Goal: Task Accomplishment & Management: Manage account settings

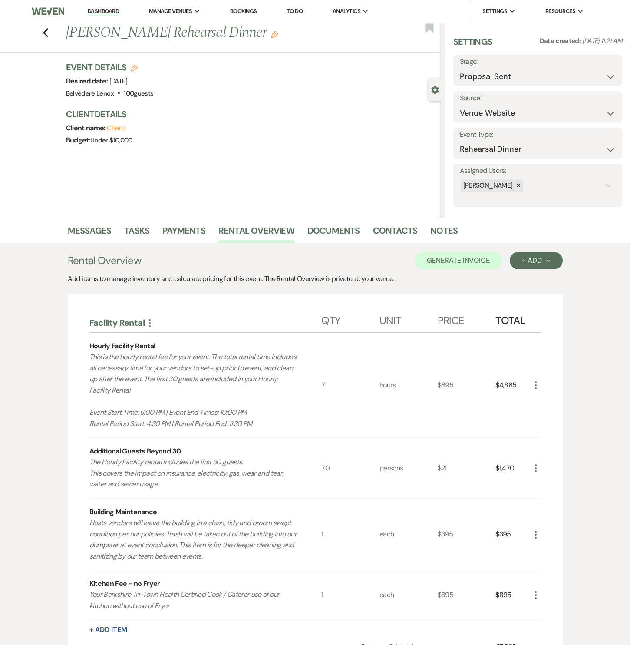
select select "6"
select select "5"
select select "11"
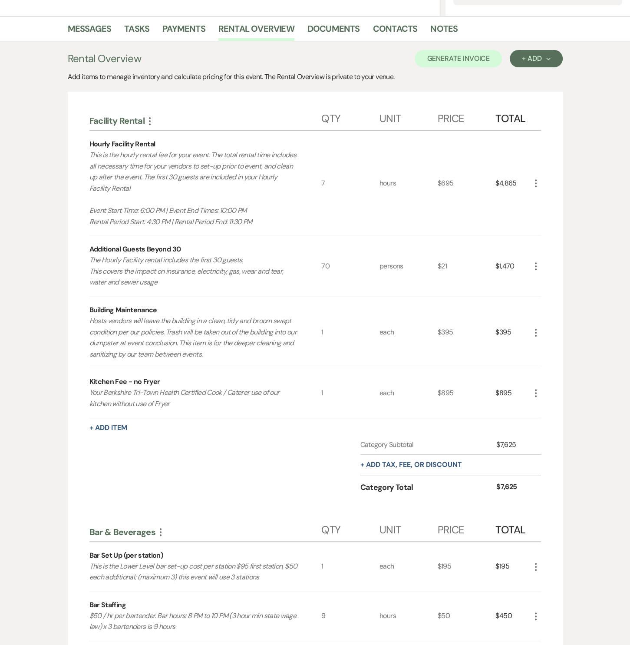
scroll to position [199, 0]
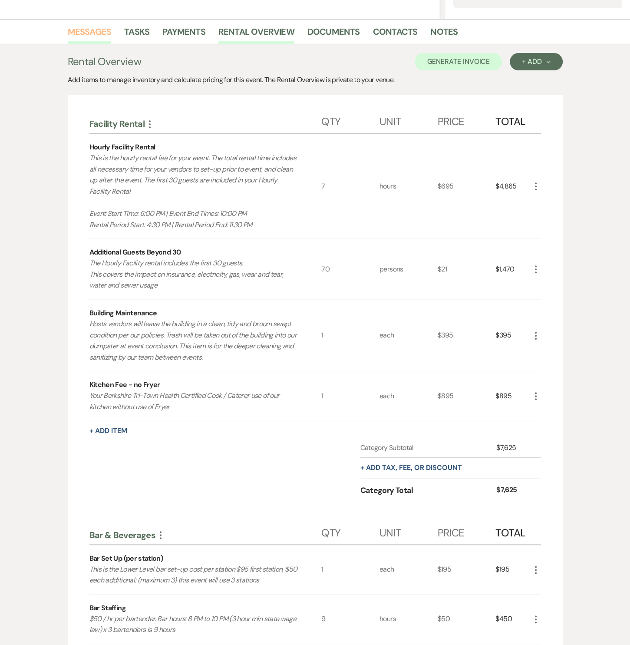
click at [81, 35] on link "Messages" at bounding box center [90, 34] width 44 height 19
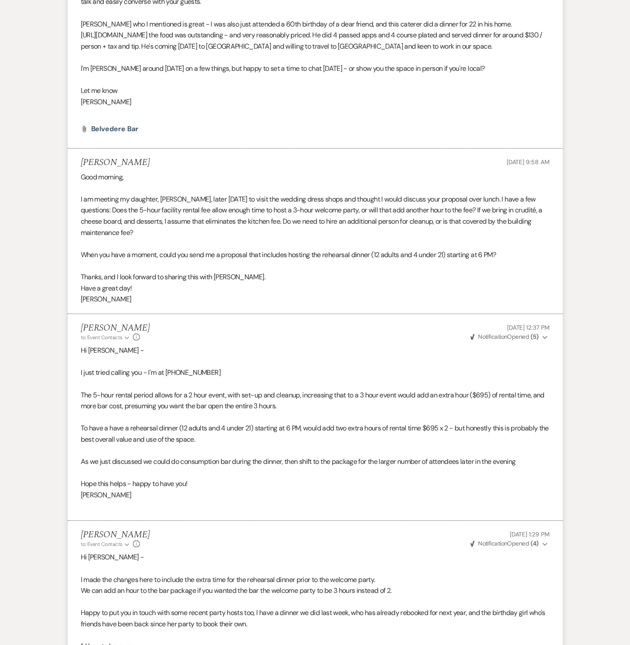
scroll to position [2652, 0]
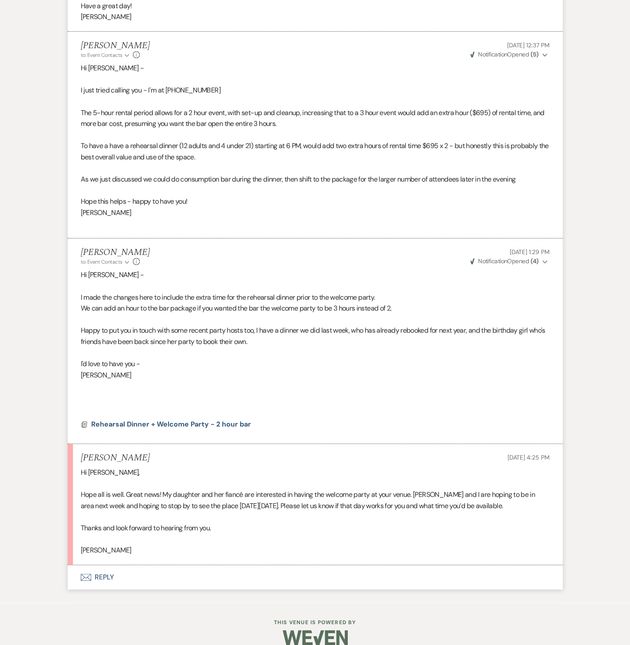
click at [109, 565] on button "Envelope Reply" at bounding box center [315, 577] width 495 height 24
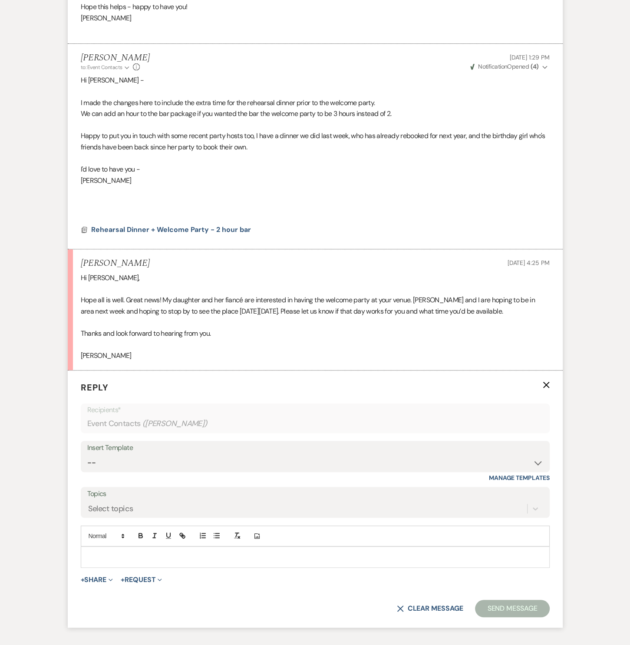
scroll to position [2850, 0]
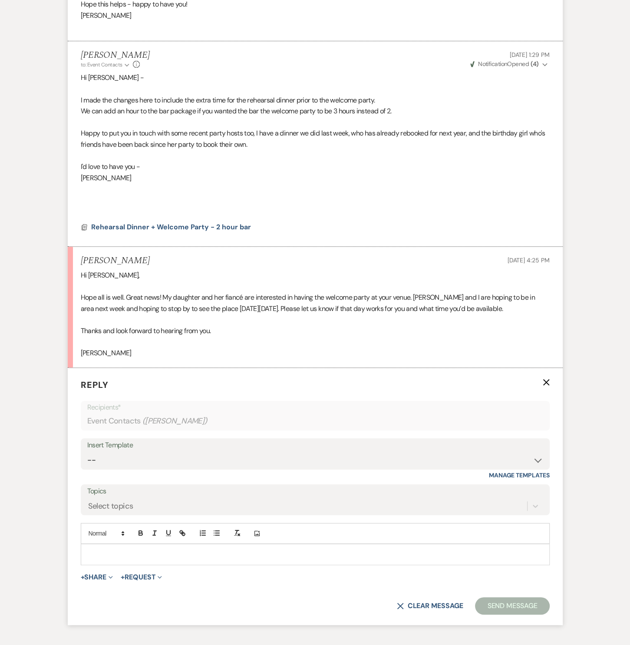
click at [117, 550] on p at bounding box center [315, 555] width 455 height 10
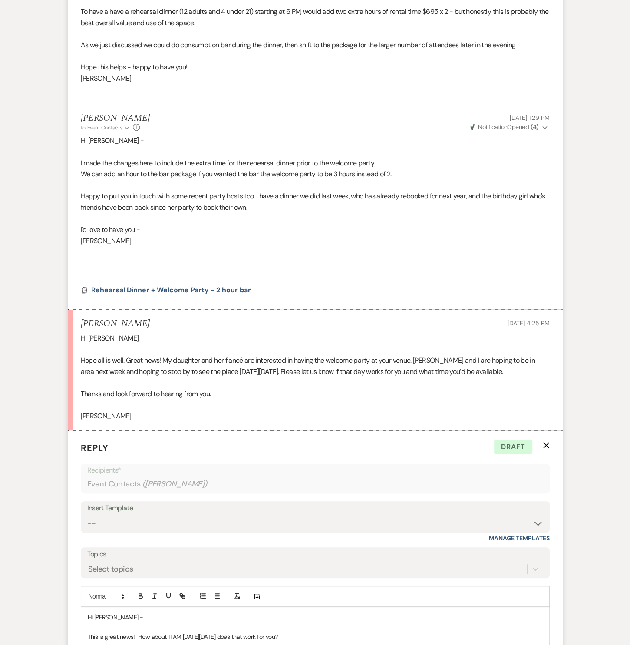
scroll to position [2943, 0]
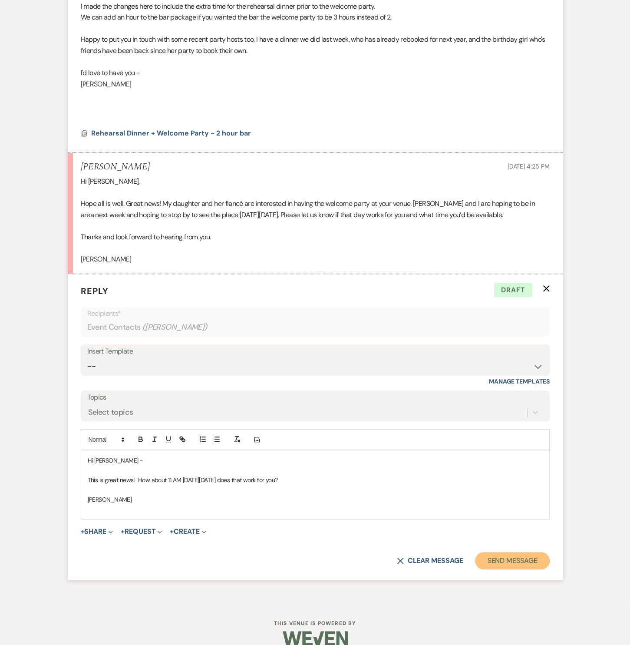
click at [502, 552] on button "Send Message" at bounding box center [512, 560] width 74 height 17
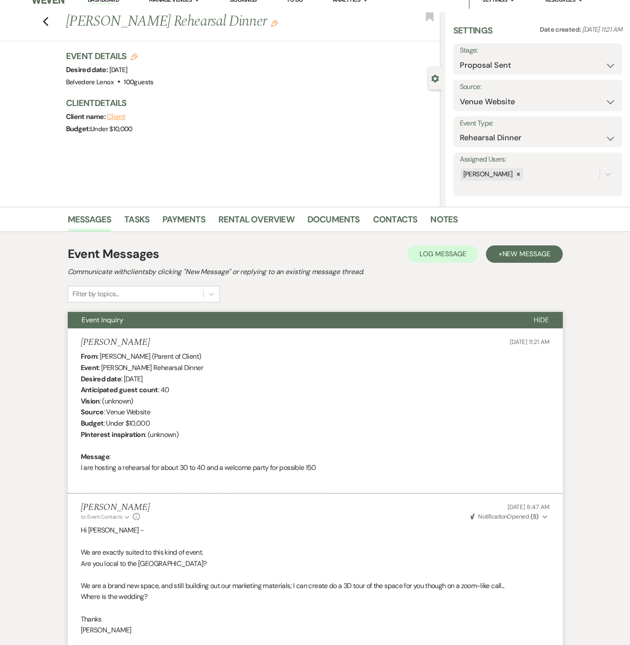
scroll to position [0, 0]
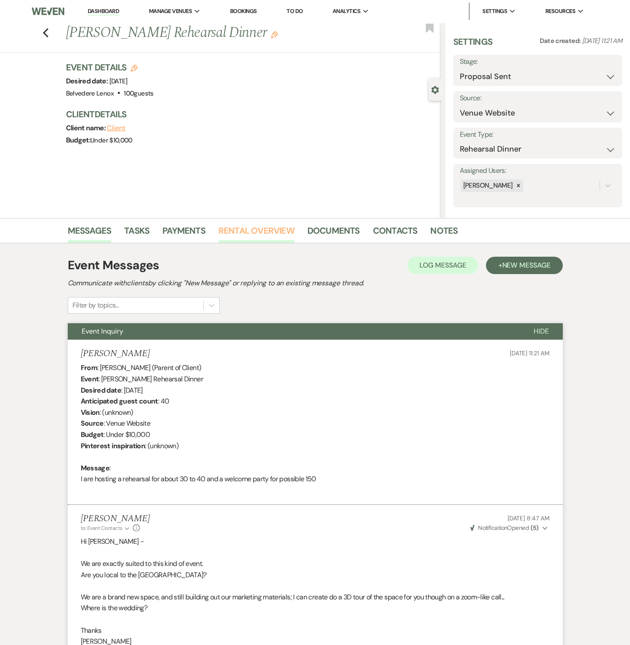
click at [265, 230] on link "Rental Overview" at bounding box center [257, 233] width 76 height 19
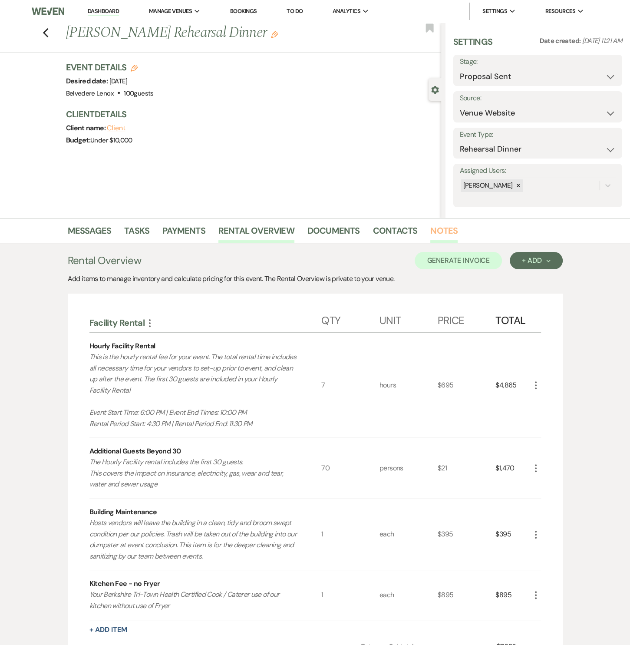
click at [442, 232] on link "Notes" at bounding box center [444, 233] width 27 height 19
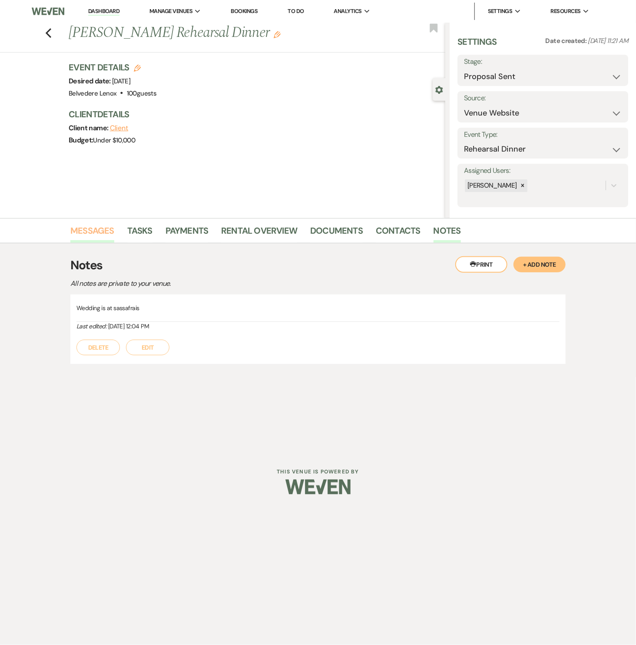
click at [103, 228] on link "Messages" at bounding box center [92, 233] width 44 height 19
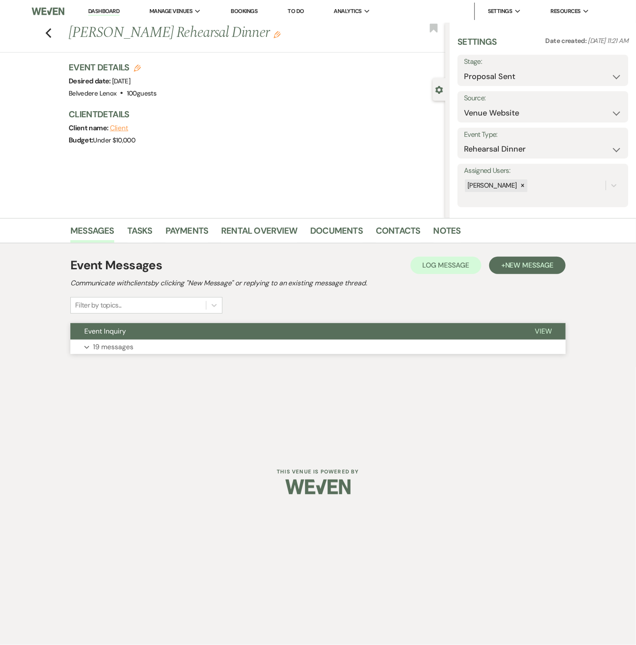
click at [128, 343] on p "19 messages" at bounding box center [113, 347] width 40 height 11
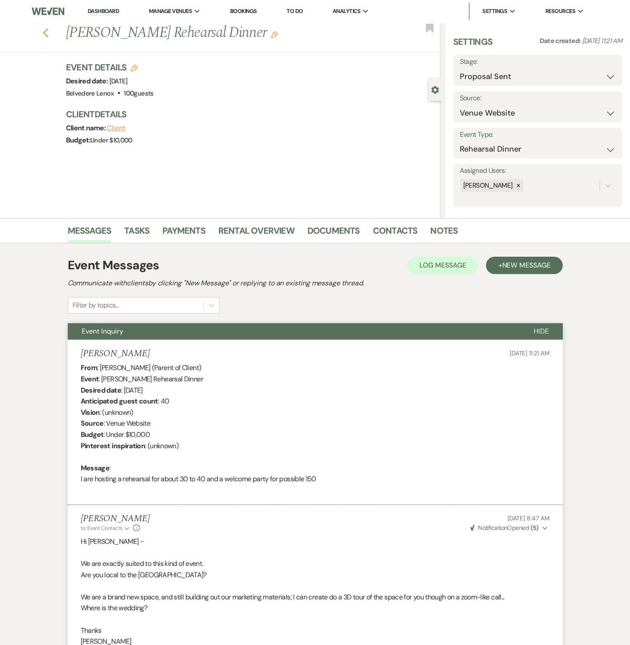
click at [49, 32] on icon "Previous" at bounding box center [46, 33] width 7 height 10
select select "6"
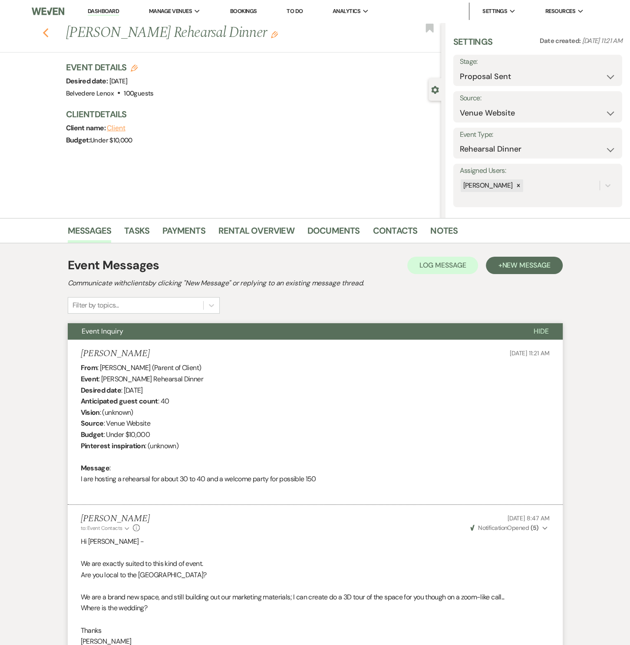
select select "6"
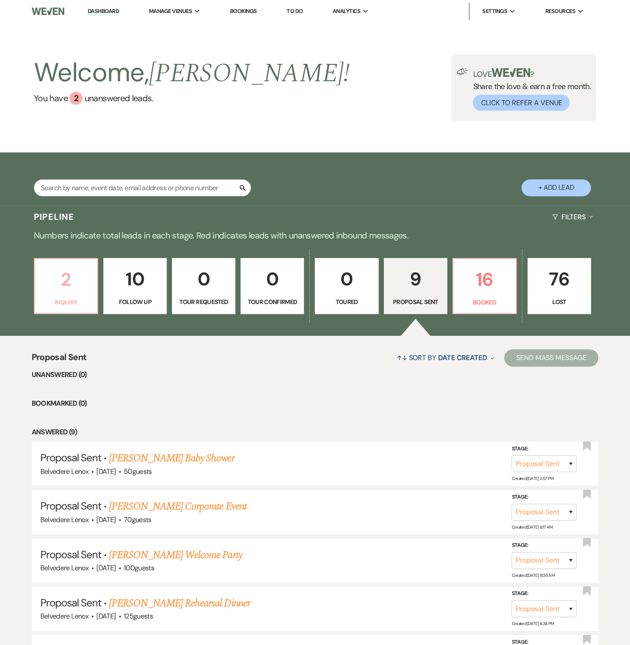
click at [63, 294] on link "2 Inquiry" at bounding box center [66, 286] width 64 height 56
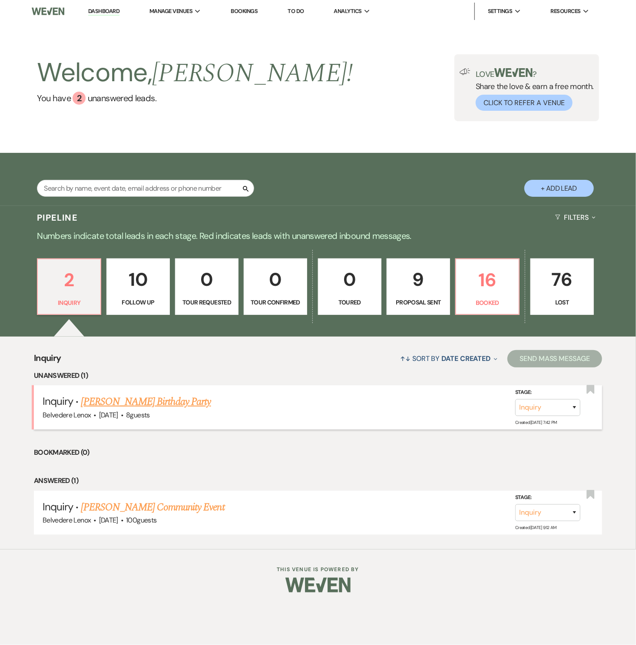
click at [155, 399] on link "[PERSON_NAME] Birthday Party" at bounding box center [146, 402] width 130 height 16
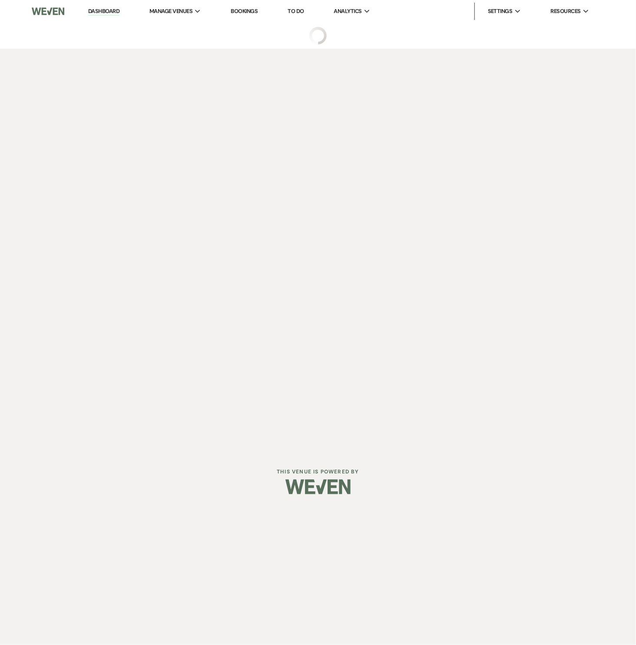
select select "5"
select select "4"
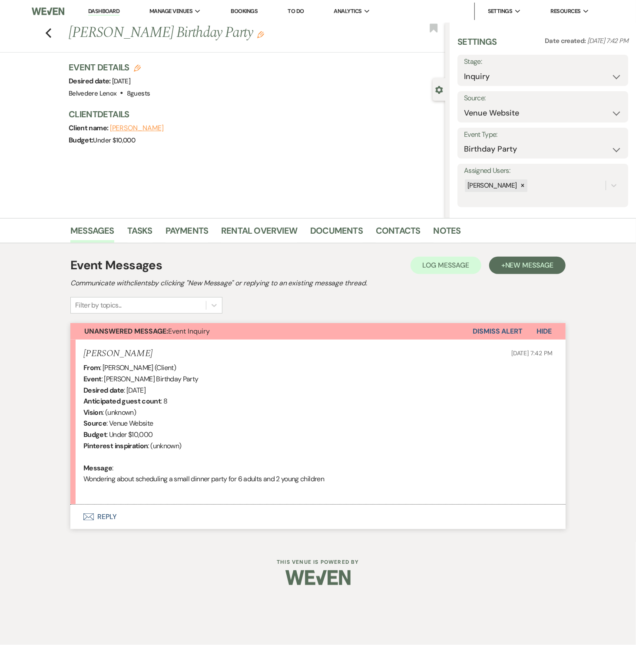
click at [114, 515] on button "Envelope Reply" at bounding box center [317, 517] width 495 height 24
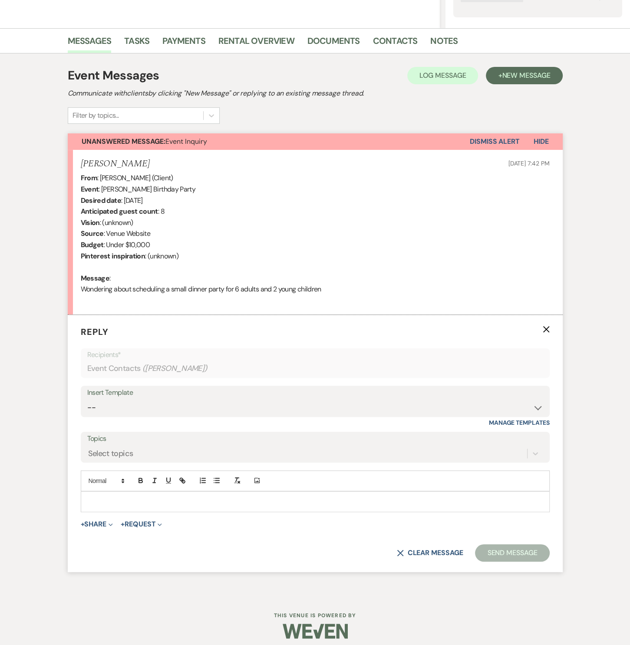
scroll to position [195, 0]
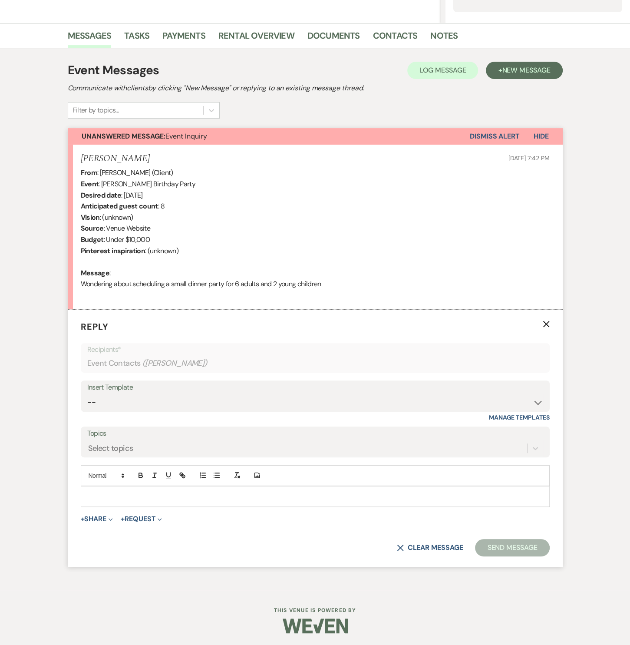
click at [131, 494] on p at bounding box center [315, 497] width 455 height 10
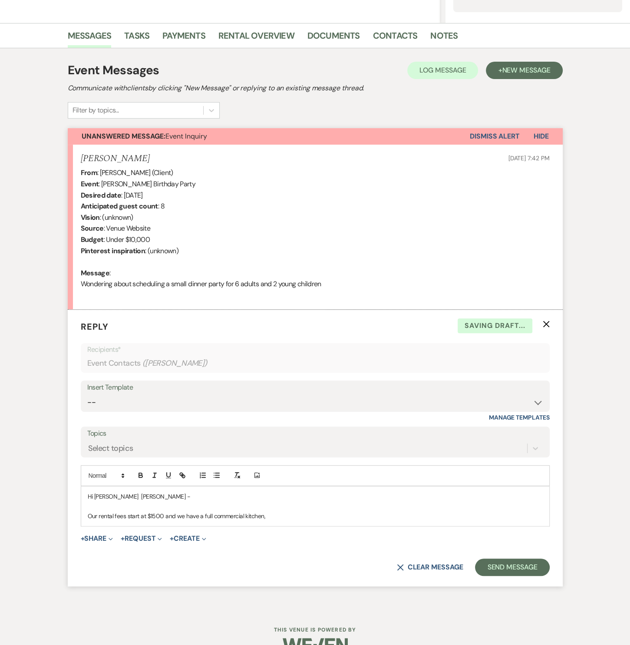
click at [278, 514] on p "Our rental fees start at $1500 and we have a full commercial kitchen," at bounding box center [315, 516] width 455 height 10
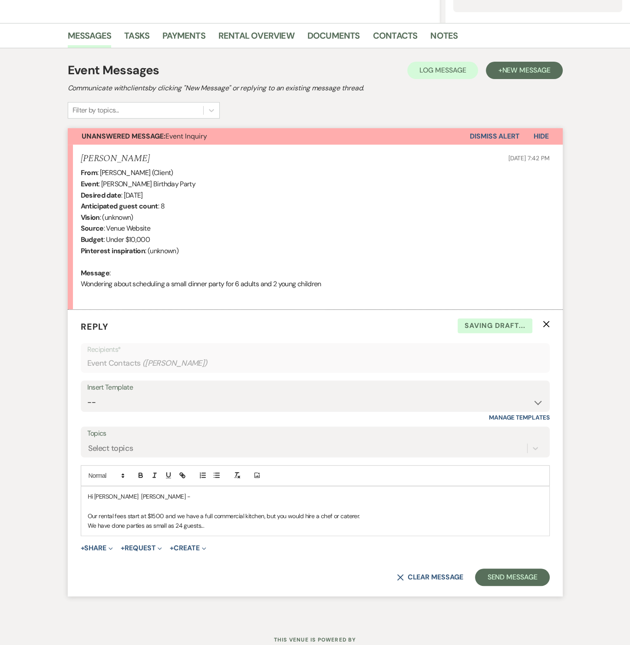
click at [213, 525] on p "We have done parties as small as 24 guests..." at bounding box center [315, 526] width 455 height 10
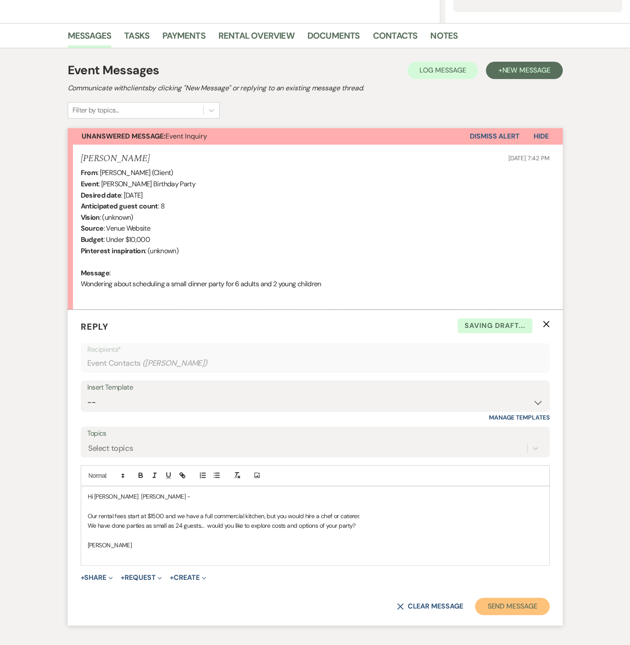
click at [502, 611] on button "Send Message" at bounding box center [512, 606] width 74 height 17
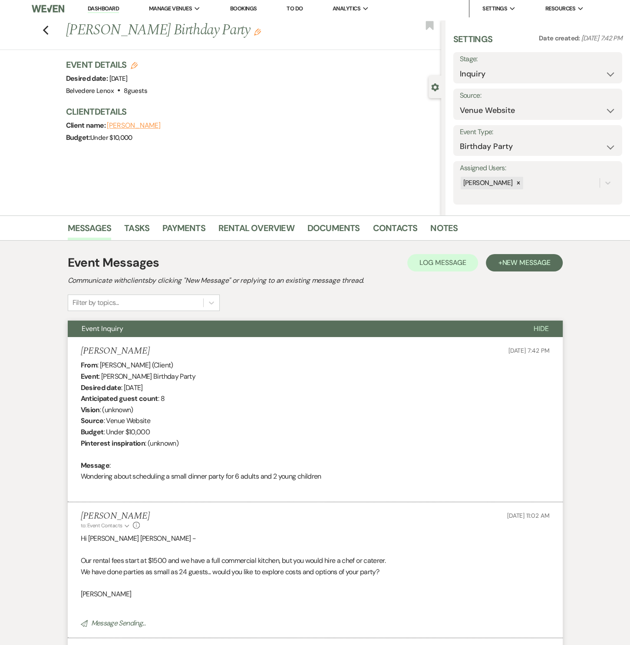
scroll to position [0, 0]
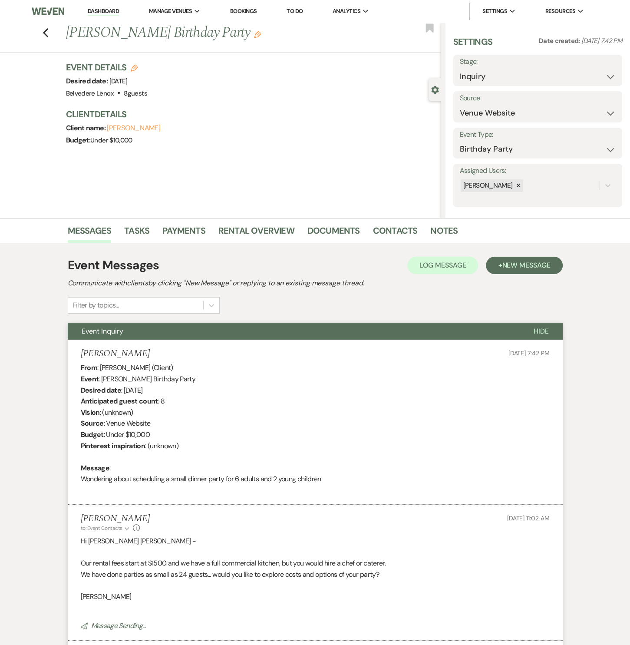
click at [43, 31] on div "Previous Mary Lou Glazer's Birthday Party Edit Bookmark" at bounding box center [219, 38] width 446 height 30
click at [49, 33] on icon "Previous" at bounding box center [46, 33] width 7 height 10
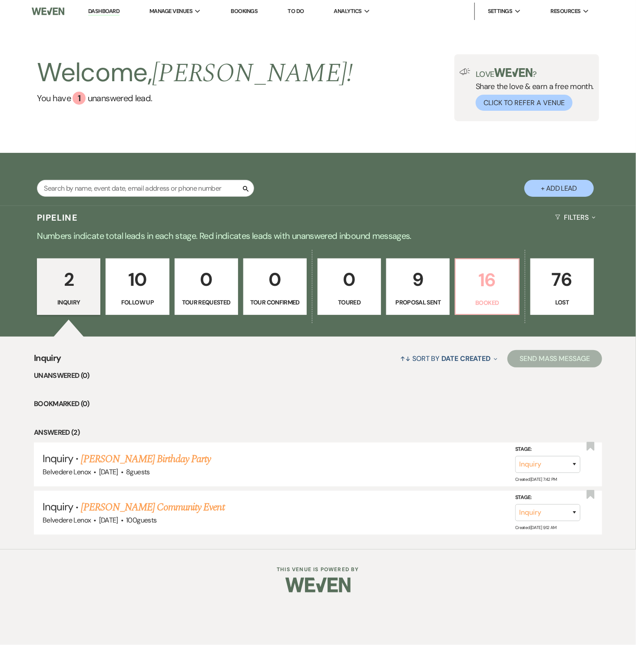
click at [501, 285] on p "16" at bounding box center [487, 279] width 52 height 29
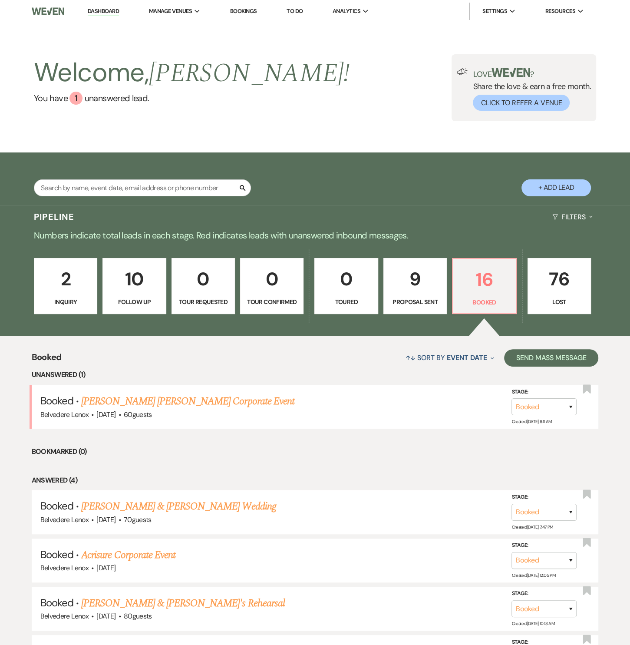
click at [86, 290] on p "2" at bounding box center [66, 279] width 52 height 29
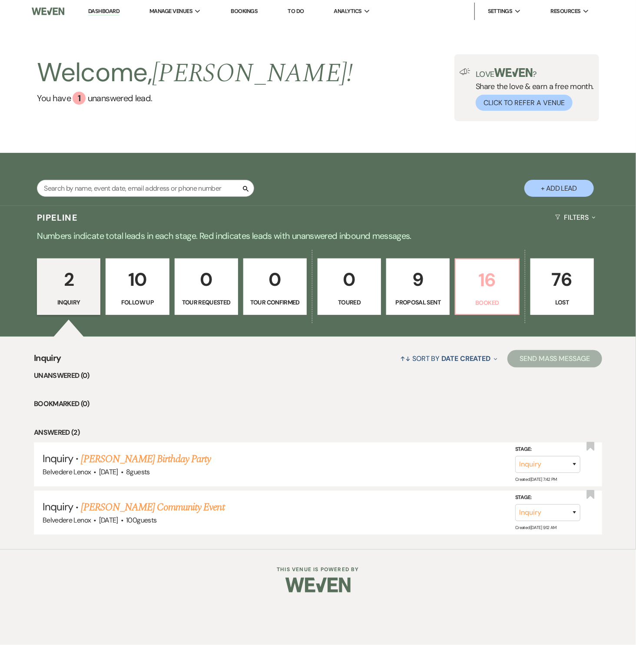
click at [476, 280] on p "16" at bounding box center [487, 279] width 52 height 29
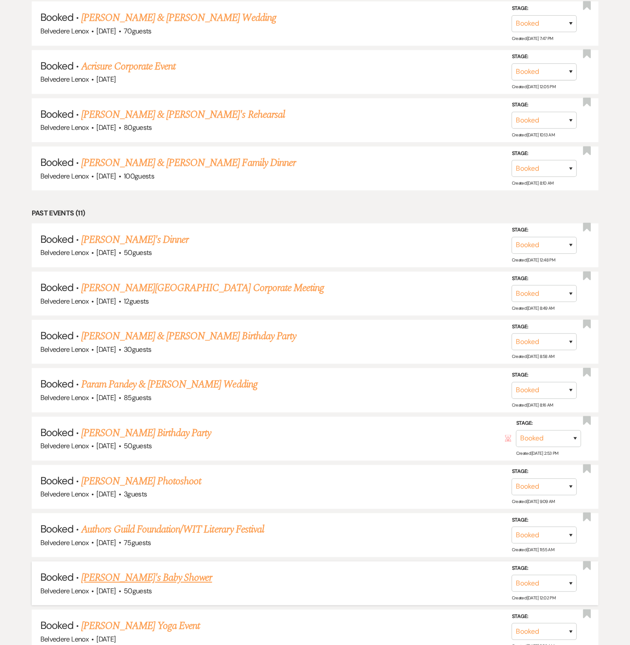
scroll to position [655, 0]
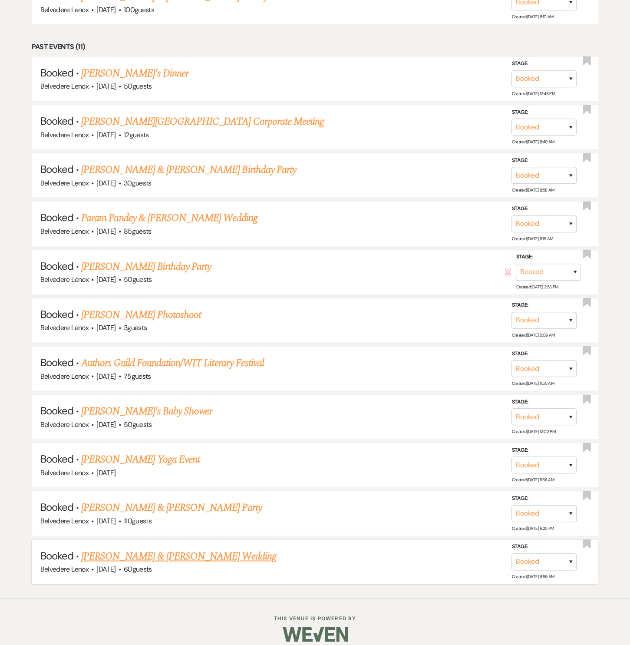
click at [201, 540] on li "Booked · Claudia Laslie & Adam Mucci's Wedding Belvedere Lenox · Oct 12, 2025 ·…" at bounding box center [315, 562] width 567 height 44
click at [206, 549] on link "[PERSON_NAME] & [PERSON_NAME] Wedding" at bounding box center [178, 557] width 195 height 16
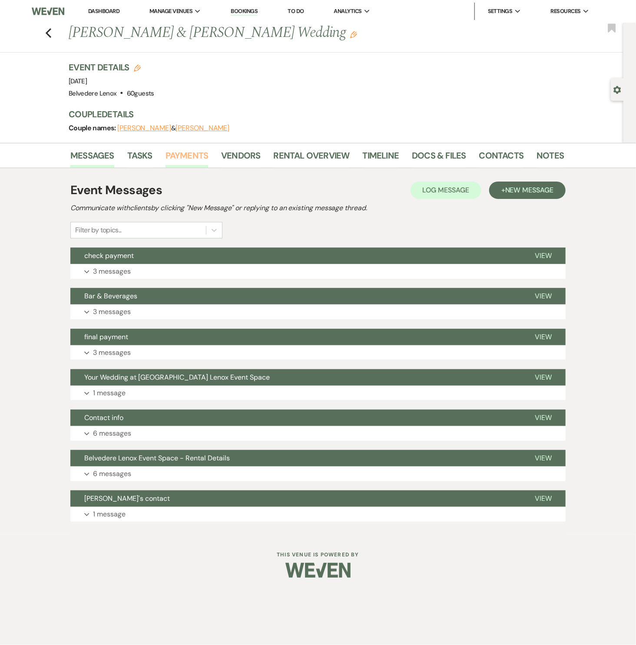
click at [200, 156] on link "Payments" at bounding box center [187, 158] width 43 height 19
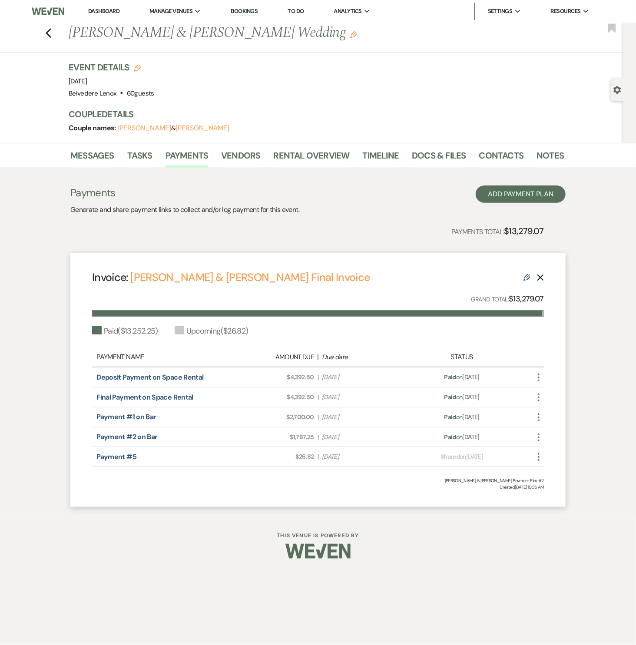
click at [534, 458] on icon "More" at bounding box center [539, 457] width 10 height 10
click at [537, 483] on button "Eye Blocked Unshare" at bounding box center [578, 489] width 88 height 15
click at [537, 453] on icon "More" at bounding box center [539, 457] width 10 height 10
click at [545, 517] on use at bounding box center [547, 518] width 7 height 7
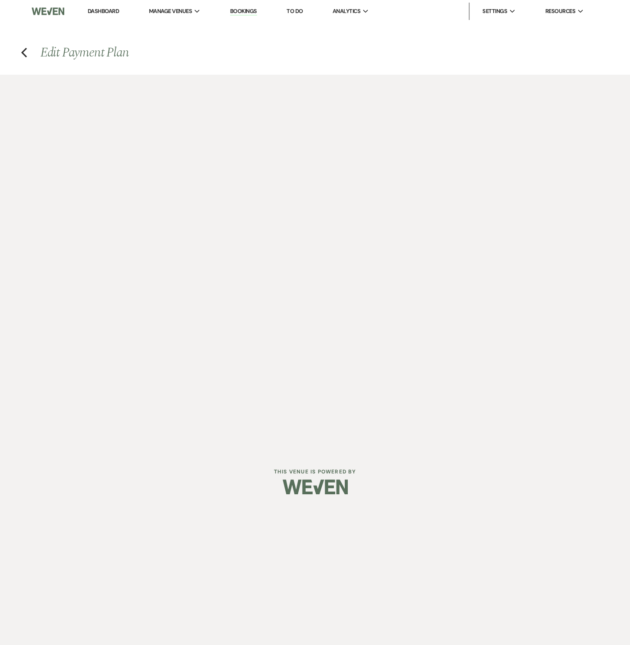
select select "29918"
select select "1"
select select "true"
select select "1"
select select "true"
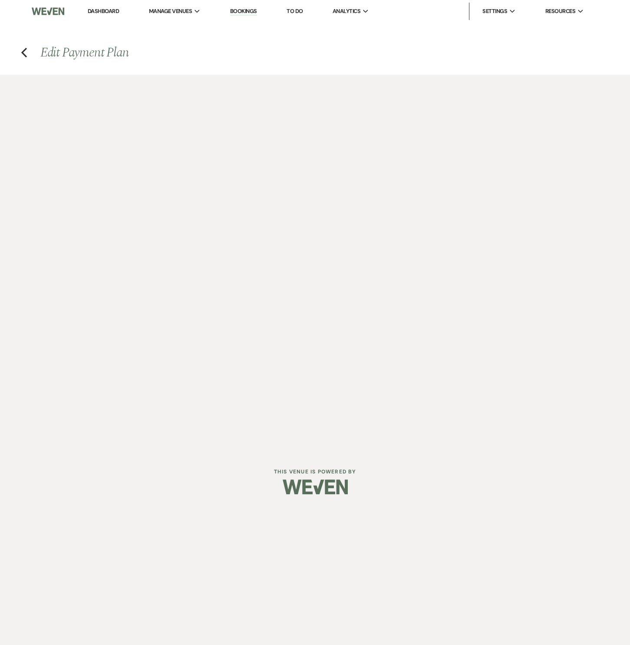
select select "1"
select select "false"
select select "1"
select select "true"
select select "2"
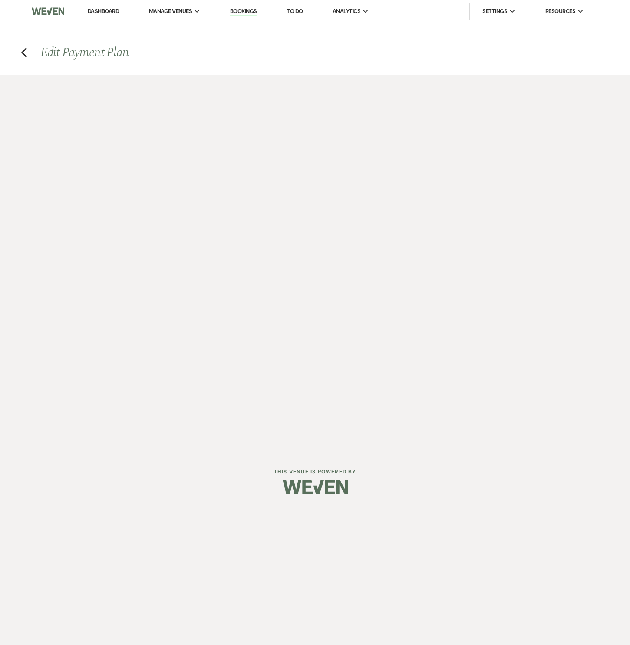
select select "flat"
select select "false"
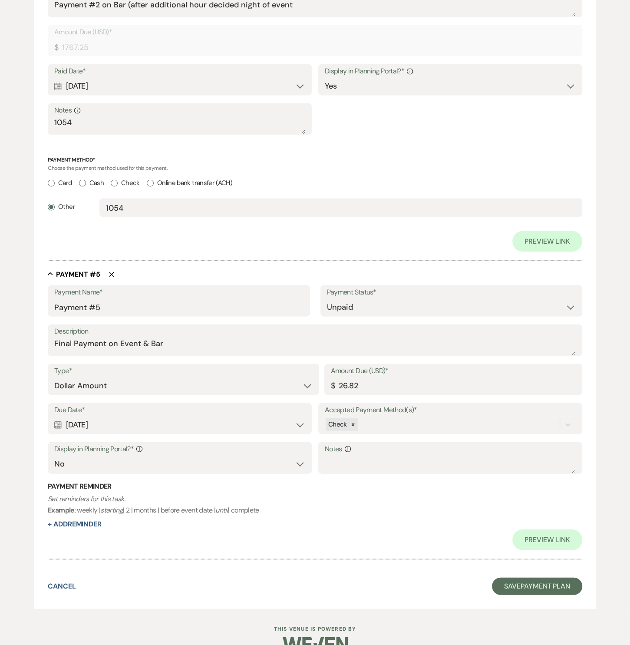
scroll to position [1352, 0]
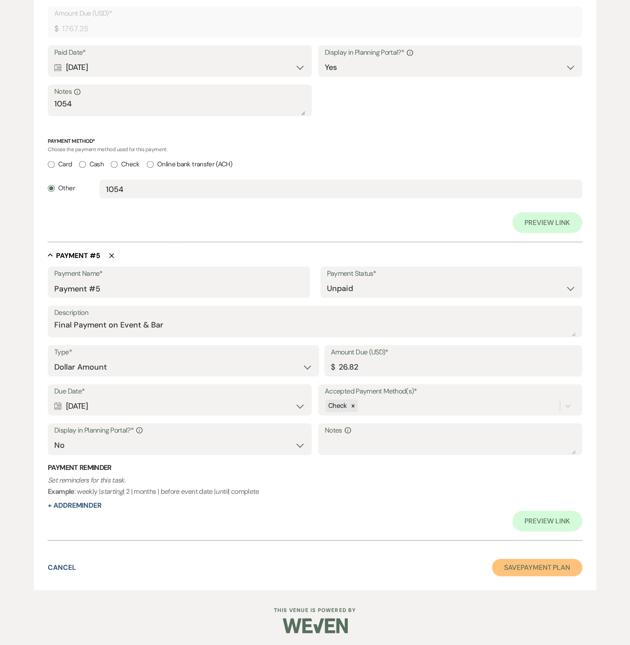
click at [537, 564] on button "Save Payment Plan" at bounding box center [537, 567] width 90 height 17
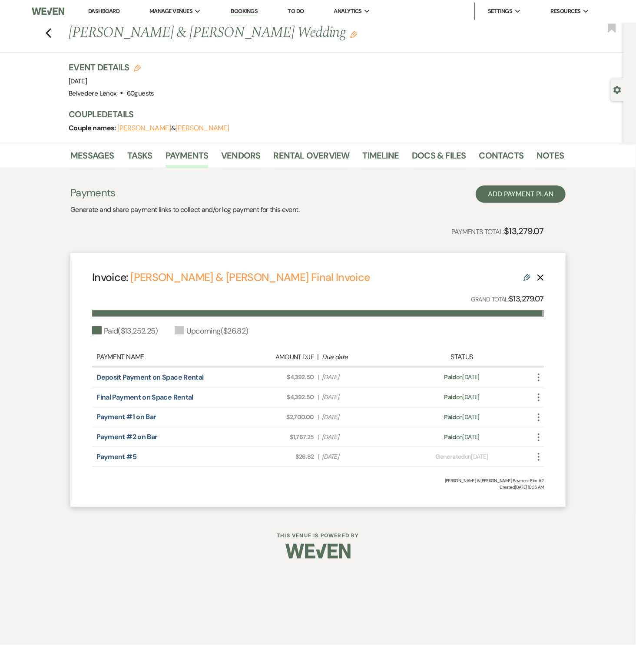
click at [536, 456] on icon "More" at bounding box center [539, 457] width 10 height 10
click at [109, 460] on link "Payment #5" at bounding box center [116, 456] width 40 height 9
click at [130, 458] on link "Payment #5" at bounding box center [116, 456] width 40 height 9
click at [538, 455] on icon "More" at bounding box center [539, 457] width 10 height 10
click at [554, 503] on button "Check Mark Mark as Paid" at bounding box center [578, 504] width 88 height 15
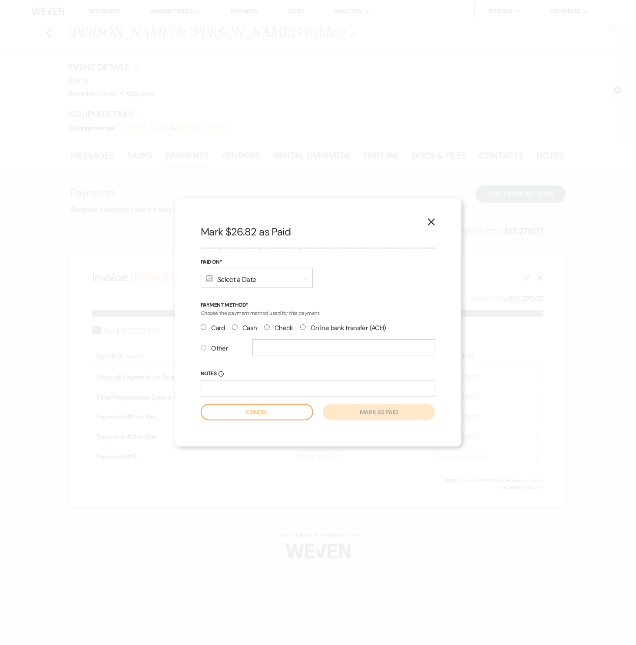
click at [261, 282] on div "Calendar Select a Date Expand" at bounding box center [257, 278] width 112 height 19
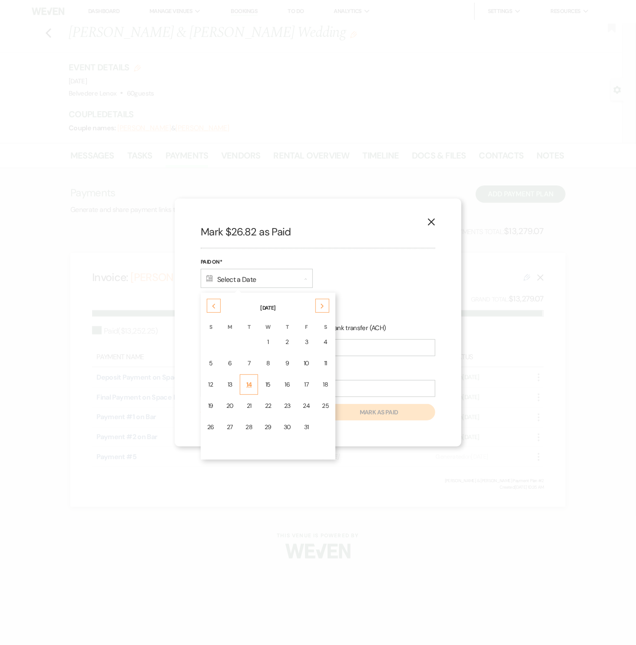
click at [252, 382] on td "14" at bounding box center [249, 385] width 18 height 20
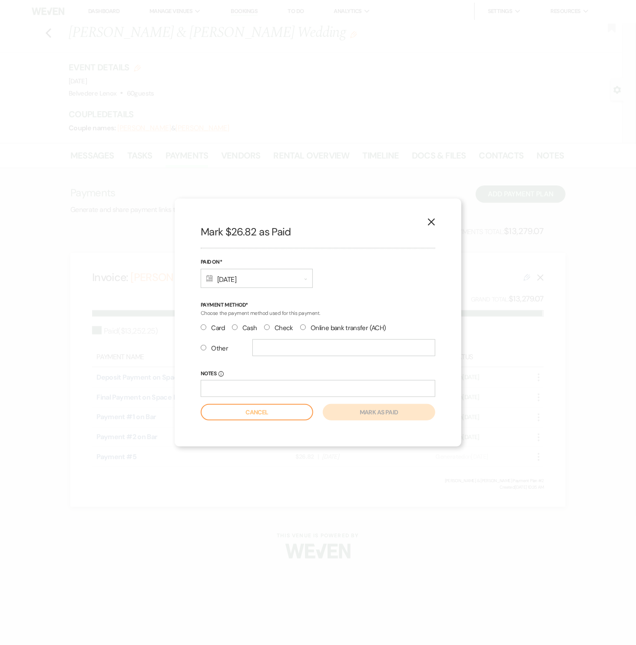
click at [204, 351] on label "Other" at bounding box center [214, 349] width 27 height 12
click at [204, 351] on input "Other" at bounding box center [204, 348] width 6 height 6
radio input "true"
click at [266, 345] on input "text" at bounding box center [343, 347] width 183 height 17
type input "w"
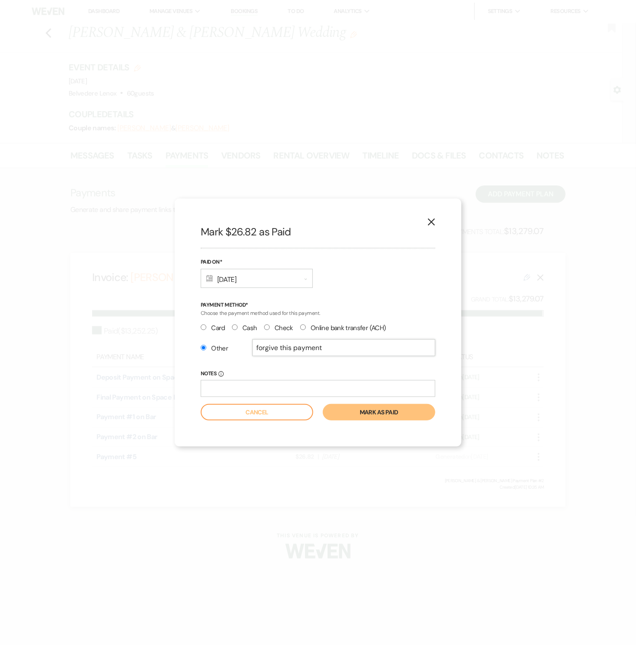
type input "forgive this payment"
click at [340, 411] on button "Mark as paid" at bounding box center [379, 412] width 113 height 17
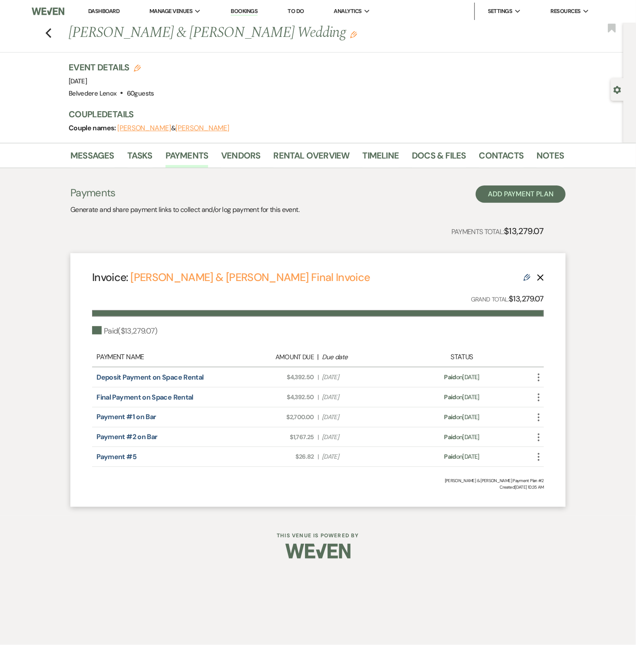
click at [250, 13] on link "Bookings" at bounding box center [244, 11] width 27 height 8
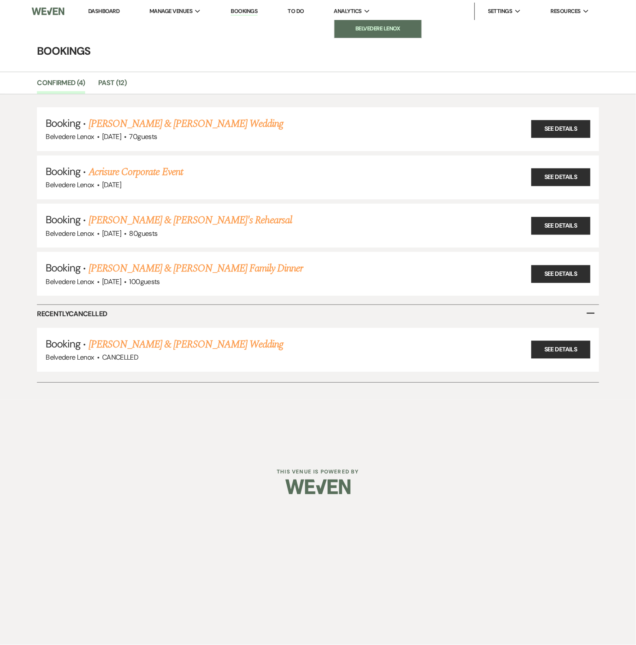
click at [362, 22] on link "Belvedere Lenox" at bounding box center [378, 28] width 87 height 17
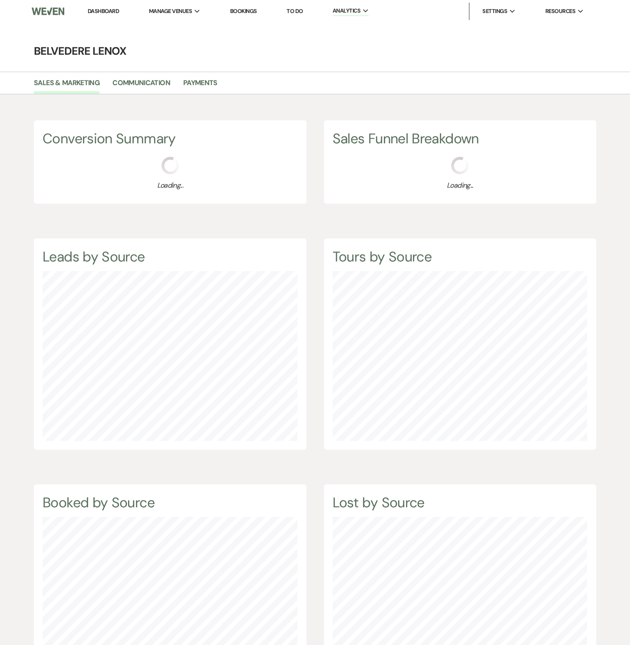
scroll to position [645, 630]
click at [207, 85] on link "Payments" at bounding box center [200, 85] width 34 height 17
select select "2025"
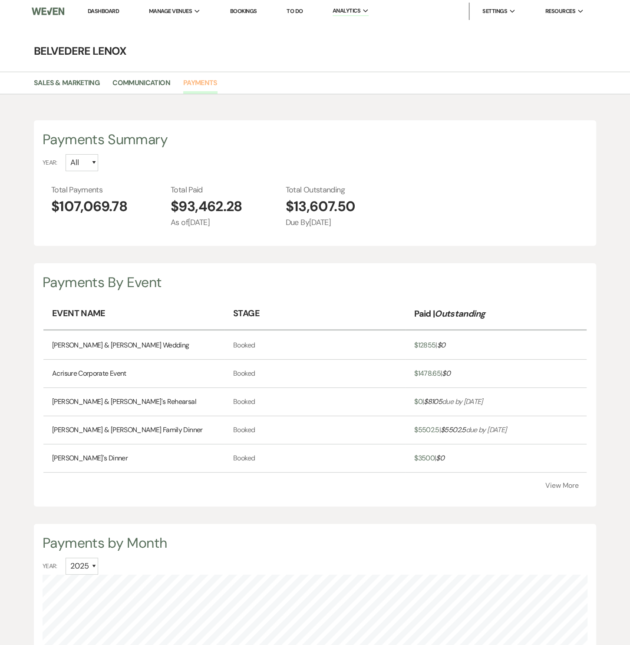
scroll to position [645, 630]
click at [551, 483] on button "View More" at bounding box center [562, 485] width 33 height 7
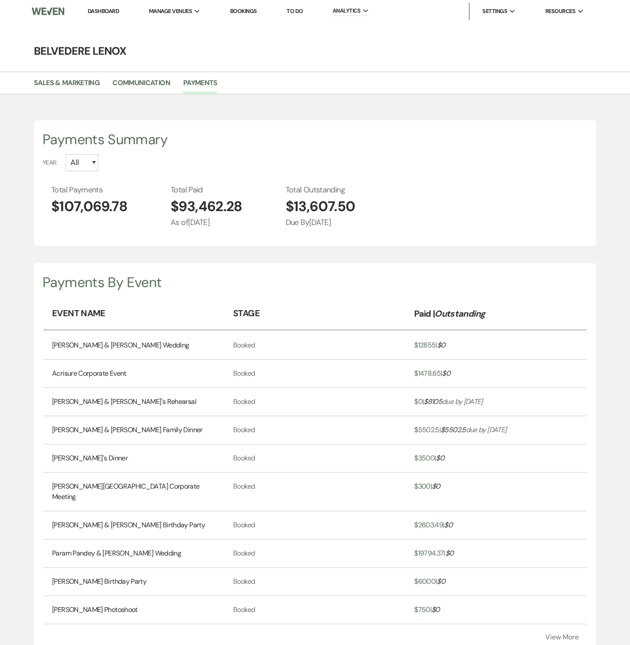
scroll to position [132, 0]
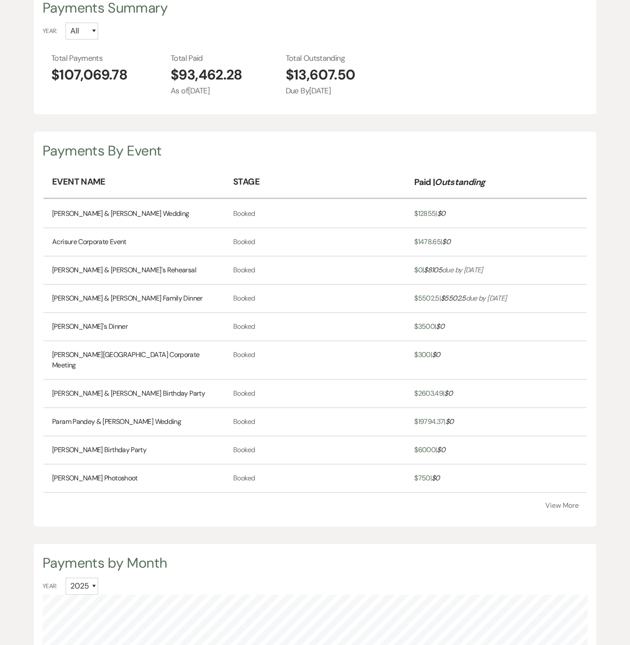
click at [98, 270] on link "[PERSON_NAME] & [PERSON_NAME]'s Rehearsal" at bounding box center [124, 270] width 144 height 10
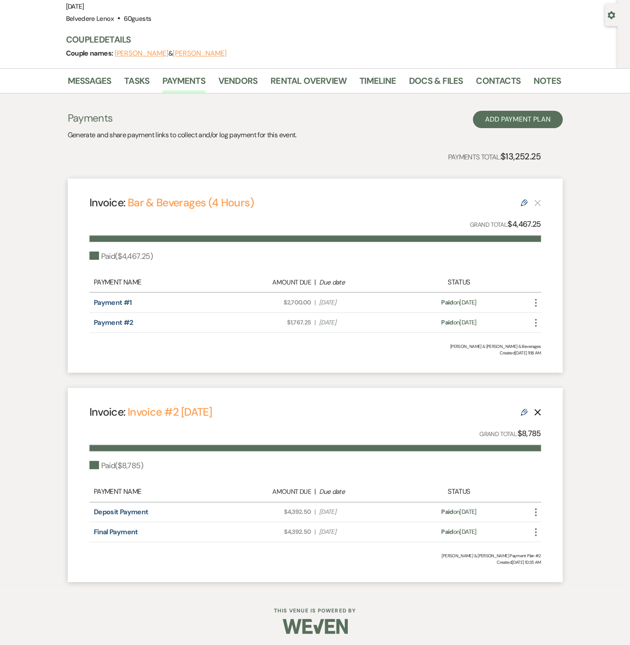
scroll to position [75, 0]
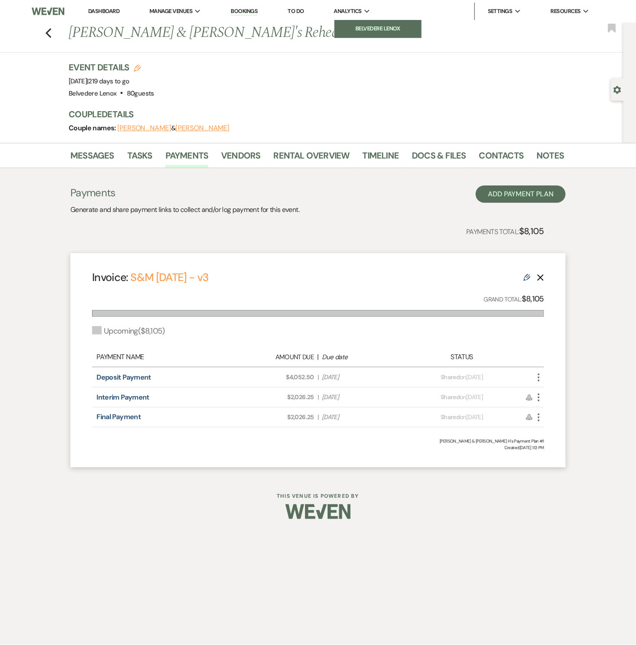
click at [358, 27] on li "Belvedere Lenox" at bounding box center [378, 28] width 78 height 9
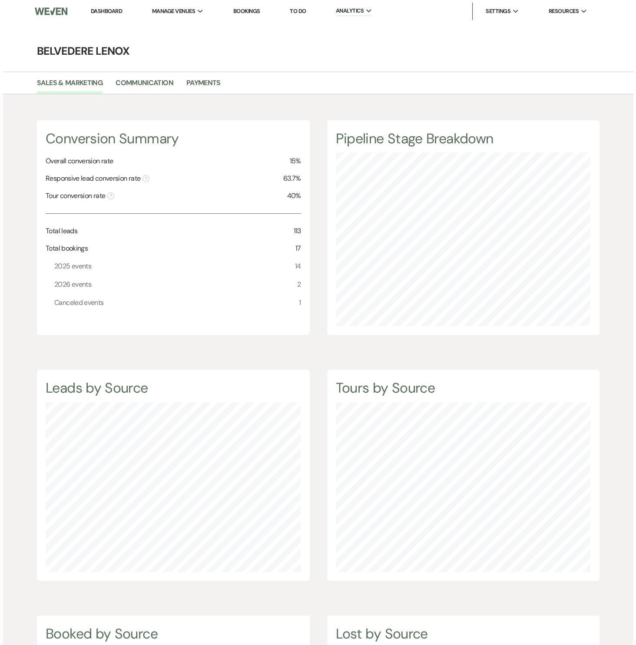
scroll to position [645, 630]
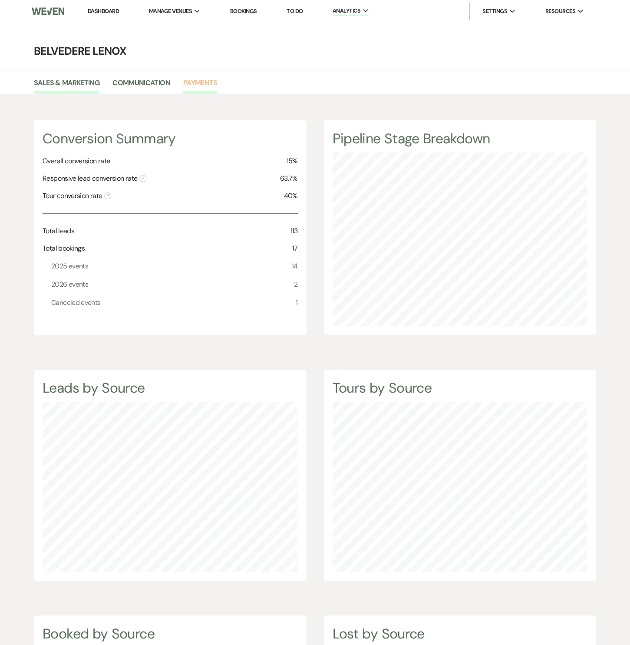
click at [214, 86] on link "Payments" at bounding box center [200, 85] width 34 height 17
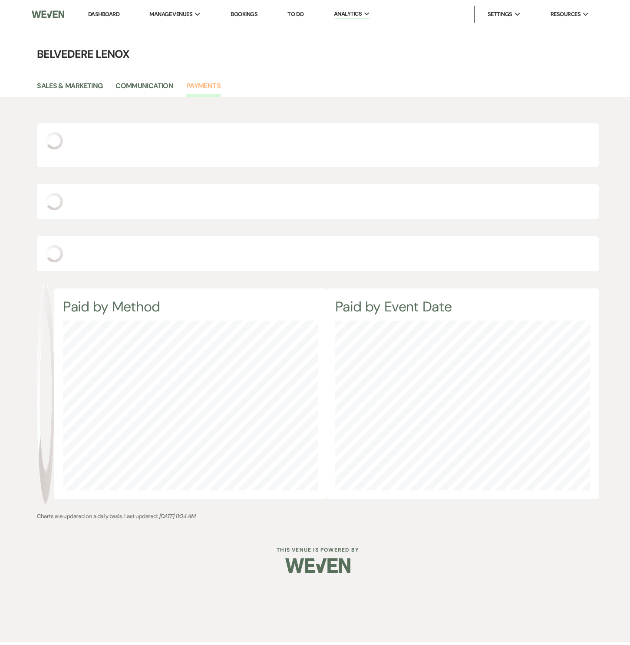
scroll to position [645, 630]
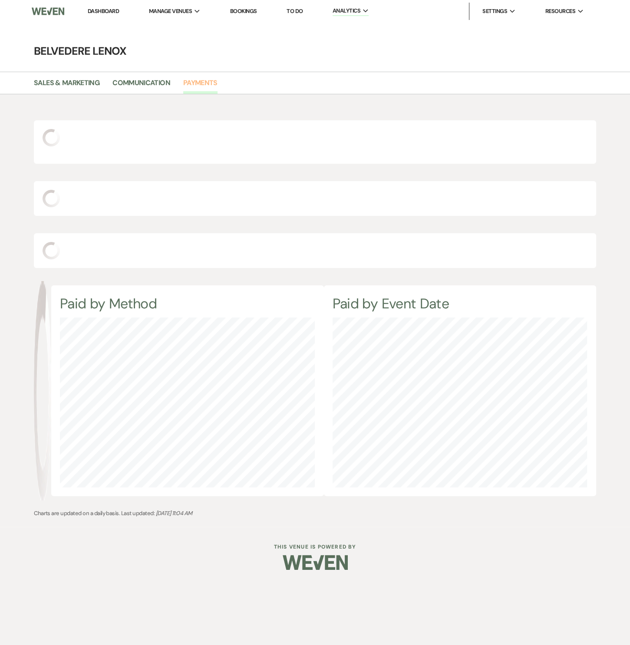
select select "2025"
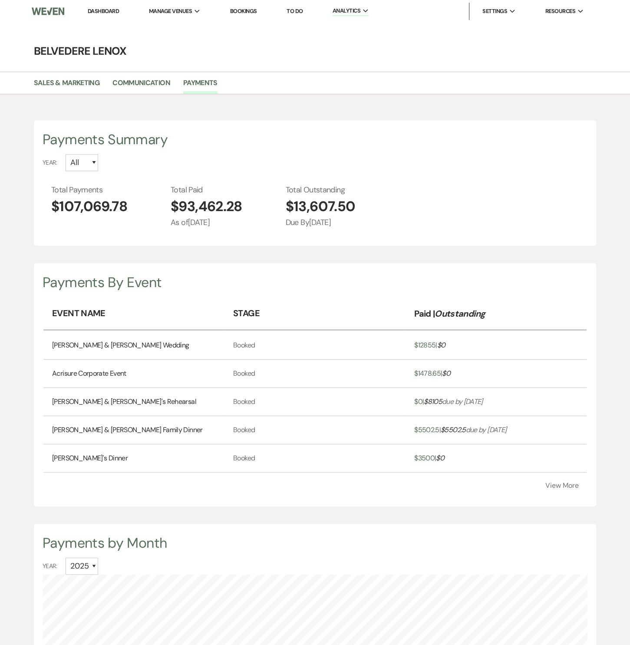
click at [549, 487] on button "View More" at bounding box center [562, 485] width 33 height 7
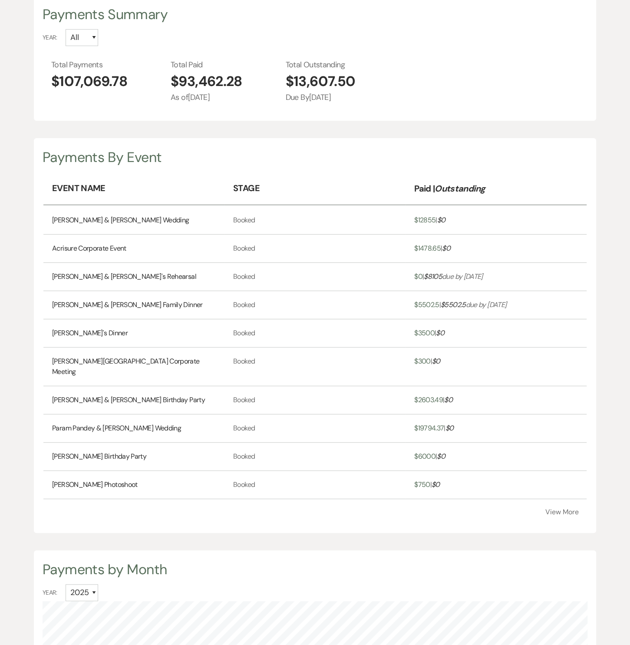
scroll to position [132, 0]
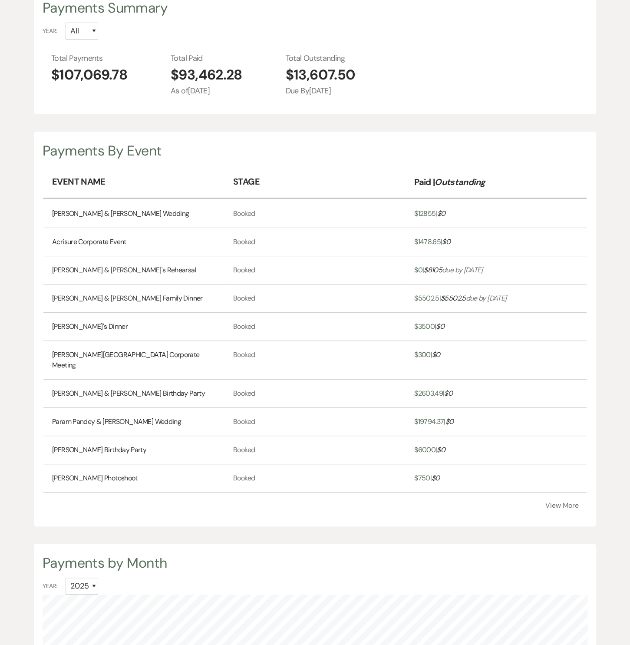
click at [557, 502] on button "View More" at bounding box center [562, 505] width 33 height 7
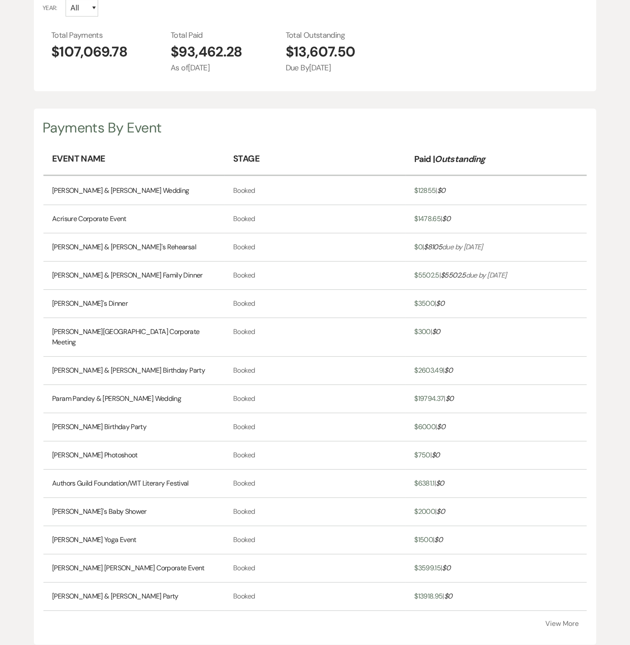
scroll to position [263, 0]
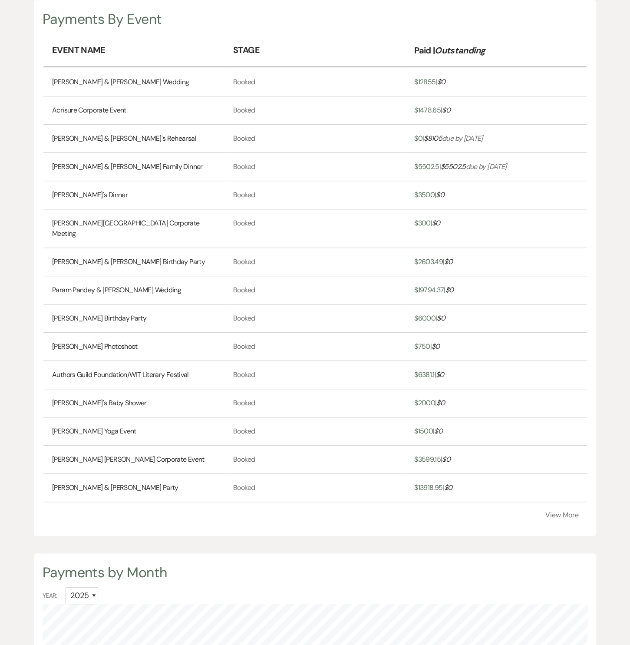
click at [559, 512] on button "View More" at bounding box center [562, 515] width 33 height 7
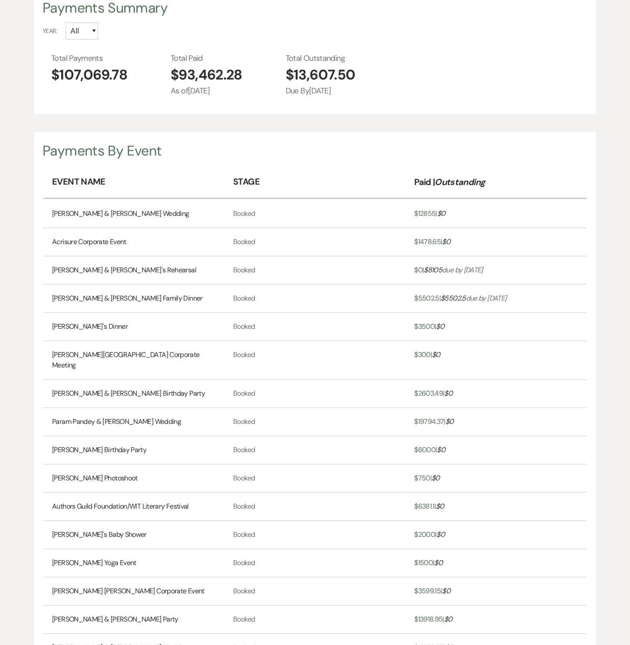
click at [97, 269] on link "[PERSON_NAME] & [PERSON_NAME]'s Rehearsal" at bounding box center [124, 270] width 144 height 10
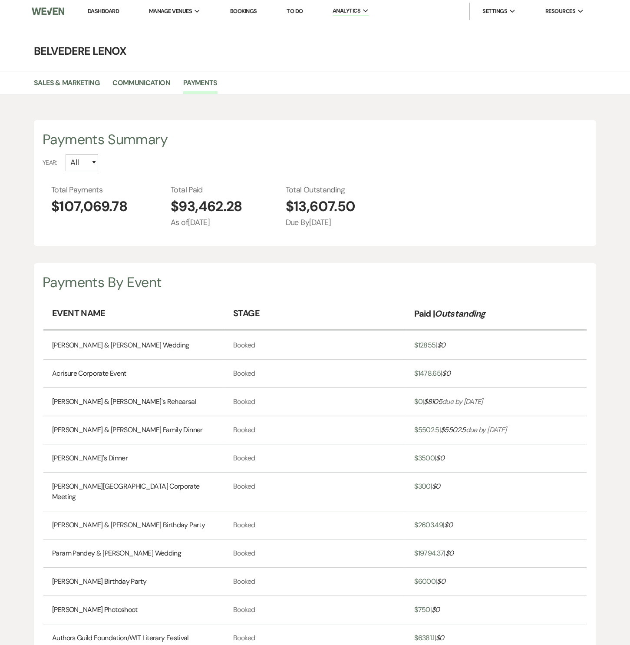
click at [116, 14] on link "Dashboard" at bounding box center [103, 10] width 31 height 7
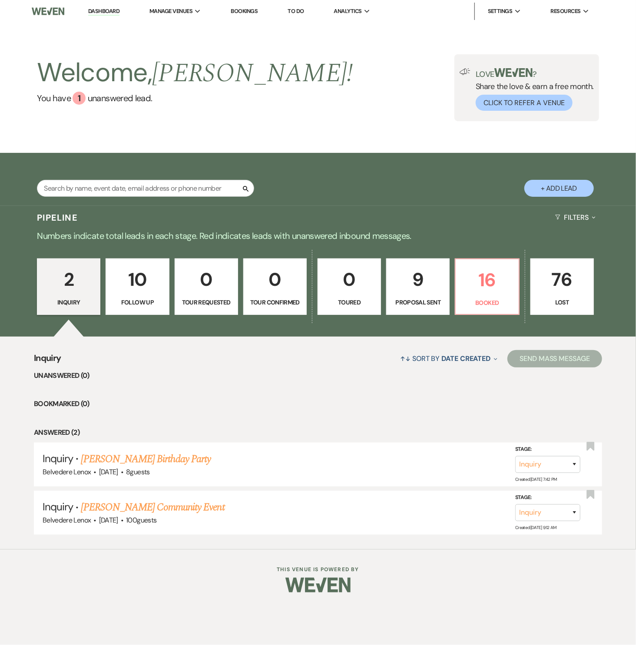
click at [431, 298] on p "Proposal Sent" at bounding box center [418, 303] width 52 height 10
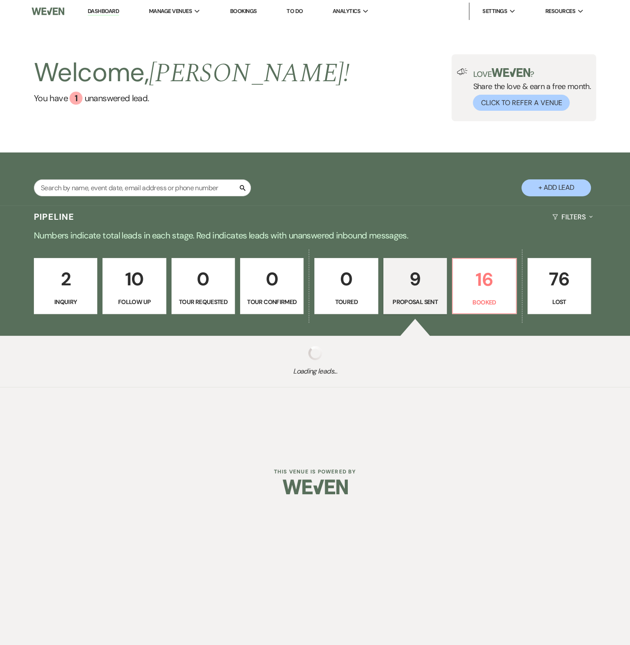
select select "6"
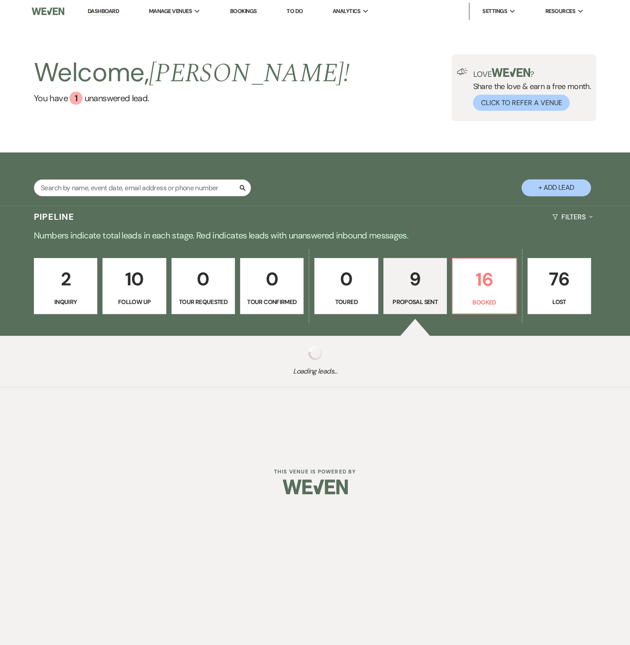
select select "6"
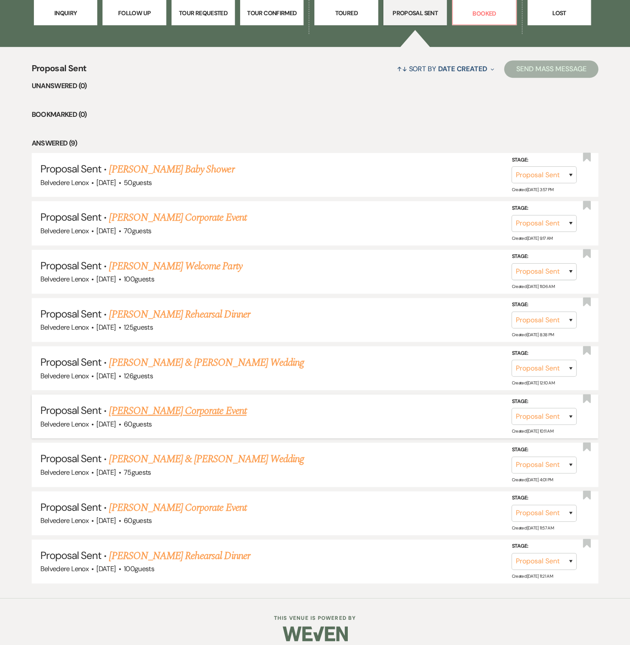
scroll to position [292, 0]
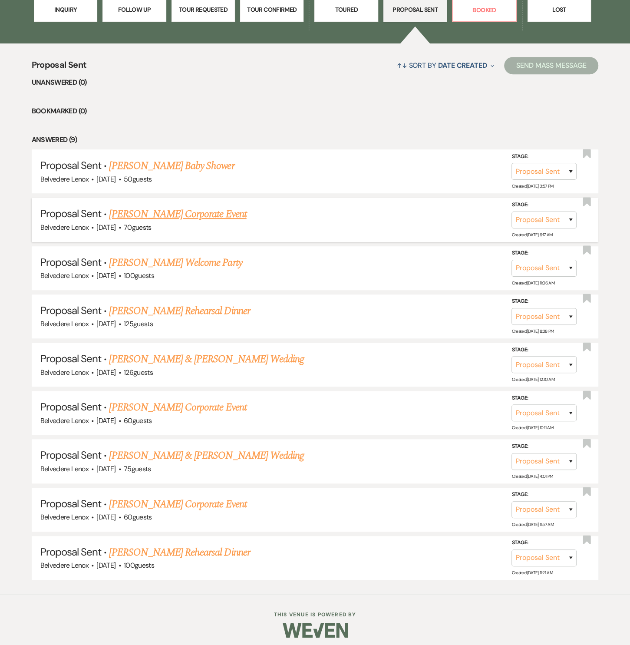
click at [178, 214] on link "[PERSON_NAME] Corporate Event" at bounding box center [177, 214] width 137 height 16
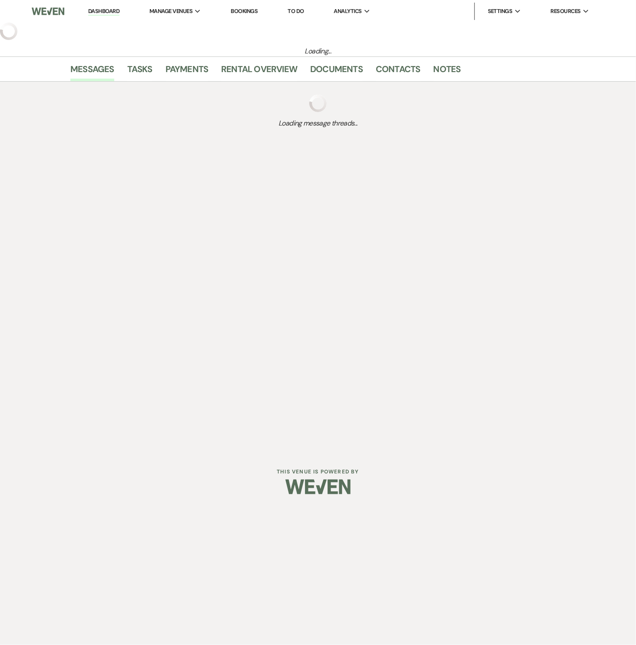
select select "6"
select select "12"
select select "9"
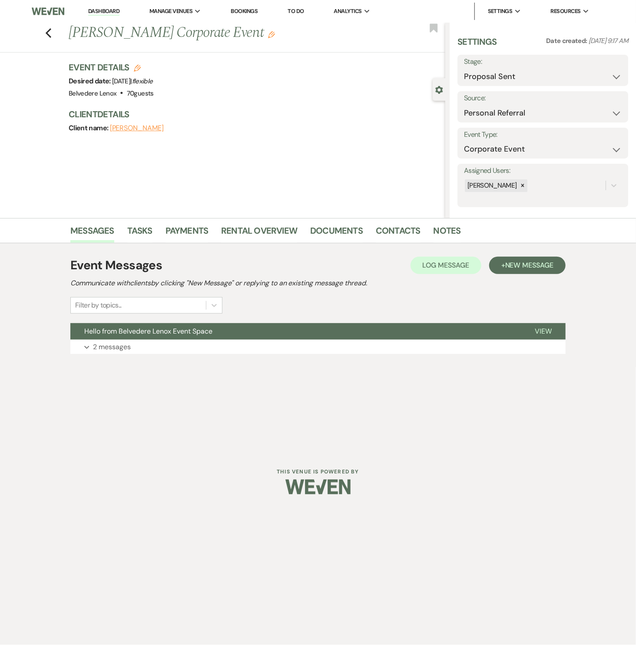
click at [136, 69] on icon "Edit" at bounding box center [137, 68] width 7 height 7
select select "835"
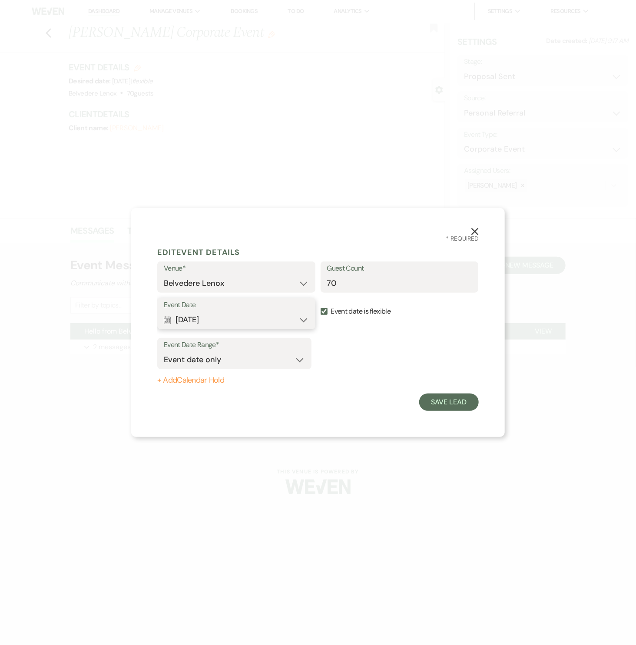
click at [304, 320] on button "Calendar [DATE] Expand" at bounding box center [236, 319] width 145 height 17
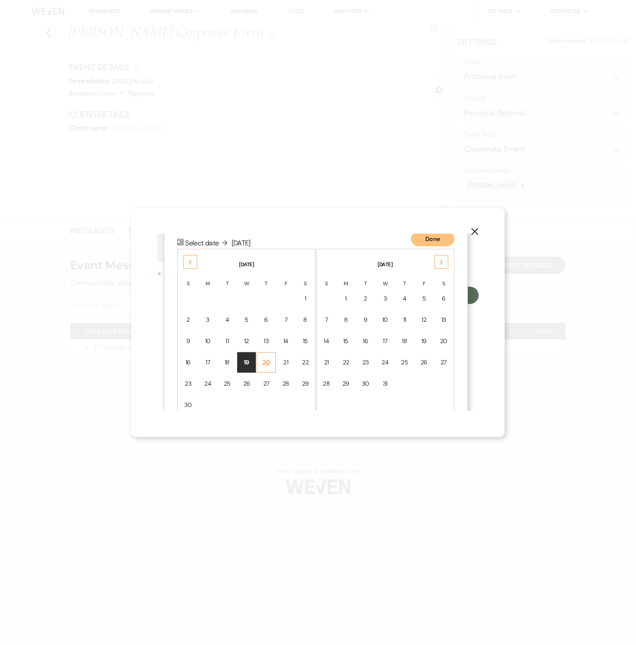
scroll to position [109, 0]
click at [232, 355] on td "18" at bounding box center [227, 360] width 19 height 20
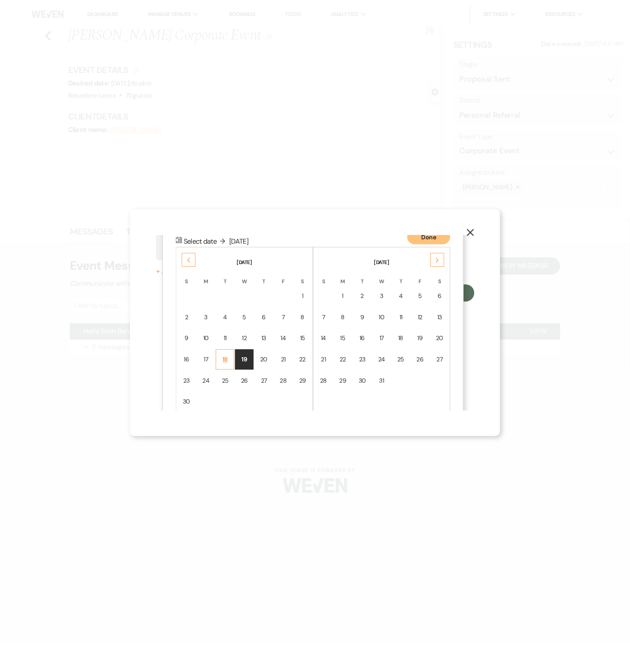
scroll to position [0, 0]
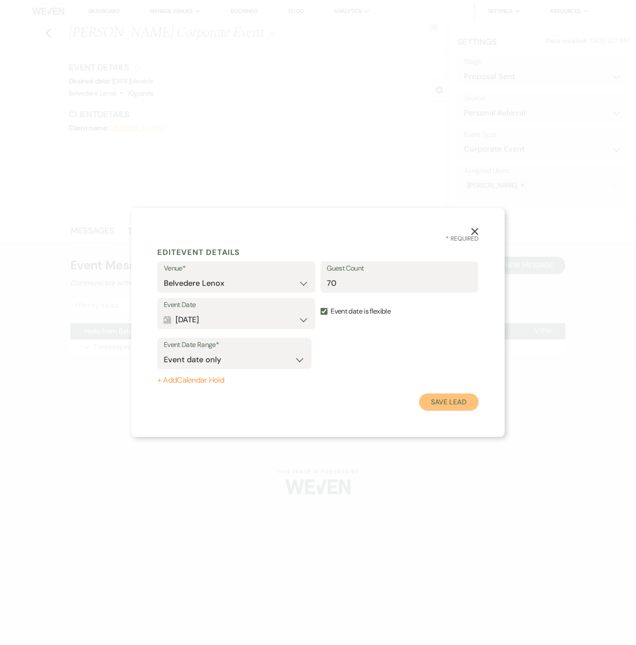
click at [445, 404] on button "Save Lead" at bounding box center [449, 402] width 60 height 17
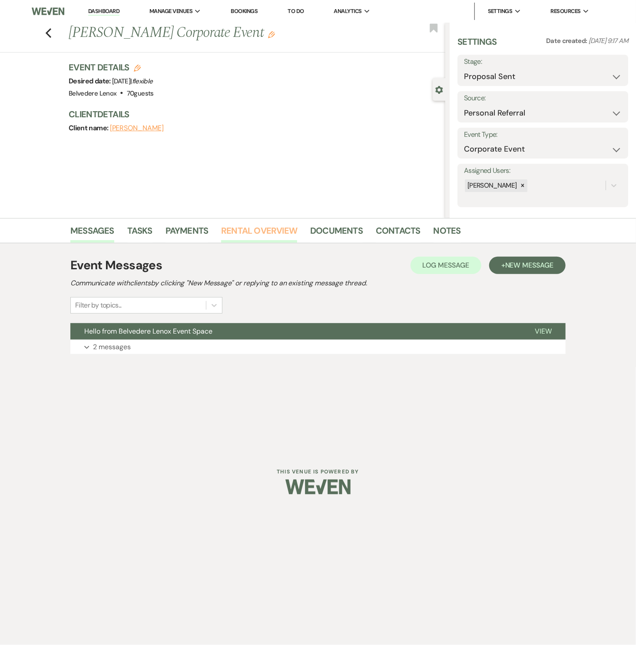
click at [286, 233] on link "Rental Overview" at bounding box center [259, 233] width 76 height 19
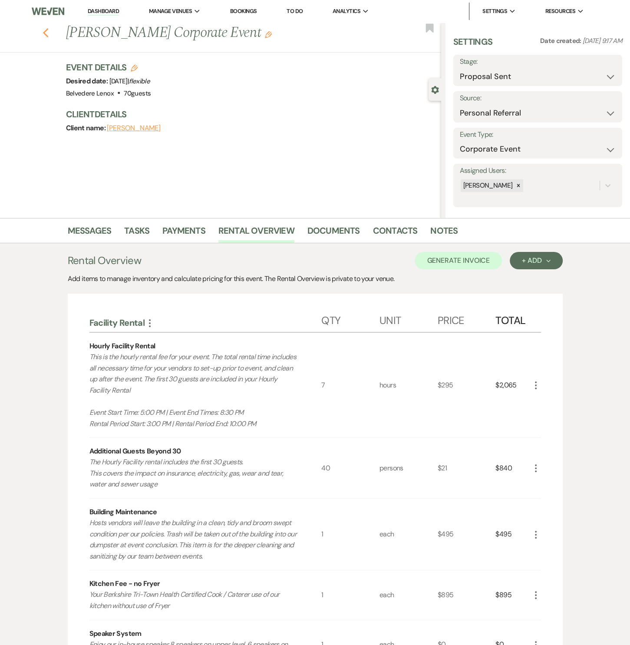
click at [49, 37] on icon "Previous" at bounding box center [46, 33] width 7 height 10
select select "6"
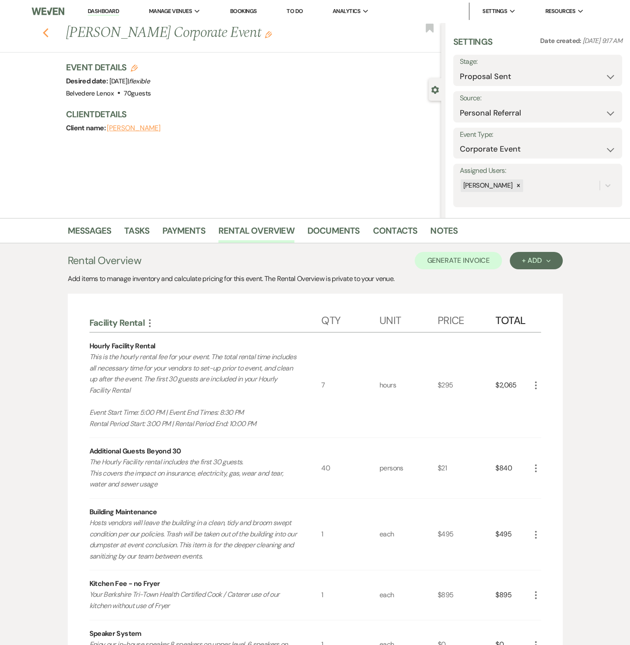
select select "6"
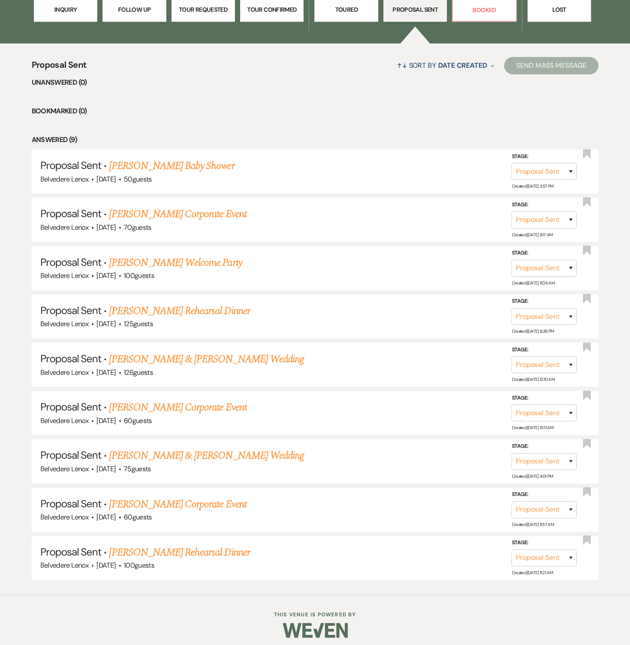
scroll to position [29, 0]
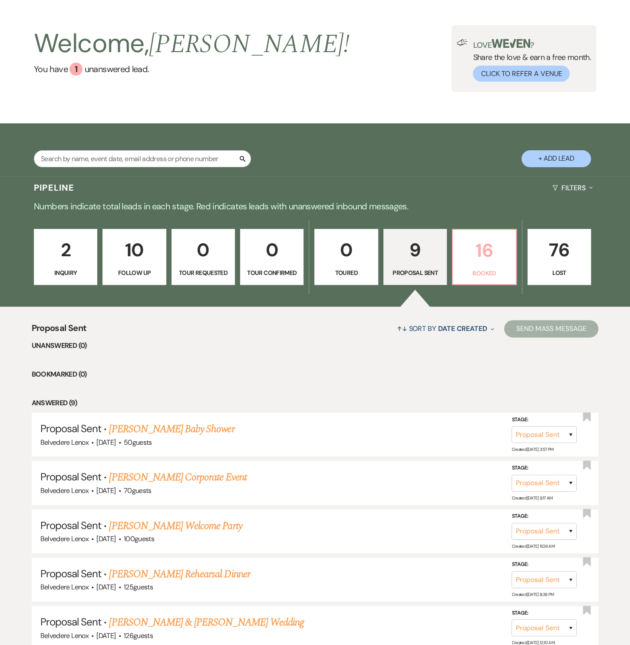
click at [474, 251] on p "16" at bounding box center [484, 250] width 52 height 29
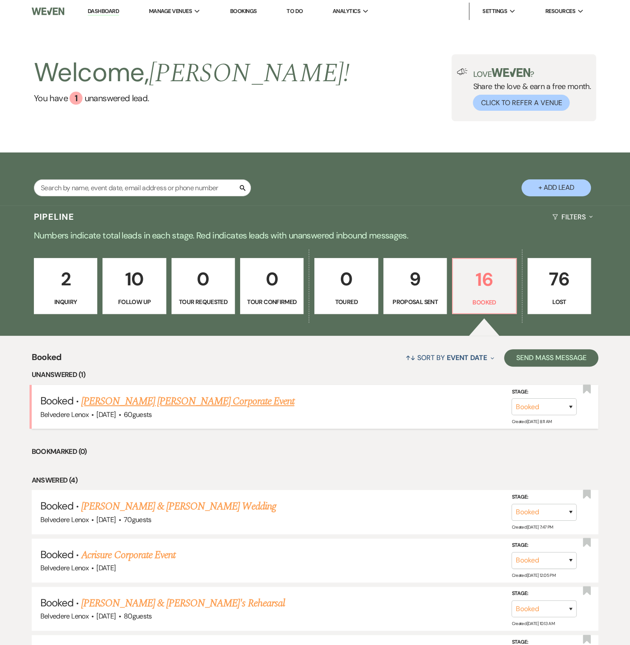
click at [199, 407] on link "[PERSON_NAME] [PERSON_NAME] Corporate Event" at bounding box center [187, 402] width 213 height 16
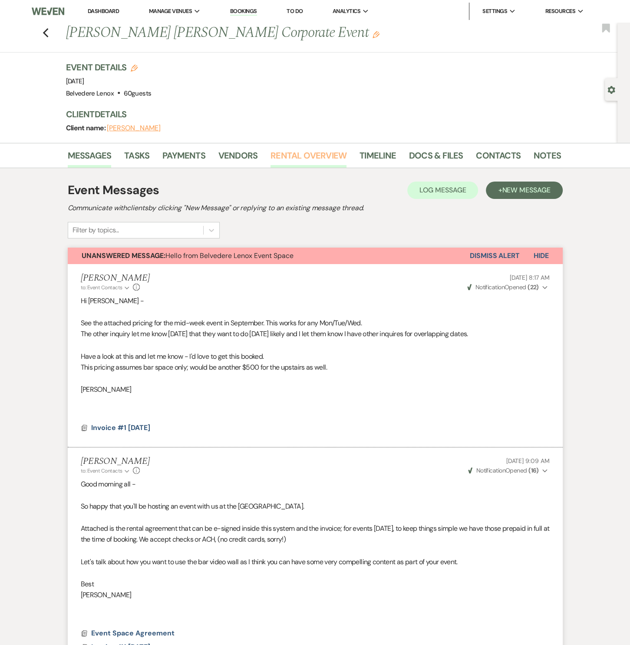
click at [312, 154] on link "Rental Overview" at bounding box center [309, 158] width 76 height 19
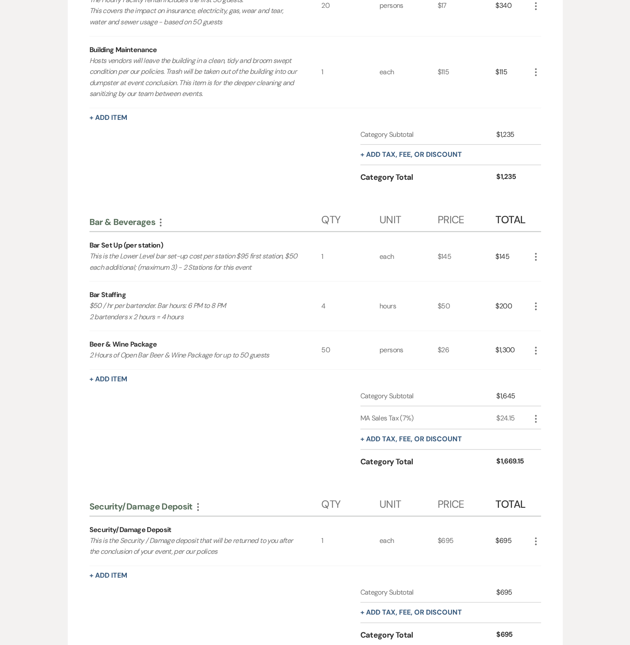
scroll to position [395, 0]
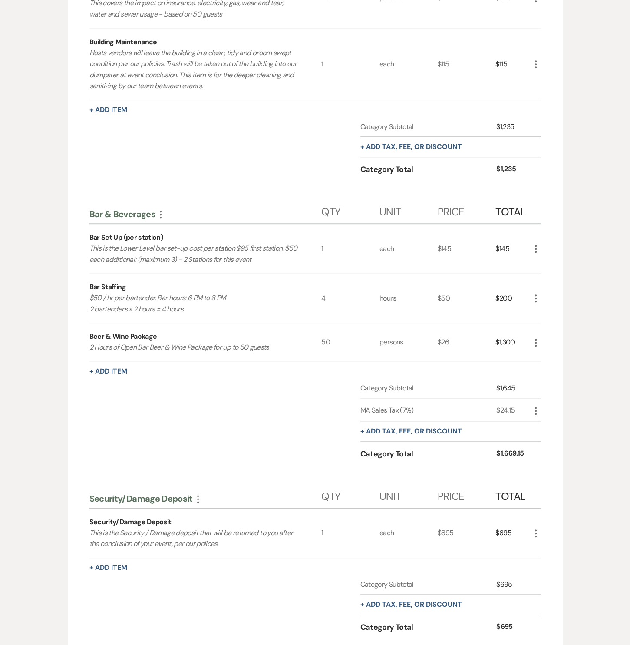
click at [533, 341] on icon "More" at bounding box center [536, 343] width 10 height 10
click at [538, 355] on button "Pencil Edit" at bounding box center [553, 360] width 45 height 14
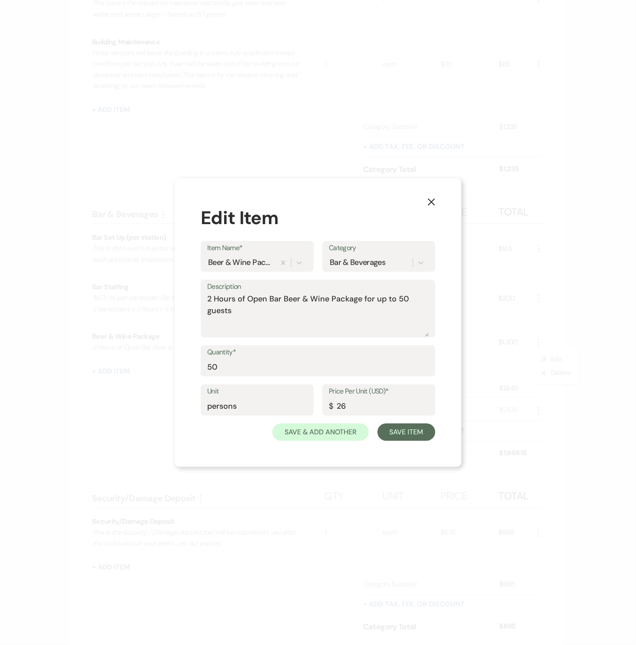
click at [247, 378] on div "Quantity* 50" at bounding box center [318, 364] width 235 height 39
click at [243, 368] on input "50" at bounding box center [318, 367] width 222 height 17
drag, startPoint x: 235, startPoint y: 366, endPoint x: 176, endPoint y: 364, distance: 58.7
click at [176, 364] on div "X Edit Item Item Name* Beer & Wine Package Category Bar & Beverages Description…" at bounding box center [318, 322] width 287 height 289
type input "40"
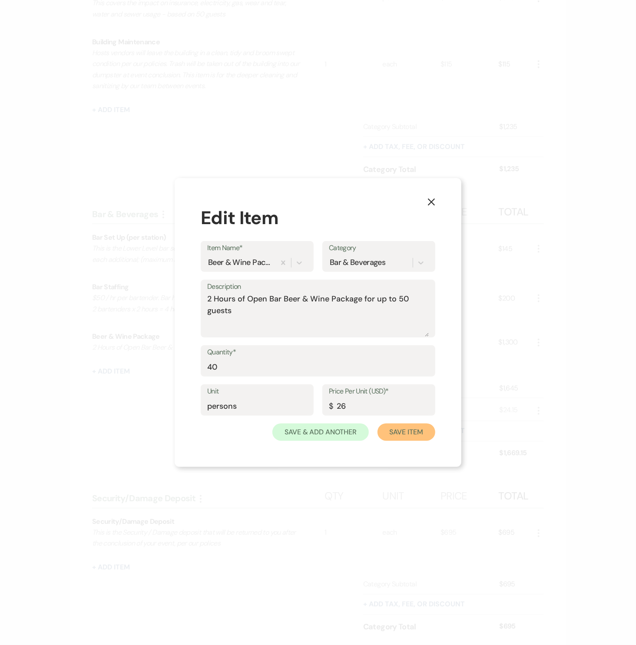
click at [399, 432] on button "Save Item" at bounding box center [407, 432] width 58 height 17
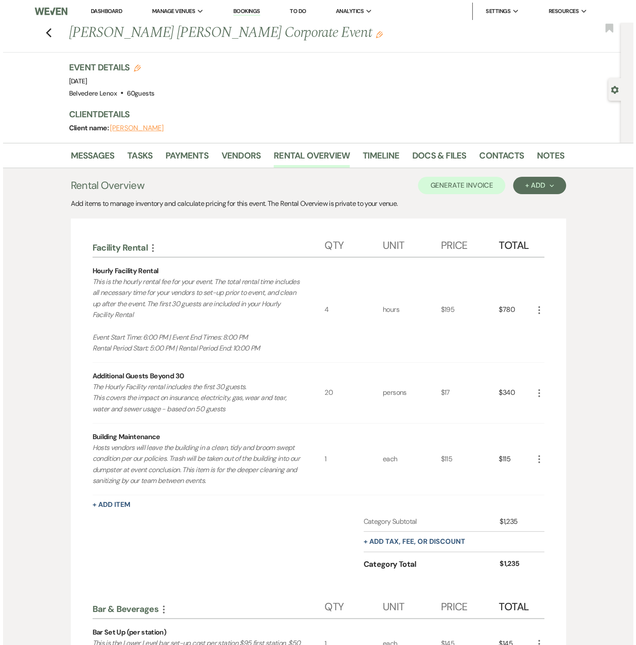
scroll to position [132, 0]
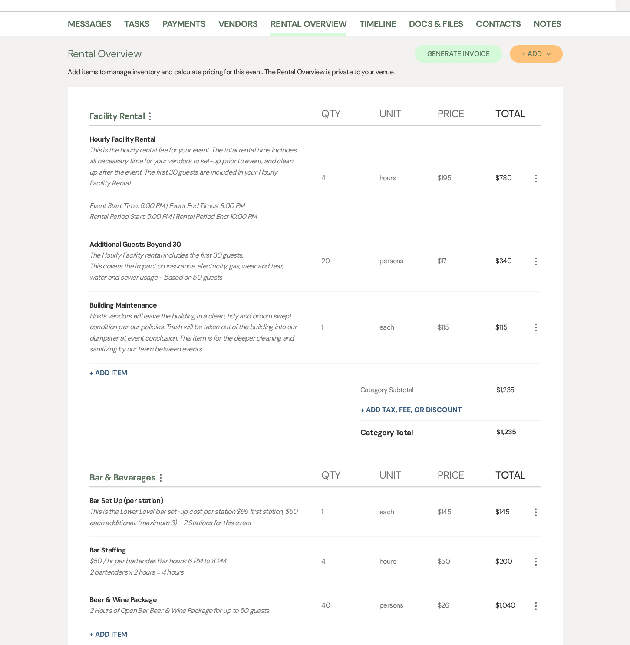
click at [538, 58] on button "+ Add Next" at bounding box center [536, 53] width 53 height 17
click at [531, 69] on button "Item" at bounding box center [532, 73] width 44 height 13
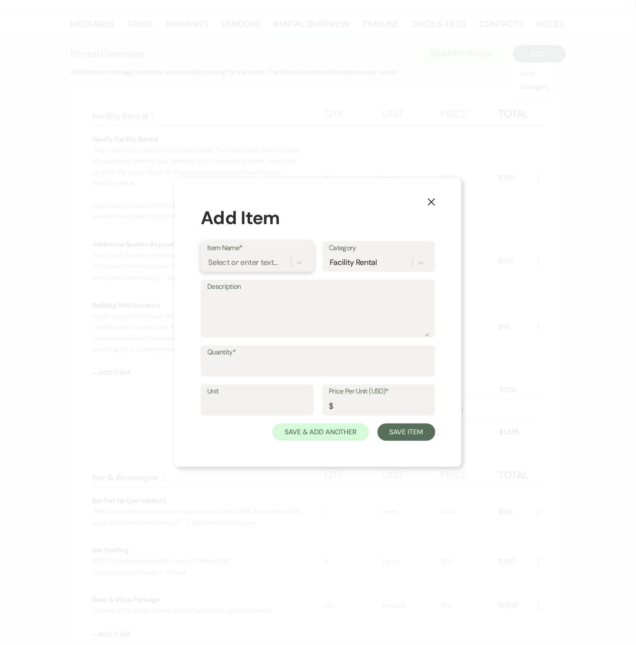
click at [247, 265] on div "Select or enter text..." at bounding box center [243, 263] width 70 height 12
type input "Upstairs Additional Cleaning"
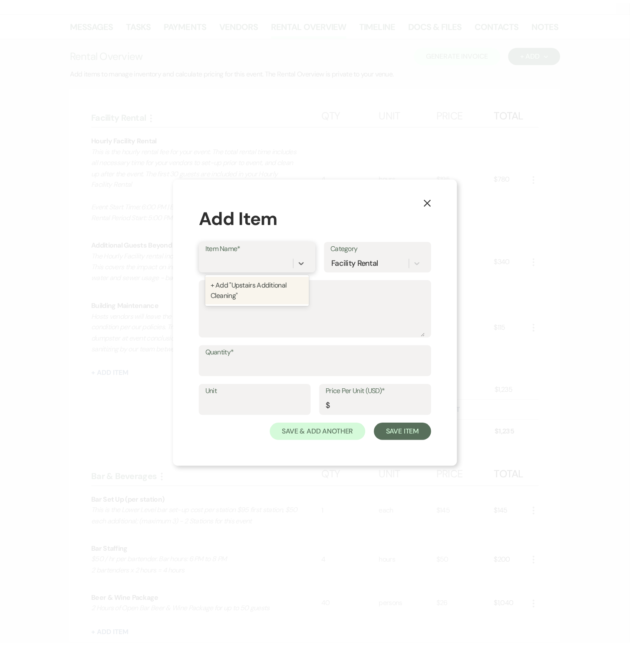
scroll to position [0, 0]
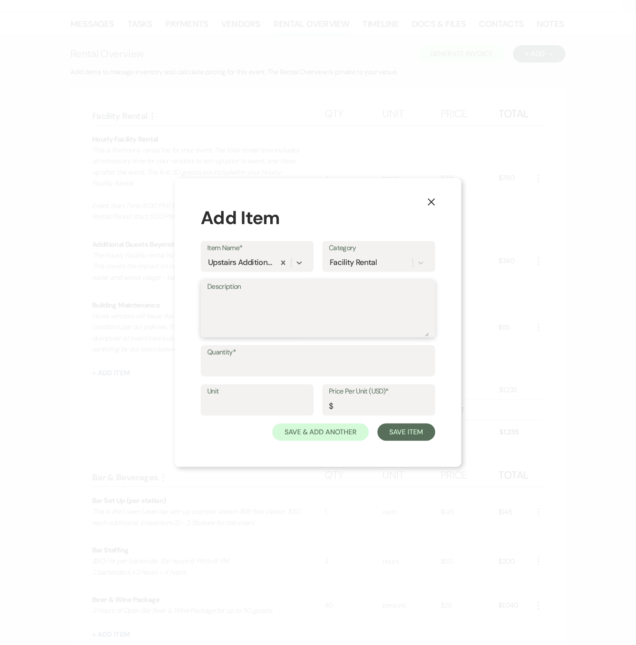
click at [245, 306] on textarea "Description" at bounding box center [318, 314] width 222 height 43
type textarea "Additional cleaning fee for use of upstairs space"
type input "1"
type input "each"
type input "100"
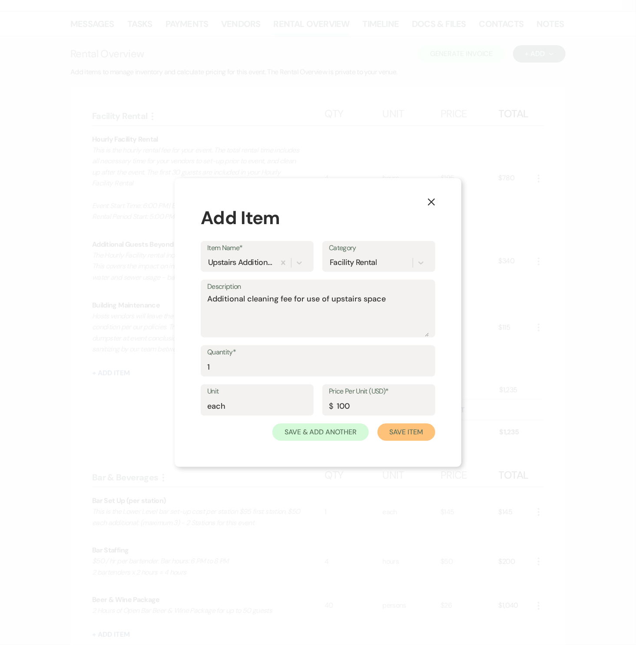
click at [397, 435] on button "Save Item" at bounding box center [407, 432] width 58 height 17
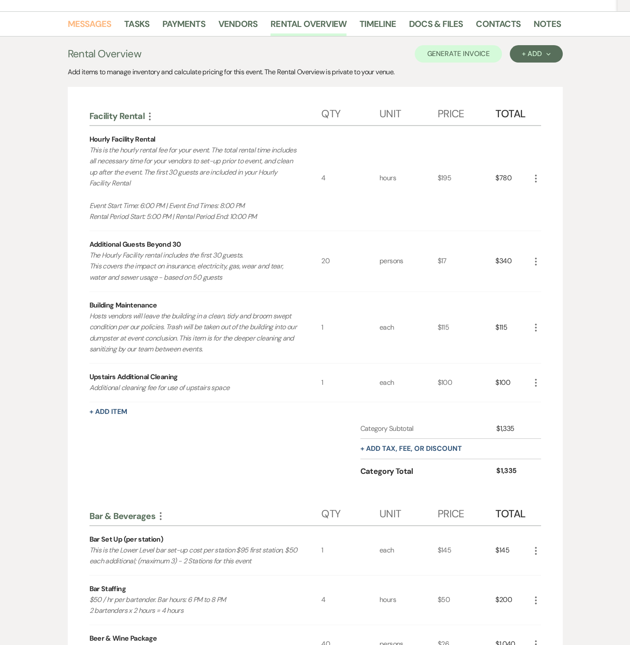
click at [107, 24] on link "Messages" at bounding box center [90, 26] width 44 height 19
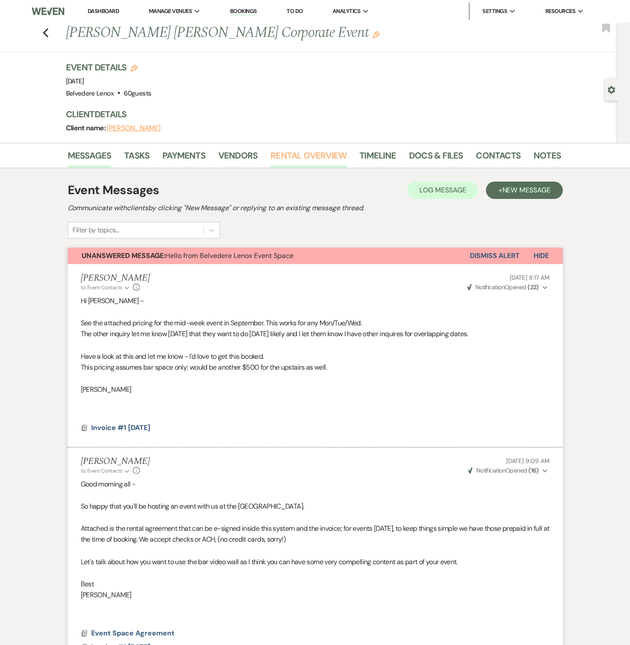
click at [326, 150] on link "Rental Overview" at bounding box center [309, 158] width 76 height 19
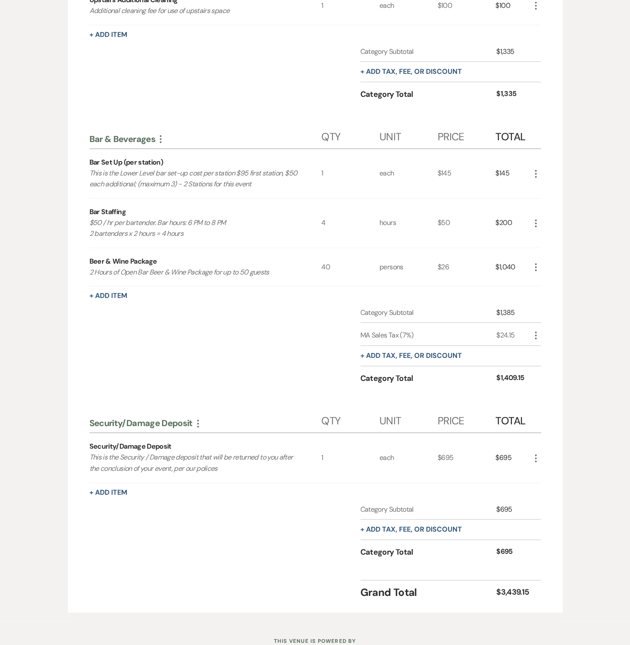
scroll to position [274, 0]
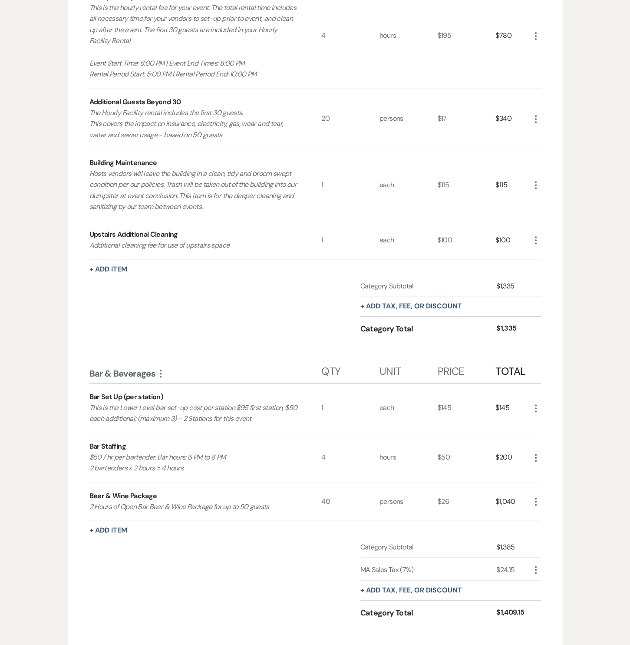
click at [541, 237] on div "Facility Rental More Qty Unit Price Total Hourly Facility Rental This is the ho…" at bounding box center [315, 395] width 495 height 903
click at [534, 239] on icon "More" at bounding box center [536, 240] width 10 height 10
click at [543, 254] on icon "Pencil" at bounding box center [543, 257] width 5 height 7
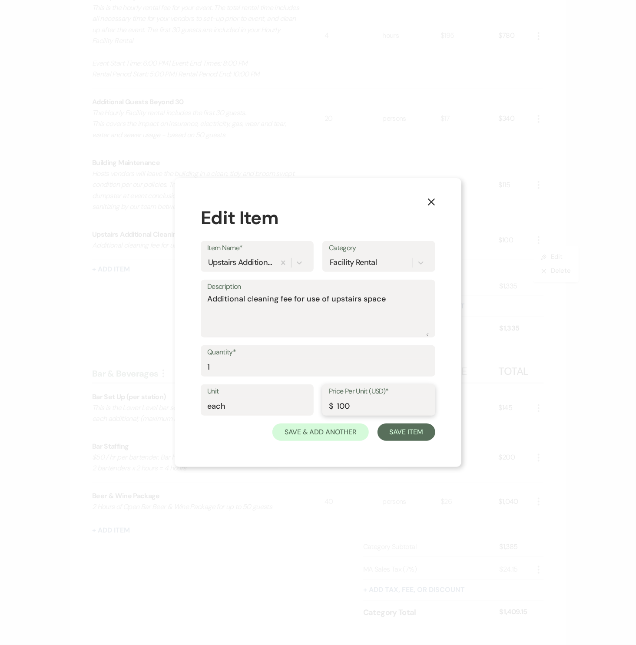
click at [357, 408] on input "100" at bounding box center [379, 406] width 100 height 17
drag, startPoint x: 358, startPoint y: 408, endPoint x: 315, endPoint y: 408, distance: 42.6
click at [315, 408] on div "Unit each Price Per Unit (USD)* $ 100" at bounding box center [318, 404] width 235 height 39
type input "360"
click at [399, 435] on button "Save Item" at bounding box center [407, 432] width 58 height 17
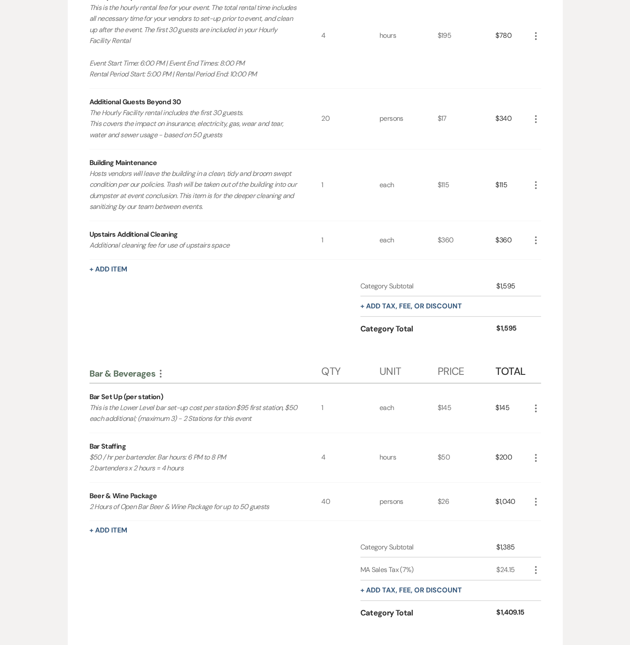
scroll to position [537, 0]
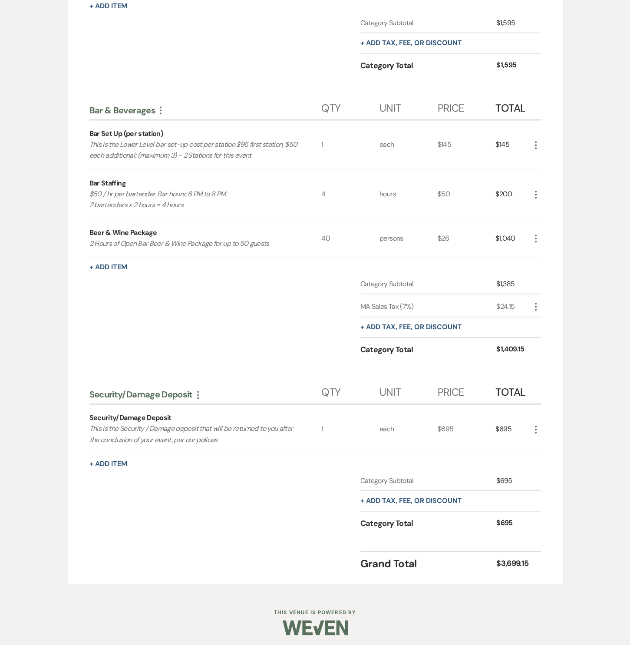
click at [537, 425] on icon "More" at bounding box center [536, 430] width 10 height 10
click at [544, 457] on icon "X" at bounding box center [543, 460] width 5 height 7
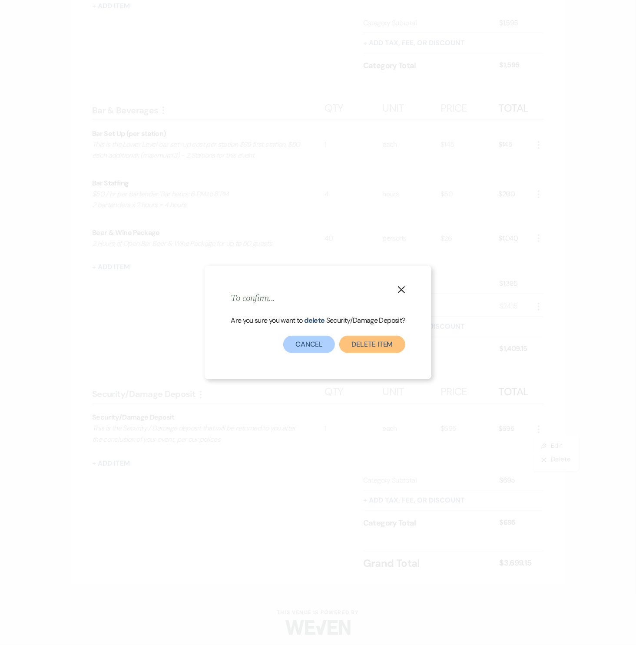
click at [384, 348] on button "Delete Item" at bounding box center [372, 344] width 66 height 17
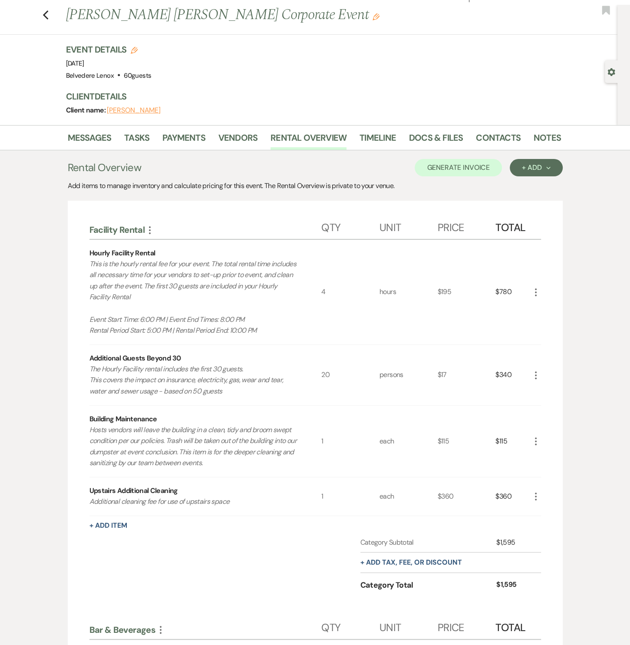
scroll to position [0, 0]
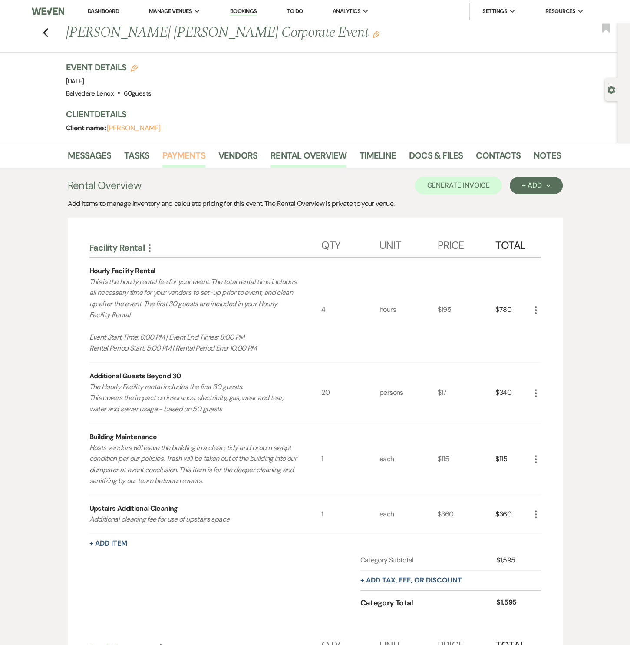
click at [188, 152] on link "Payments" at bounding box center [184, 158] width 43 height 19
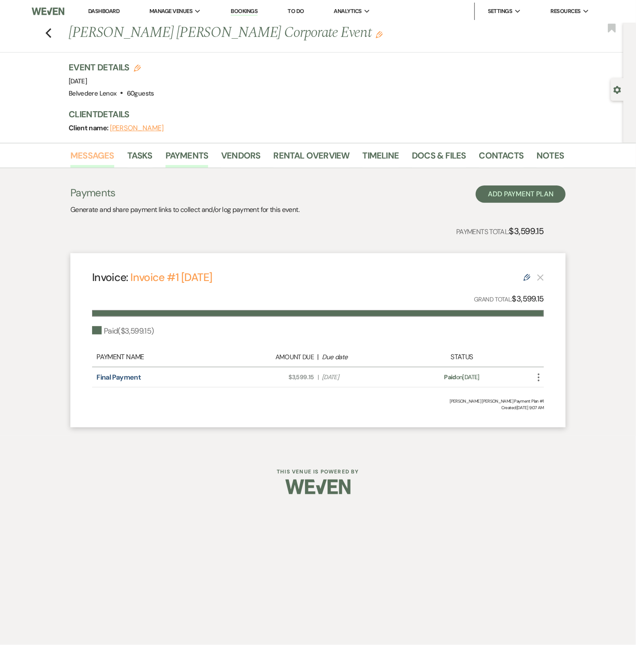
click at [93, 157] on link "Messages" at bounding box center [92, 158] width 44 height 19
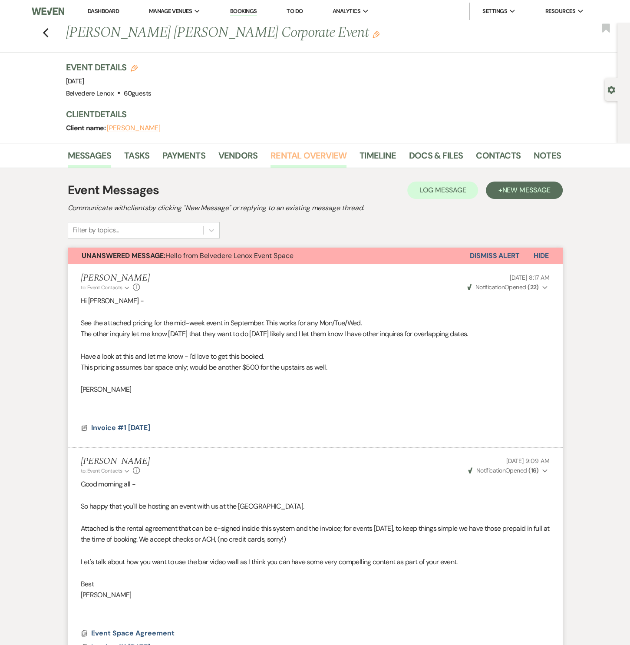
click at [305, 160] on link "Rental Overview" at bounding box center [309, 158] width 76 height 19
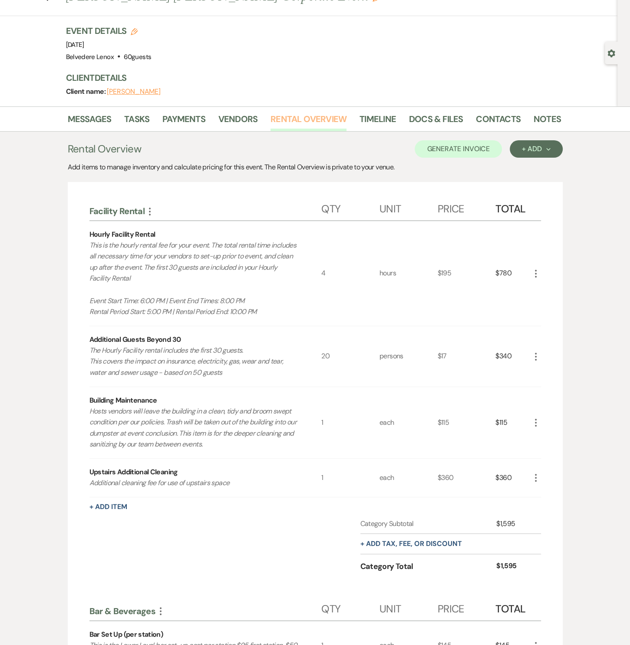
scroll to position [5, 0]
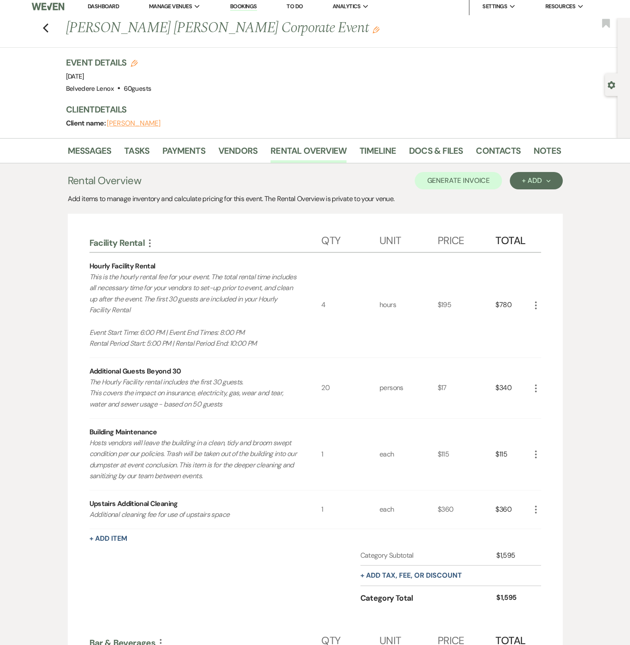
click at [468, 189] on div "Rental Overview Generate Invoice + Add Next Add items to manage inventory and c…" at bounding box center [315, 641] width 495 height 939
click at [468, 183] on button "Generate Invoice" at bounding box center [458, 180] width 87 height 17
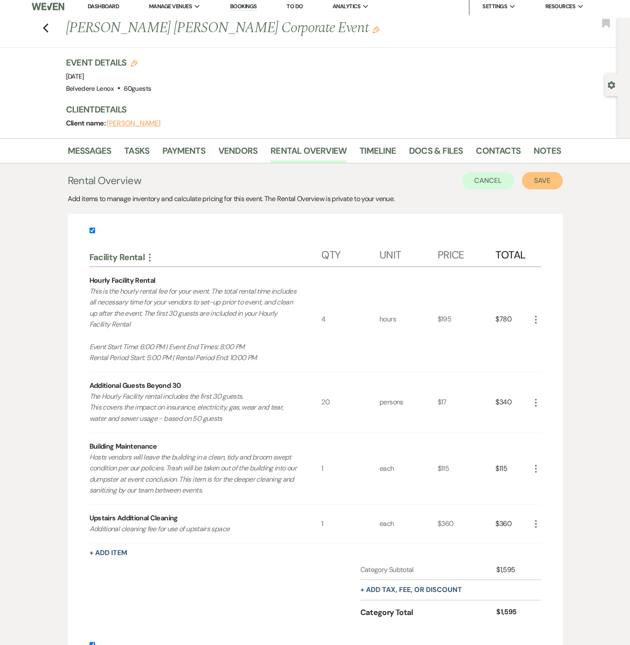
click at [543, 177] on button "Save" at bounding box center [542, 180] width 41 height 17
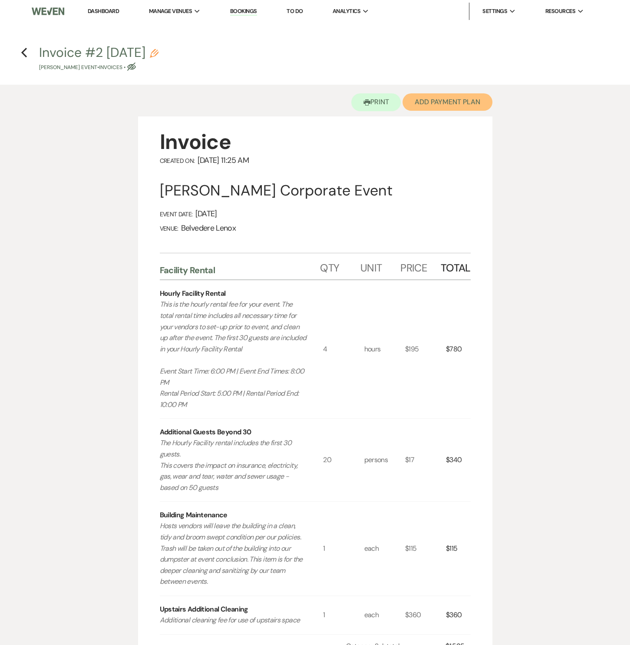
click at [478, 104] on button "Add Payment Plan" at bounding box center [448, 101] width 90 height 17
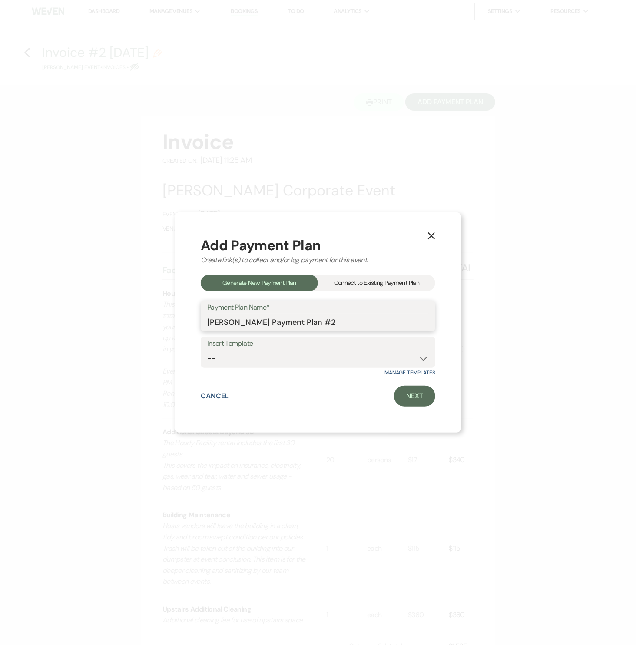
click at [318, 319] on input "[PERSON_NAME] Payment Plan #2" at bounding box center [318, 322] width 222 height 17
click at [367, 279] on div "Connect to Existing Payment Plan" at bounding box center [376, 283] width 117 height 16
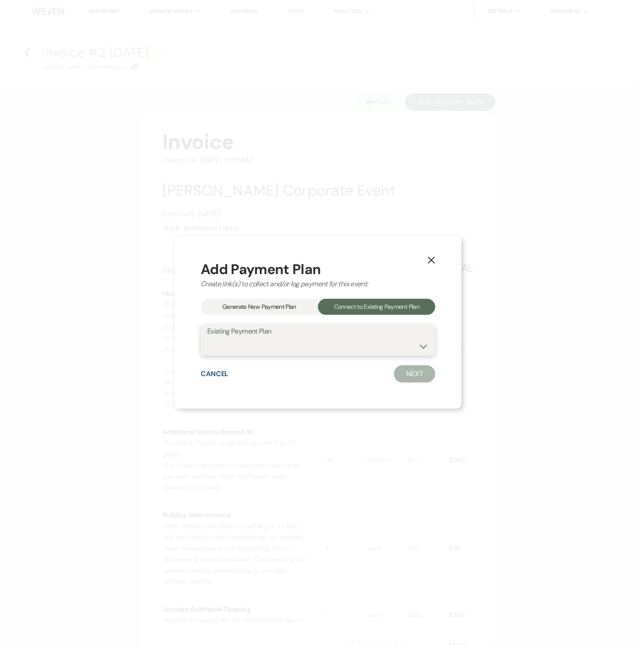
click at [352, 338] on select "[PERSON_NAME] [PERSON_NAME] Payment Plan #1" at bounding box center [318, 346] width 222 height 17
select select "24149"
click at [207, 338] on select "[PERSON_NAME] [PERSON_NAME] Payment Plan #1" at bounding box center [318, 346] width 222 height 17
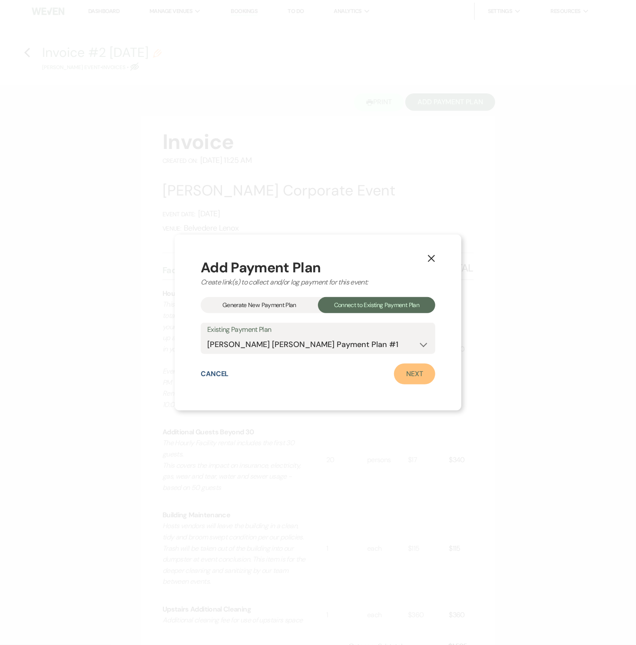
click at [412, 378] on link "Next" at bounding box center [414, 374] width 41 height 21
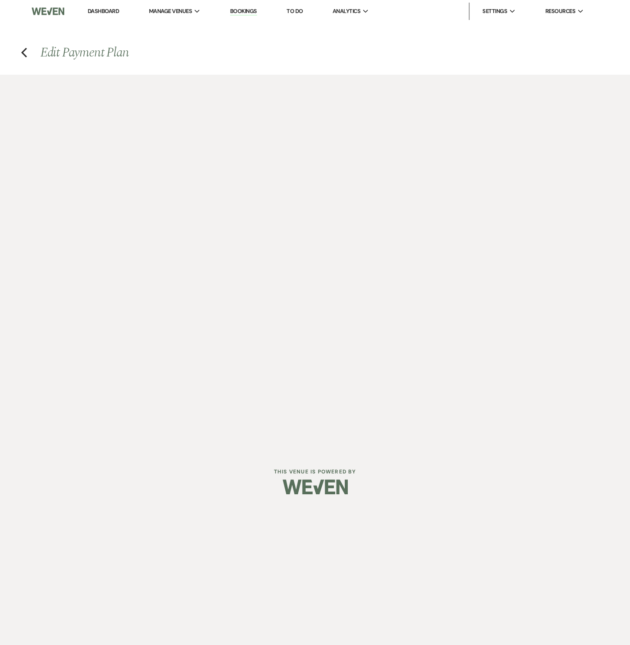
select select "29943"
select select "1"
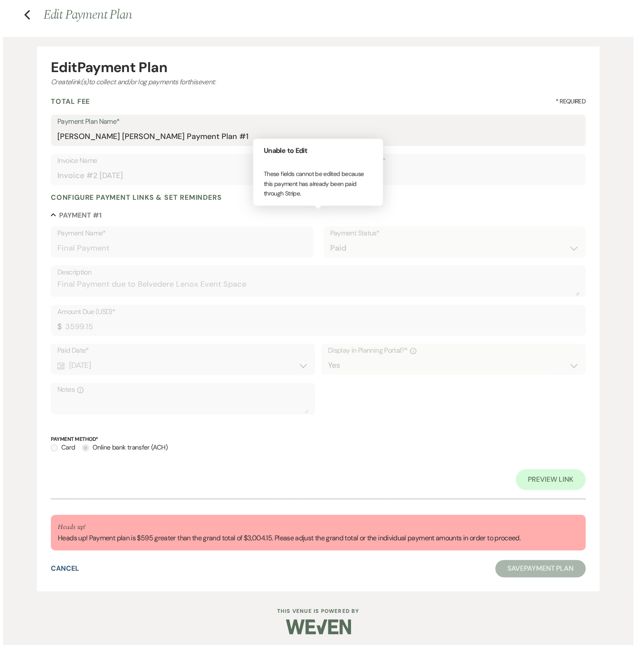
scroll to position [40, 0]
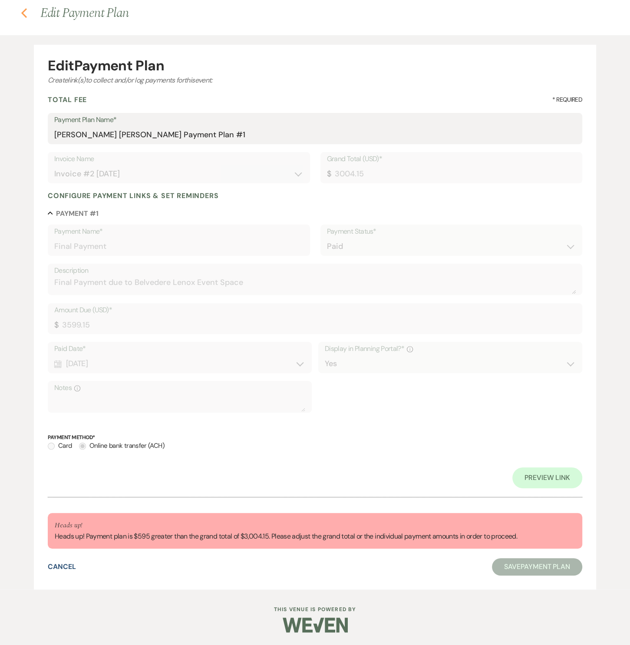
click at [24, 13] on icon "Previous" at bounding box center [24, 13] width 7 height 10
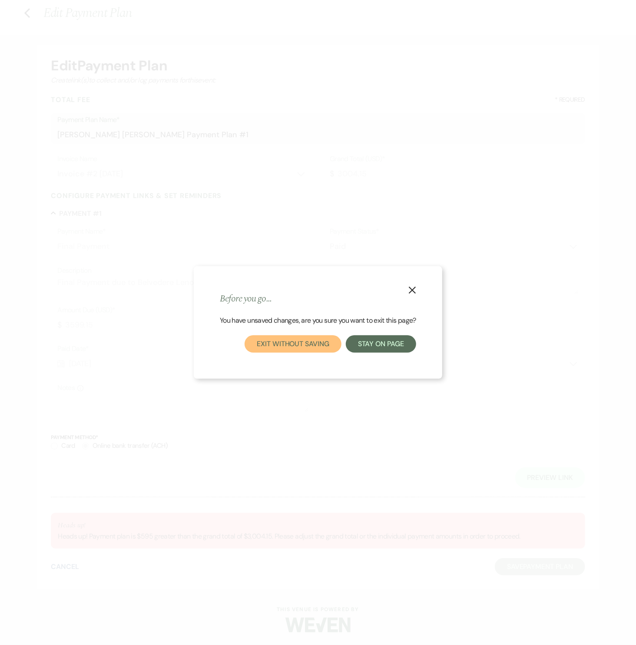
click at [332, 343] on button "Exit without saving" at bounding box center [293, 343] width 96 height 17
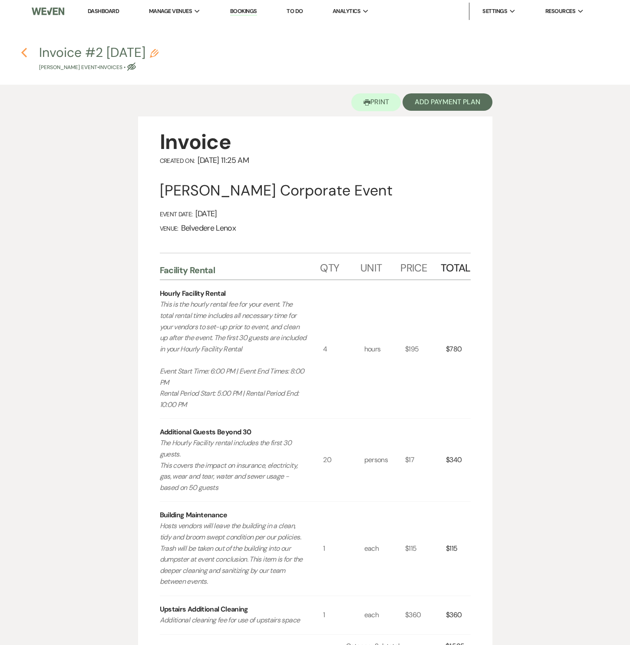
click at [27, 55] on icon "Previous" at bounding box center [24, 52] width 7 height 10
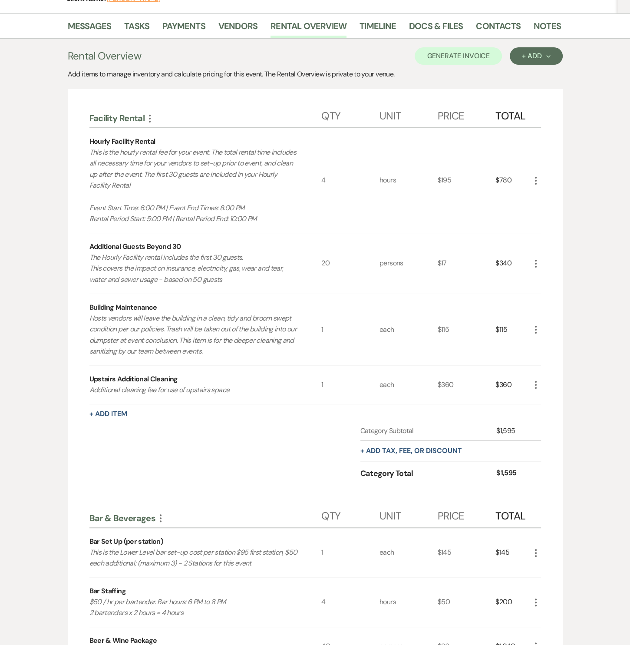
scroll to position [531, 0]
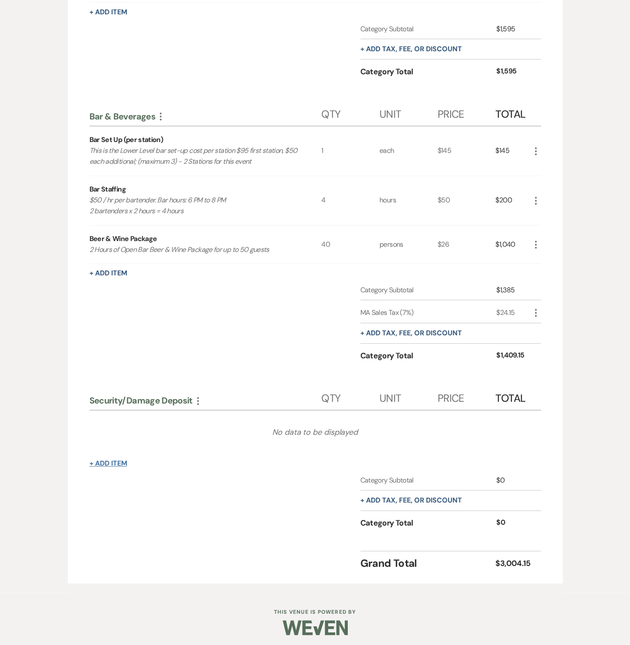
click at [103, 461] on button "+ Add Item" at bounding box center [109, 463] width 38 height 7
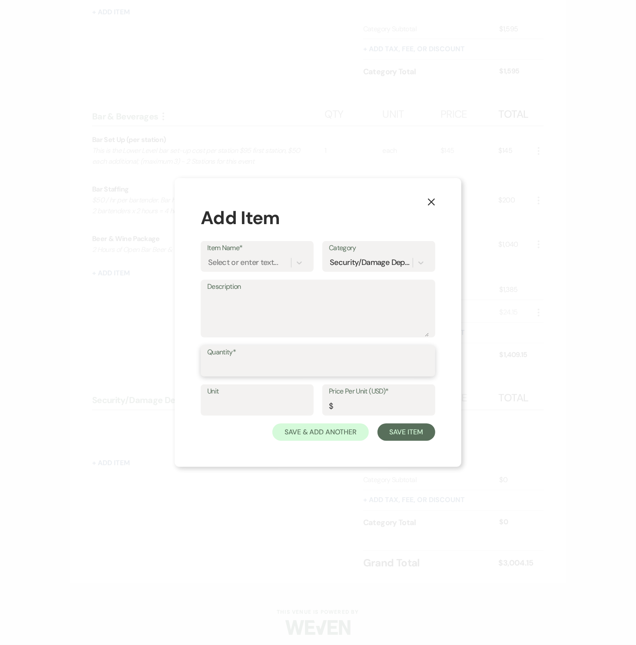
drag, startPoint x: 256, startPoint y: 361, endPoint x: 255, endPoint y: 368, distance: 7.6
click at [256, 361] on input "Quantity*" at bounding box center [318, 367] width 222 height 17
type input "1"
click at [228, 406] on input "Unit" at bounding box center [257, 406] width 100 height 17
type input "each"
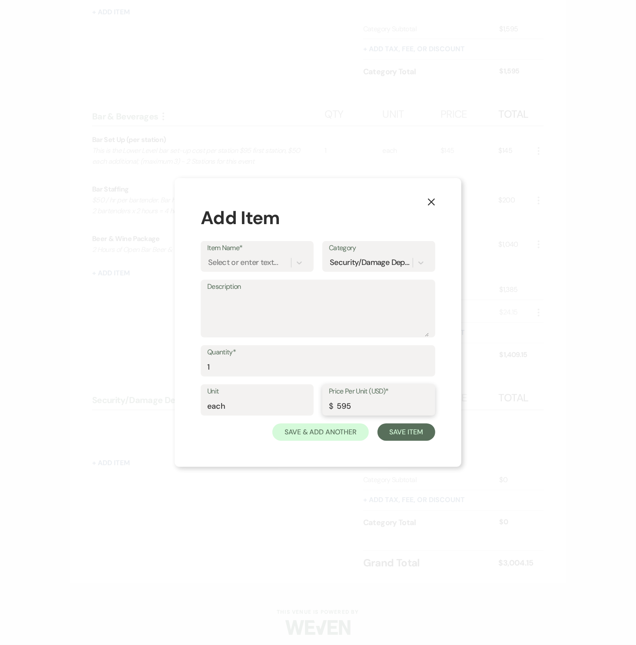
type input "595"
click at [207, 367] on input "1" at bounding box center [318, 367] width 222 height 17
type input "1"
click at [338, 406] on input "595" at bounding box center [379, 406] width 100 height 17
type input "595"
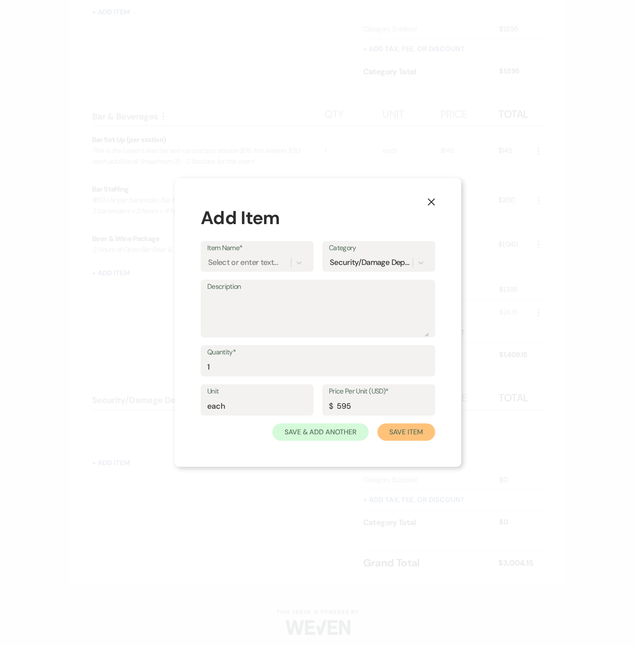
click at [395, 431] on button "Save Item" at bounding box center [407, 432] width 58 height 17
click at [432, 207] on button "X" at bounding box center [431, 200] width 13 height 15
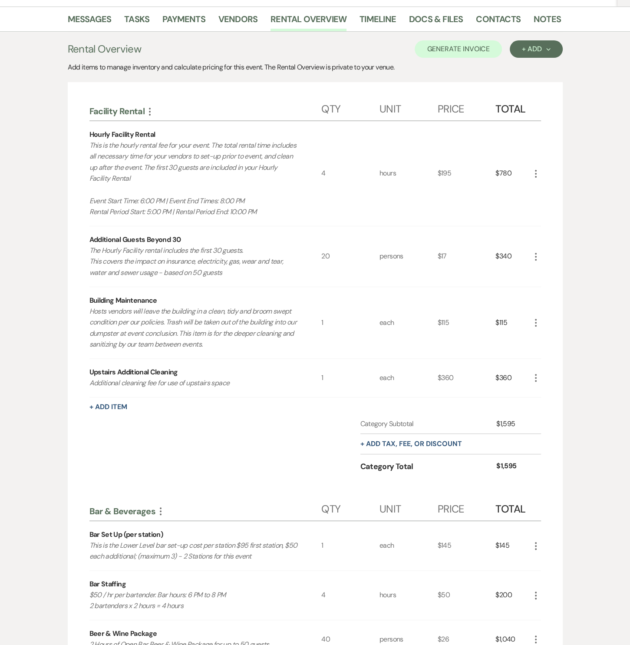
scroll to position [0, 0]
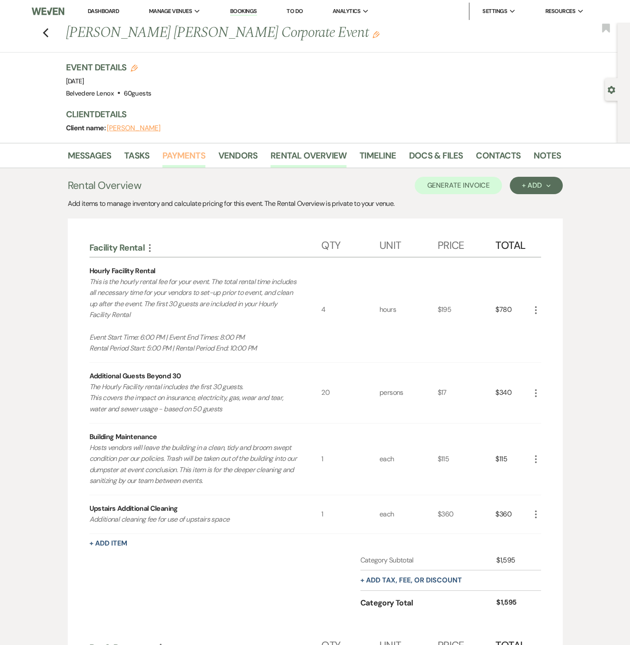
click at [195, 154] on link "Payments" at bounding box center [184, 158] width 43 height 19
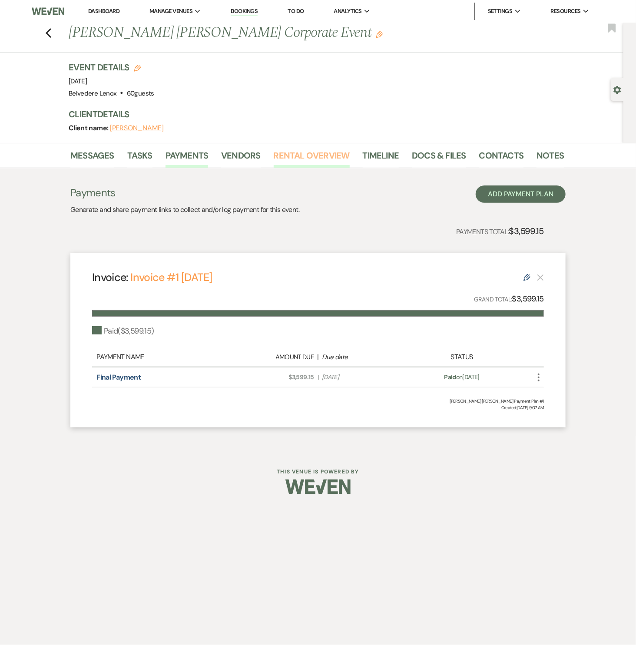
click at [314, 154] on link "Rental Overview" at bounding box center [312, 158] width 76 height 19
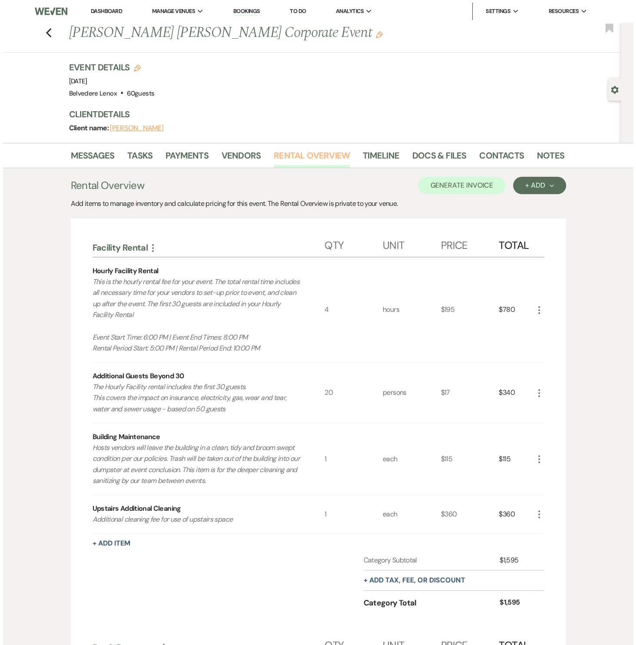
scroll to position [531, 0]
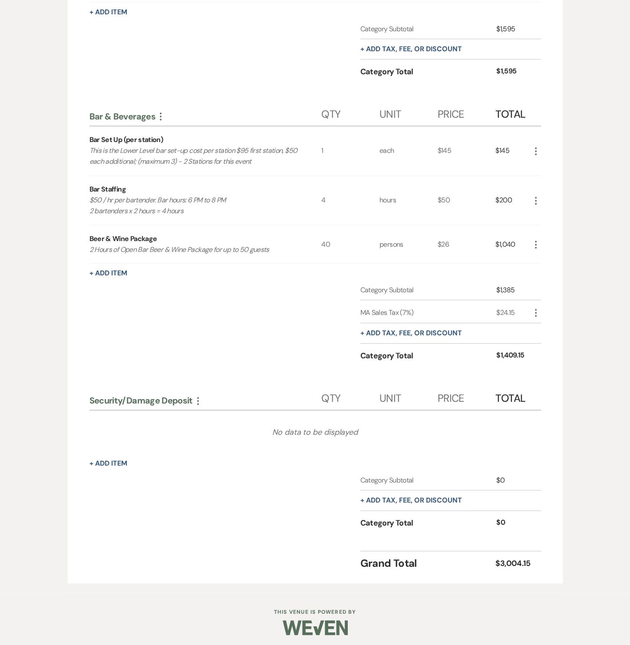
click at [480, 399] on div "Price" at bounding box center [467, 397] width 58 height 26
click at [200, 400] on icon "More" at bounding box center [198, 401] width 10 height 10
click at [208, 440] on button "Delete Delete Category" at bounding box center [236, 445] width 86 height 14
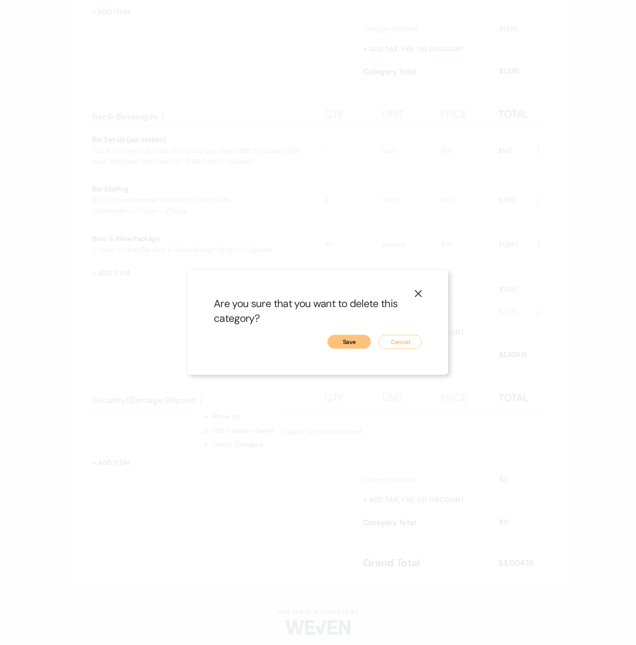
click at [337, 340] on button "Save" at bounding box center [349, 342] width 43 height 14
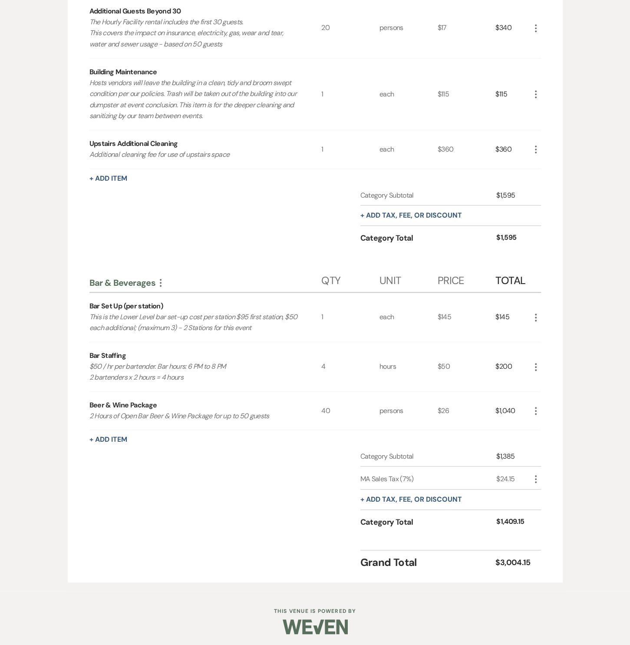
scroll to position [0, 0]
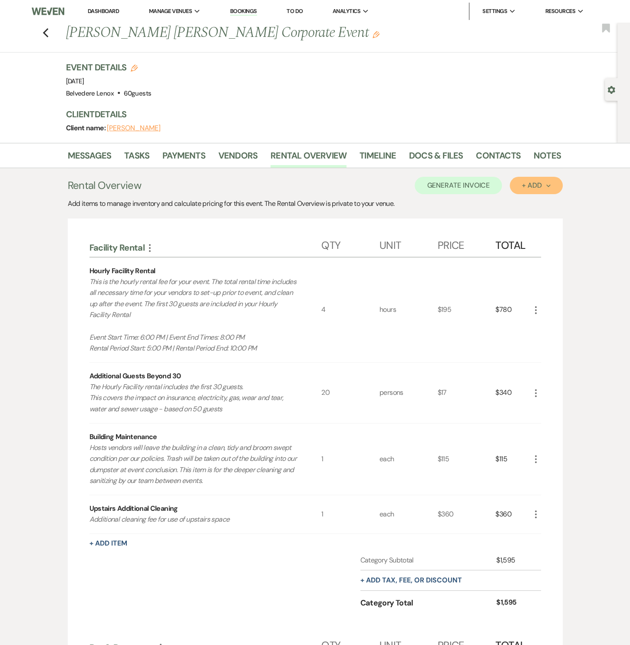
click at [537, 185] on div "+ Add Next" at bounding box center [536, 185] width 28 height 7
click at [531, 216] on button "Category" at bounding box center [533, 218] width 46 height 13
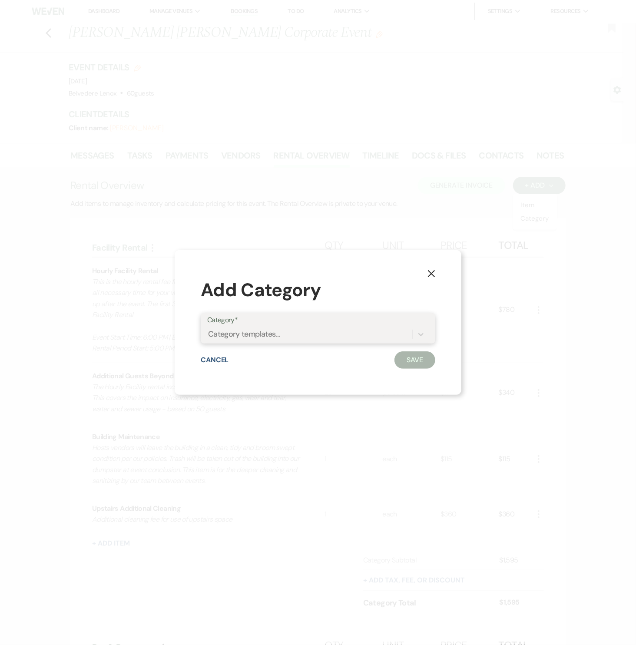
click at [314, 338] on div "Category templates..." at bounding box center [310, 334] width 206 height 15
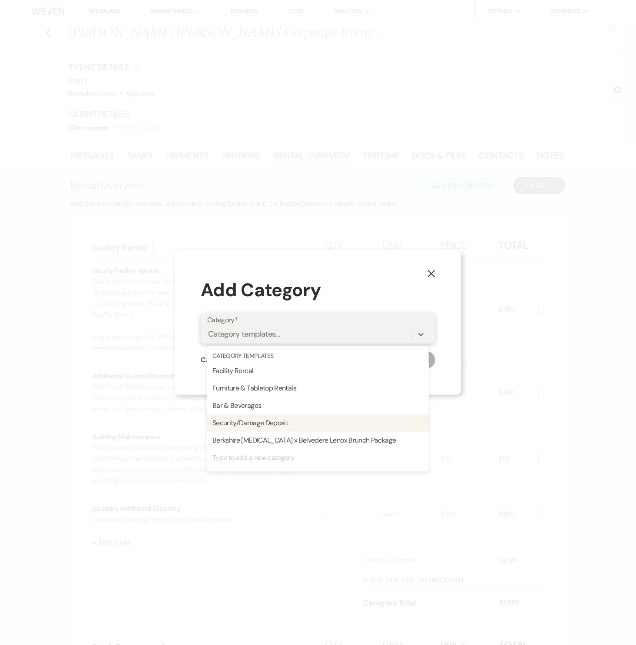
click at [277, 422] on div "Security/Damage Deposit" at bounding box center [318, 423] width 222 height 17
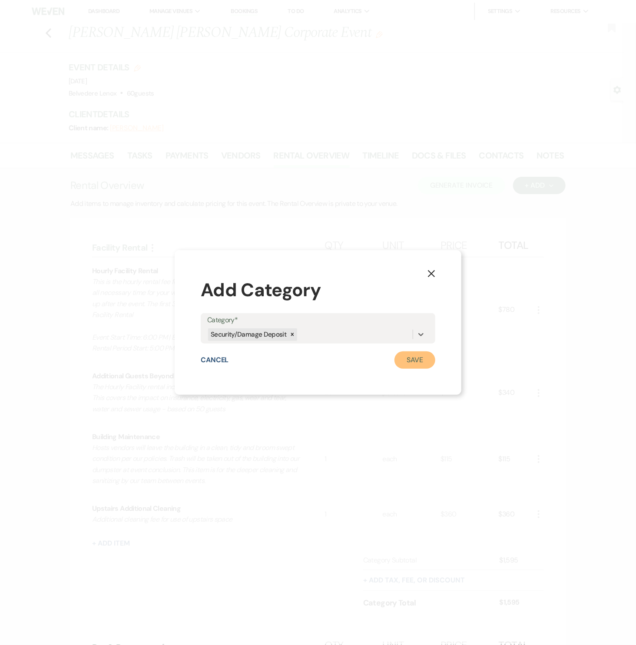
click at [405, 363] on button "Save" at bounding box center [415, 360] width 41 height 17
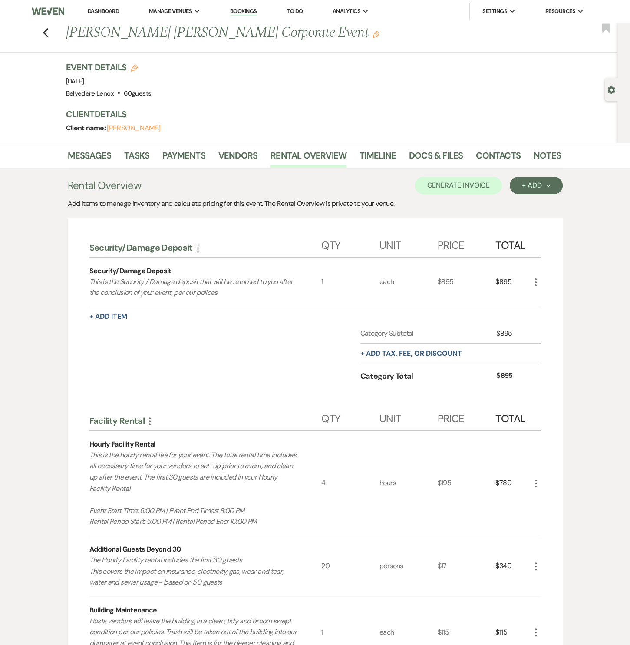
click at [198, 246] on icon "More" at bounding box center [198, 248] width 10 height 10
click at [212, 267] on button "Expand Move Down" at bounding box center [236, 265] width 86 height 14
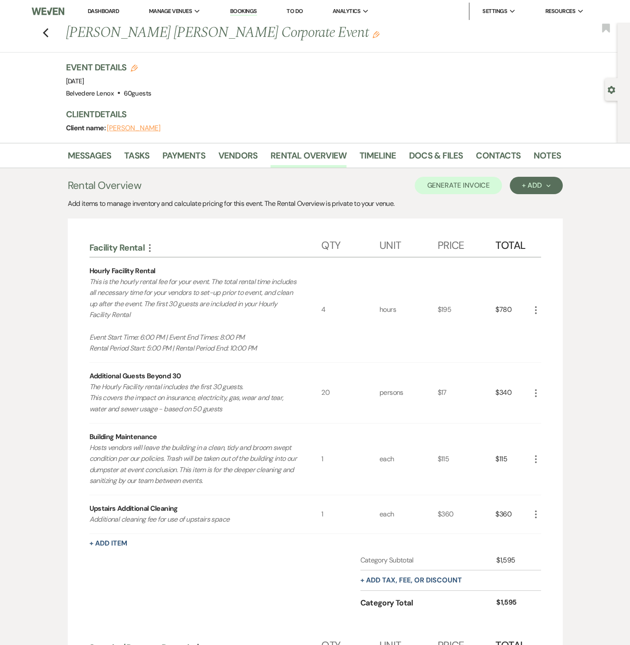
scroll to position [537, 0]
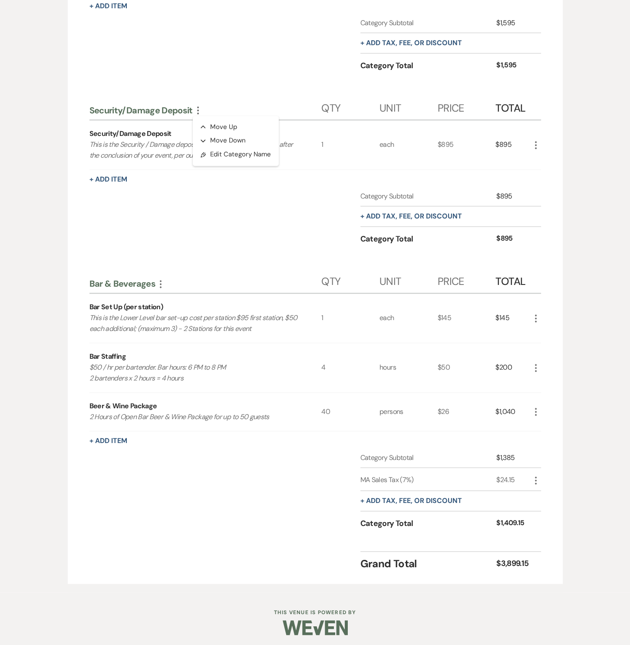
click at [203, 108] on div "Security/Damage Deposit More Collapse Move Up Expand Move Down Pencil Edit Cate…" at bounding box center [206, 110] width 232 height 11
click at [195, 108] on icon "More" at bounding box center [198, 110] width 10 height 10
click at [211, 142] on button "Expand Move Down" at bounding box center [236, 141] width 86 height 14
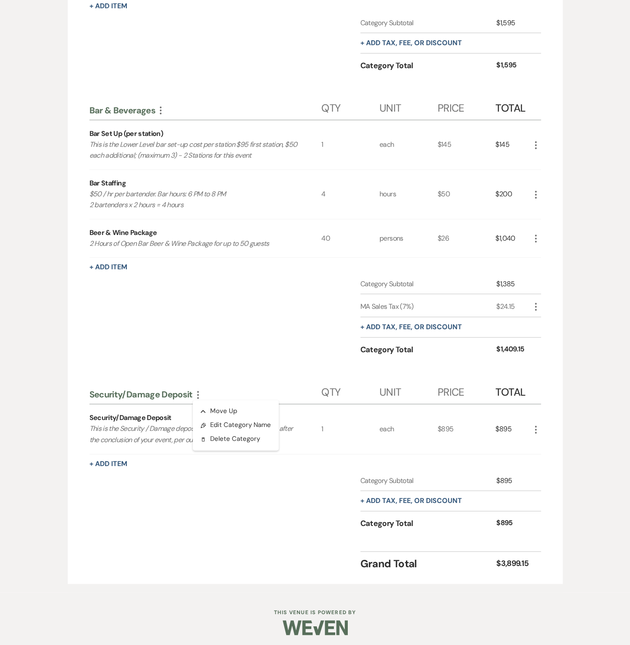
click at [536, 428] on use "button" at bounding box center [536, 430] width 2 height 8
click at [537, 445] on button "Pencil Edit" at bounding box center [553, 447] width 45 height 14
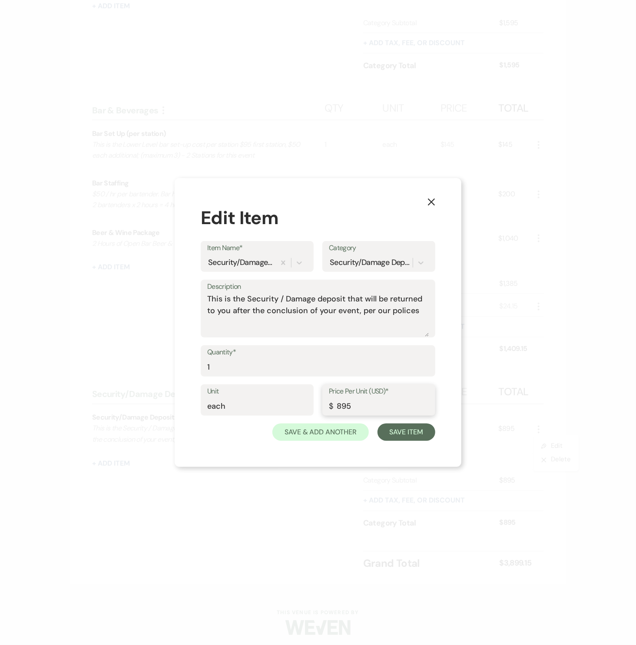
click at [335, 406] on input "895" at bounding box center [379, 406] width 100 height 17
drag, startPoint x: 352, startPoint y: 407, endPoint x: 328, endPoint y: 409, distance: 23.6
click at [328, 409] on div "Price Per Unit (USD)* $ 895" at bounding box center [378, 400] width 113 height 31
type input "300"
click at [259, 310] on textarea "This is the Security / Damage deposit that will be returned to you after the co…" at bounding box center [318, 314] width 222 height 43
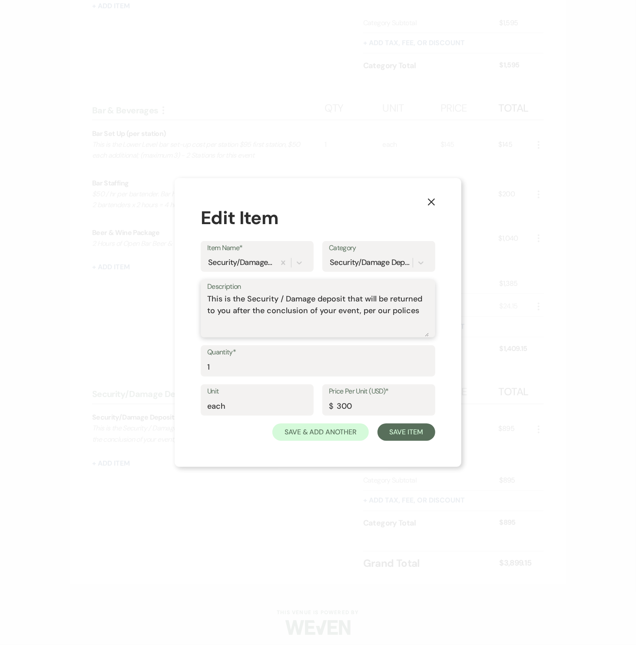
click at [223, 296] on textarea "This is the Security / Damage deposit that will be returned to you after the co…" at bounding box center [318, 314] width 222 height 43
type textarea "This $300 the Security / Damage deposit that will be returned to you after the …"
click at [389, 428] on button "Save Item" at bounding box center [407, 432] width 58 height 17
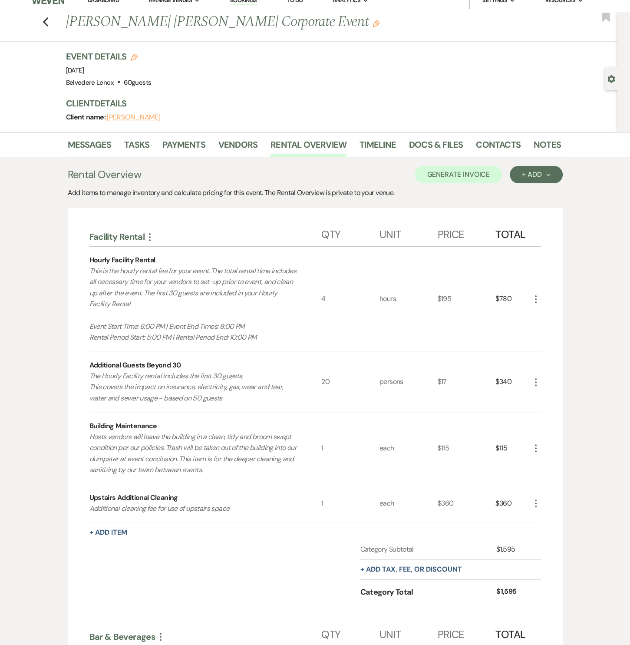
scroll to position [0, 0]
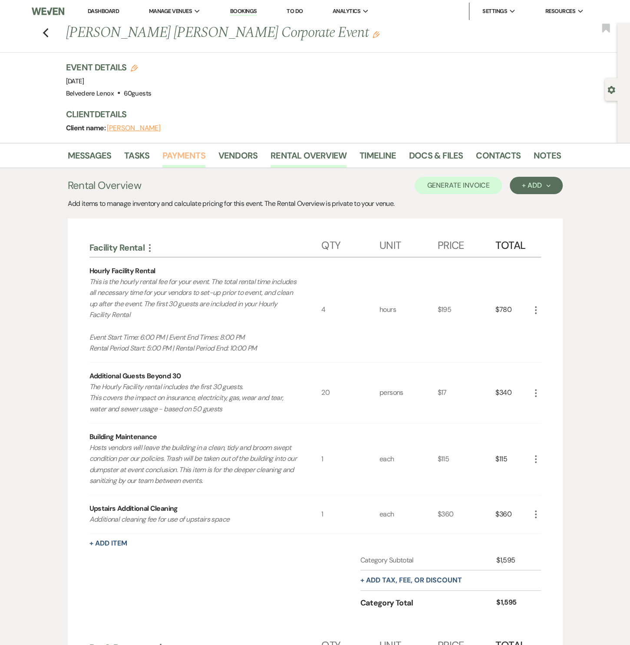
click at [201, 150] on link "Payments" at bounding box center [184, 158] width 43 height 19
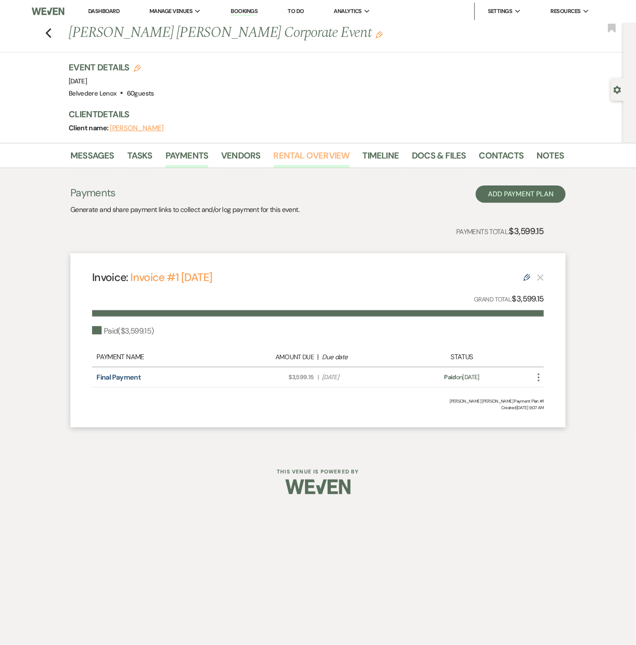
click at [312, 159] on link "Rental Overview" at bounding box center [312, 158] width 76 height 19
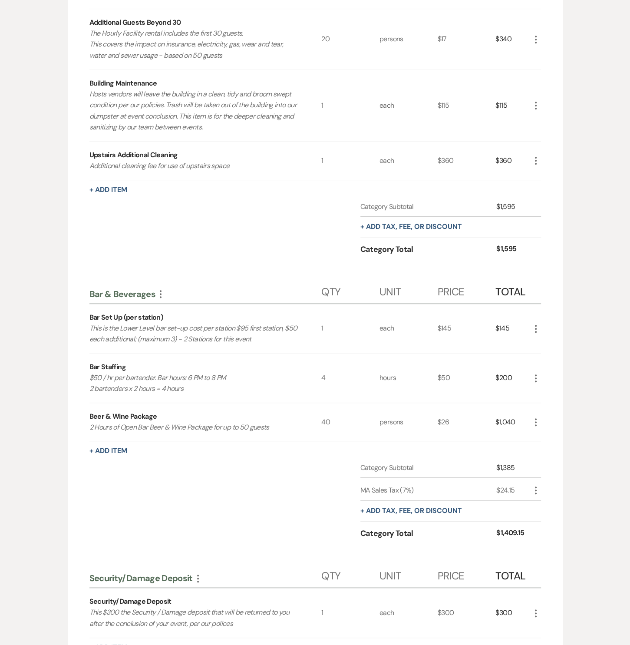
scroll to position [537, 0]
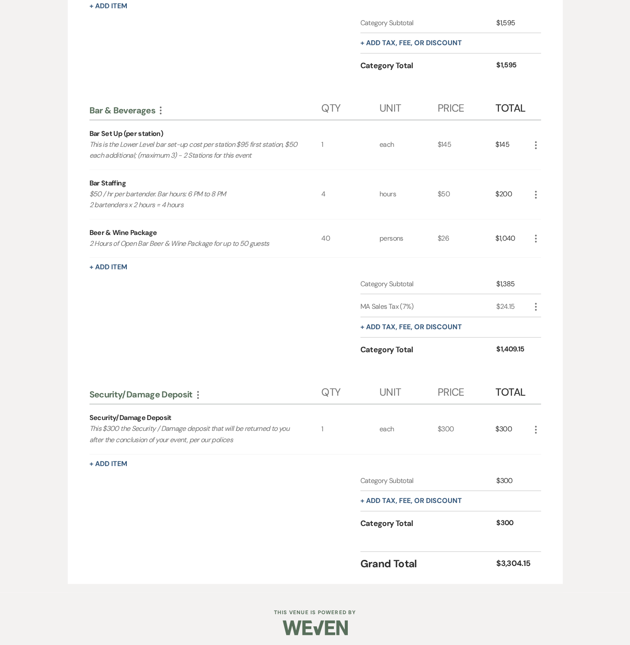
click at [534, 426] on icon "More" at bounding box center [536, 430] width 10 height 10
click at [541, 443] on icon "Pencil" at bounding box center [543, 446] width 5 height 7
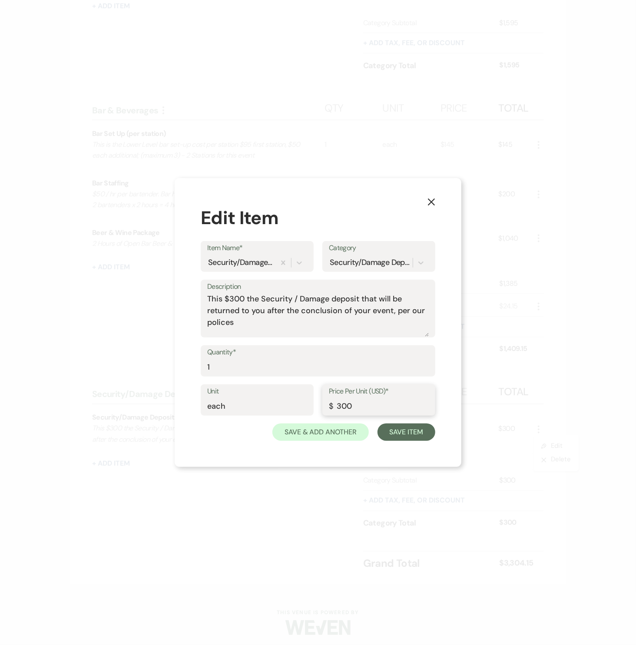
click at [343, 403] on input "300" at bounding box center [379, 406] width 100 height 17
drag, startPoint x: 358, startPoint y: 408, endPoint x: 337, endPoint y: 410, distance: 21.8
click at [337, 410] on input "300" at bounding box center [379, 406] width 100 height 17
type input "595"
click at [410, 435] on button "Save Item" at bounding box center [407, 432] width 58 height 17
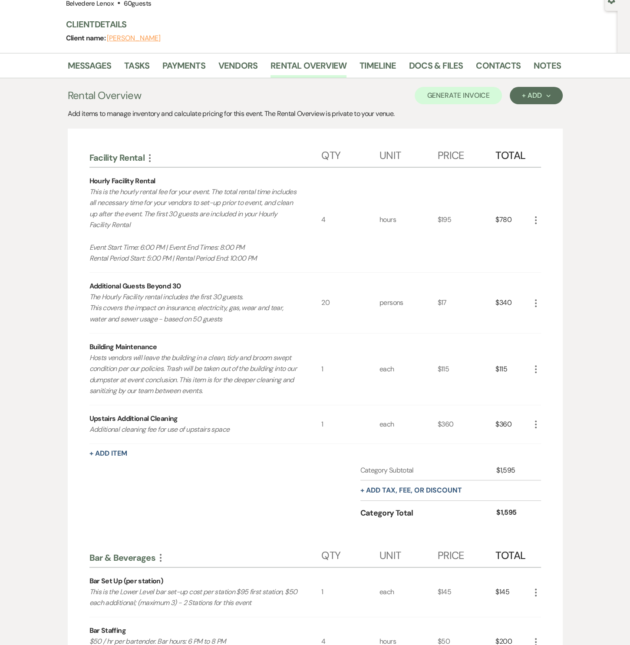
scroll to position [0, 0]
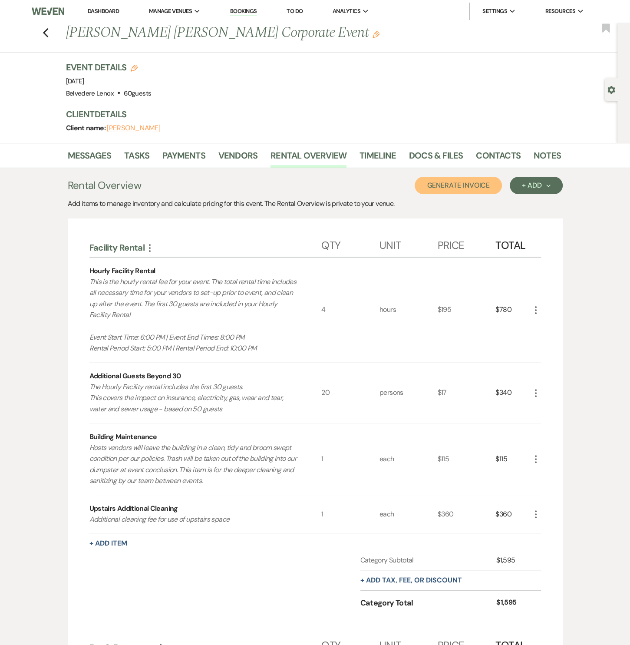
click at [485, 189] on button "Generate Invoice" at bounding box center [458, 185] width 87 height 17
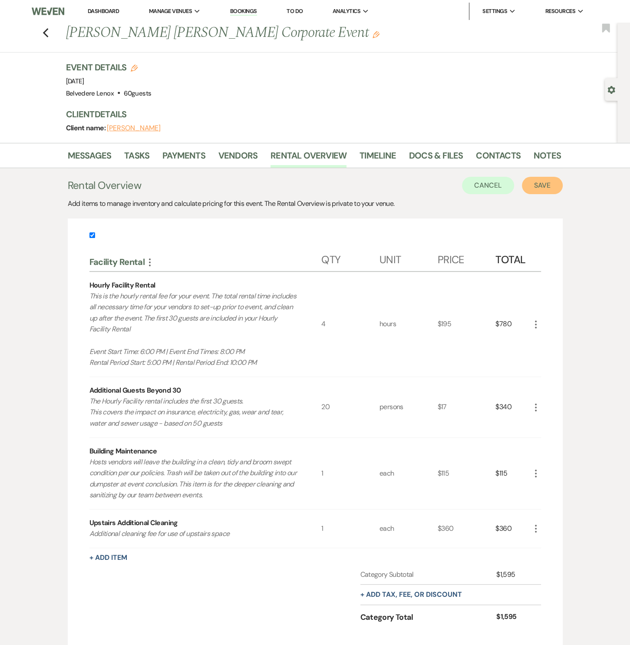
click at [541, 183] on button "Save" at bounding box center [542, 185] width 41 height 17
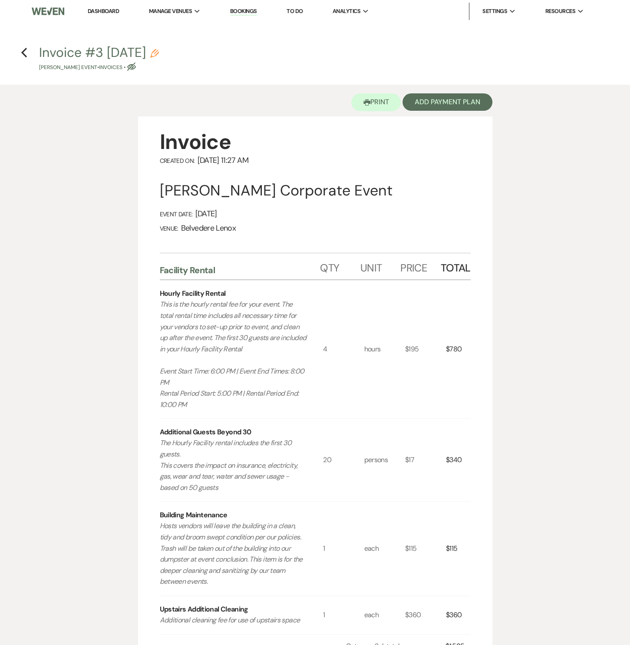
click at [455, 111] on div "Printer Print Add Payment Plan" at bounding box center [315, 101] width 355 height 32
click at [456, 105] on button "Add Payment Plan" at bounding box center [448, 101] width 90 height 17
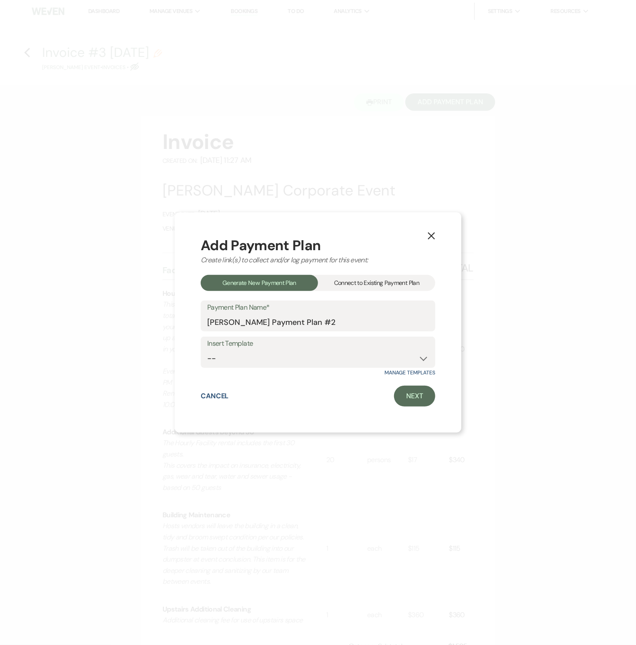
click at [361, 282] on div "Connect to Existing Payment Plan" at bounding box center [376, 283] width 117 height 16
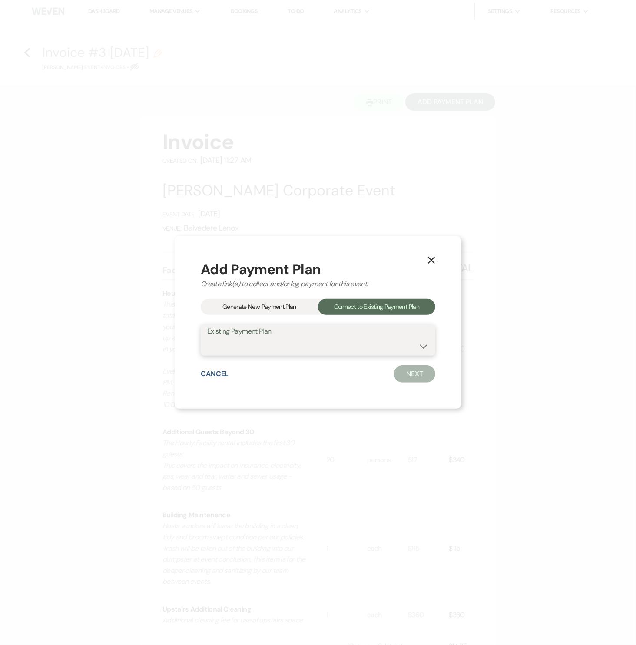
click at [317, 345] on select "[PERSON_NAME] [PERSON_NAME] Payment Plan #1" at bounding box center [318, 346] width 222 height 17
select select "24149"
click at [207, 338] on select "[PERSON_NAME] [PERSON_NAME] Payment Plan #1" at bounding box center [318, 346] width 222 height 17
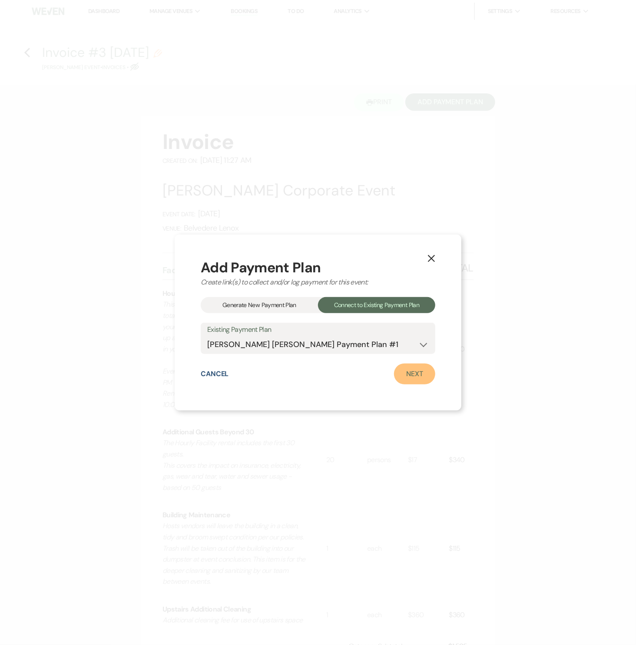
click at [420, 378] on link "Next" at bounding box center [414, 374] width 41 height 21
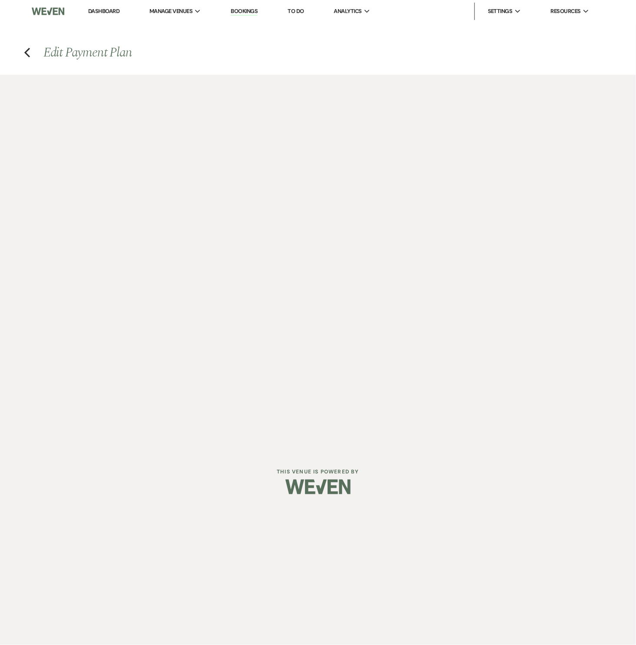
select select "29944"
select select "1"
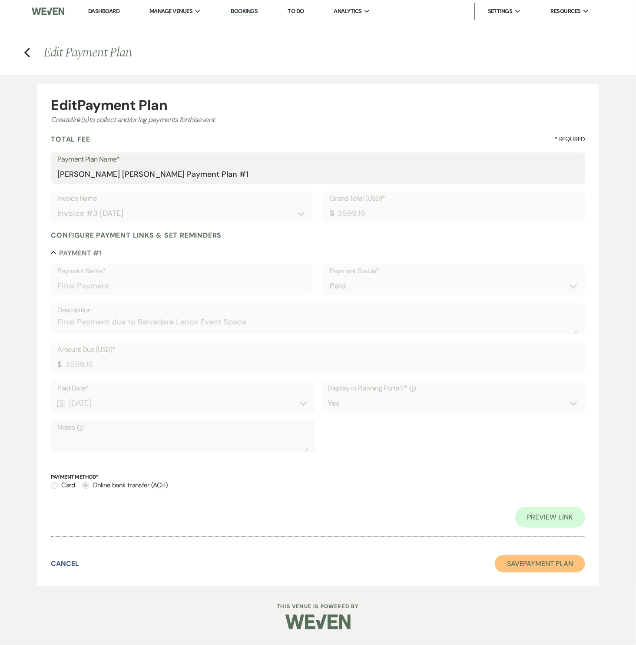
click at [506, 557] on button "Save Payment Plan" at bounding box center [540, 563] width 90 height 17
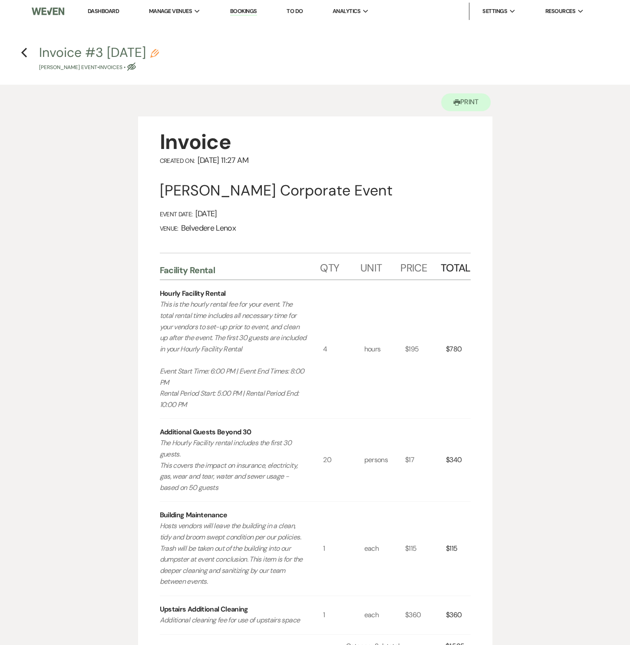
click at [159, 51] on icon "Pencil" at bounding box center [154, 53] width 9 height 9
select select "22"
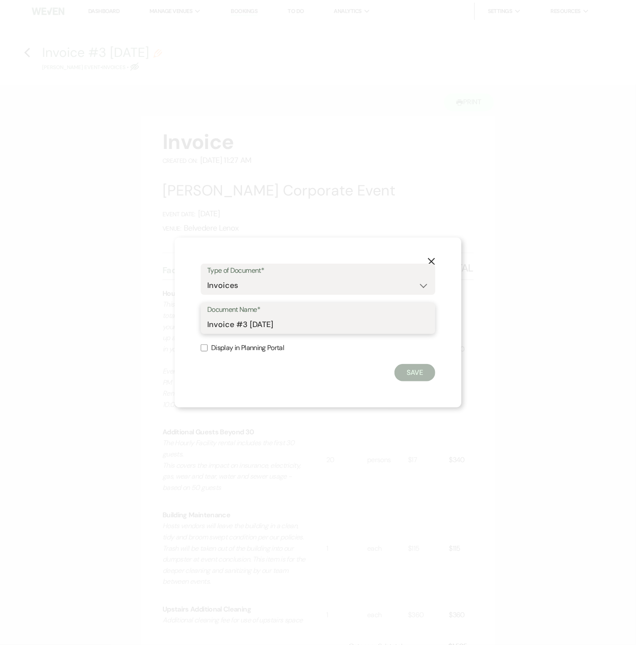
click at [236, 322] on input "Invoice #3 [DATE]" at bounding box center [318, 324] width 222 height 17
drag, startPoint x: 302, startPoint y: 325, endPoint x: 189, endPoint y: 320, distance: 113.1
click at [189, 320] on div "X Type of Document* Special Event Insurance Vendor Certificate of Insurance Con…" at bounding box center [318, 323] width 287 height 170
type input "[PERSON_NAME] Corporate Event Final Invoice"
click at [236, 351] on label "Display in Planning Portal" at bounding box center [318, 348] width 235 height 13
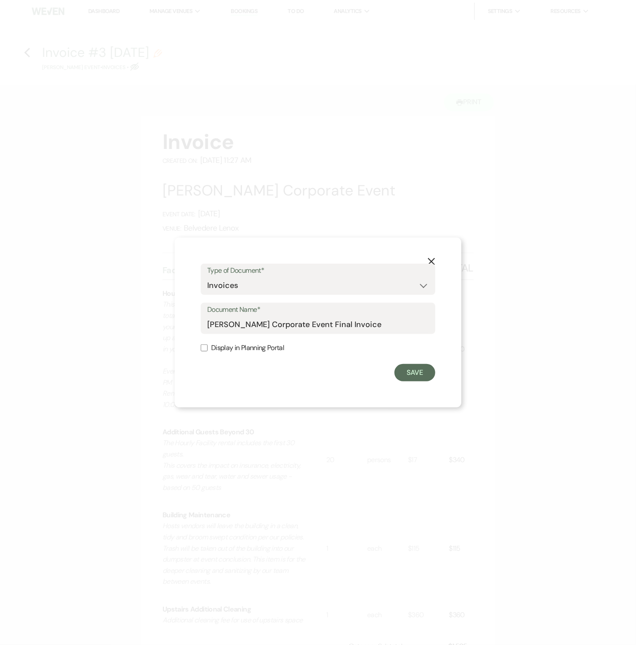
click at [208, 351] on input "Display in Planning Portal" at bounding box center [204, 348] width 7 height 7
checkbox input "true"
click at [409, 374] on button "Save" at bounding box center [415, 372] width 41 height 17
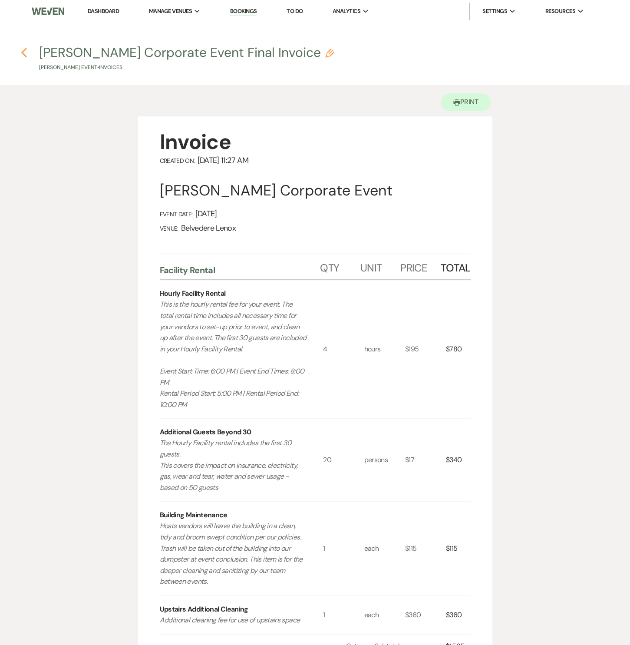
click at [24, 51] on use "button" at bounding box center [24, 53] width 6 height 10
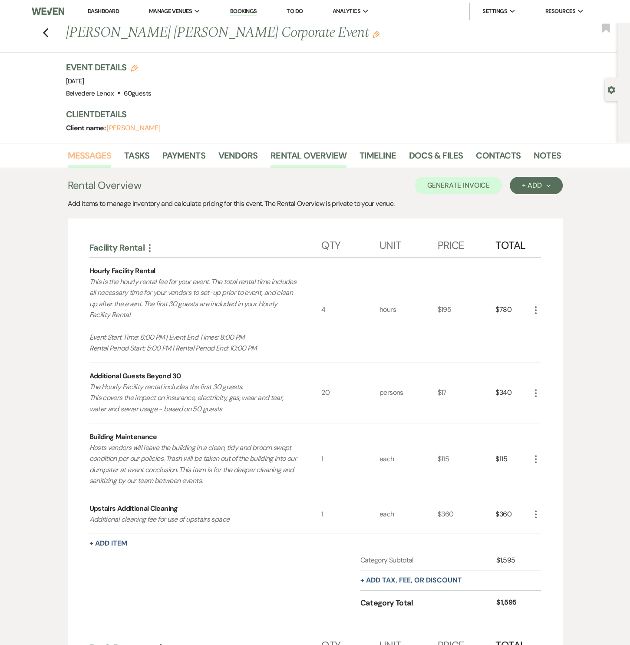
click at [85, 155] on link "Messages" at bounding box center [90, 158] width 44 height 19
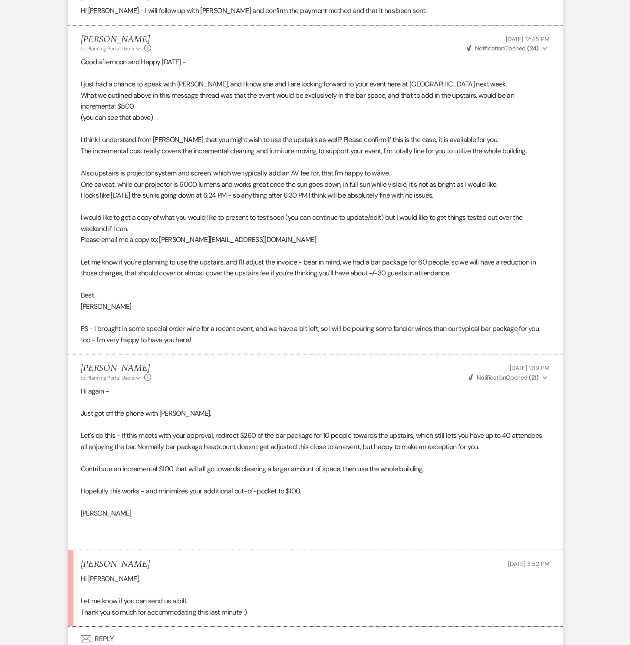
scroll to position [1825, 0]
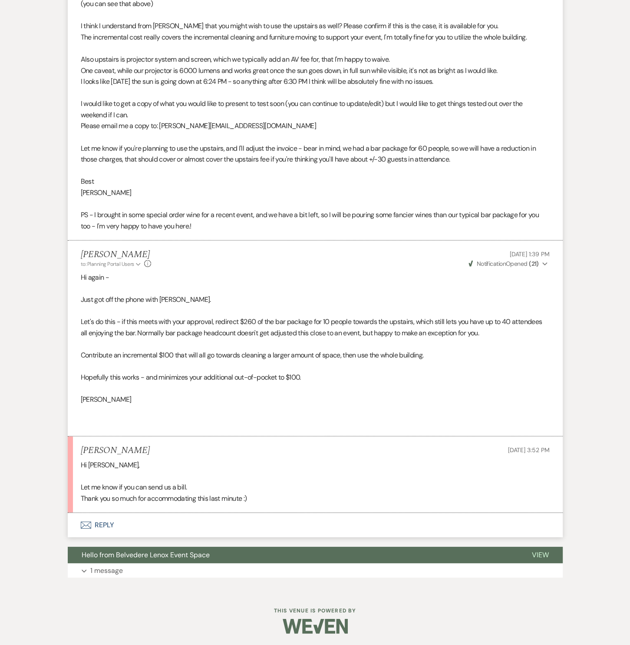
click at [100, 531] on button "Envelope Reply" at bounding box center [315, 525] width 495 height 24
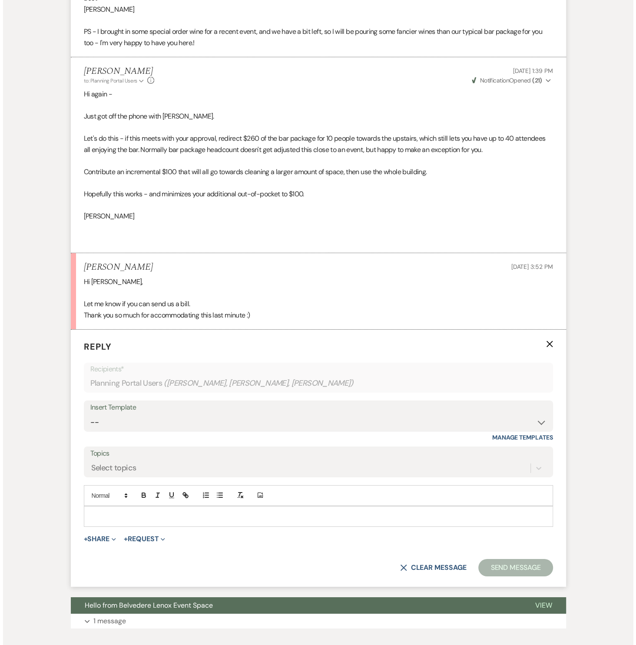
scroll to position [2014, 0]
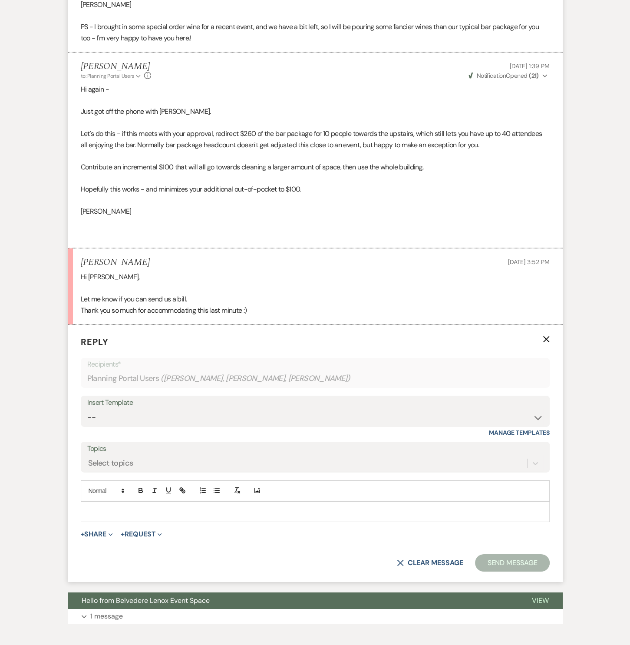
click at [116, 507] on p at bounding box center [315, 512] width 455 height 10
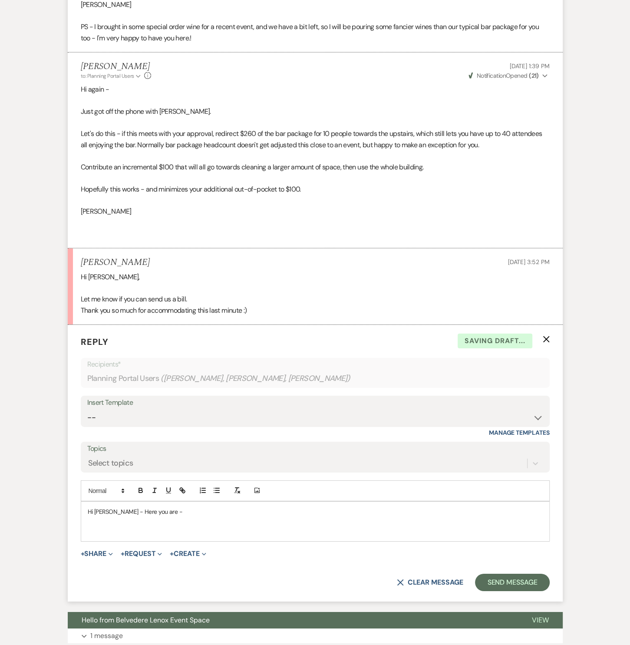
click at [92, 557] on form "Reply X Saving draft... Recipients* Planning Portal Users ( [PERSON_NAME], [PER…" at bounding box center [315, 463] width 495 height 277
click at [93, 551] on button "+ Share Expand" at bounding box center [97, 554] width 33 height 7
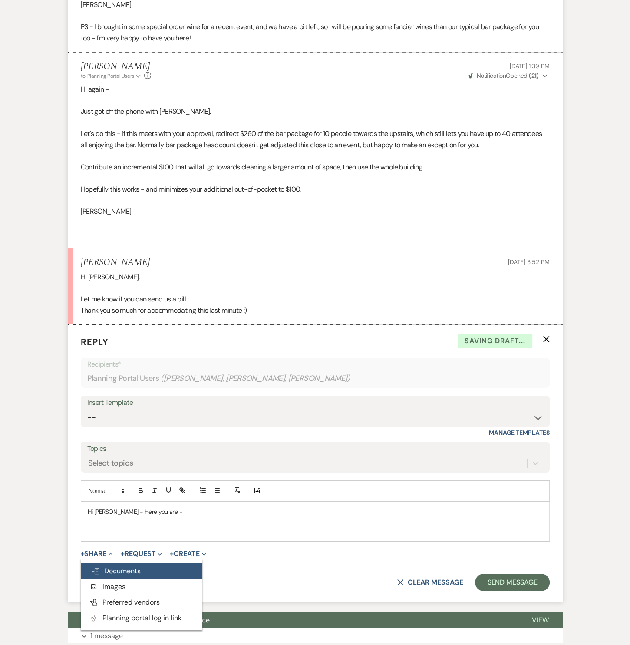
click at [104, 568] on span "Doc Upload Documents" at bounding box center [116, 571] width 50 height 9
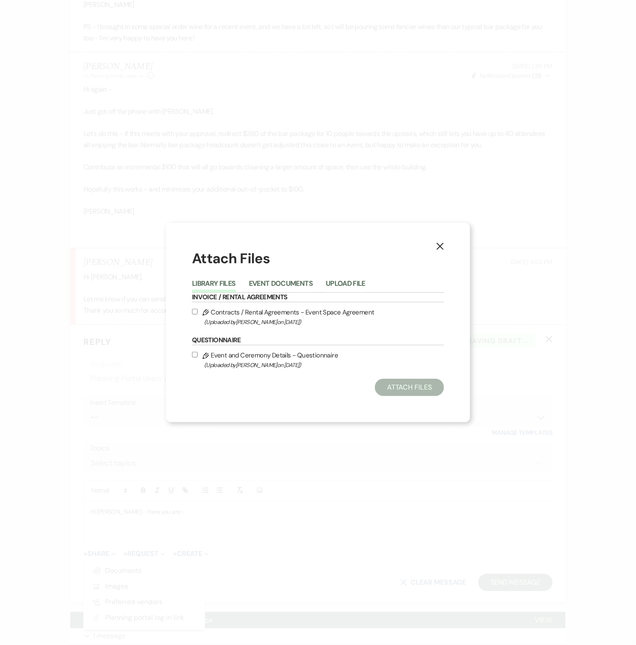
click at [284, 276] on div "Library Files Event Documents Upload File" at bounding box center [318, 284] width 252 height 18
click at [282, 281] on button "Event Documents" at bounding box center [281, 286] width 64 height 12
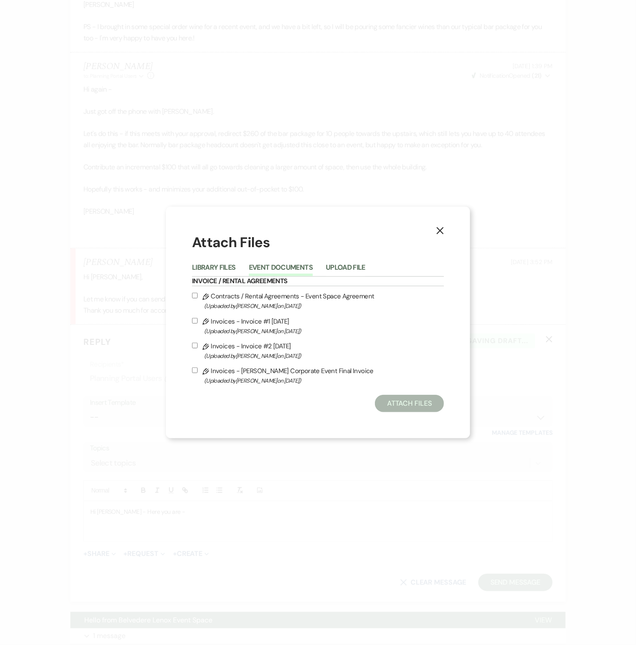
click at [208, 372] on icon "Pencil" at bounding box center [205, 371] width 7 height 7
click at [198, 372] on input "Pencil Invoices - [PERSON_NAME] Corporate Event Final Invoice (Uploaded by [PER…" at bounding box center [195, 371] width 6 height 6
checkbox input "true"
click at [401, 401] on button "Attach Files" at bounding box center [409, 403] width 69 height 17
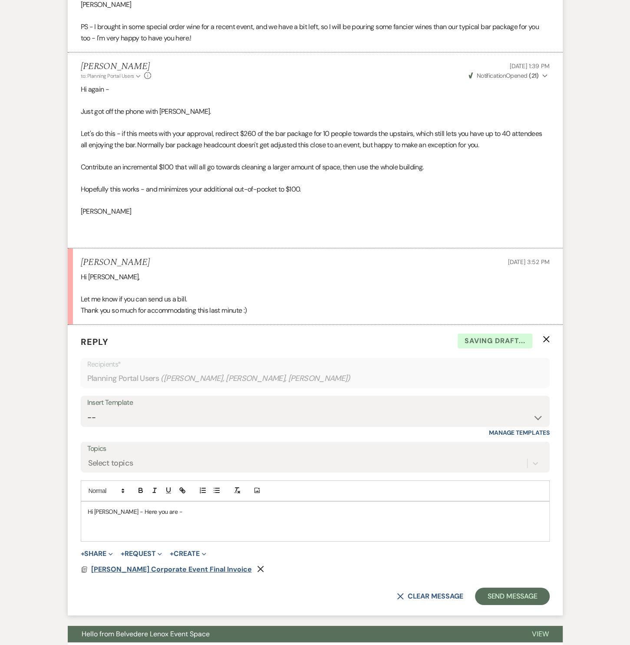
click at [141, 567] on span "[PERSON_NAME] Corporate Event Final Invoice" at bounding box center [171, 569] width 161 height 9
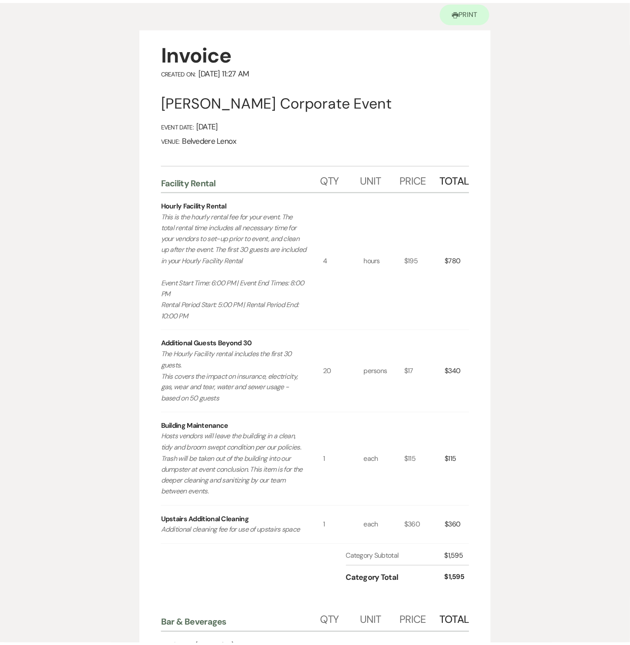
scroll to position [0, 0]
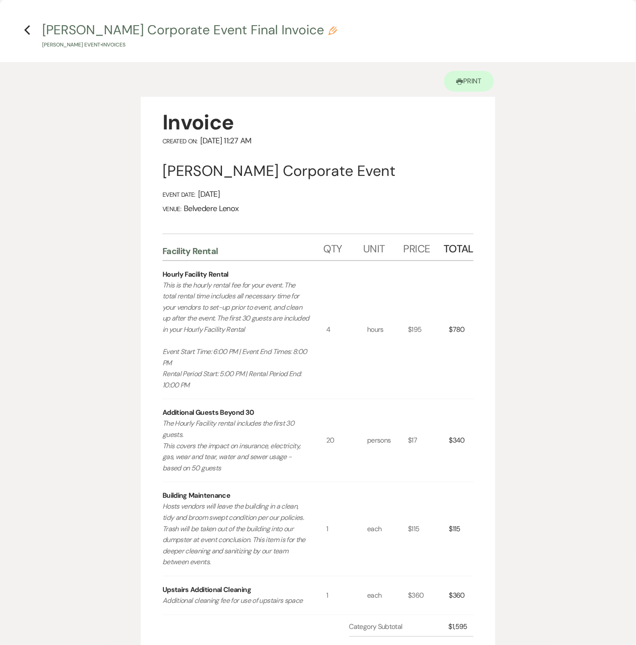
click at [31, 34] on h4 "Previous [PERSON_NAME] Corporate Event Final Invoice Pencil [PERSON_NAME] Event…" at bounding box center [318, 35] width 626 height 28
click at [26, 35] on icon "Previous" at bounding box center [27, 30] width 7 height 10
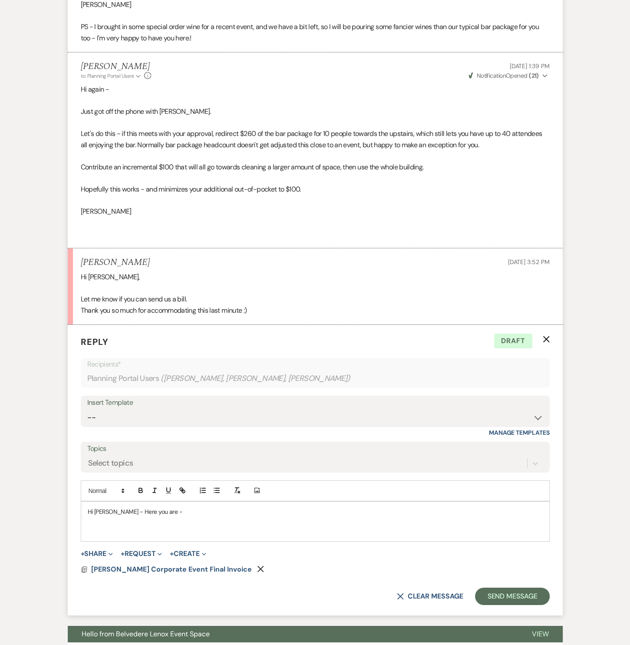
click at [160, 509] on p "Hi [PERSON_NAME] - Here you are -" at bounding box center [315, 512] width 455 height 10
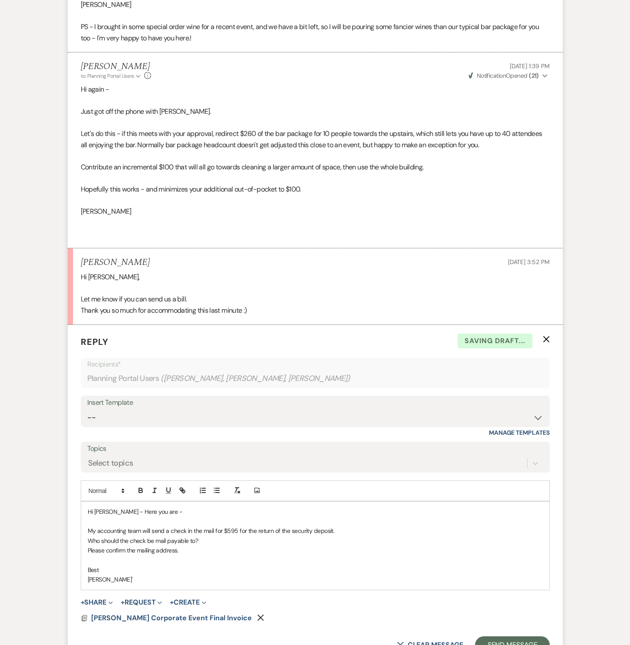
scroll to position [2141, 0]
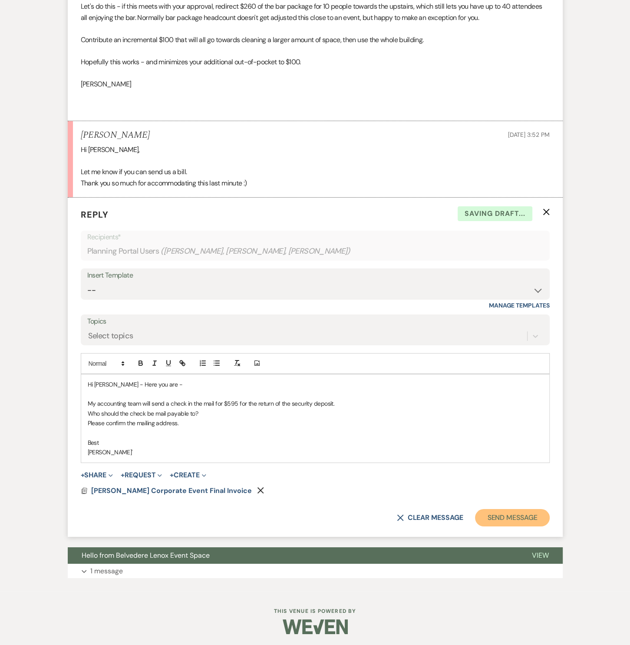
click at [504, 514] on button "Send Message" at bounding box center [512, 517] width 74 height 17
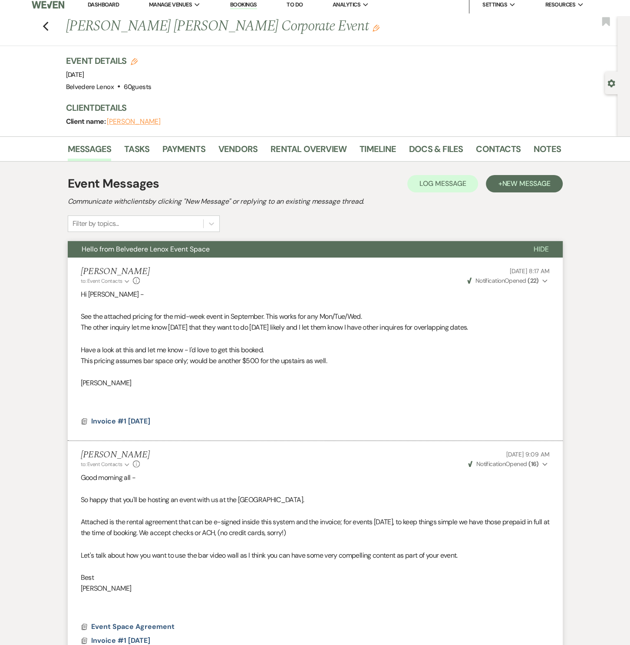
scroll to position [0, 0]
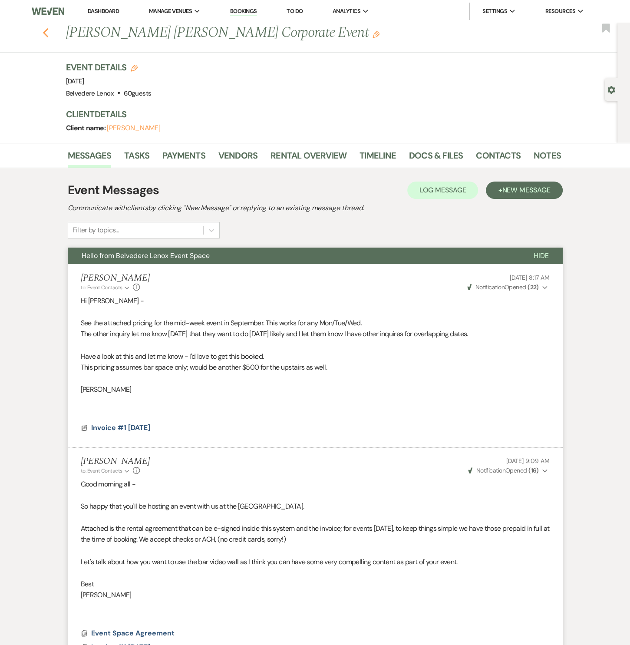
click at [45, 34] on icon "Previous" at bounding box center [46, 33] width 7 height 10
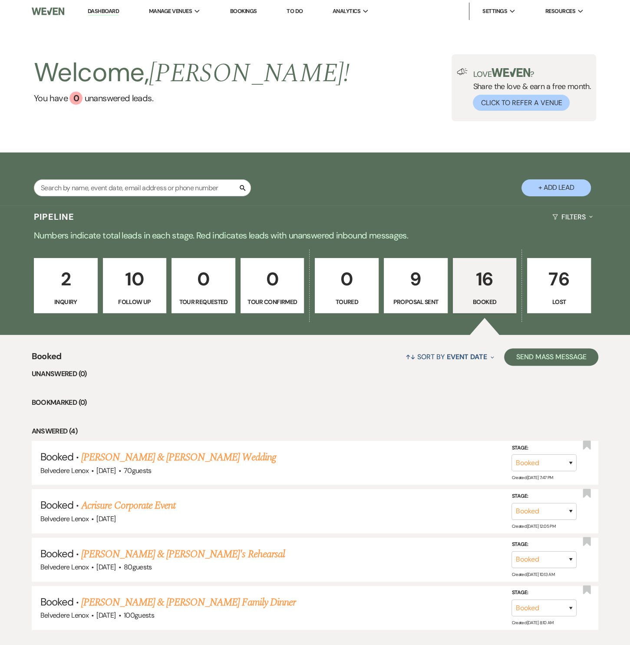
click at [490, 290] on p "16" at bounding box center [485, 279] width 53 height 29
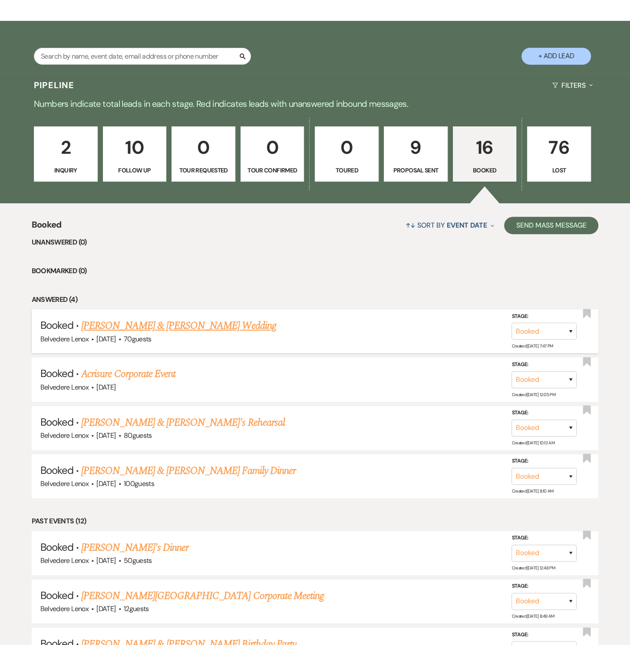
click at [150, 322] on link "[PERSON_NAME] & [PERSON_NAME] Wedding" at bounding box center [178, 326] width 195 height 16
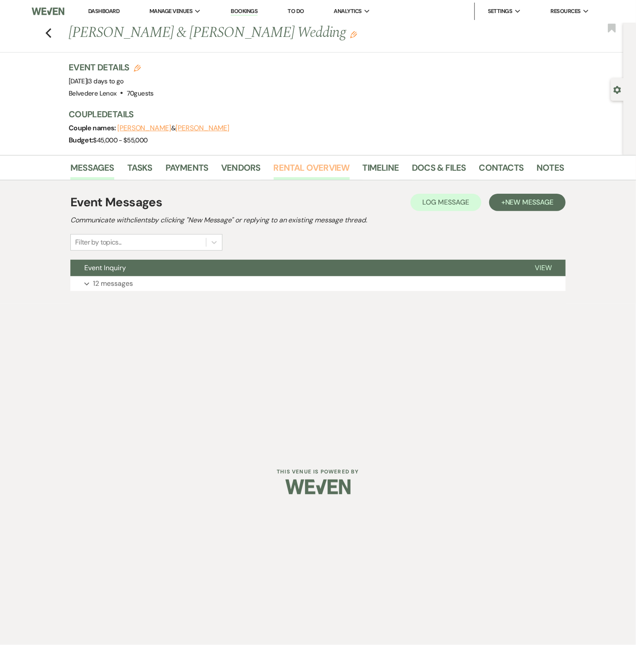
click at [283, 169] on link "Rental Overview" at bounding box center [312, 170] width 76 height 19
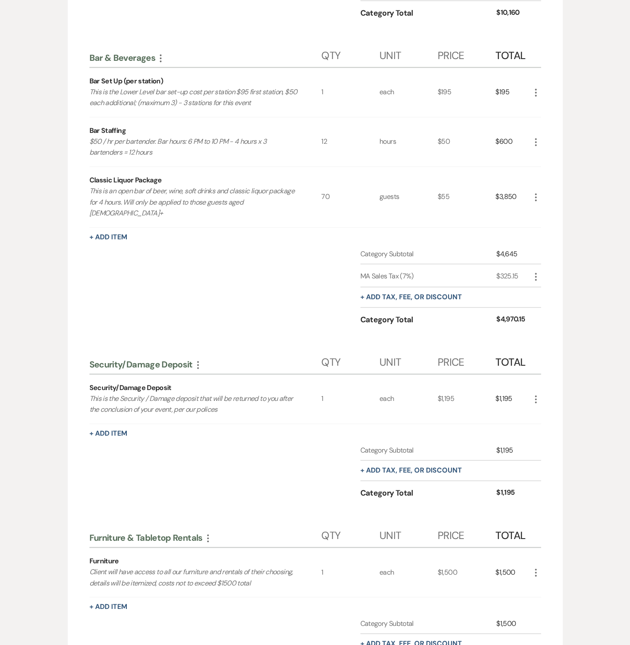
scroll to position [97, 0]
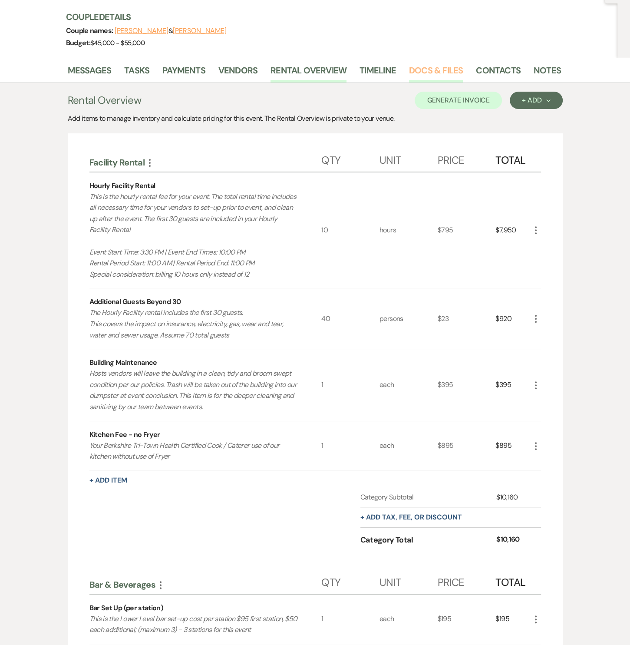
click at [415, 65] on link "Docs & Files" at bounding box center [436, 72] width 54 height 19
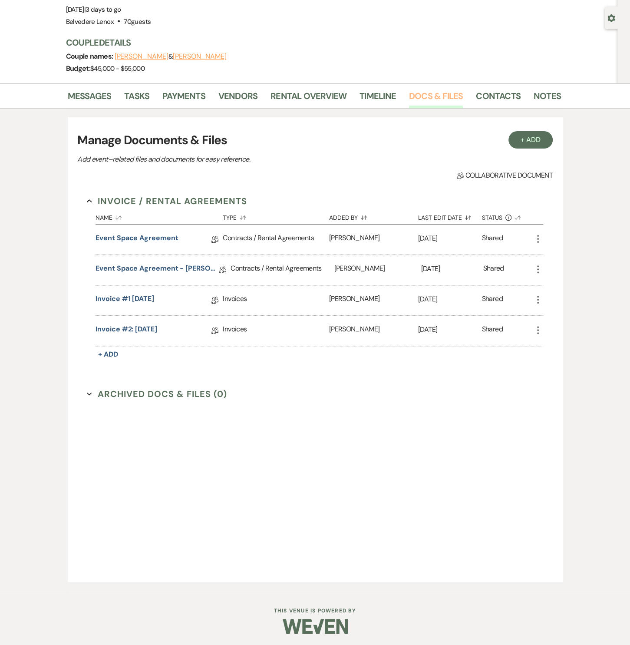
scroll to position [72, 0]
click at [146, 327] on link "Invoice #2: [DATE]" at bounding box center [127, 330] width 62 height 13
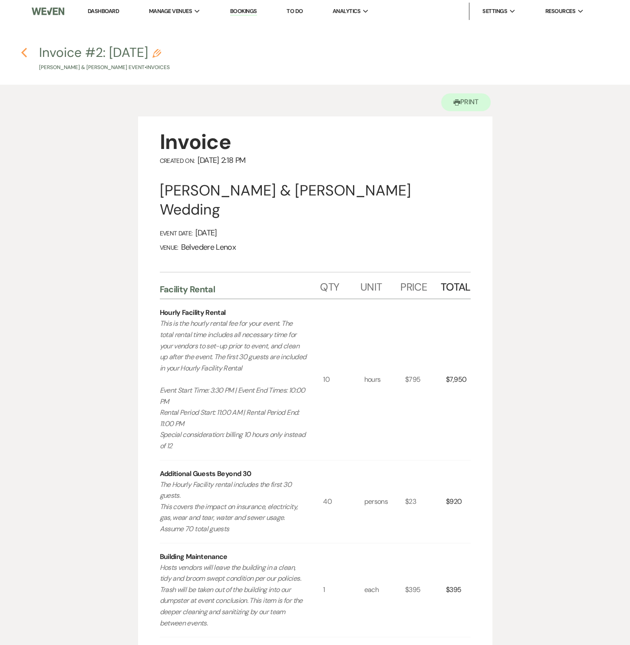
click at [22, 51] on icon "Previous" at bounding box center [24, 52] width 7 height 10
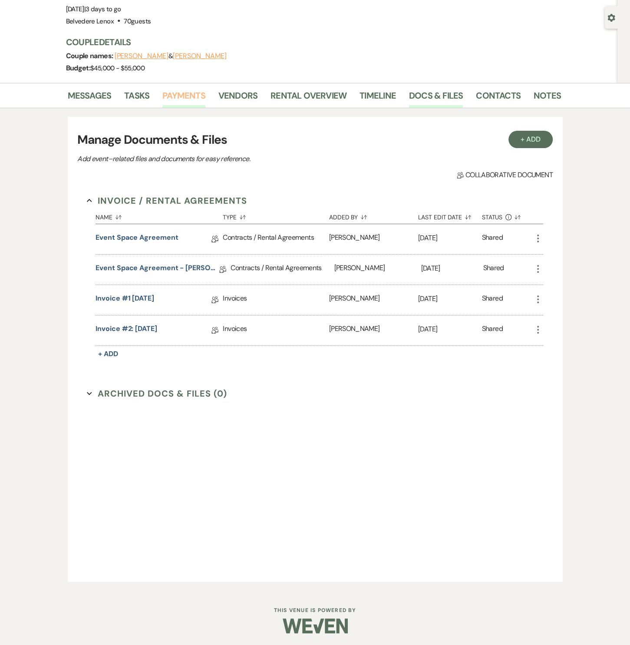
click at [192, 99] on link "Payments" at bounding box center [184, 98] width 43 height 19
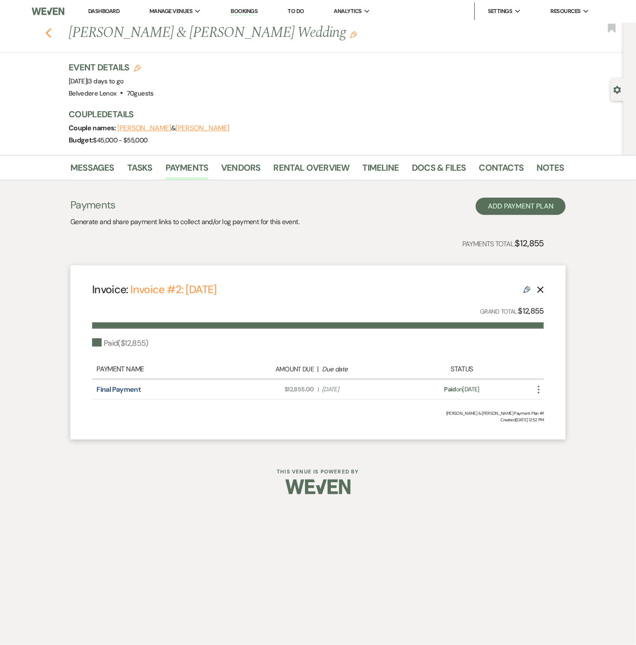
click at [50, 36] on use "button" at bounding box center [49, 33] width 6 height 10
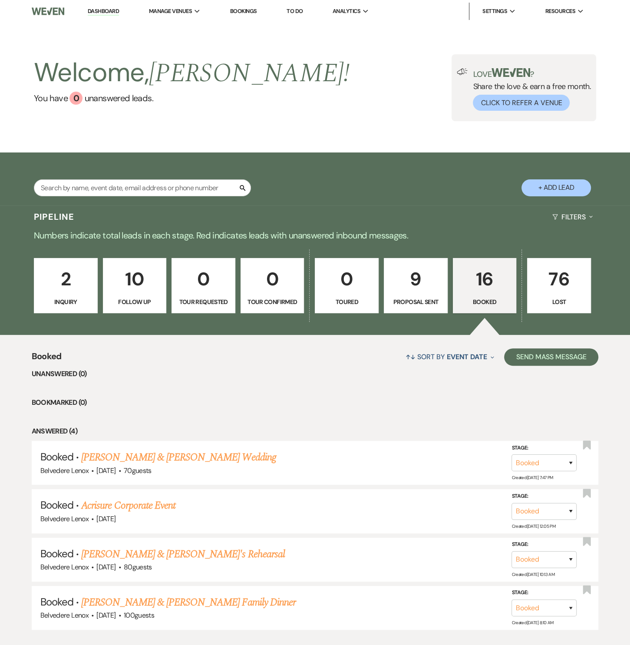
scroll to position [395, 0]
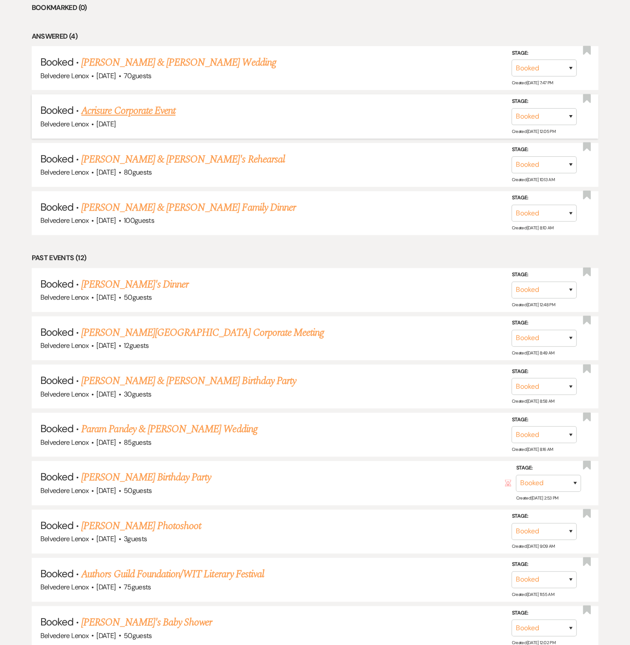
click at [158, 111] on link "Acrisure Corporate Event" at bounding box center [128, 111] width 94 height 16
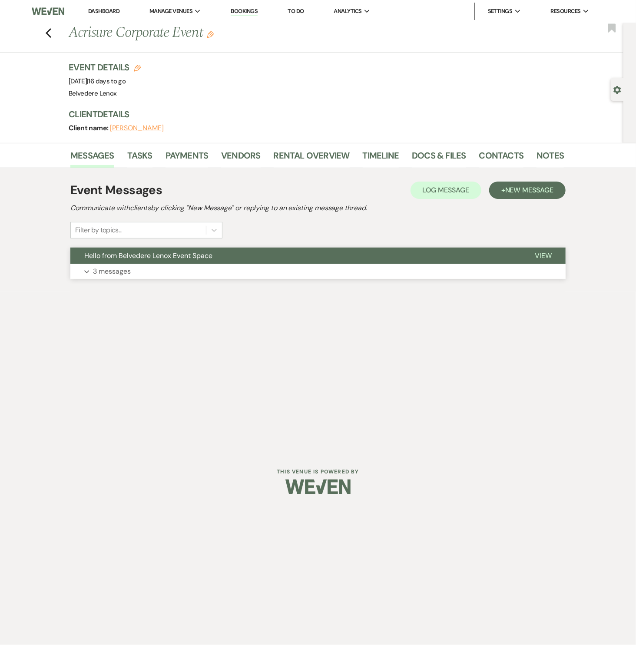
click at [125, 271] on p "3 messages" at bounding box center [112, 271] width 38 height 11
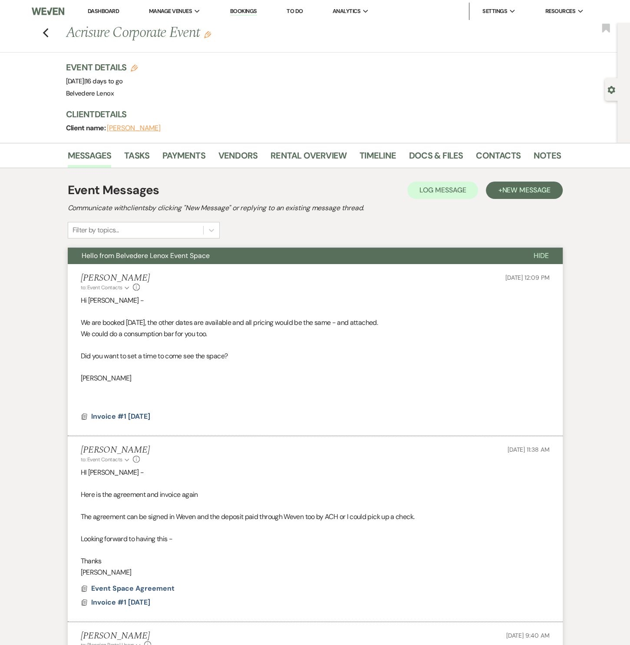
scroll to position [219, 0]
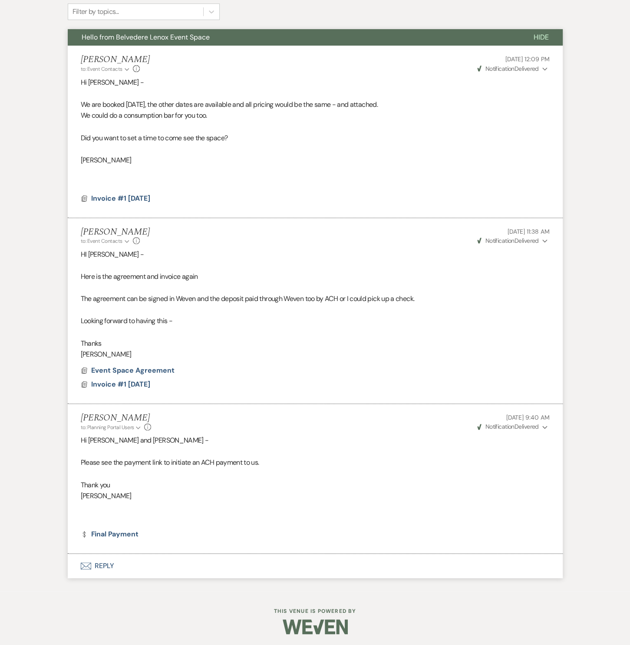
click at [112, 562] on button "Envelope Reply" at bounding box center [315, 566] width 495 height 24
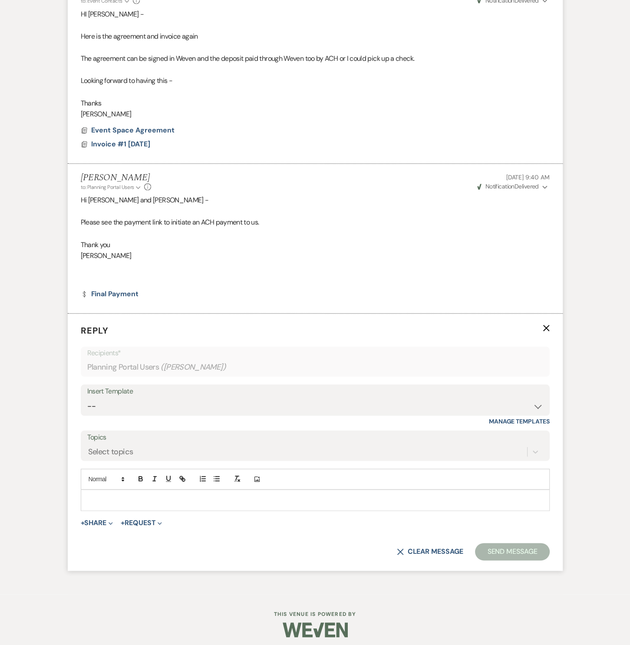
scroll to position [462, 0]
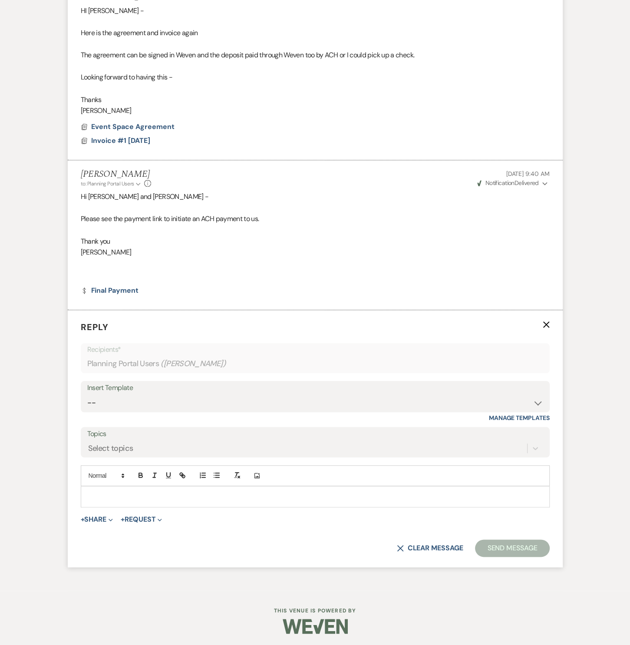
click at [148, 492] on p at bounding box center [315, 497] width 455 height 10
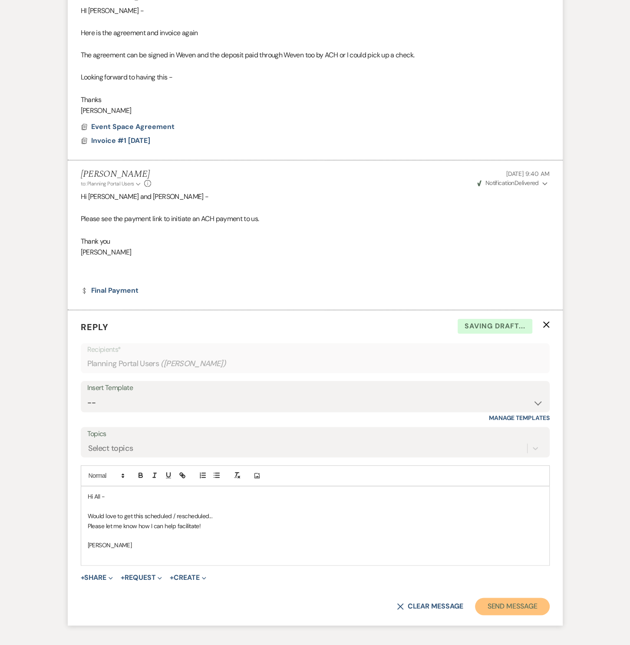
click at [502, 598] on button "Send Message" at bounding box center [512, 606] width 74 height 17
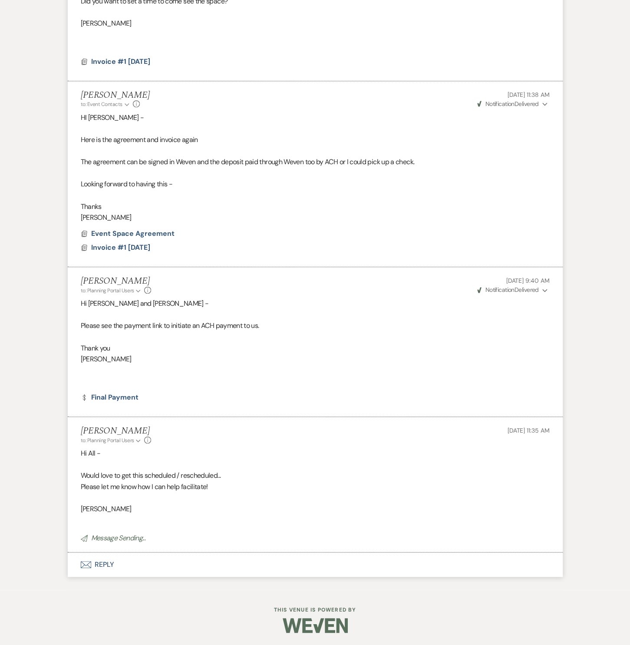
scroll to position [0, 0]
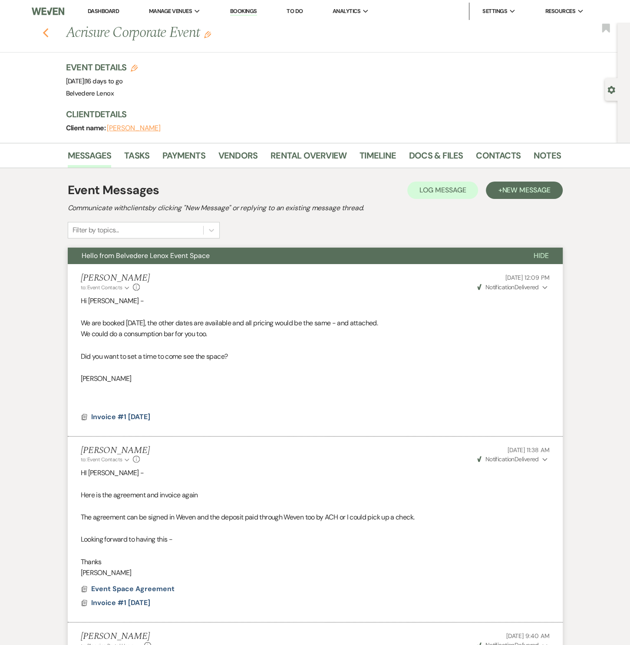
click at [49, 33] on icon "Previous" at bounding box center [46, 33] width 7 height 10
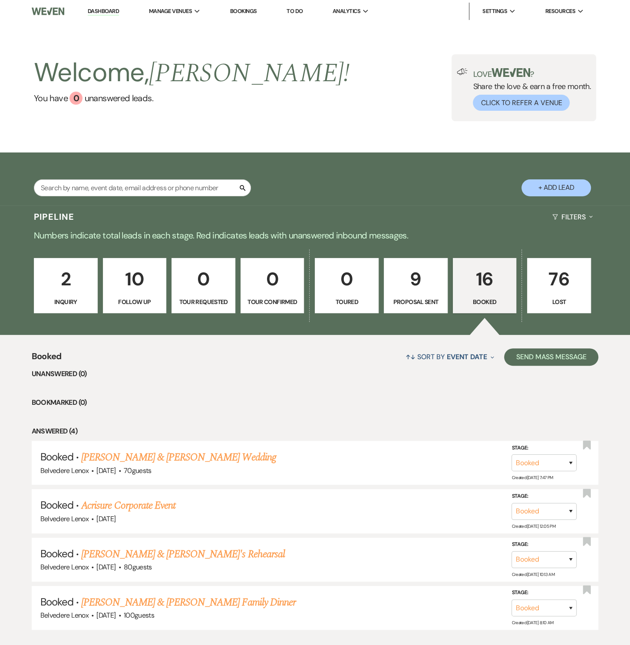
click at [429, 298] on p "Proposal Sent" at bounding box center [416, 302] width 53 height 10
select select "6"
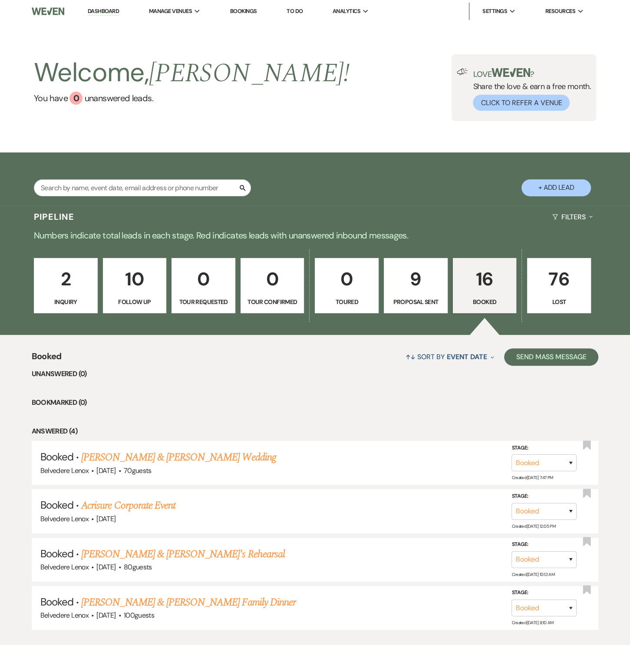
select select "6"
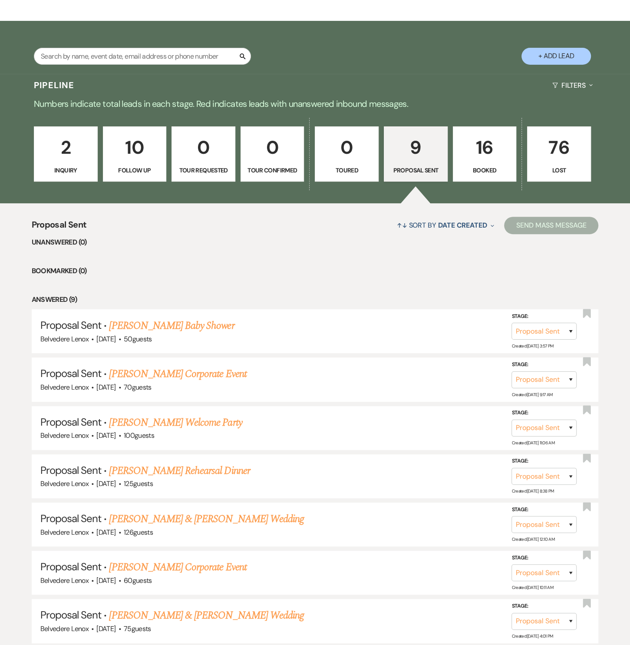
scroll to position [263, 0]
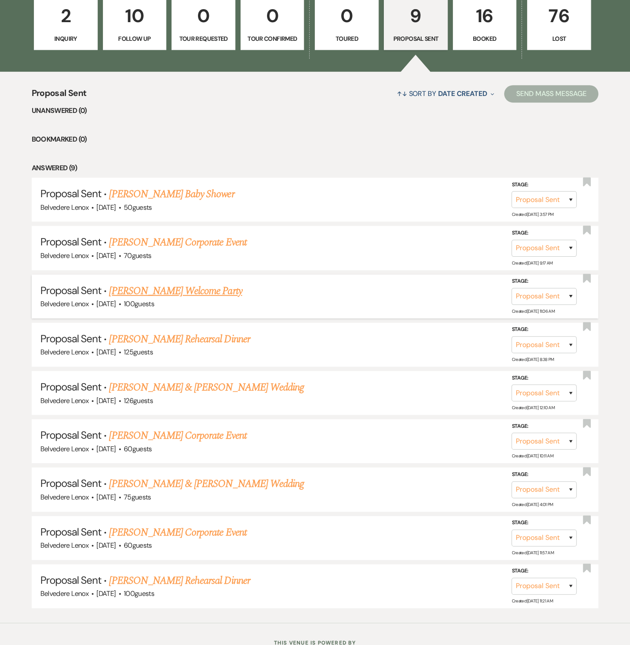
click at [180, 294] on link "[PERSON_NAME] Welcome Party" at bounding box center [175, 291] width 133 height 16
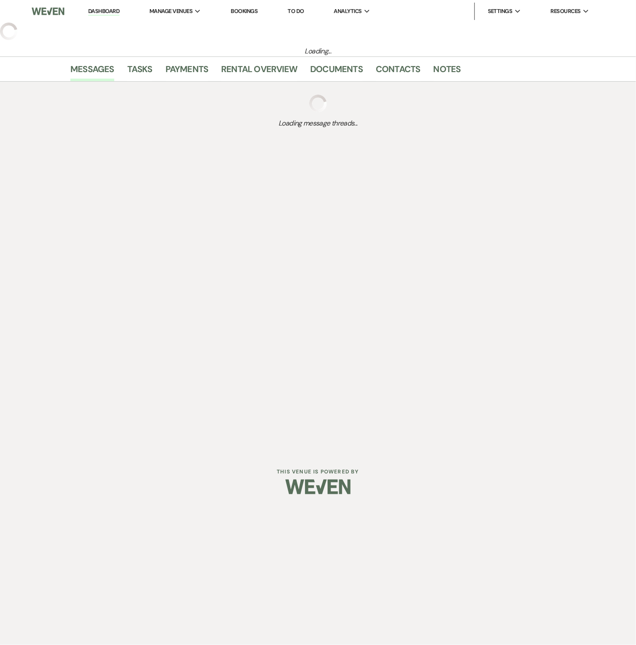
select select "6"
select select "5"
select select "13"
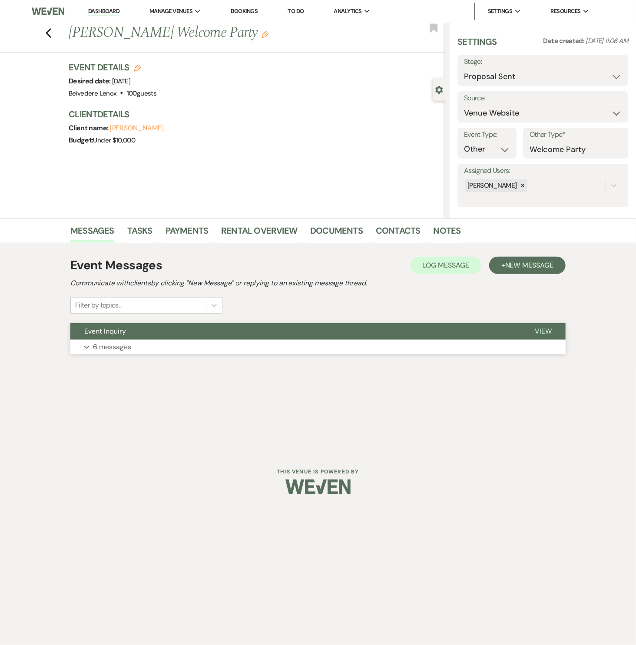
click at [96, 348] on p "6 messages" at bounding box center [112, 347] width 38 height 11
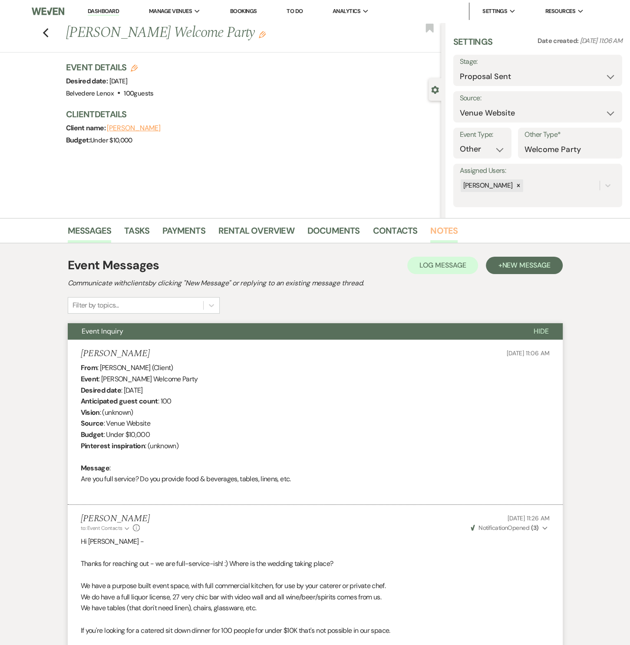
click at [441, 228] on link "Notes" at bounding box center [444, 233] width 27 height 19
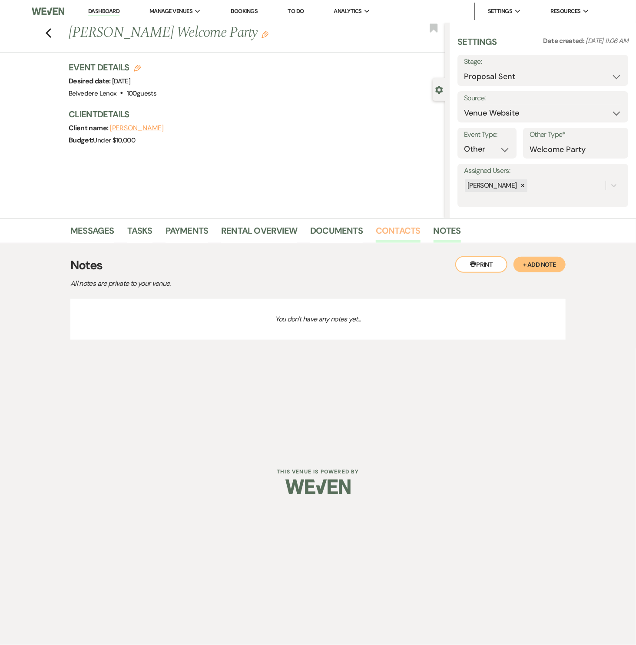
click at [411, 233] on link "Contacts" at bounding box center [398, 233] width 45 height 19
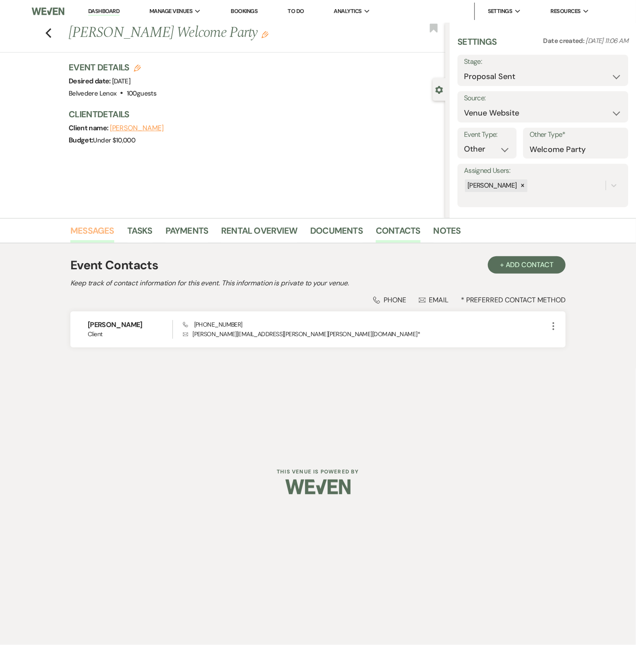
click at [103, 230] on link "Messages" at bounding box center [92, 233] width 44 height 19
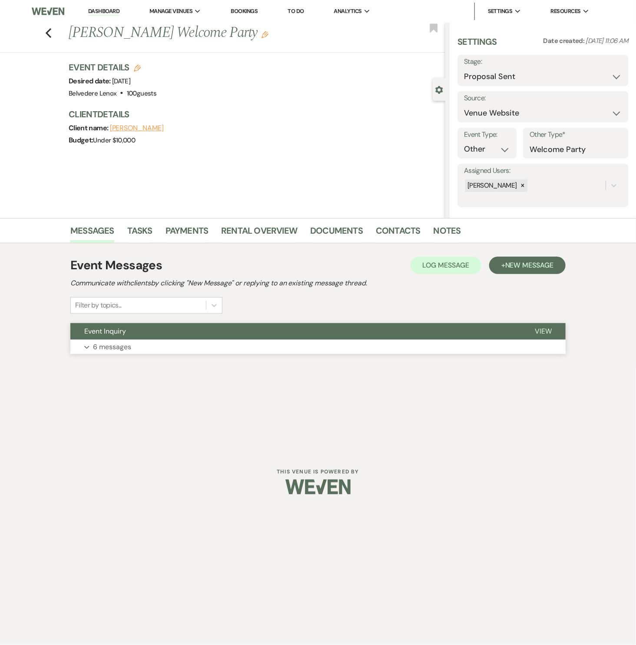
click at [92, 345] on button "Expand 6 messages" at bounding box center [317, 347] width 495 height 15
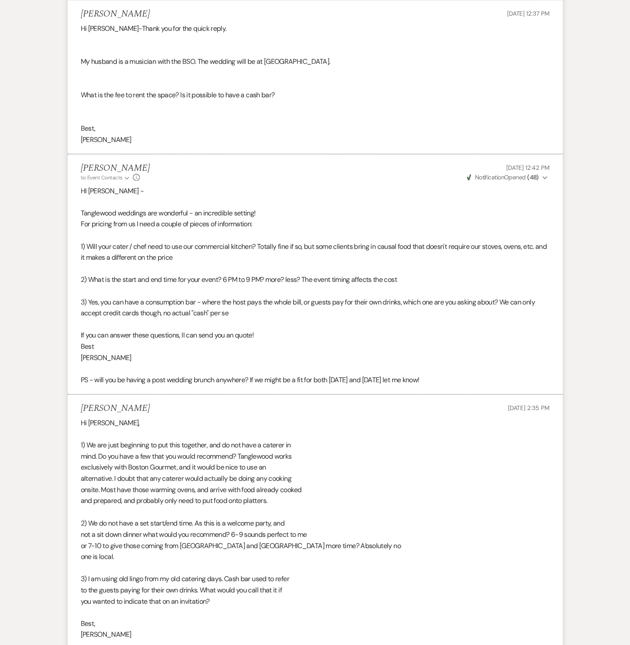
scroll to position [1170, 0]
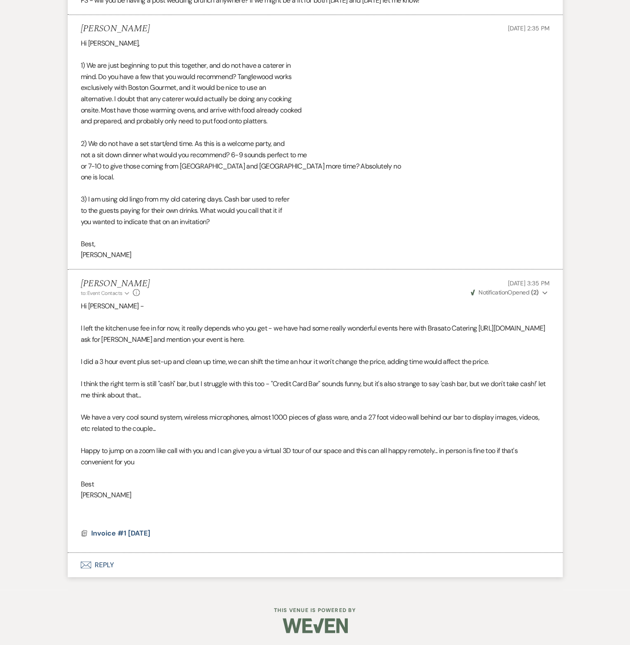
click at [100, 565] on button "Envelope Reply" at bounding box center [315, 565] width 495 height 24
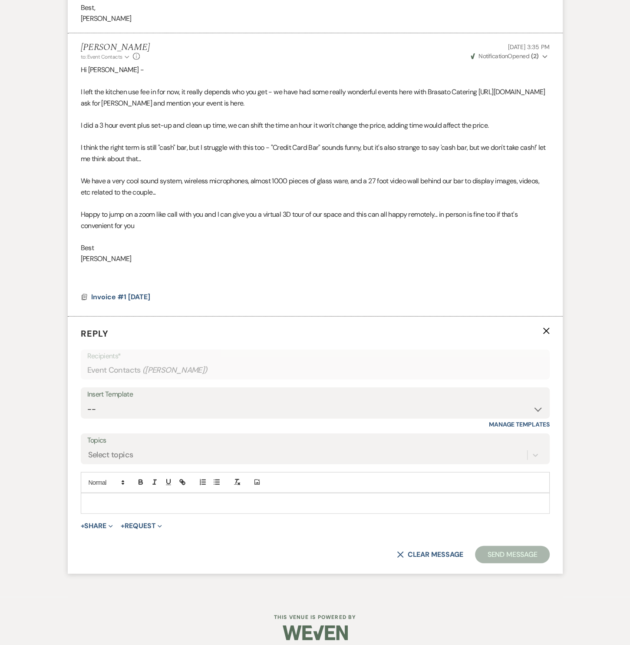
scroll to position [1412, 0]
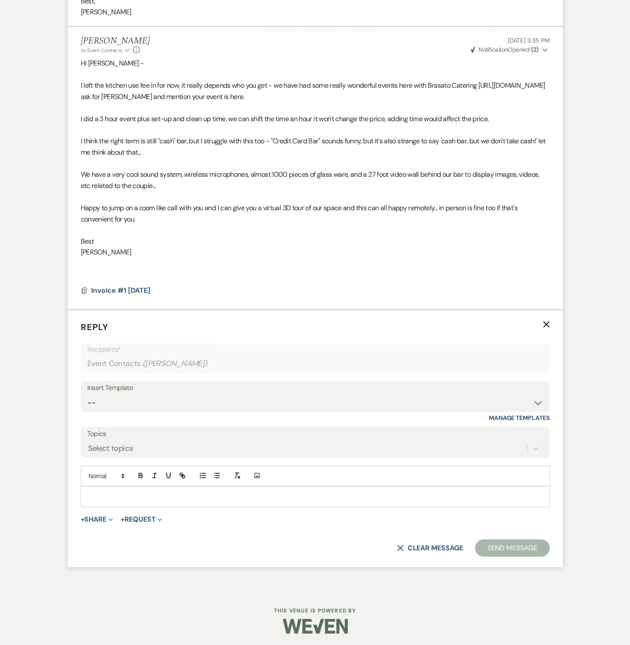
click at [141, 494] on p at bounding box center [315, 497] width 455 height 10
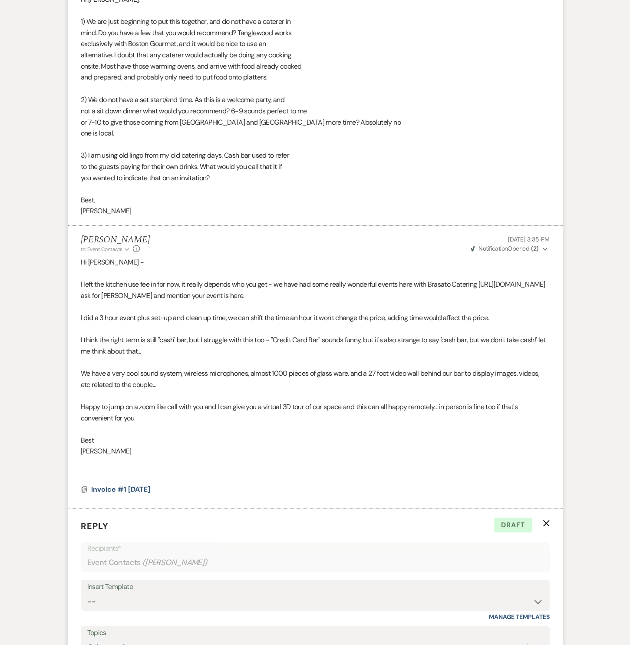
scroll to position [1442, 0]
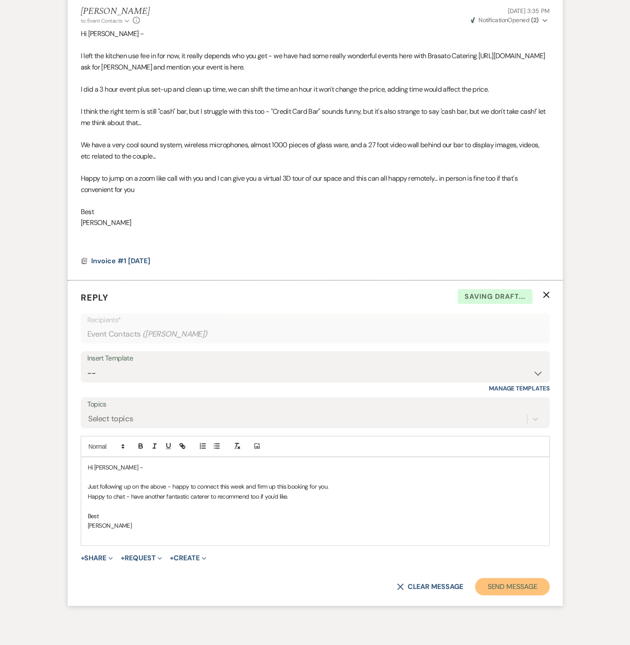
click at [523, 580] on button "Send Message" at bounding box center [512, 586] width 74 height 17
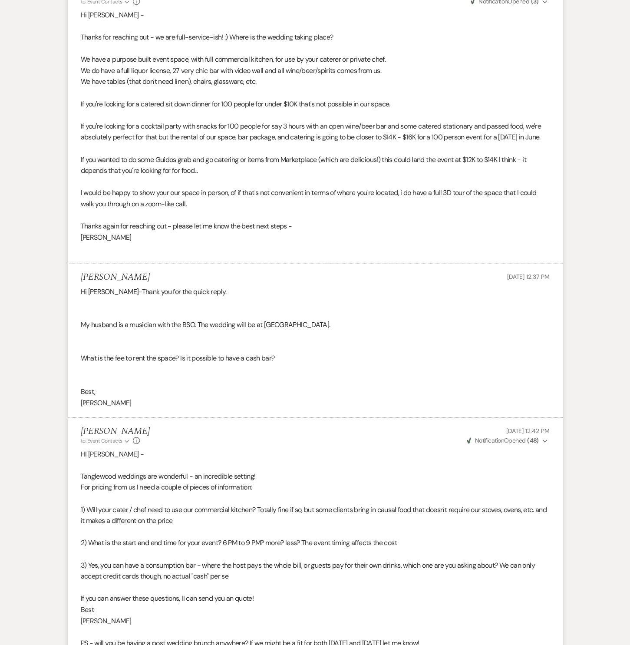
scroll to position [0, 0]
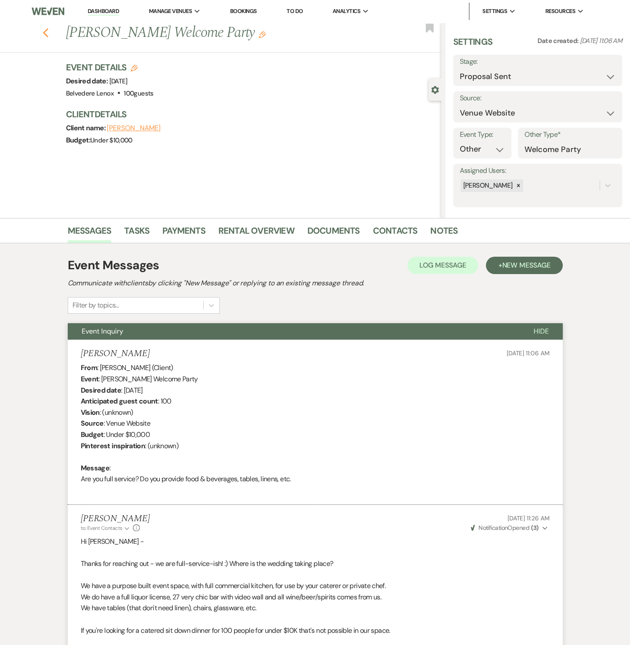
click at [46, 31] on icon "Previous" at bounding box center [46, 33] width 7 height 10
select select "6"
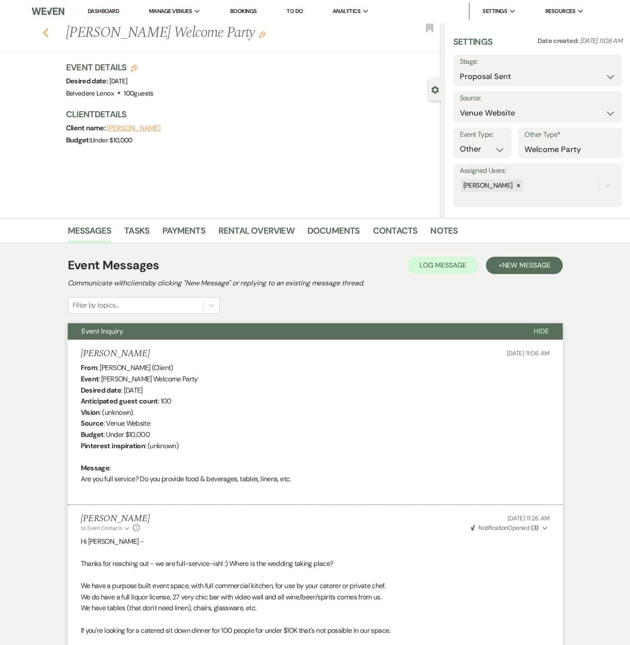
select select "6"
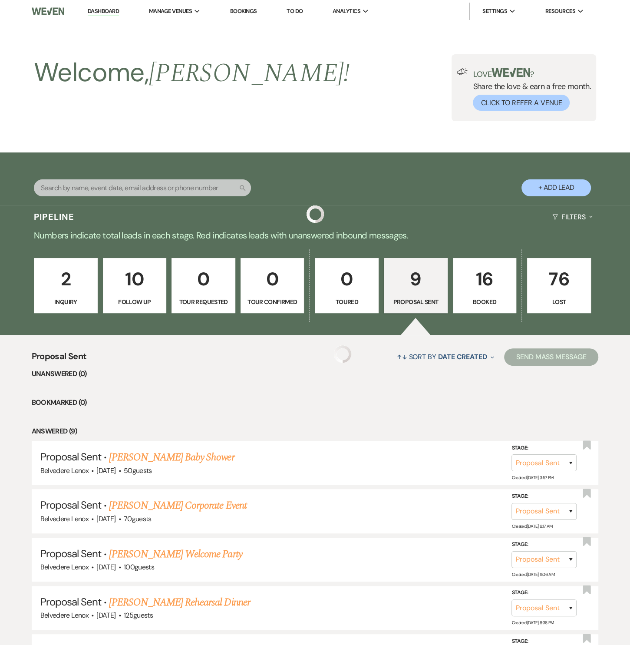
scroll to position [263, 0]
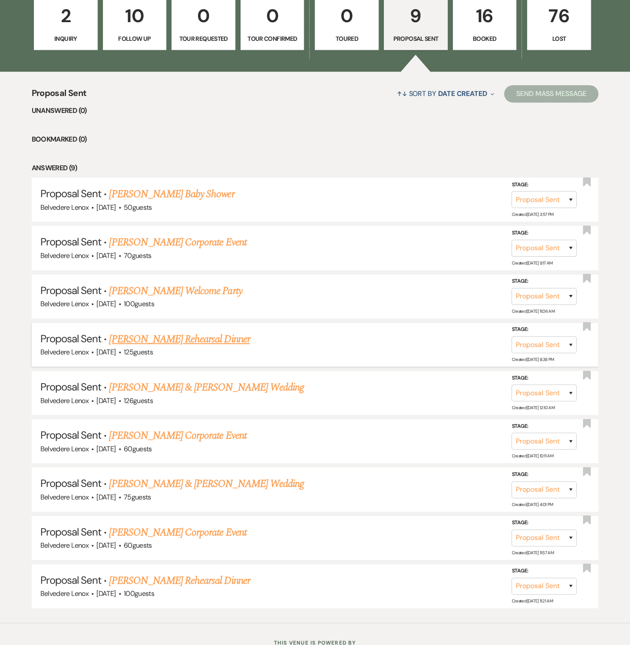
click at [158, 332] on link "[PERSON_NAME] Rehearsal Dinner" at bounding box center [179, 340] width 141 height 16
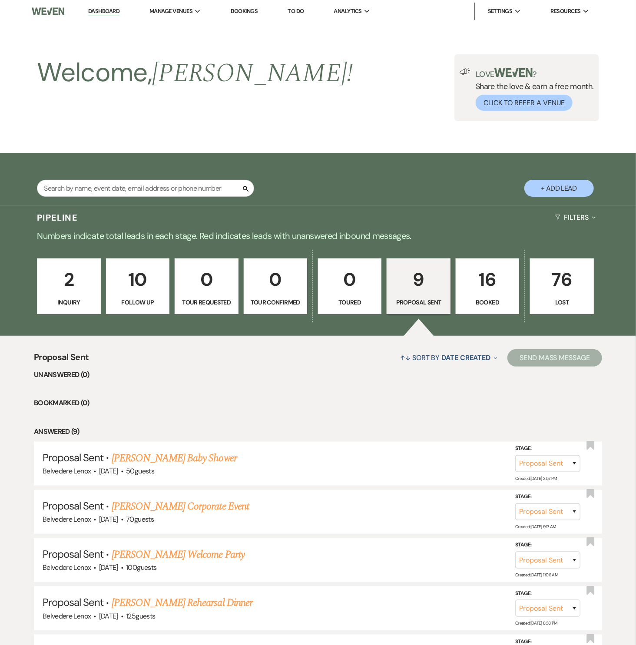
select select "6"
select select "5"
select select "11"
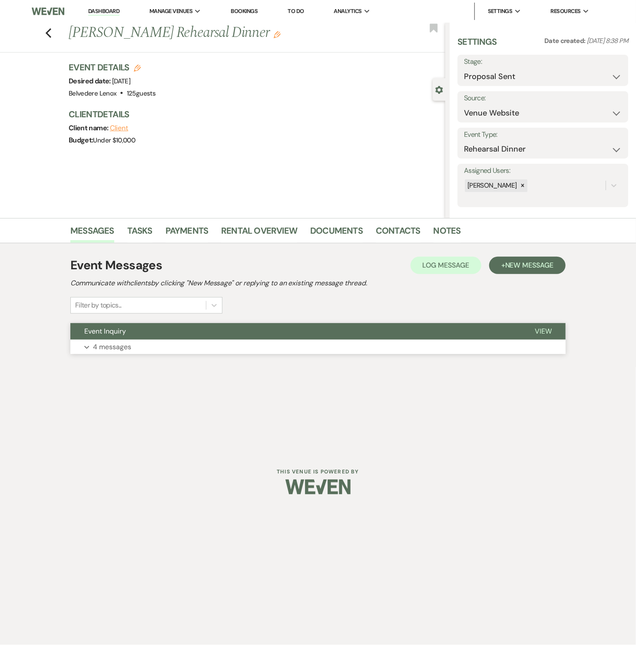
click at [115, 343] on p "4 messages" at bounding box center [112, 347] width 38 height 11
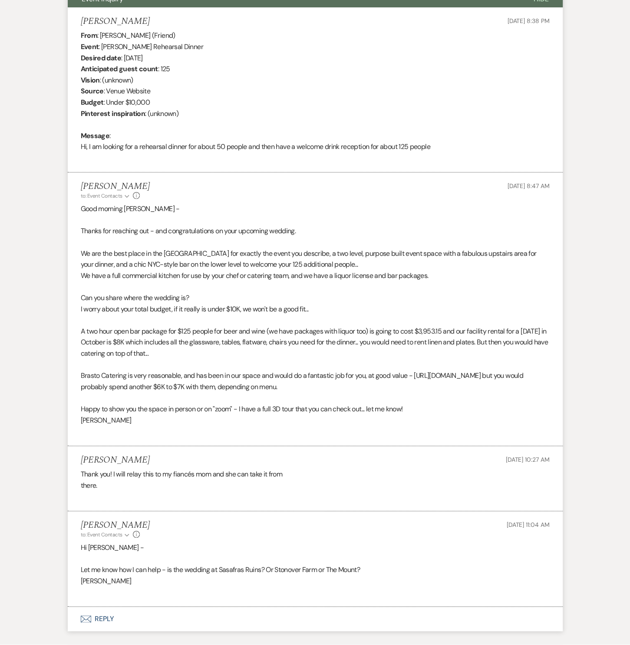
scroll to position [387, 0]
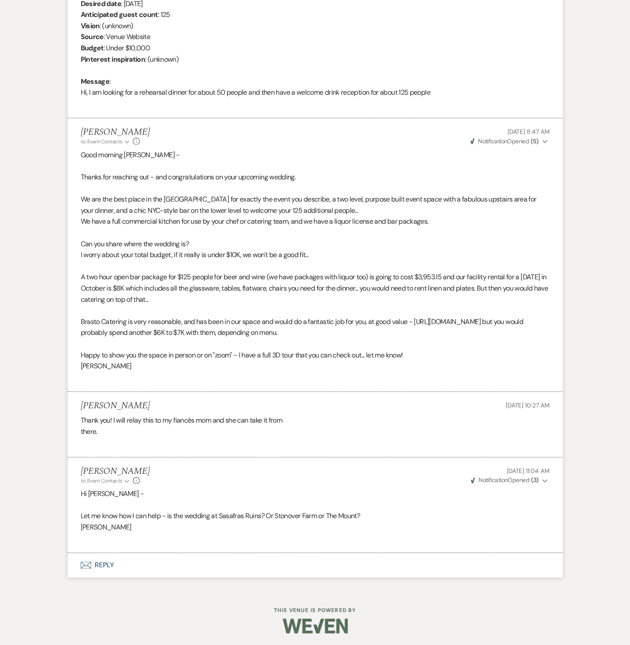
click at [109, 564] on button "Envelope Reply" at bounding box center [315, 565] width 495 height 24
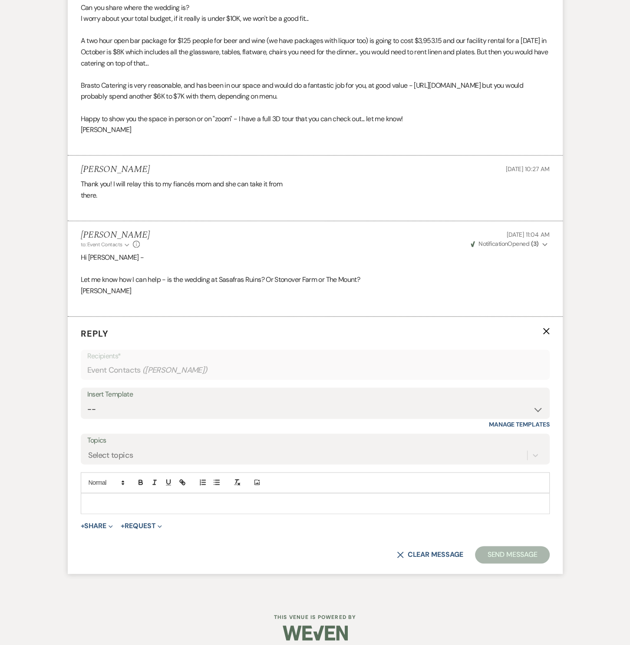
scroll to position [630, 0]
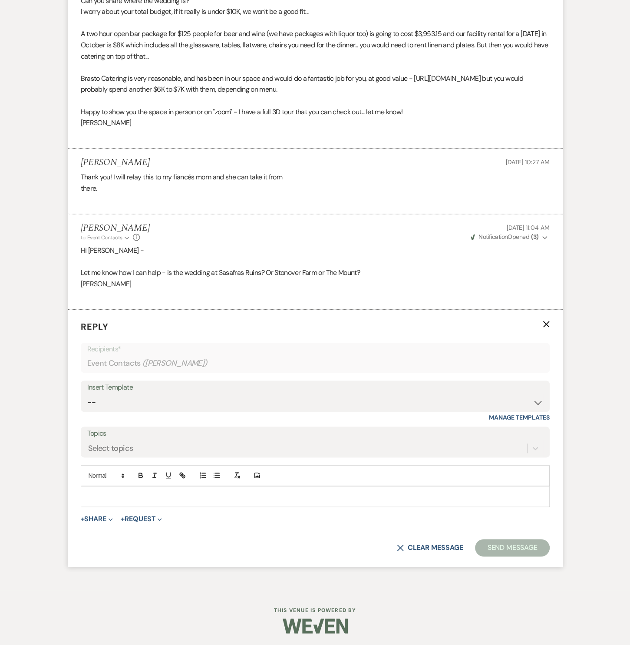
click at [125, 492] on p at bounding box center [315, 497] width 455 height 10
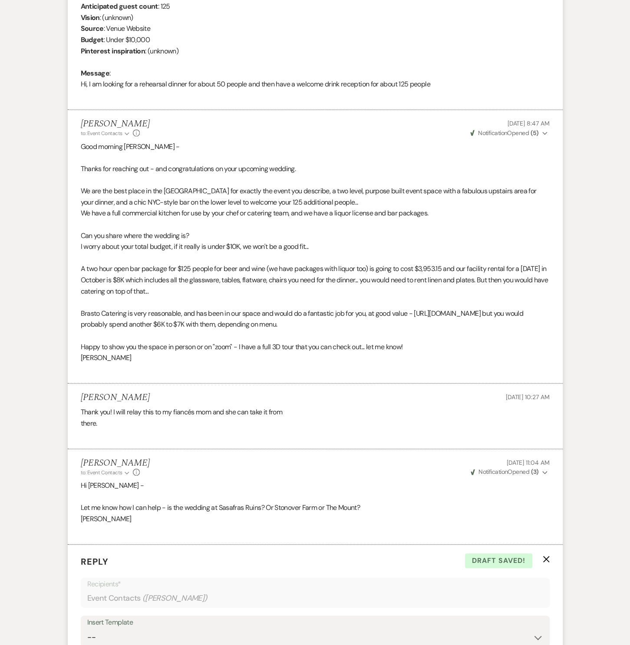
scroll to position [649, 0]
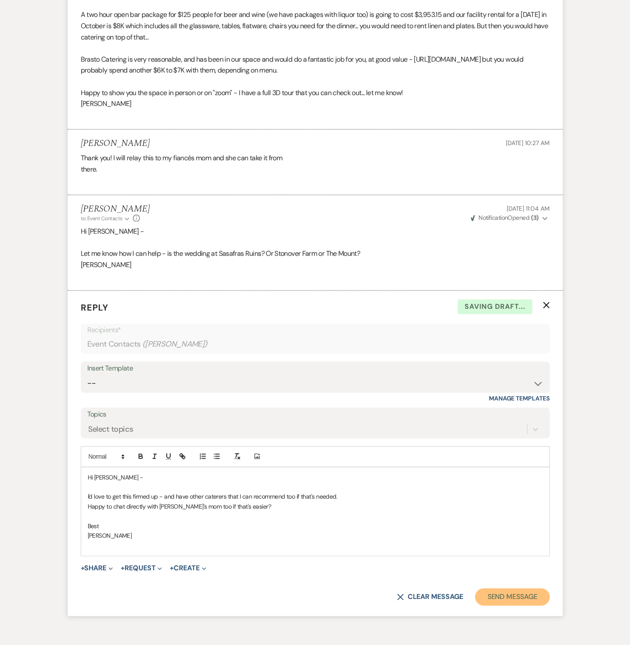
click at [517, 591] on button "Send Message" at bounding box center [512, 596] width 74 height 17
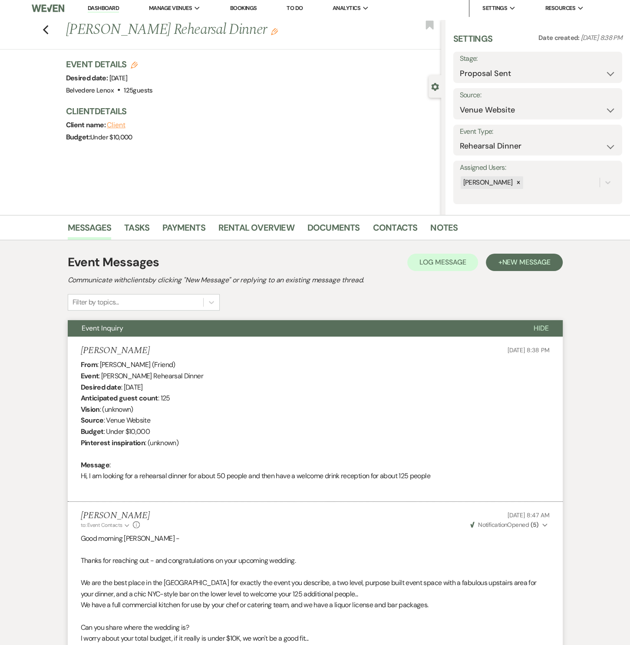
scroll to position [0, 0]
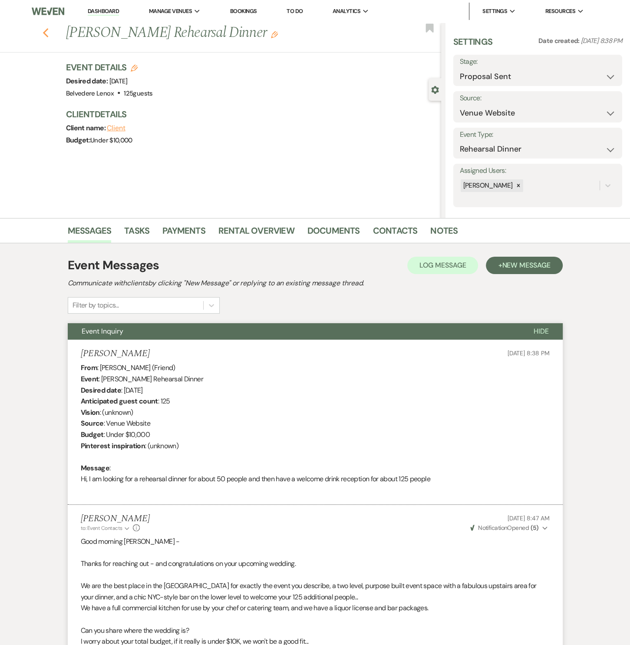
click at [49, 35] on icon "Previous" at bounding box center [46, 33] width 7 height 10
select select "6"
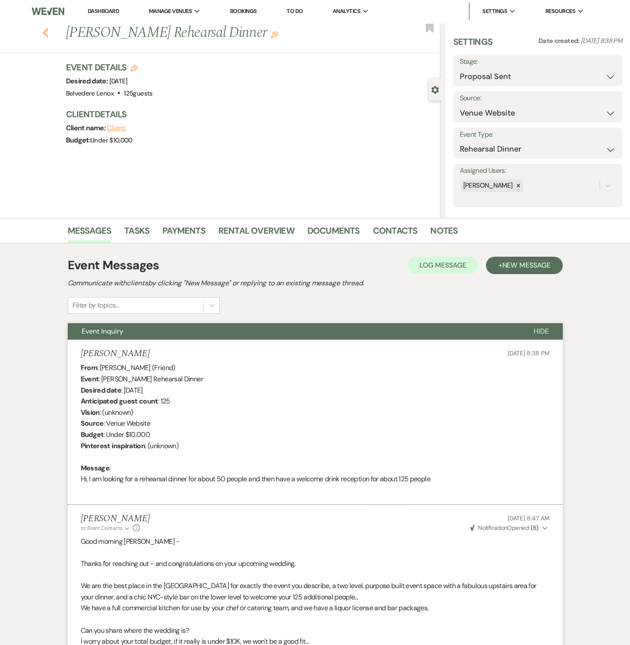
select select "6"
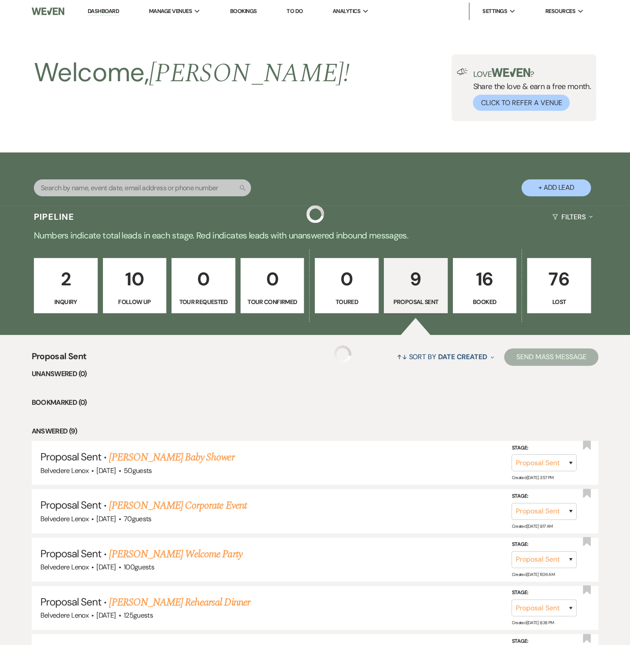
scroll to position [263, 0]
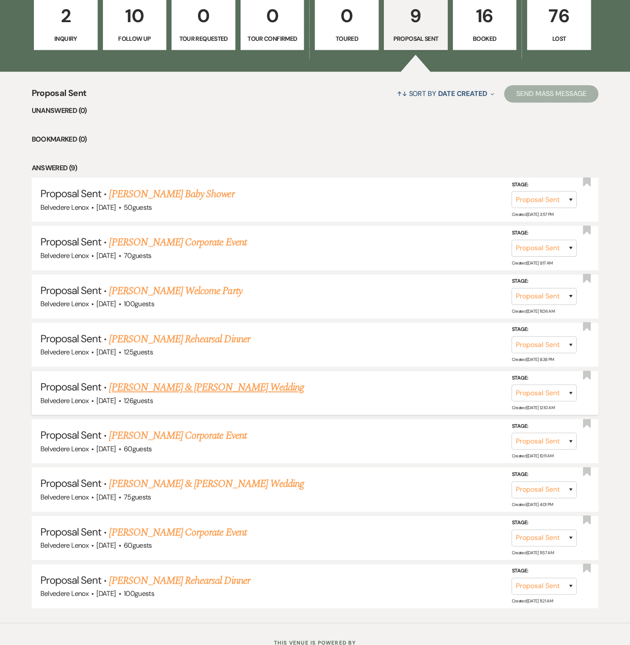
click at [155, 386] on link "[PERSON_NAME] & [PERSON_NAME] Wedding" at bounding box center [206, 388] width 195 height 16
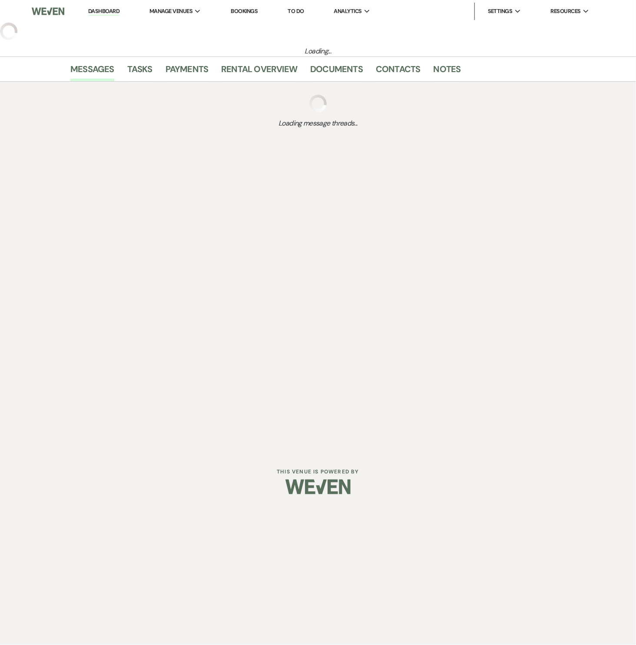
select select "6"
select select "5"
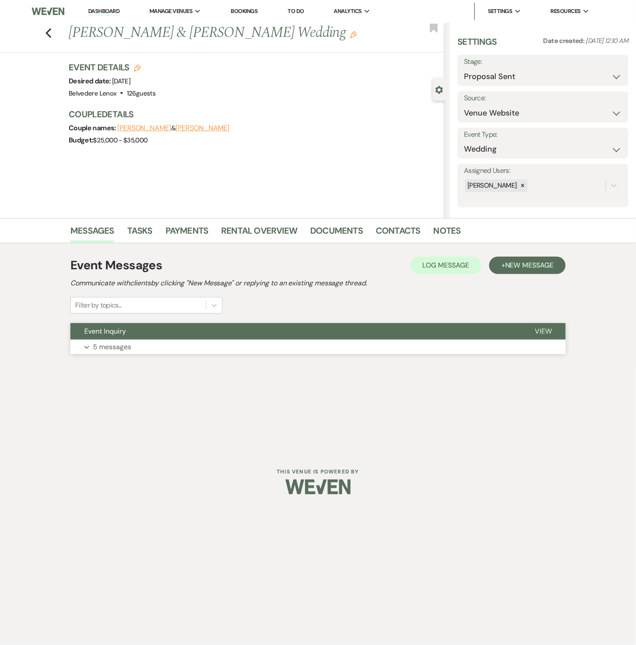
click at [117, 342] on p "5 messages" at bounding box center [112, 347] width 38 height 11
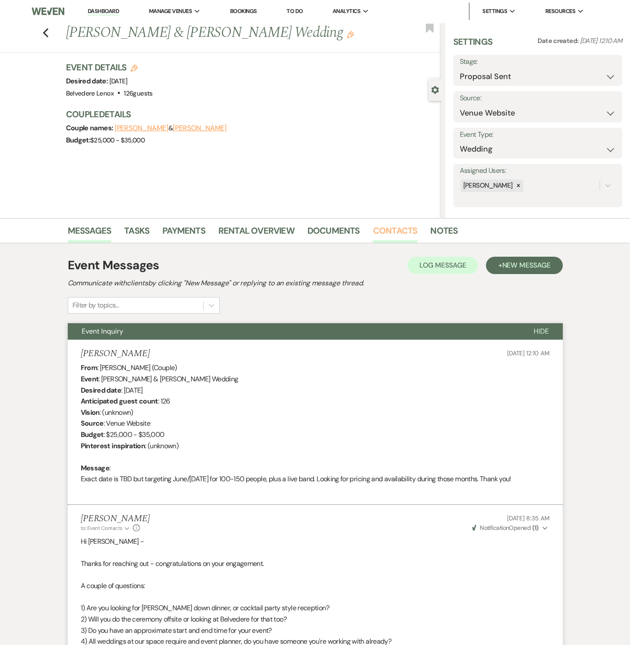
click at [390, 231] on link "Contacts" at bounding box center [395, 233] width 45 height 19
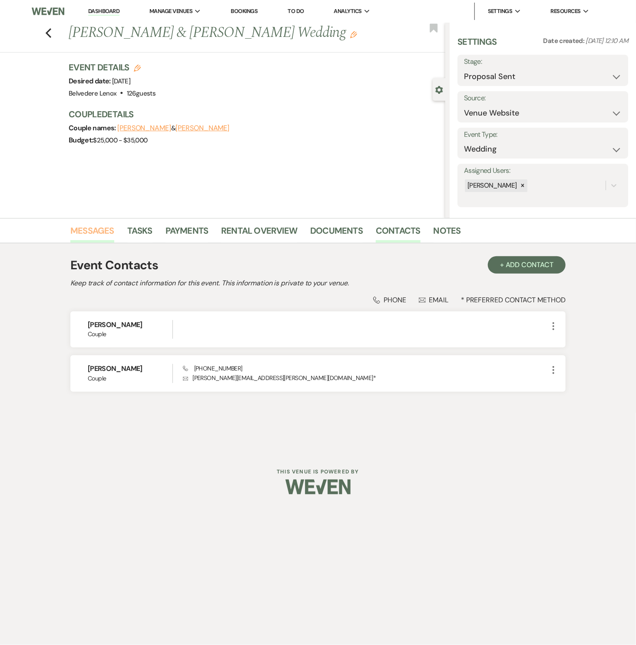
click at [98, 236] on link "Messages" at bounding box center [92, 233] width 44 height 19
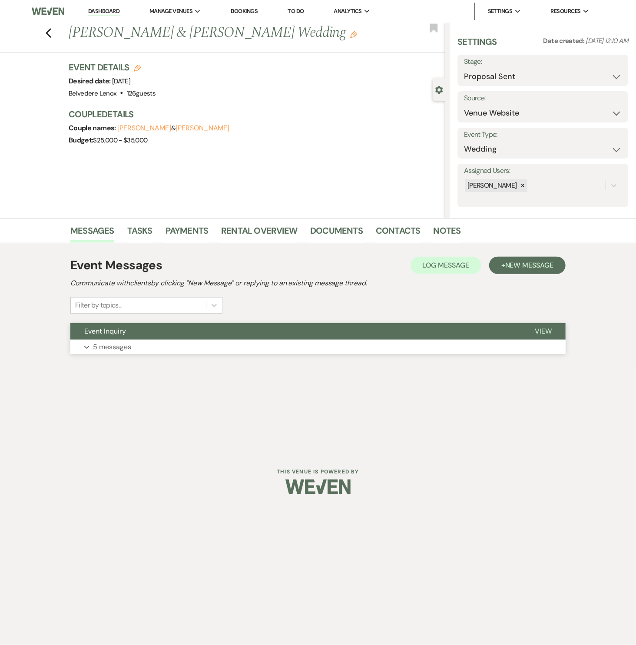
click at [124, 353] on button "Expand 5 messages" at bounding box center [317, 347] width 495 height 15
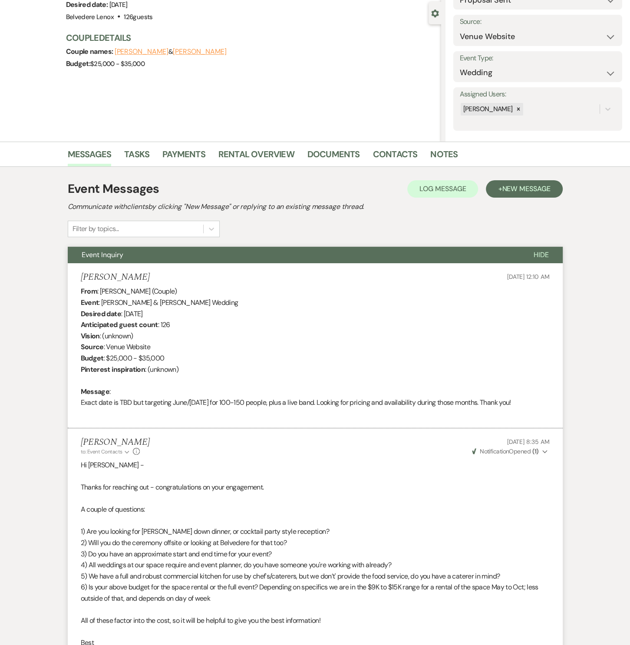
scroll to position [607, 0]
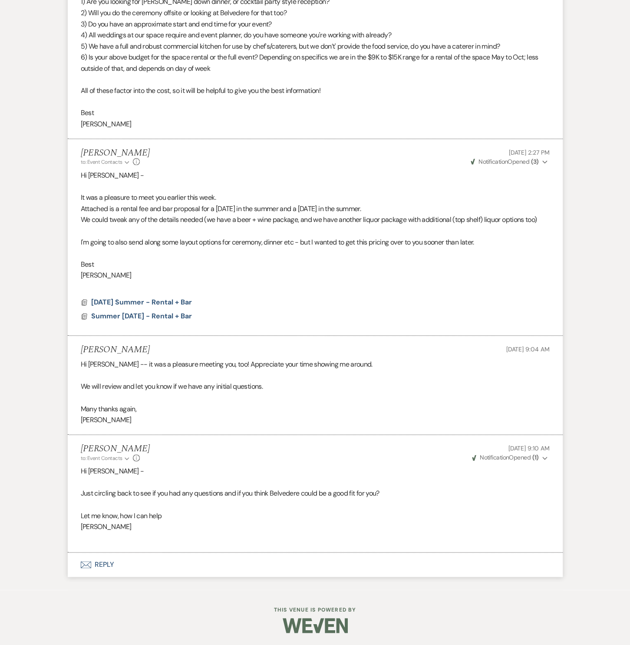
click at [95, 558] on button "Envelope Reply" at bounding box center [315, 565] width 495 height 24
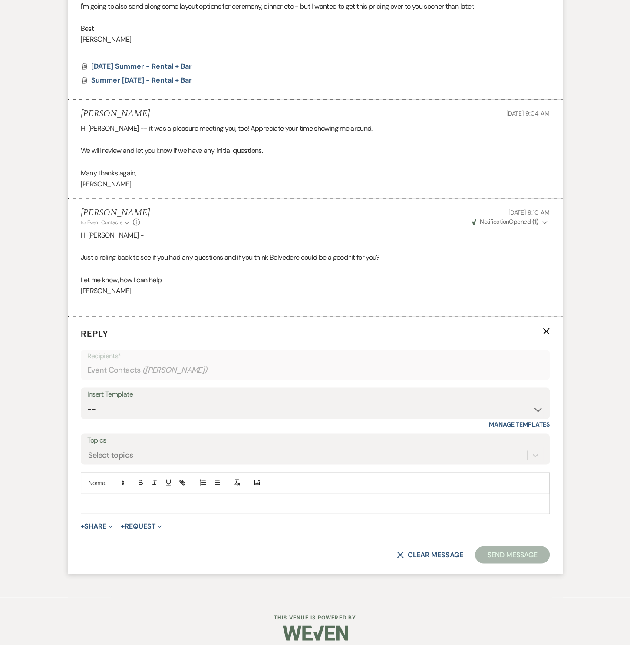
scroll to position [849, 0]
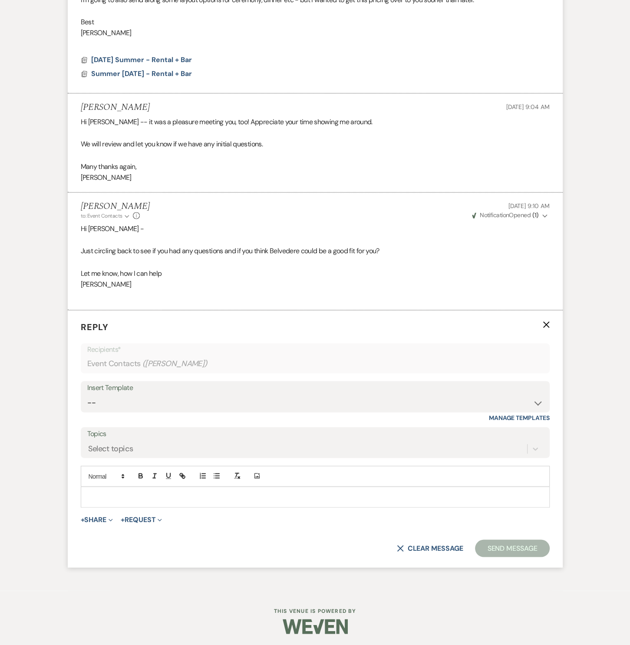
click at [115, 495] on p at bounding box center [315, 497] width 455 height 10
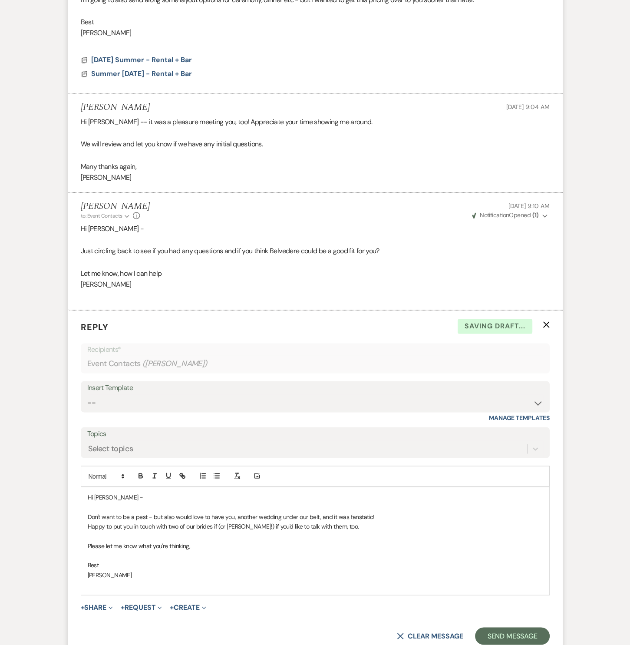
click at [141, 574] on p "[PERSON_NAME]" at bounding box center [315, 575] width 455 height 10
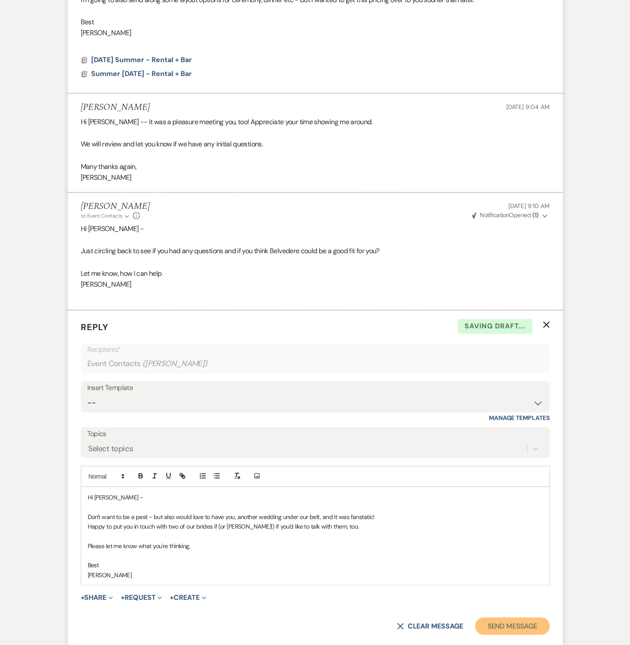
click at [519, 621] on button "Send Message" at bounding box center [512, 625] width 74 height 17
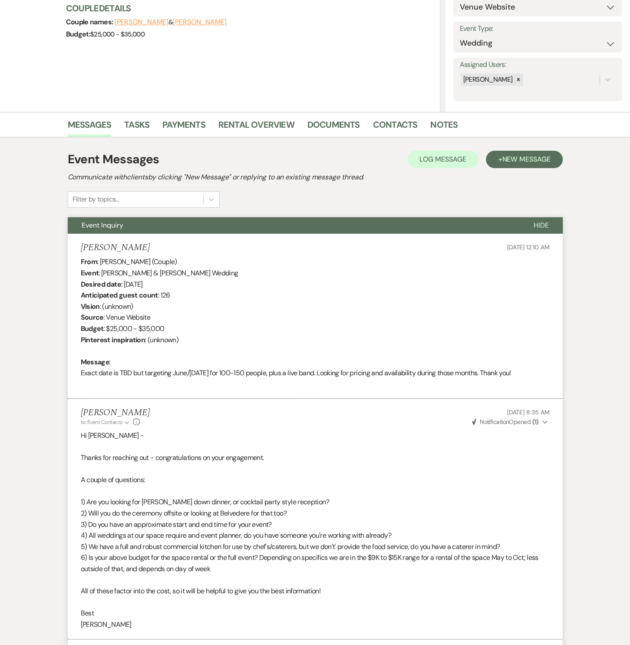
scroll to position [0, 0]
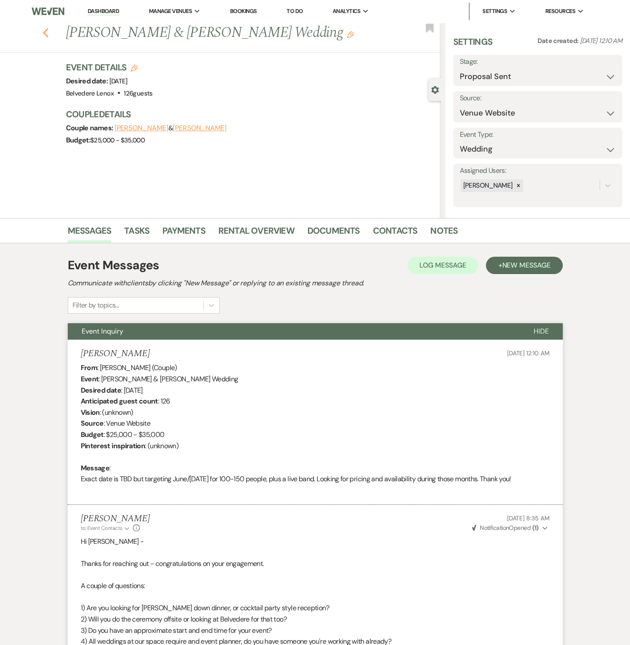
click at [48, 35] on use "button" at bounding box center [46, 33] width 6 height 10
select select "6"
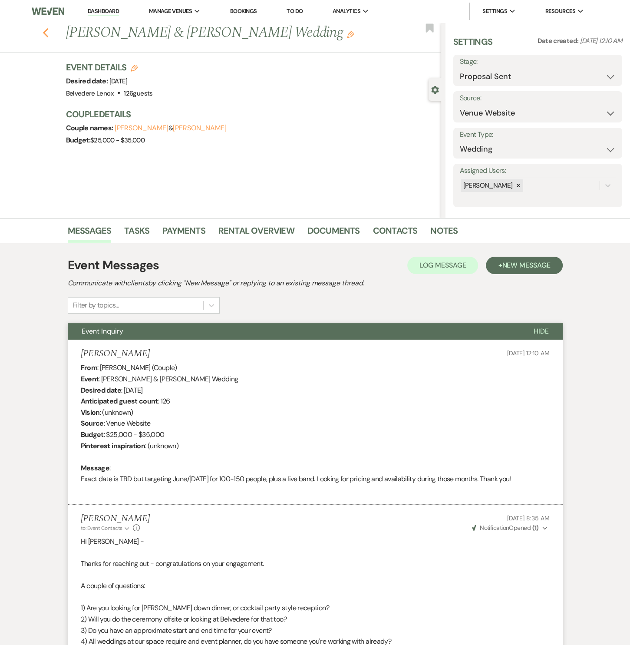
select select "6"
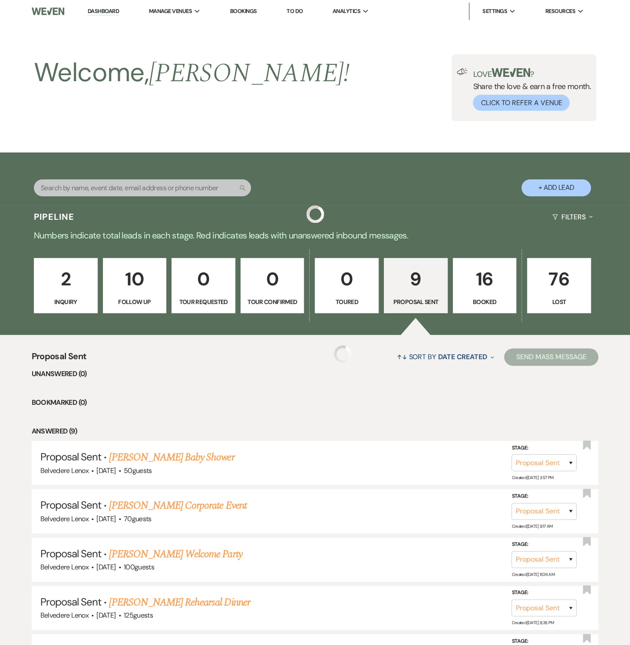
scroll to position [263, 0]
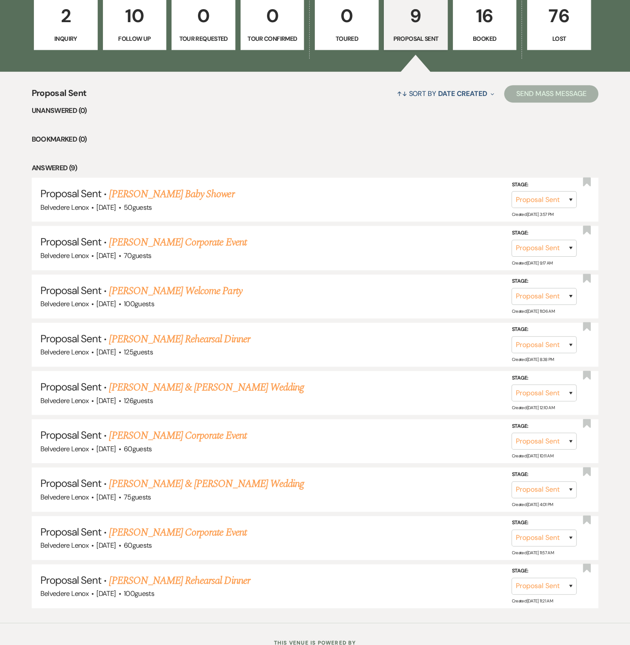
click at [116, 21] on p "10" at bounding box center [135, 15] width 53 height 29
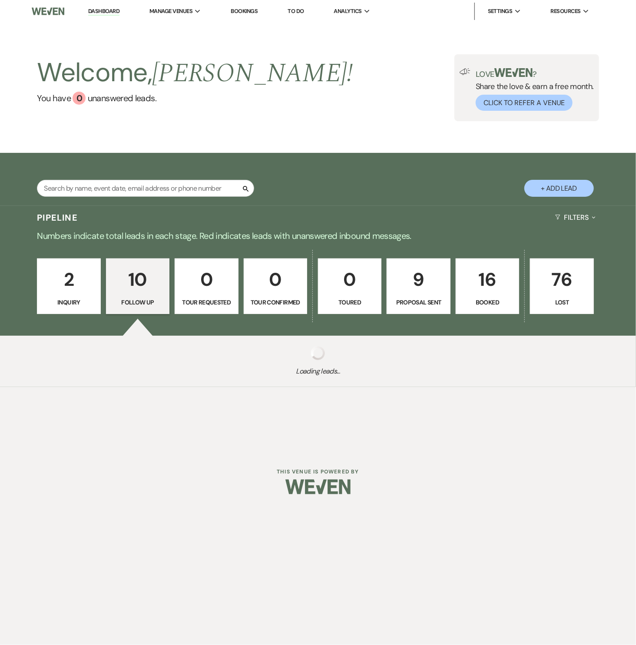
select select "9"
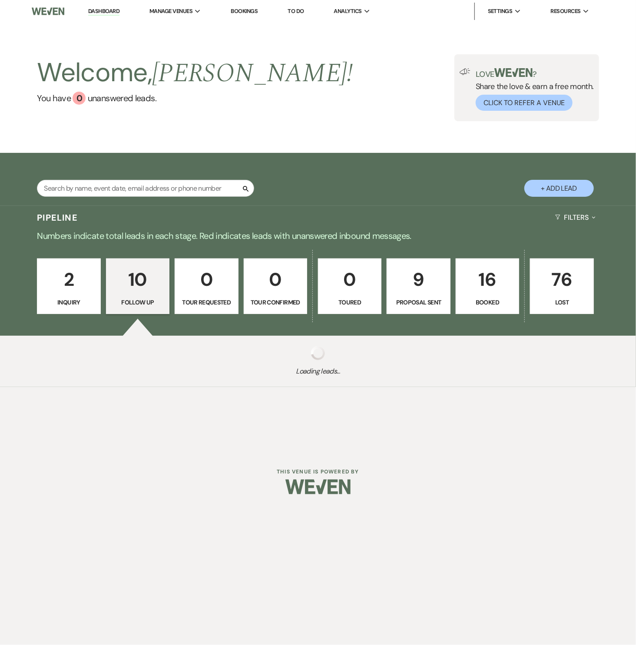
select select "9"
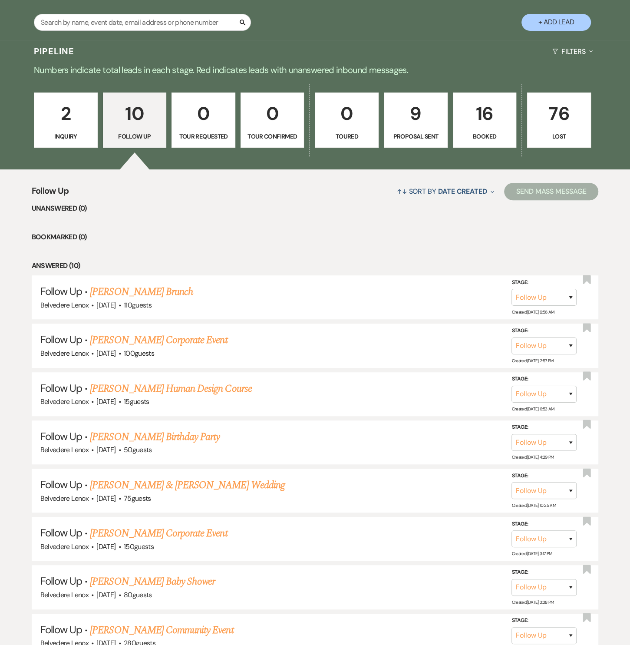
scroll to position [263, 0]
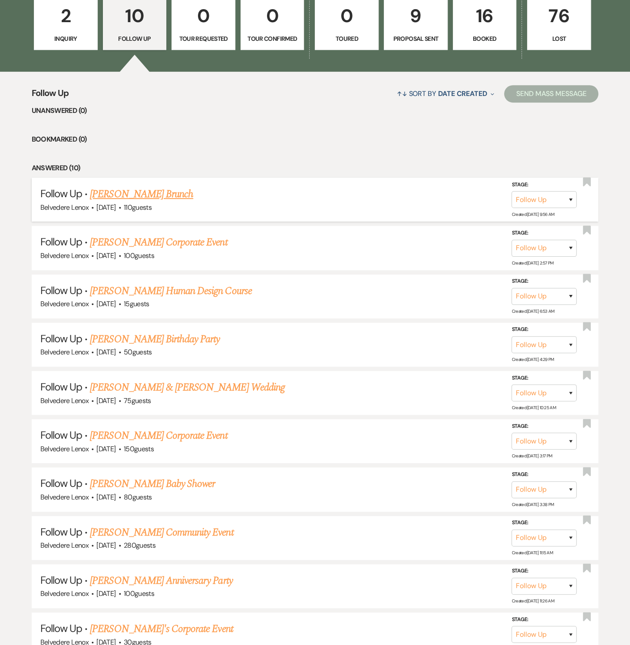
click at [153, 195] on link "[PERSON_NAME] Brunch" at bounding box center [141, 194] width 103 height 16
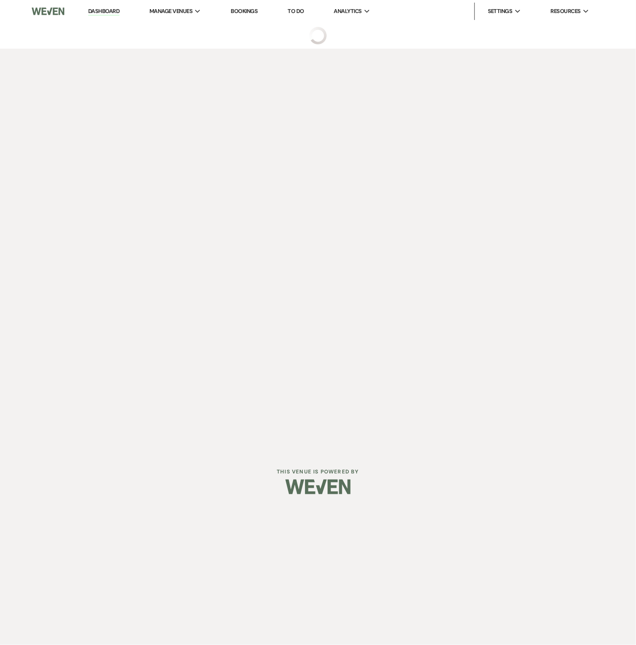
select select "9"
select select "5"
select select "6"
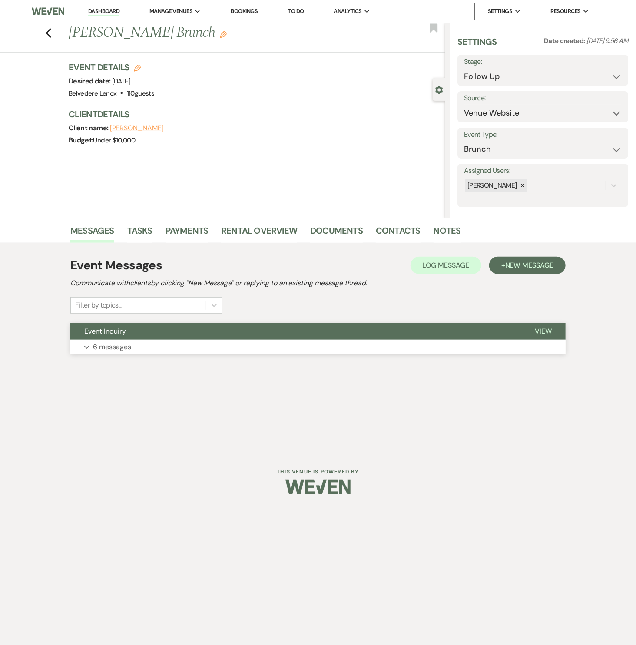
click at [125, 338] on button "Event Inquiry" at bounding box center [295, 331] width 451 height 17
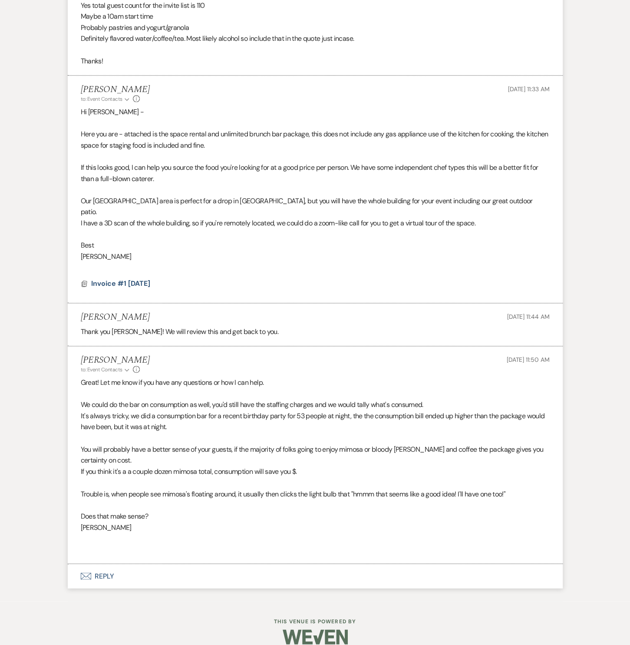
scroll to position [824, 0]
click at [101, 564] on button "Envelope Reply" at bounding box center [315, 576] width 495 height 24
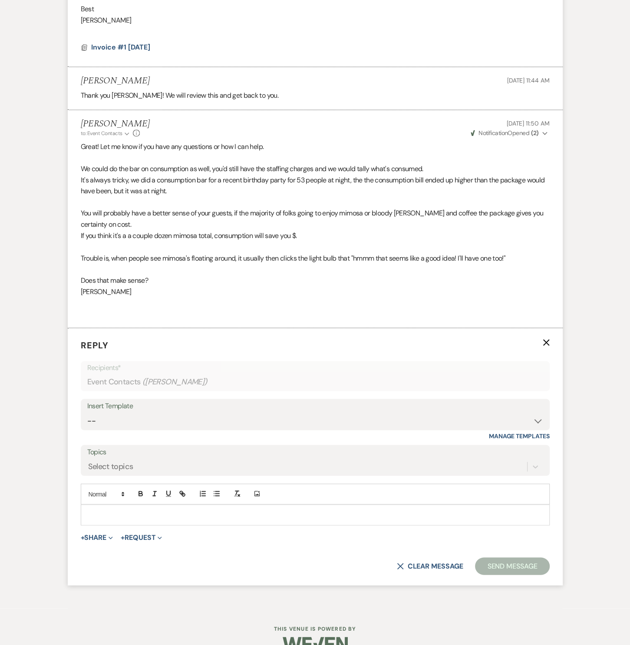
scroll to position [1067, 0]
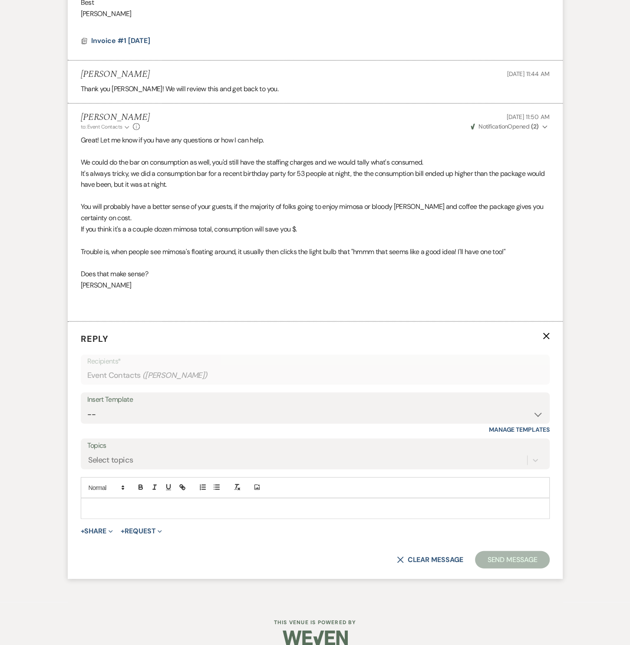
click at [123, 504] on p at bounding box center [315, 509] width 455 height 10
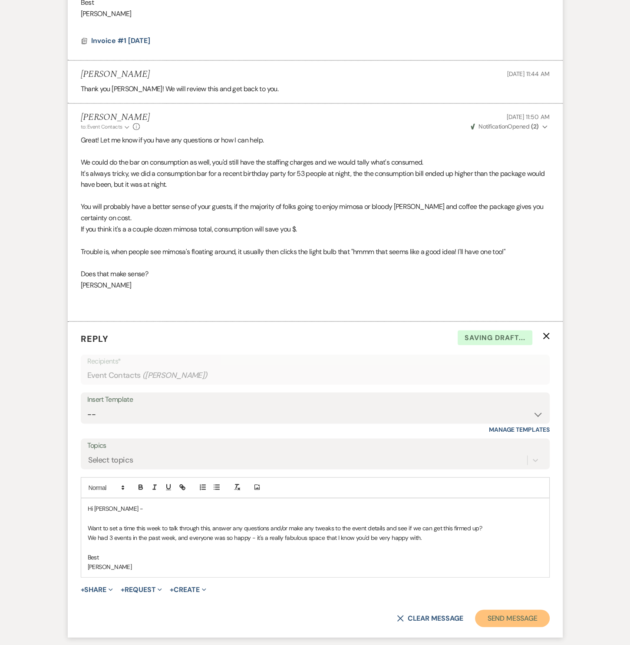
click at [490, 610] on button "Send Message" at bounding box center [512, 618] width 74 height 17
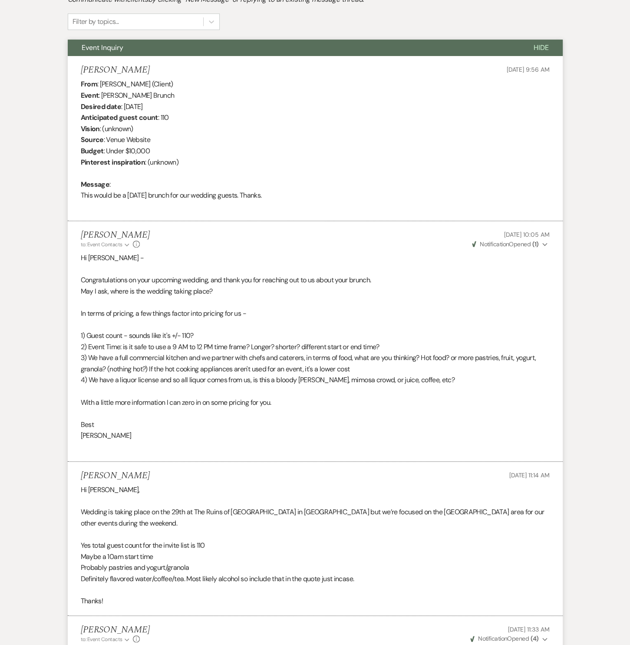
scroll to position [0, 0]
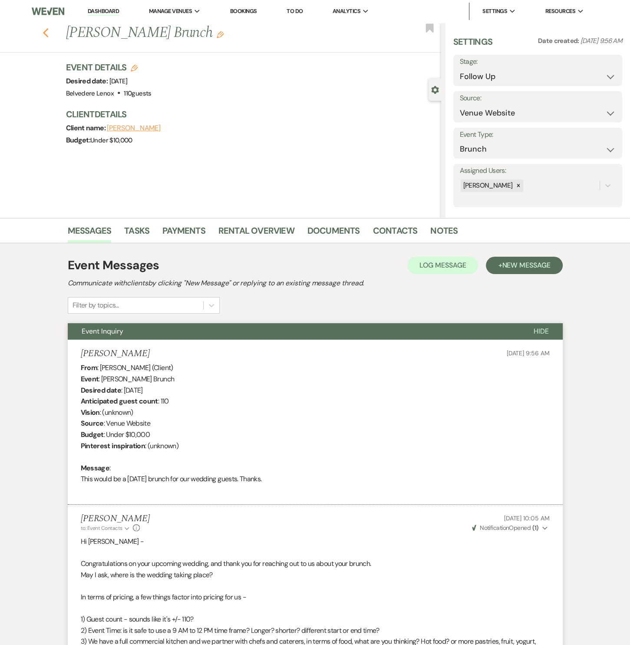
click at [49, 37] on icon "Previous" at bounding box center [46, 33] width 7 height 10
select select "9"
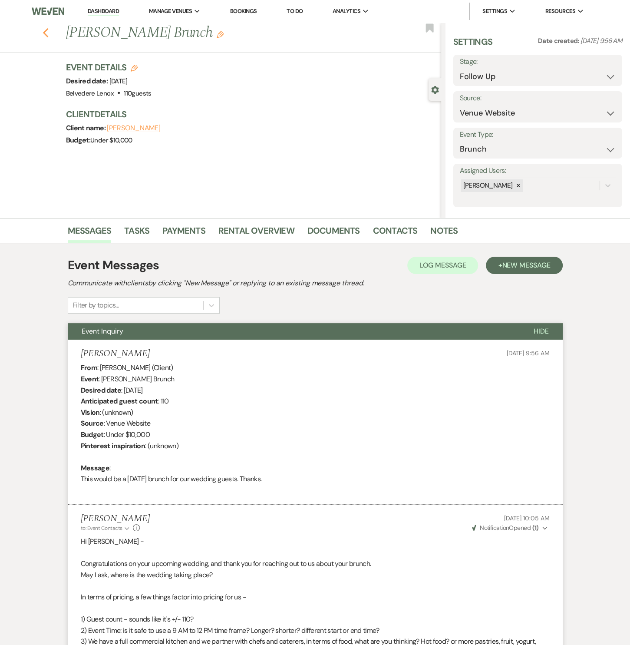
select select "9"
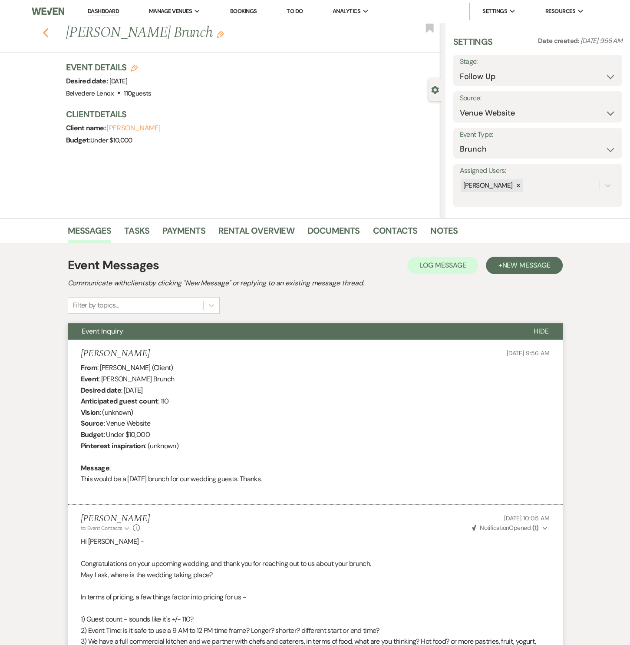
select select "9"
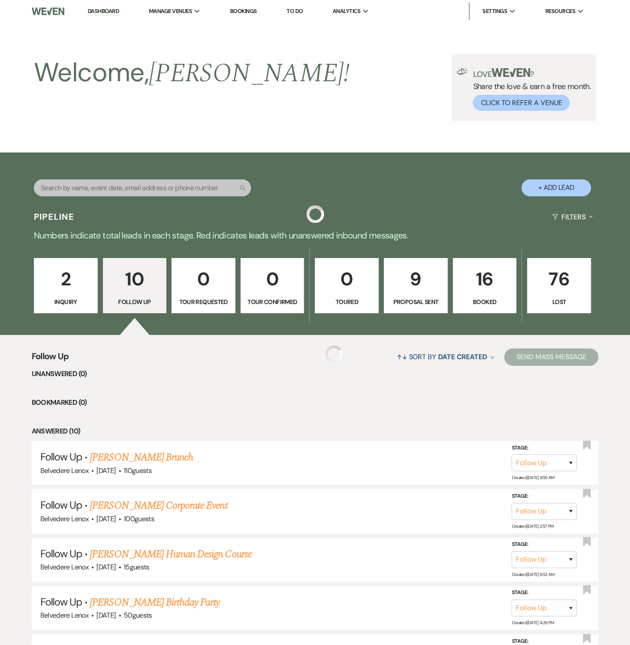
scroll to position [263, 0]
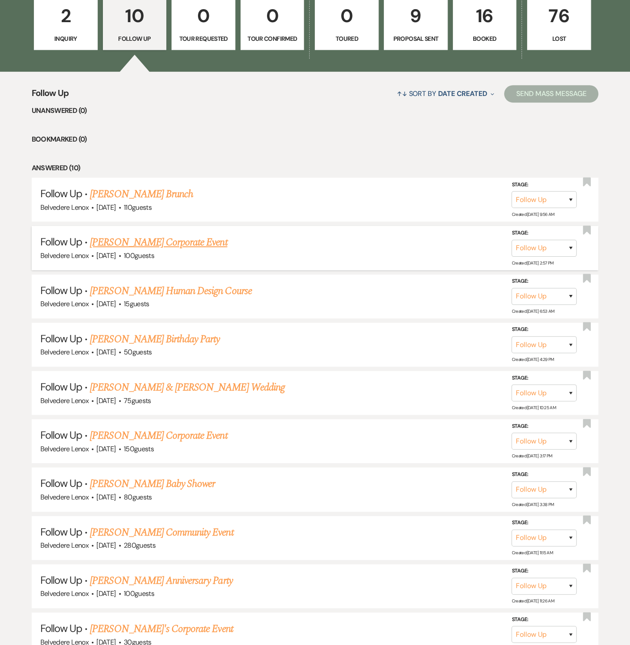
click at [146, 247] on link "[PERSON_NAME] Corporate Event" at bounding box center [158, 243] width 137 height 16
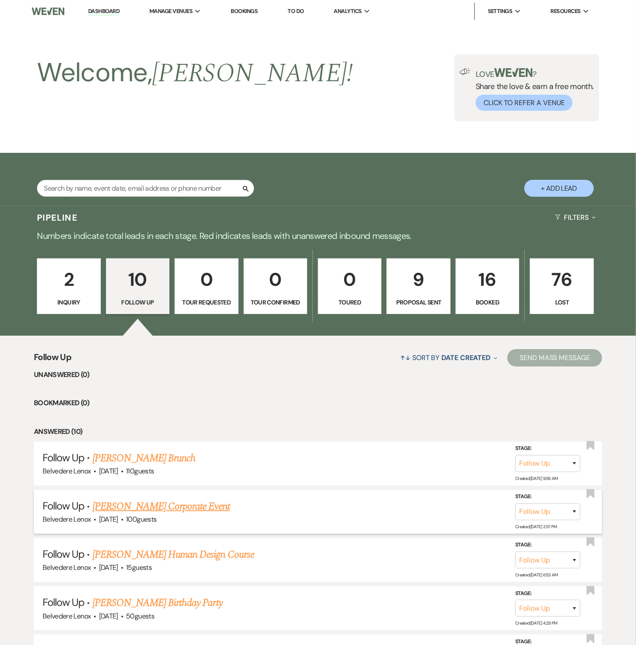
select select "9"
select select "5"
select select "9"
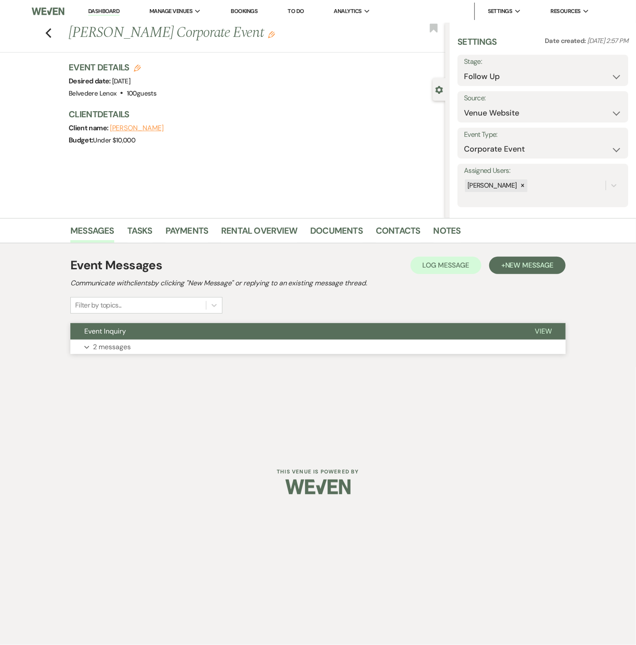
click at [118, 352] on button "Expand 2 messages" at bounding box center [317, 347] width 495 height 15
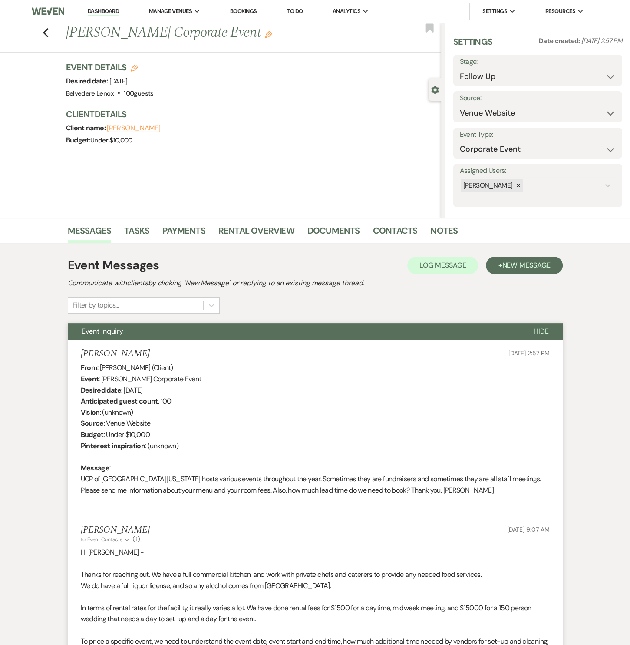
scroll to position [170, 0]
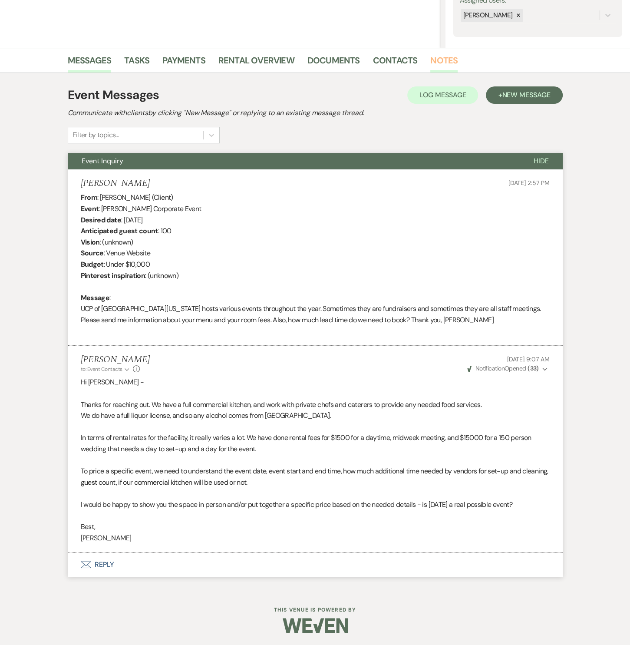
click at [440, 56] on link "Notes" at bounding box center [444, 62] width 27 height 19
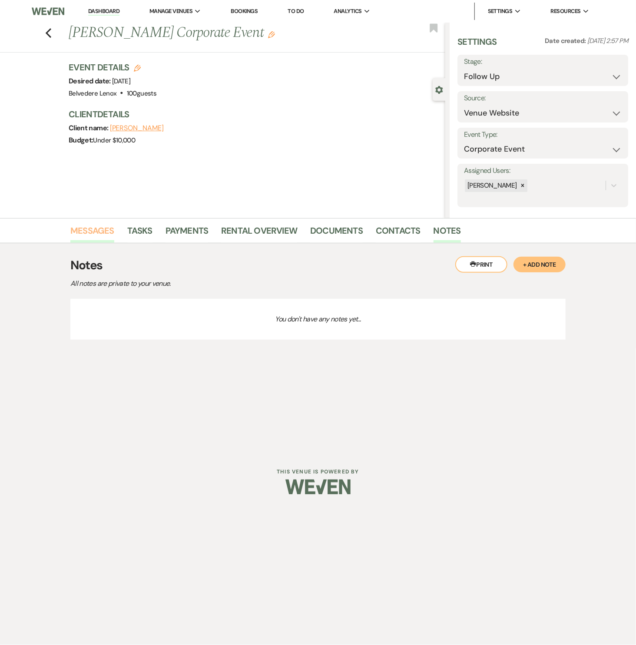
click at [85, 235] on link "Messages" at bounding box center [92, 233] width 44 height 19
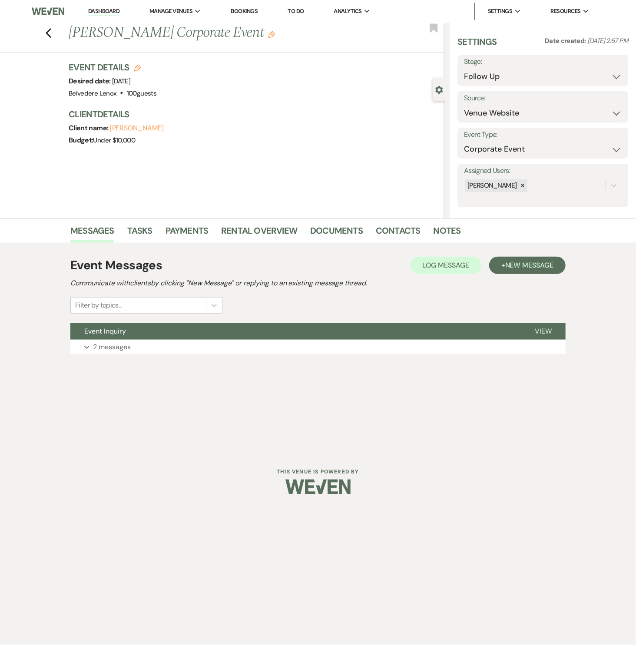
click at [121, 354] on div "Event Messages Log Log Message + New Message Communicate with clients by clicki…" at bounding box center [317, 305] width 495 height 106
click at [122, 349] on p "2 messages" at bounding box center [112, 347] width 38 height 11
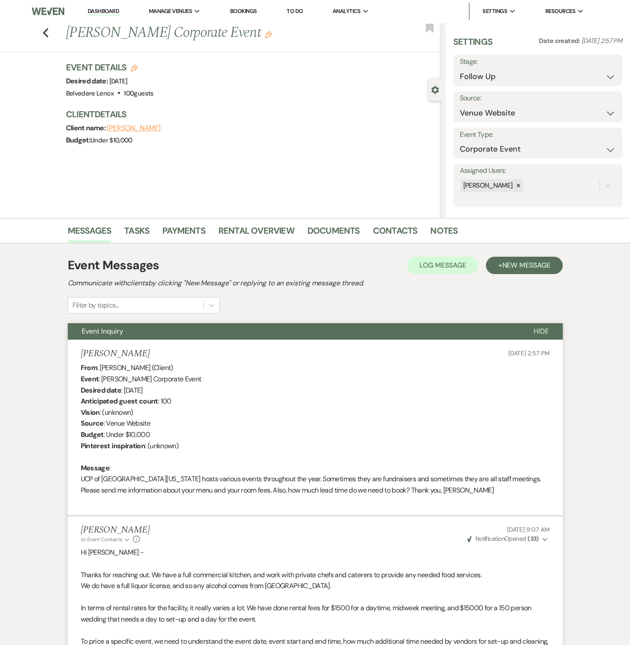
scroll to position [170, 0]
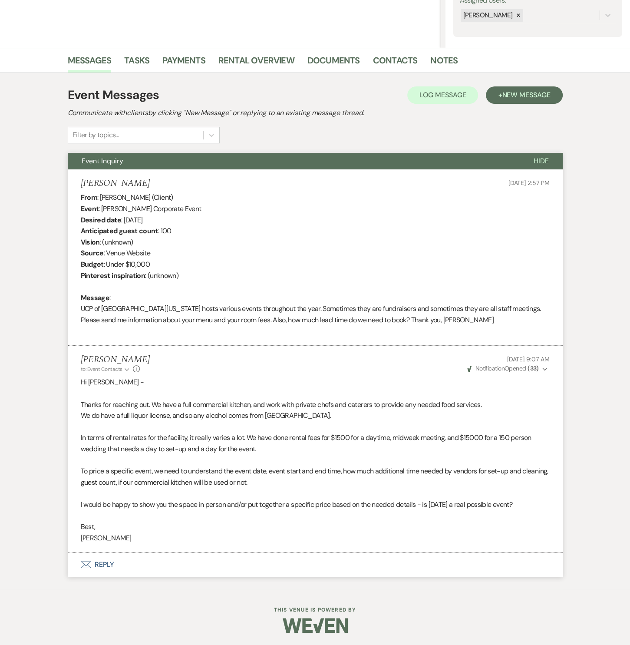
click at [93, 570] on button "Envelope Reply" at bounding box center [315, 565] width 495 height 24
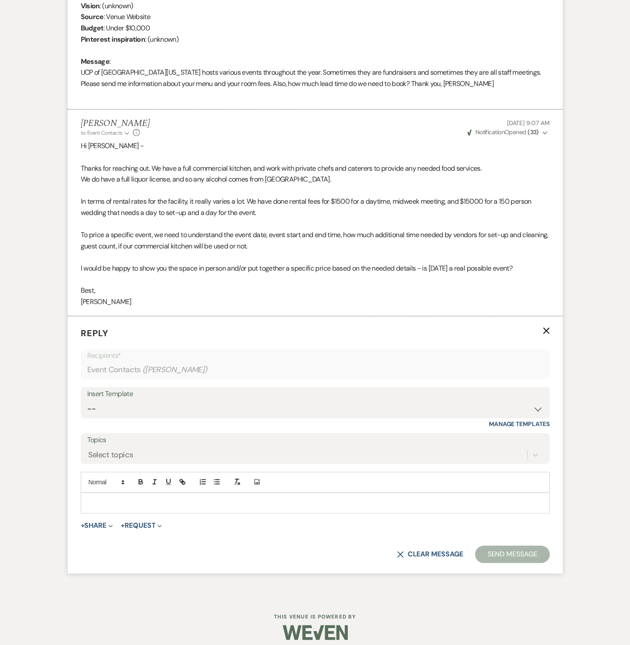
scroll to position [413, 0]
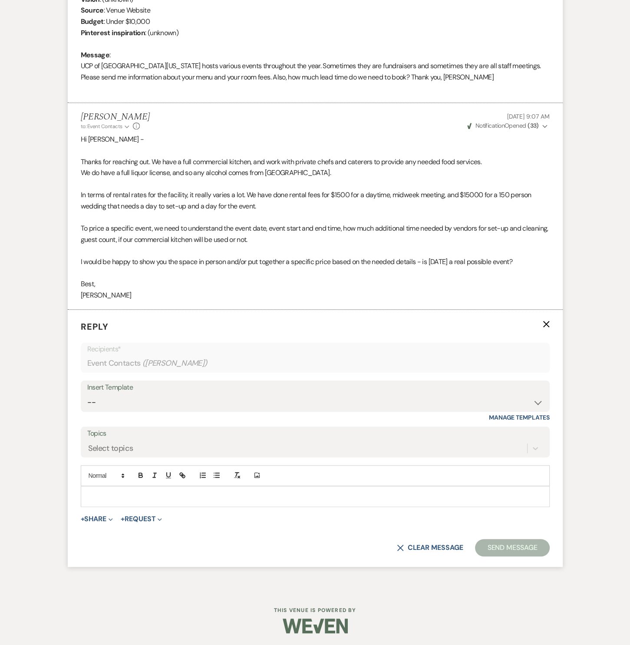
click at [127, 496] on p at bounding box center [315, 497] width 455 height 10
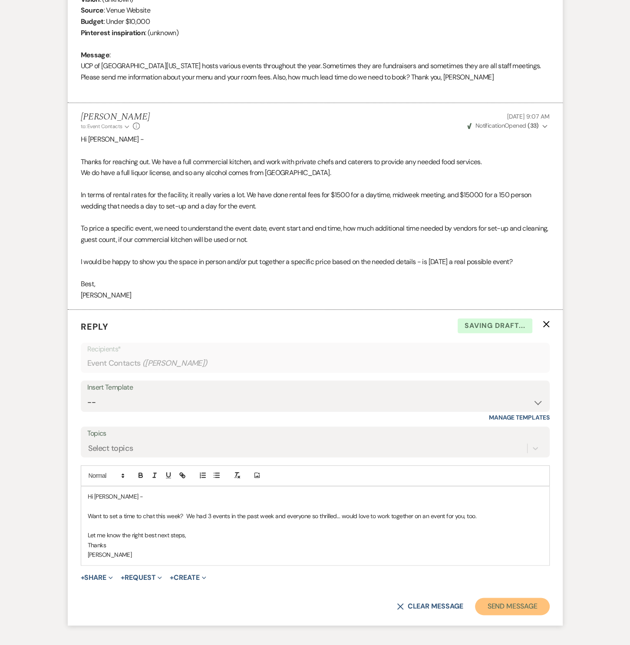
click at [516, 609] on button "Send Message" at bounding box center [512, 606] width 74 height 17
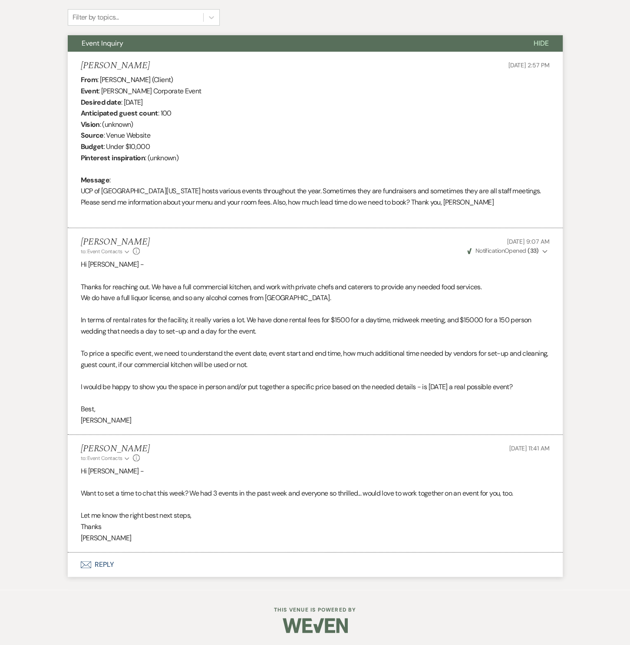
scroll to position [0, 0]
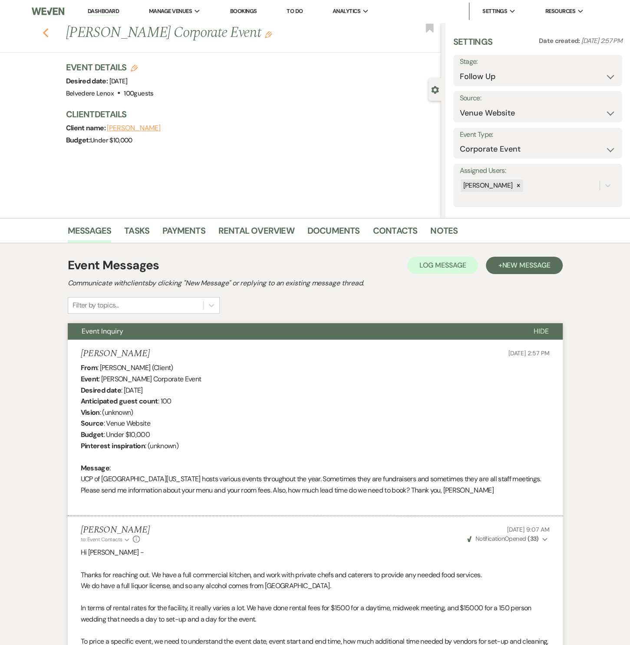
click at [47, 30] on icon "Previous" at bounding box center [46, 33] width 7 height 10
select select "9"
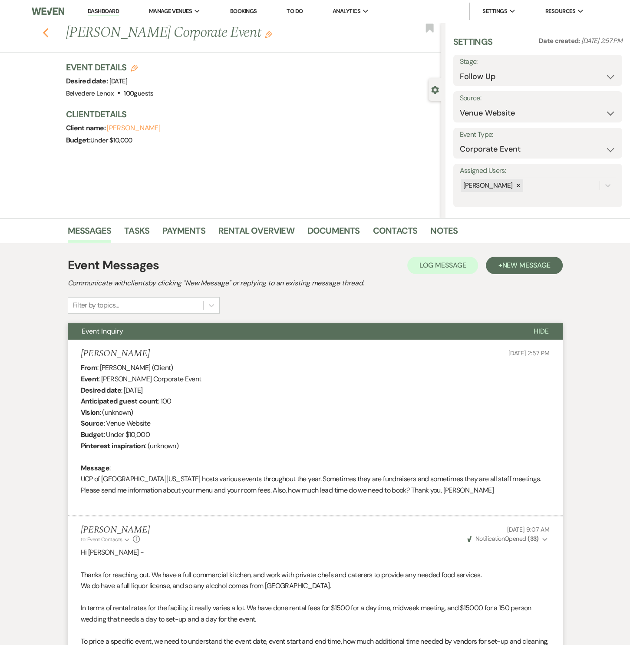
select select "9"
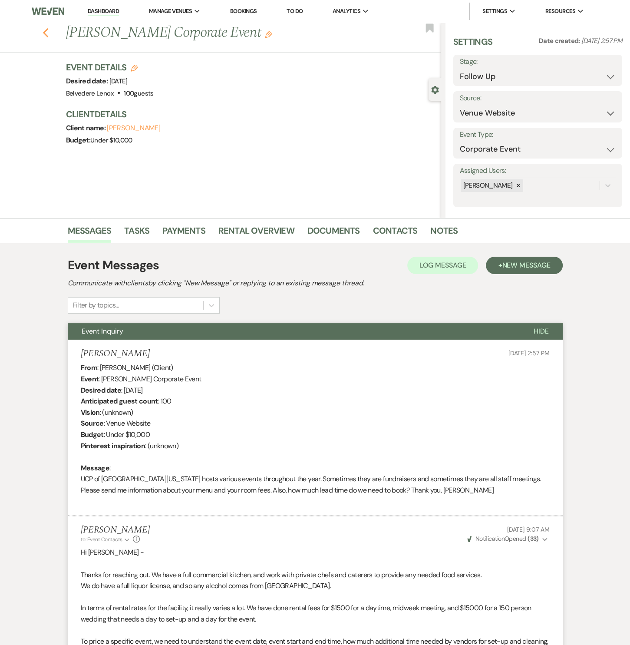
select select "9"
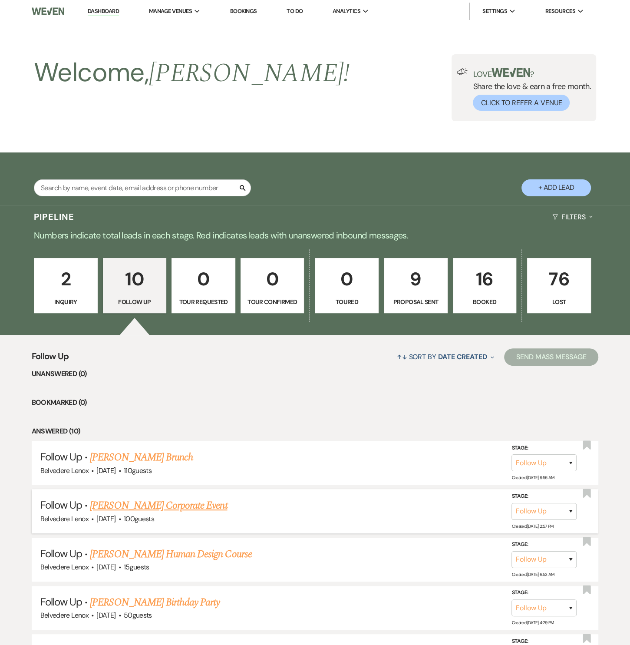
scroll to position [263, 0]
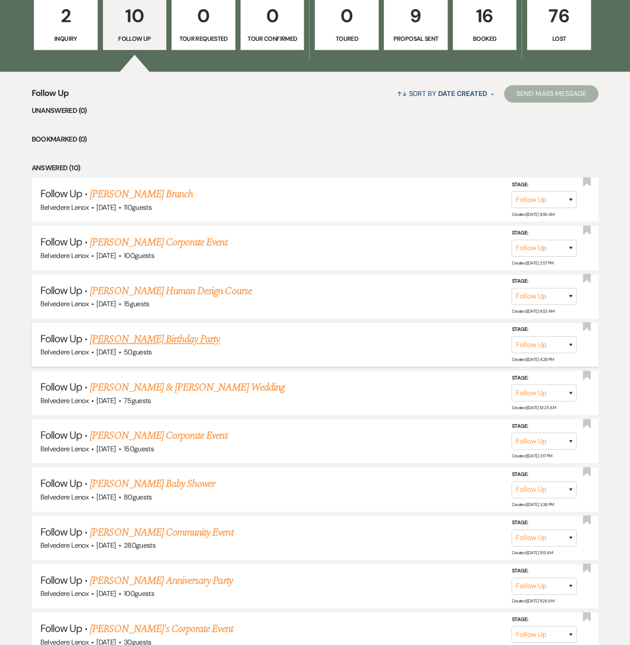
click at [168, 332] on link "[PERSON_NAME] Birthday Party" at bounding box center [155, 340] width 130 height 16
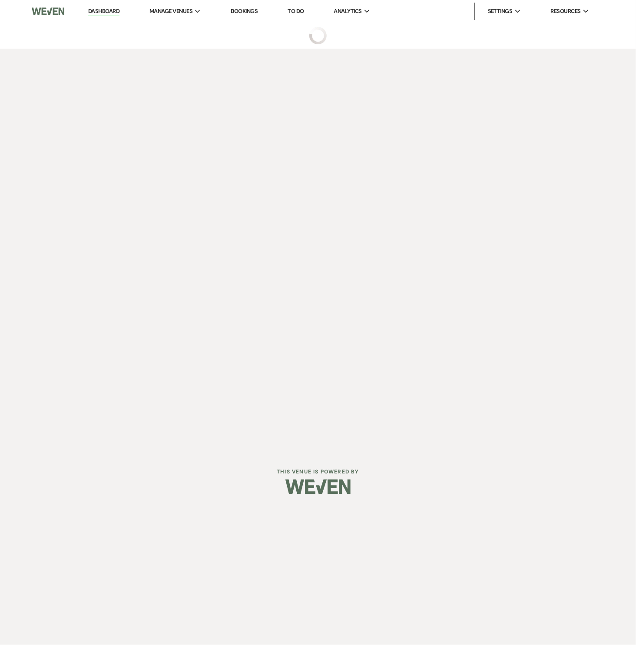
select select "9"
select select "5"
select select "4"
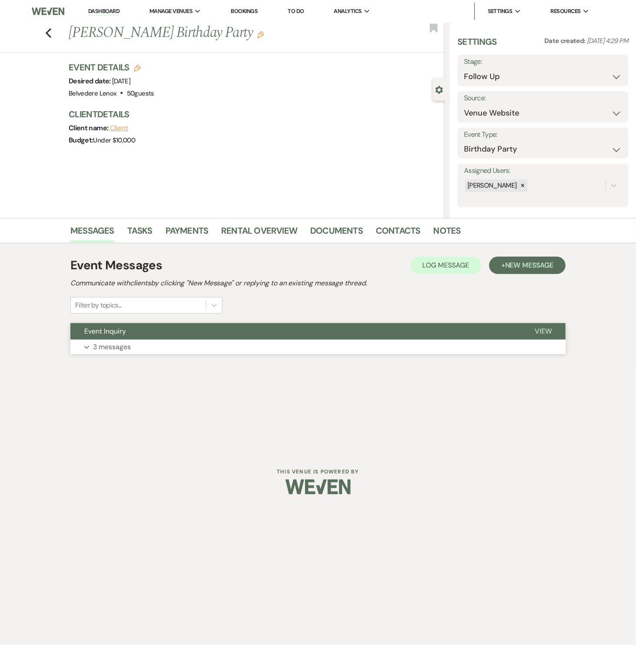
click at [126, 346] on p "3 messages" at bounding box center [112, 347] width 38 height 11
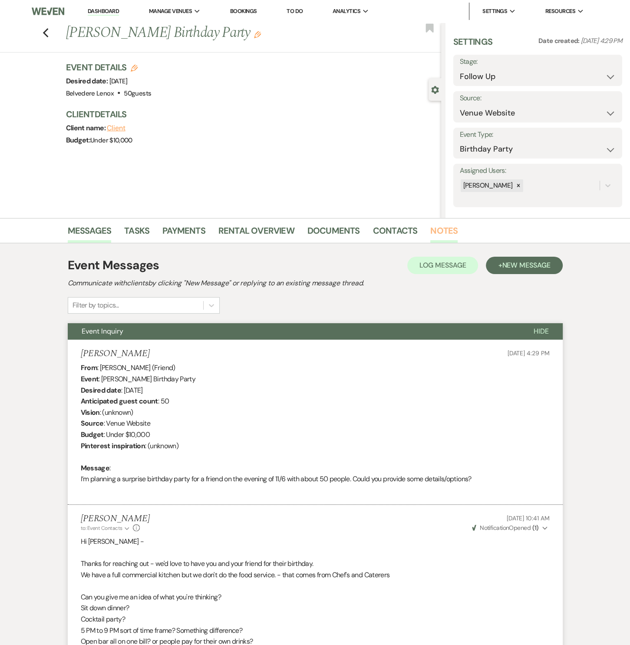
click at [436, 231] on link "Notes" at bounding box center [444, 233] width 27 height 19
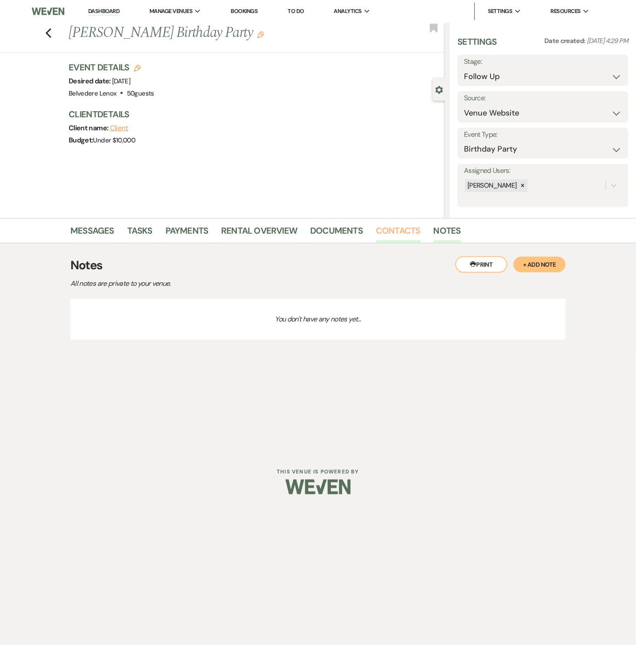
click at [405, 235] on link "Contacts" at bounding box center [398, 233] width 45 height 19
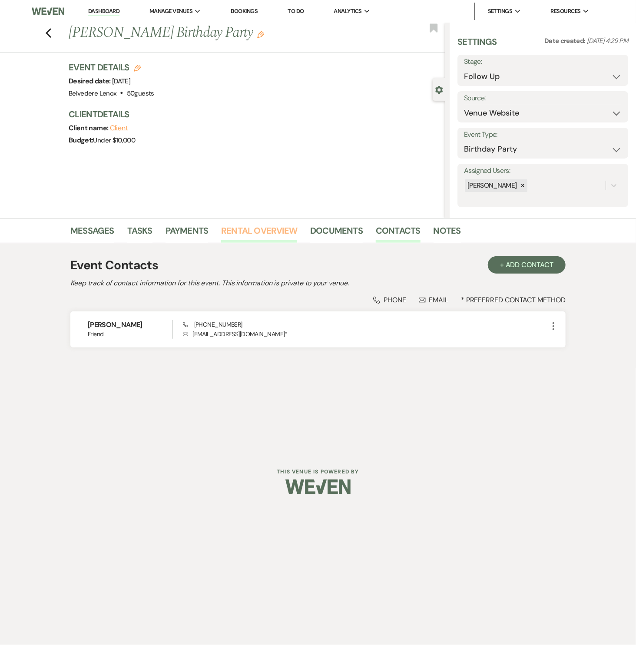
click at [248, 232] on link "Rental Overview" at bounding box center [259, 233] width 76 height 19
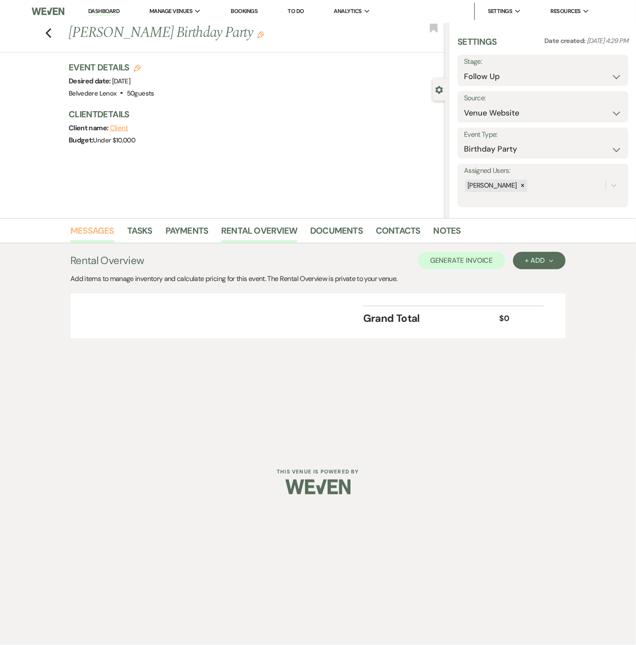
click at [109, 233] on link "Messages" at bounding box center [92, 233] width 44 height 19
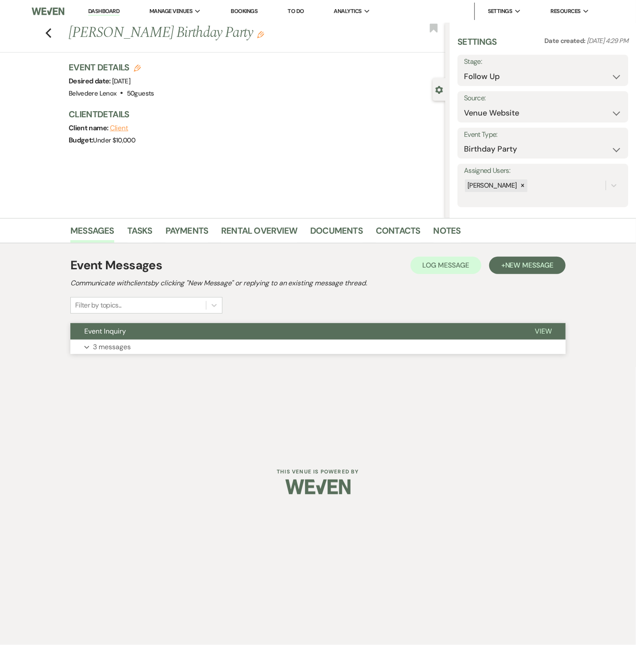
click at [113, 347] on p "3 messages" at bounding box center [112, 347] width 38 height 11
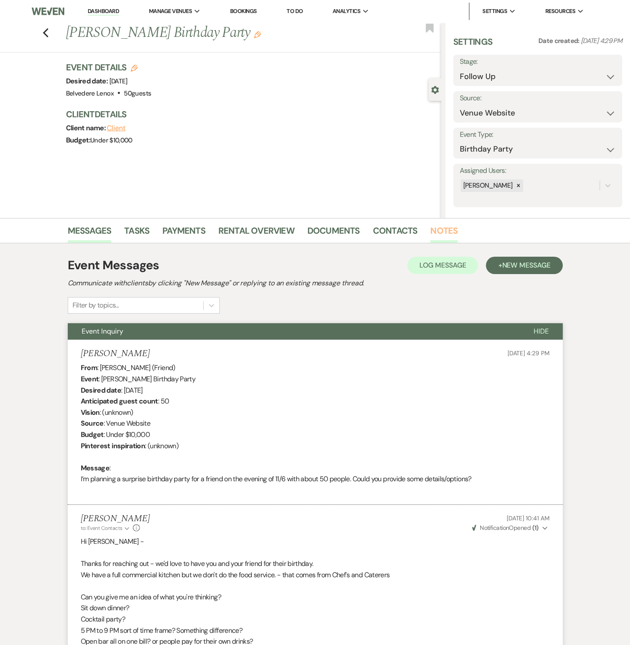
click at [437, 236] on link "Notes" at bounding box center [444, 233] width 27 height 19
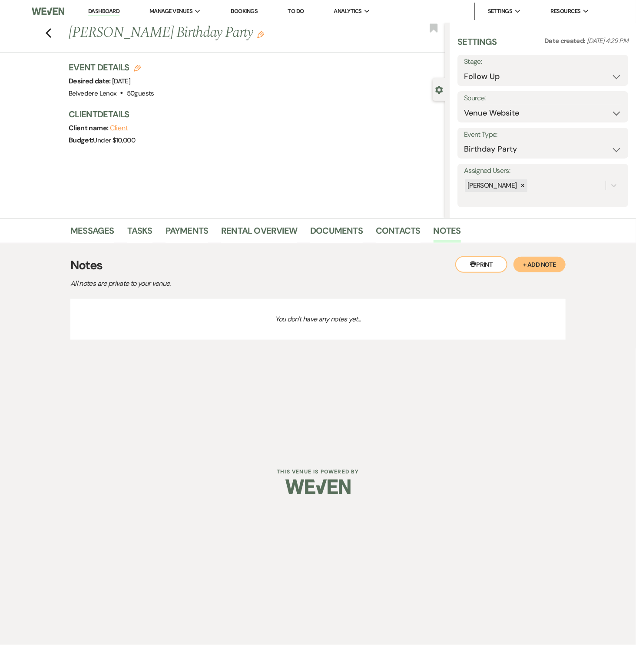
click at [530, 263] on button "+ Add Note" at bounding box center [540, 265] width 52 height 16
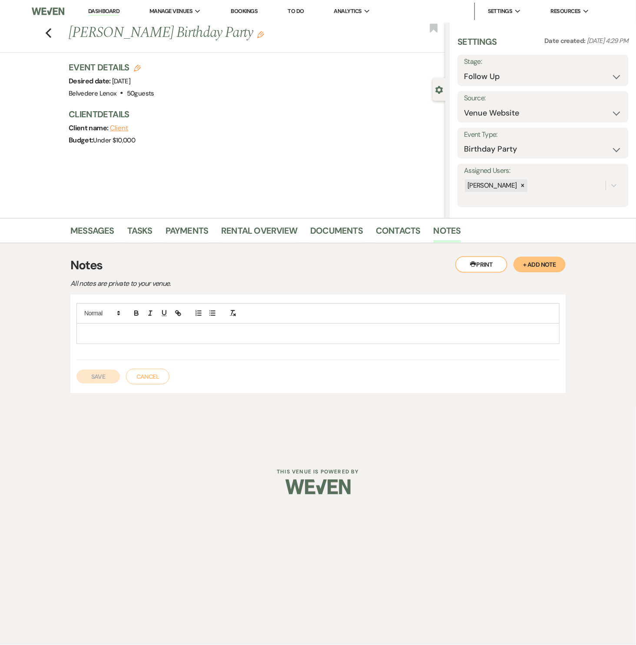
click at [151, 332] on p at bounding box center [317, 334] width 469 height 10
click at [112, 377] on button "Save" at bounding box center [97, 377] width 43 height 14
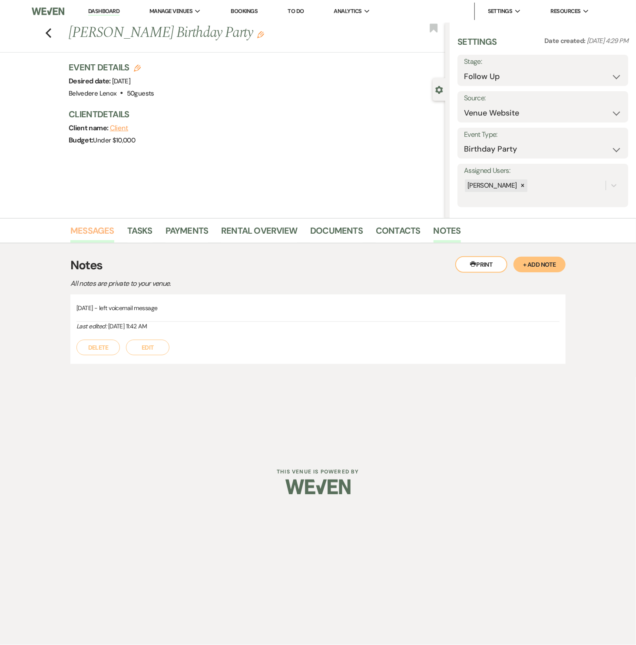
click at [103, 226] on link "Messages" at bounding box center [92, 233] width 44 height 19
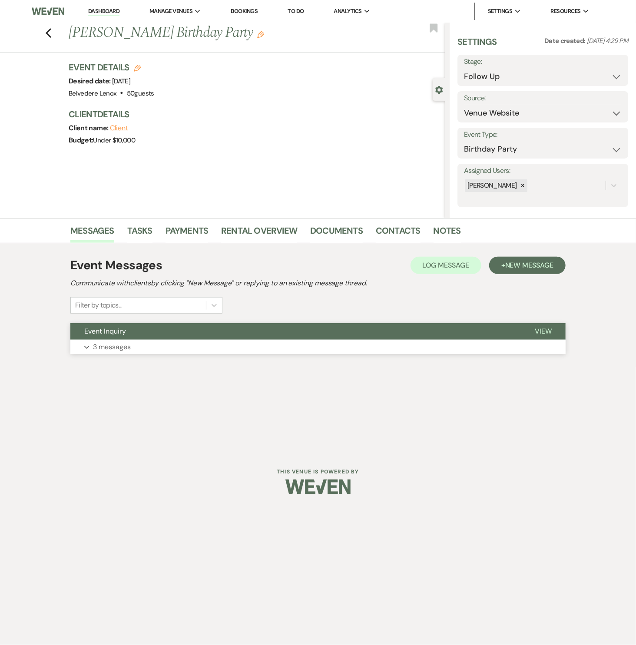
click at [118, 346] on p "3 messages" at bounding box center [112, 347] width 38 height 11
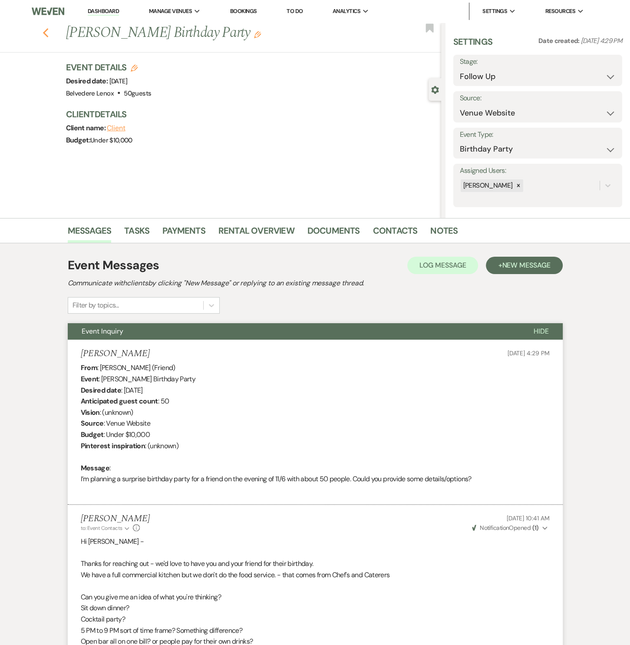
click at [48, 36] on use "button" at bounding box center [46, 33] width 6 height 10
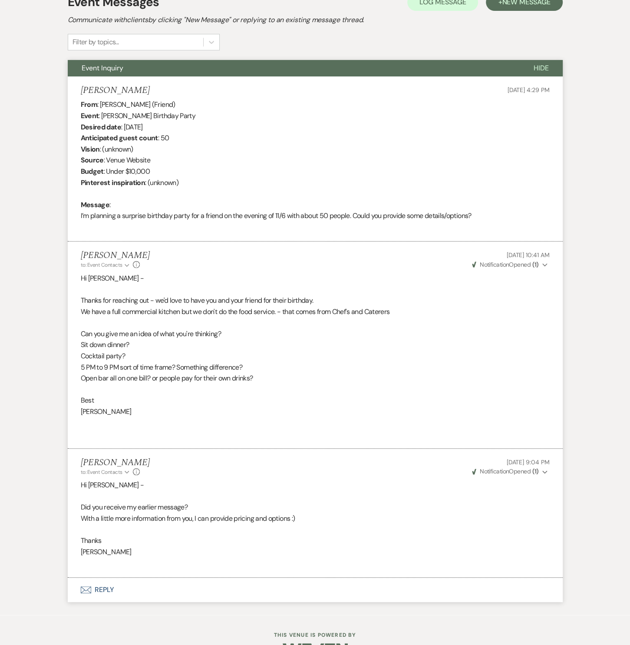
select select "9"
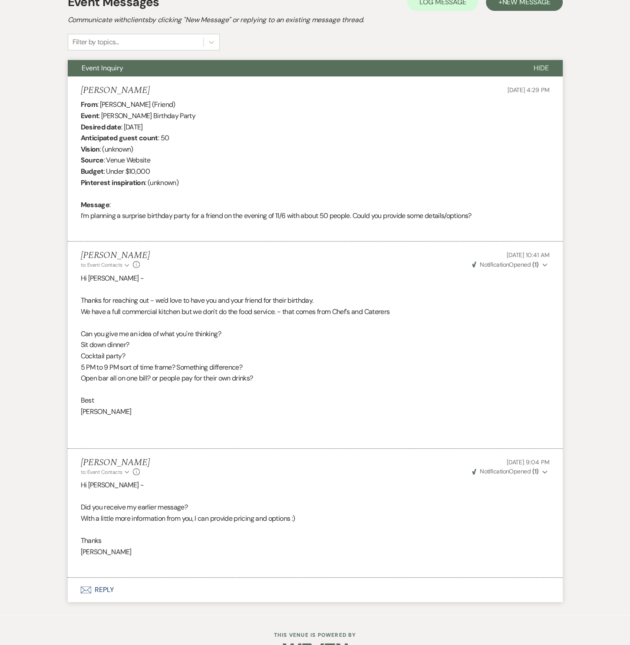
select select "9"
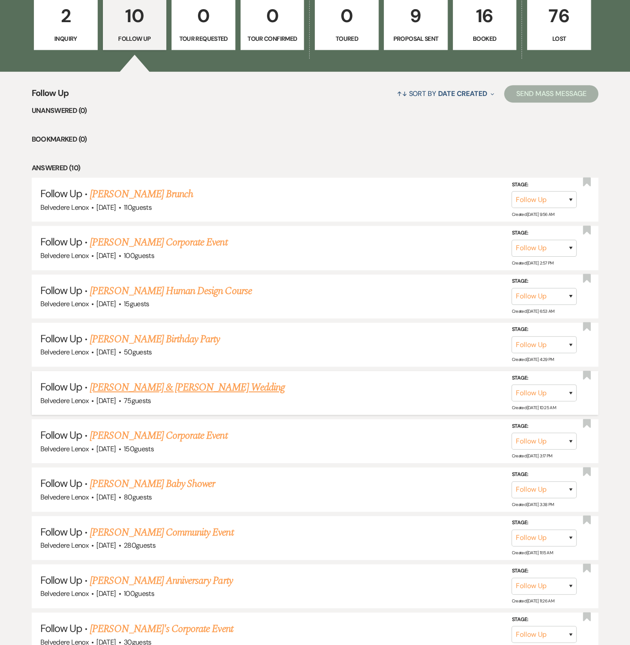
click at [161, 384] on link "[PERSON_NAME] & [PERSON_NAME] Wedding" at bounding box center [187, 388] width 195 height 16
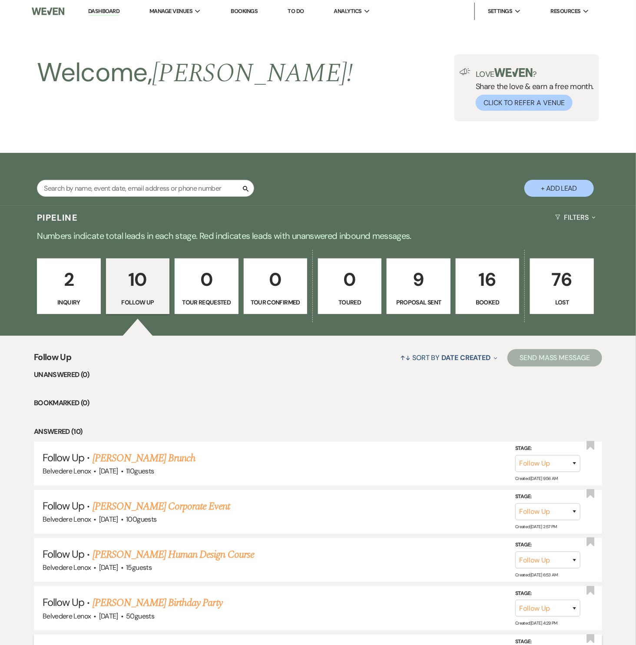
select select "9"
select select "5"
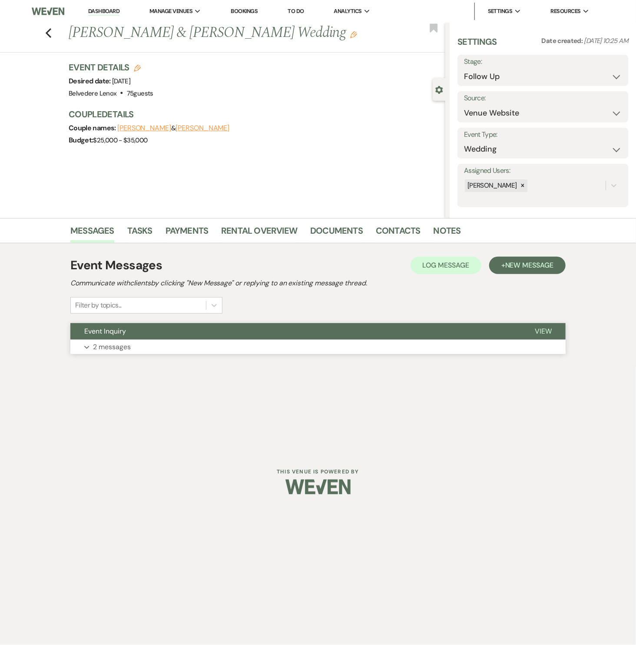
click at [131, 345] on button "Expand 2 messages" at bounding box center [317, 347] width 495 height 15
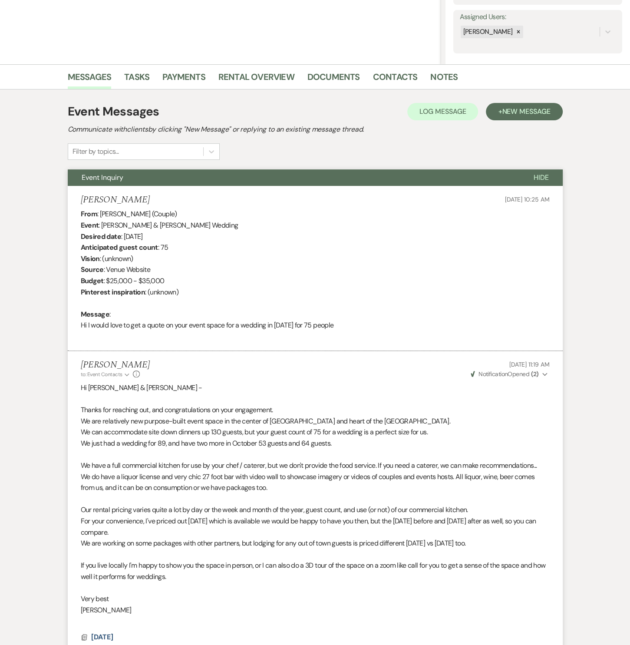
scroll to position [22, 0]
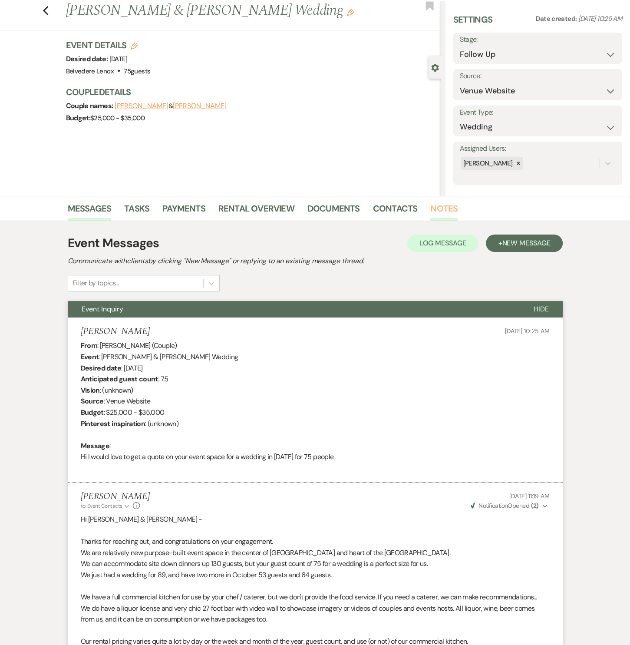
click at [436, 209] on link "Notes" at bounding box center [444, 211] width 27 height 19
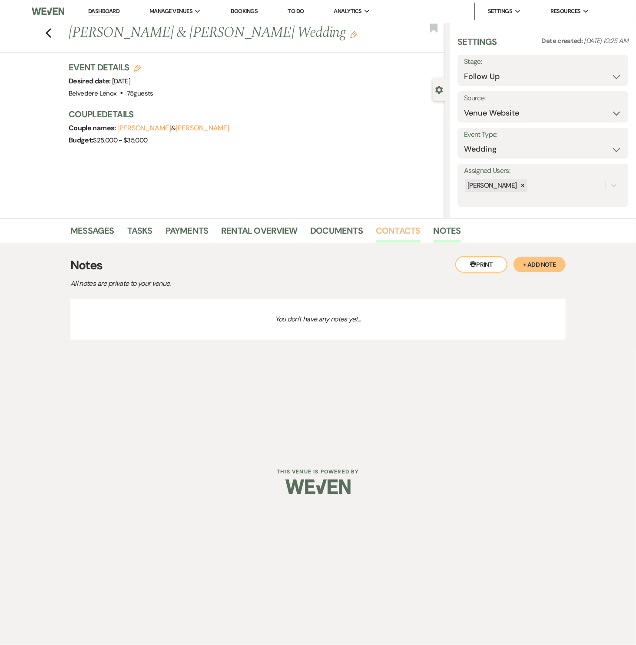
click at [394, 231] on link "Contacts" at bounding box center [398, 233] width 45 height 19
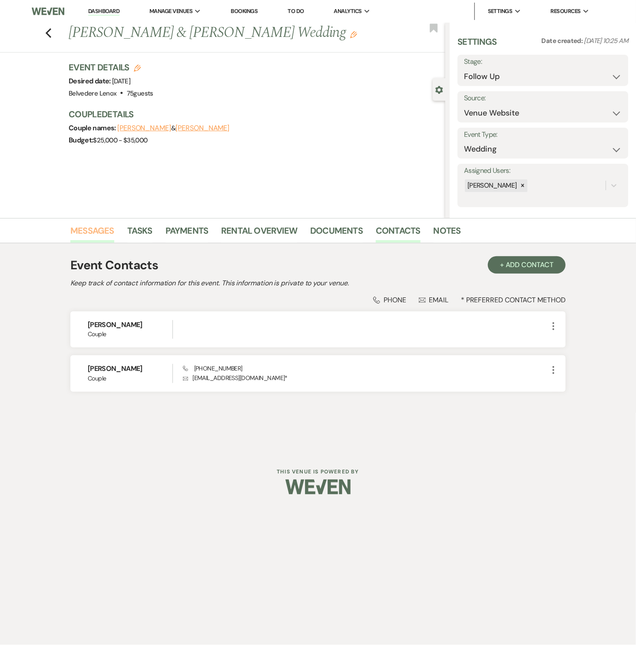
click at [89, 233] on link "Messages" at bounding box center [92, 233] width 44 height 19
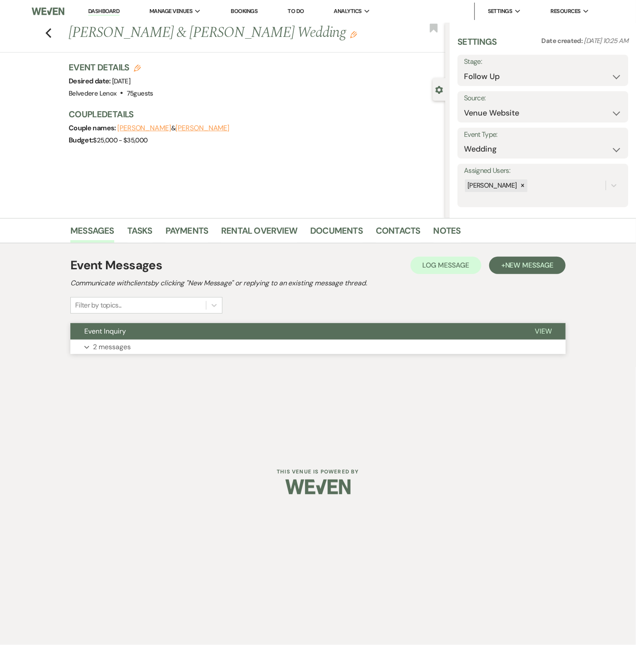
click at [111, 348] on p "2 messages" at bounding box center [112, 347] width 38 height 11
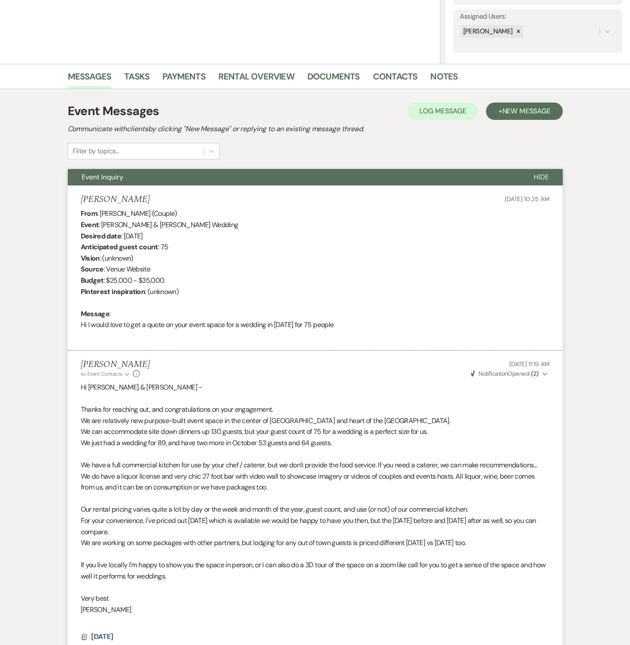
scroll to position [286, 0]
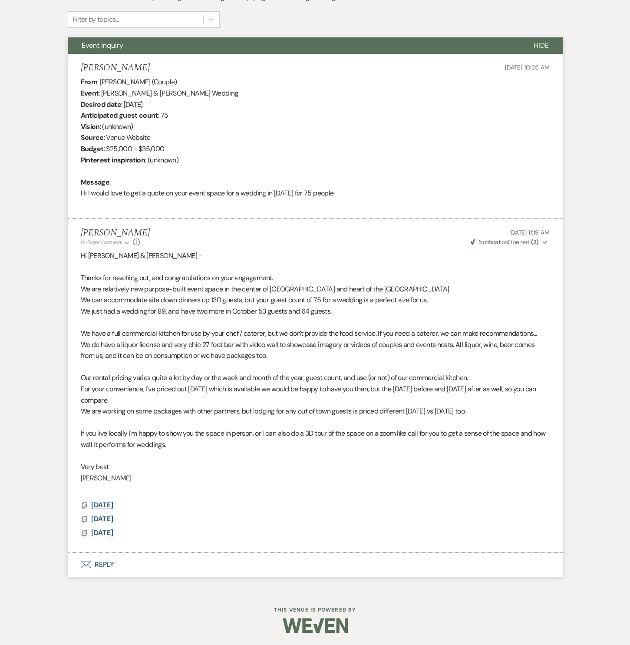
click at [113, 506] on span "[DATE]" at bounding box center [102, 505] width 22 height 9
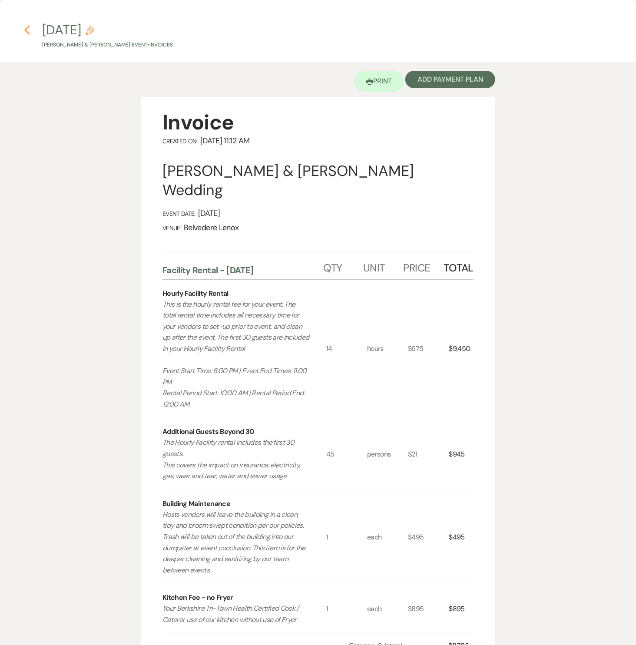
click at [27, 30] on icon "Previous" at bounding box center [27, 30] width 7 height 10
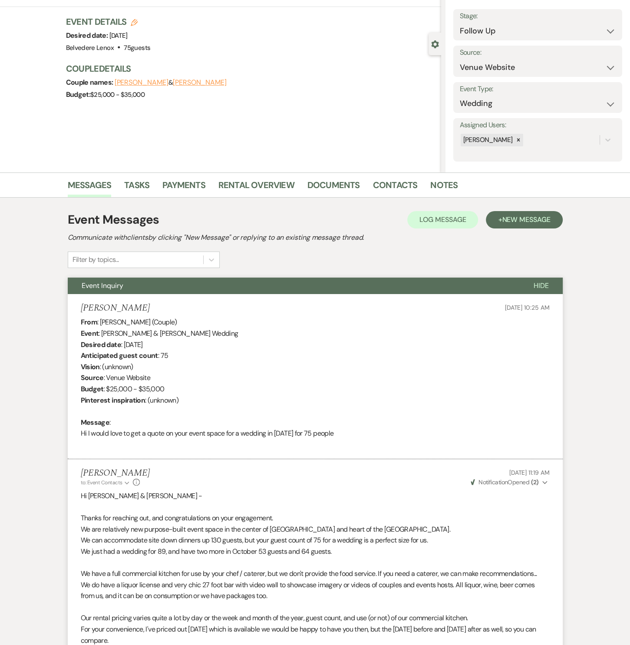
scroll to position [23, 0]
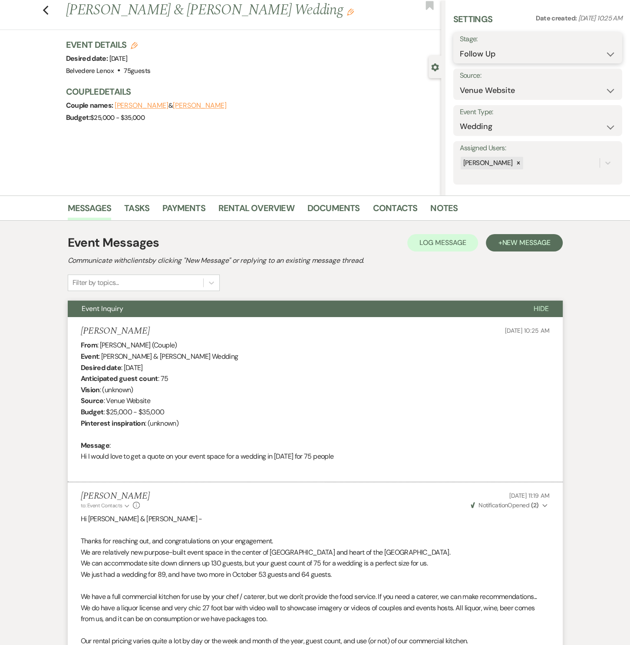
click at [541, 55] on select "Inquiry Follow Up Tour Requested Tour Confirmed Toured Proposal Sent Booked Lost" at bounding box center [538, 54] width 156 height 17
select select "8"
click at [460, 46] on select "Inquiry Follow Up Tour Requested Tour Confirmed Toured Proposal Sent Booked Lost" at bounding box center [538, 54] width 156 height 17
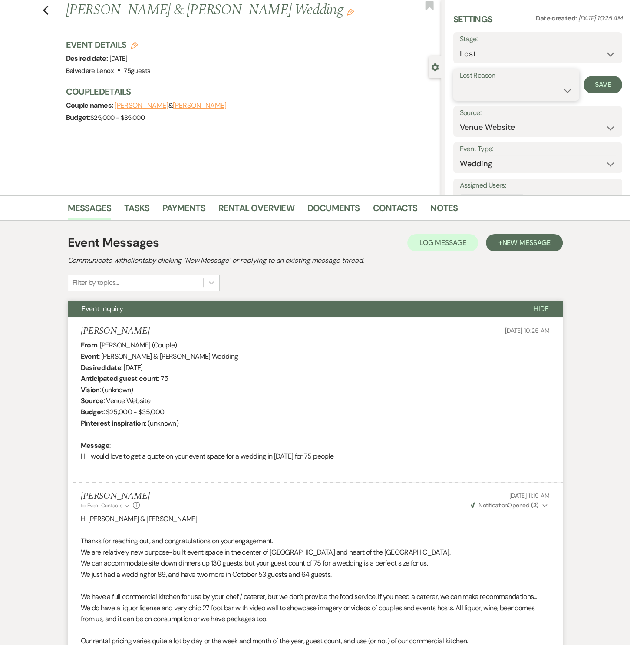
click at [518, 96] on select "Booked Elsewhere Budget Date Unavailable No Response Not a Good Match Capacity …" at bounding box center [516, 90] width 113 height 17
select select "7"
click at [460, 82] on select "Booked Elsewhere Budget Date Unavailable No Response Not a Good Match Capacity …" at bounding box center [516, 90] width 113 height 17
drag, startPoint x: 598, startPoint y: 88, endPoint x: 593, endPoint y: 90, distance: 5.5
click at [599, 88] on button "Save" at bounding box center [603, 84] width 39 height 17
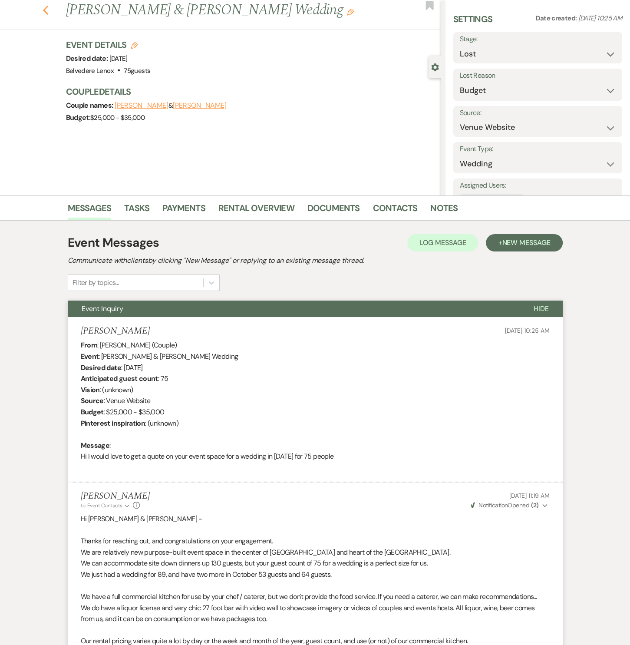
click at [48, 12] on use "button" at bounding box center [46, 11] width 6 height 10
select select "9"
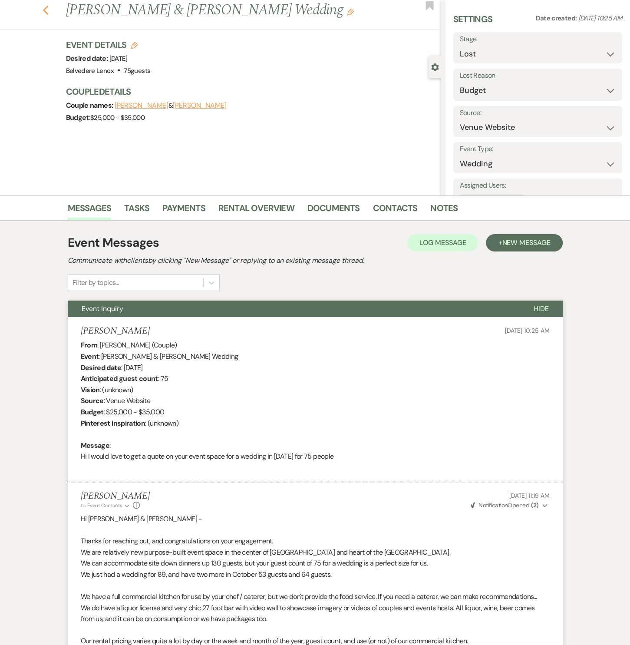
select select "8"
select select "7"
select select "9"
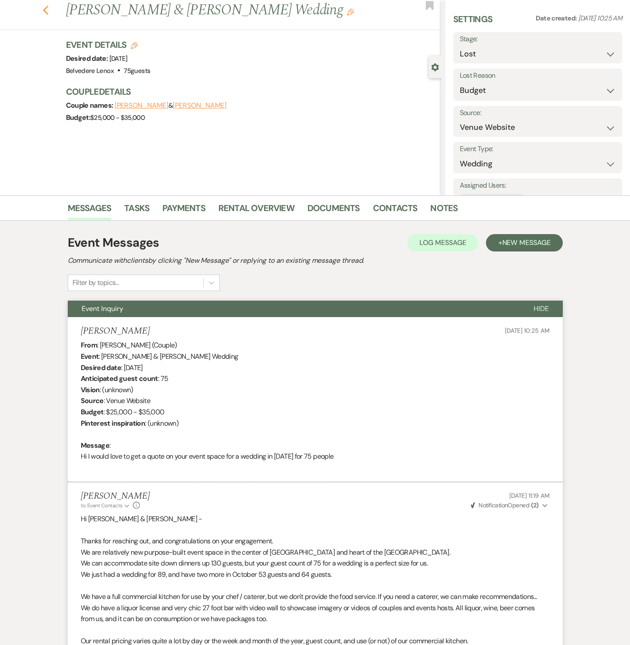
select select "9"
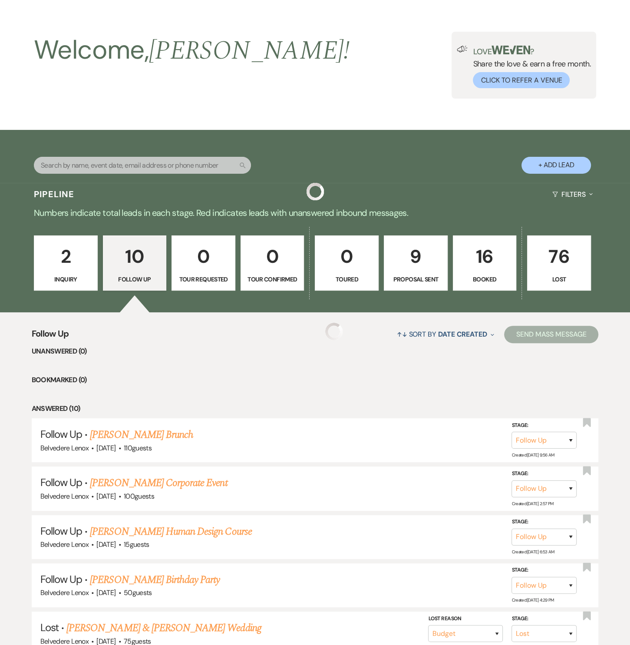
scroll to position [263, 0]
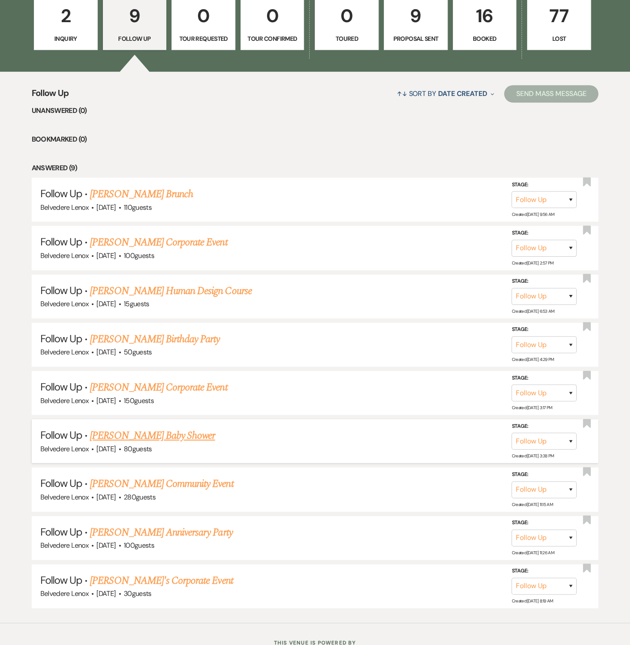
click at [175, 431] on link "[PERSON_NAME] Baby Shower" at bounding box center [152, 436] width 125 height 16
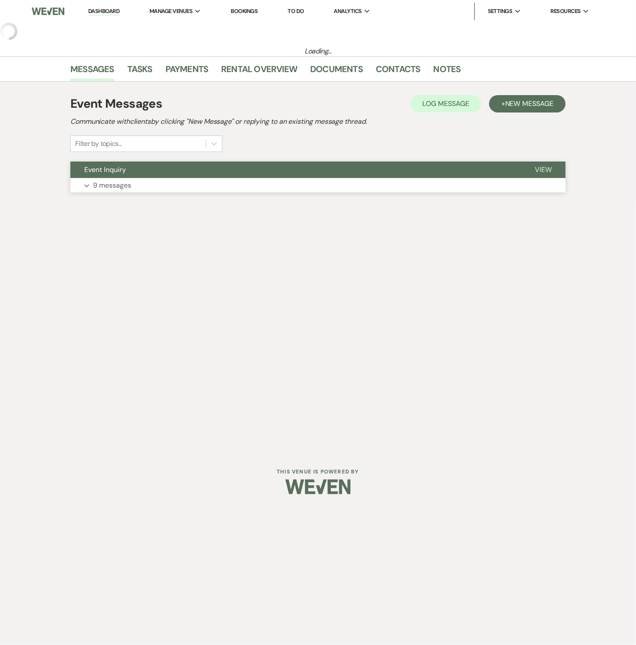
select select "9"
select select "5"
select select "3"
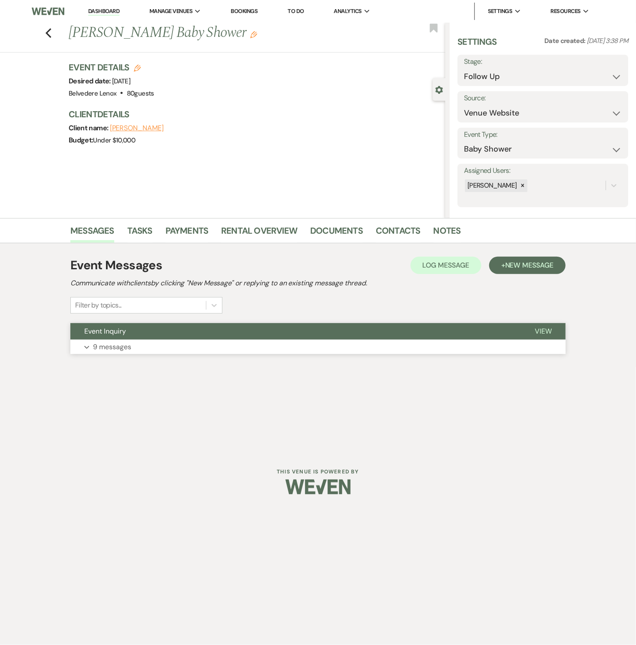
click at [114, 340] on button "Expand 9 messages" at bounding box center [317, 347] width 495 height 15
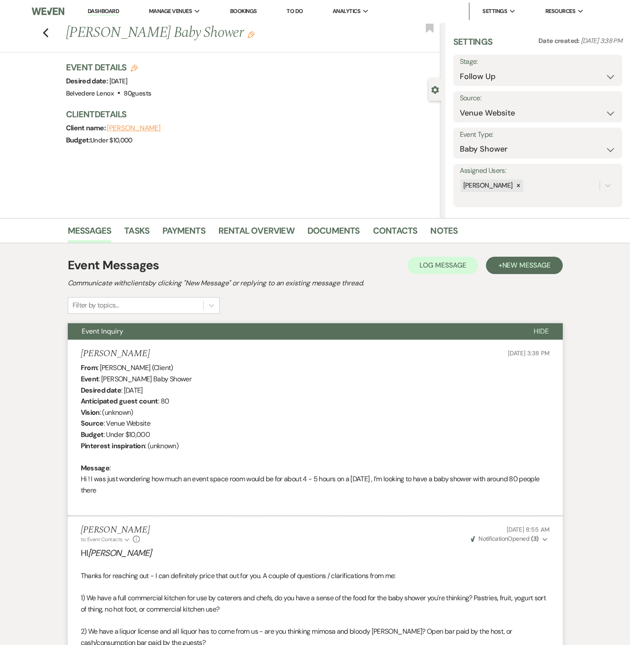
click at [425, 233] on li "Contacts" at bounding box center [402, 232] width 58 height 21
click at [432, 233] on link "Notes" at bounding box center [444, 233] width 27 height 19
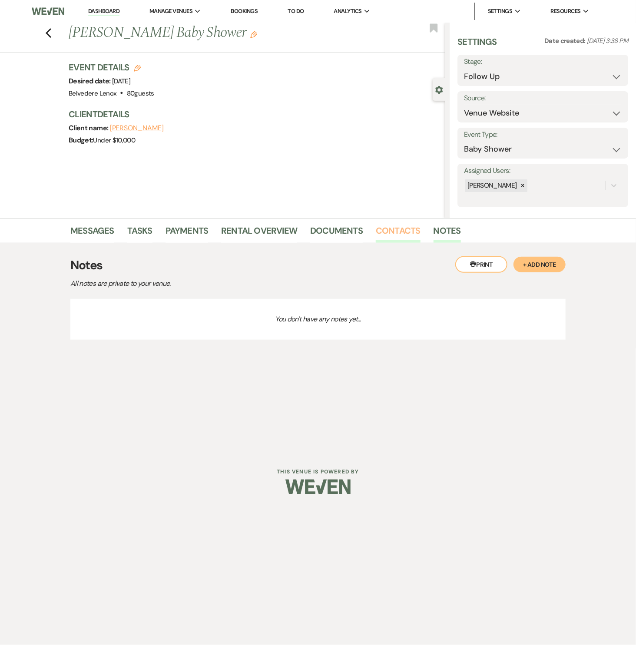
click at [410, 231] on link "Contacts" at bounding box center [398, 233] width 45 height 19
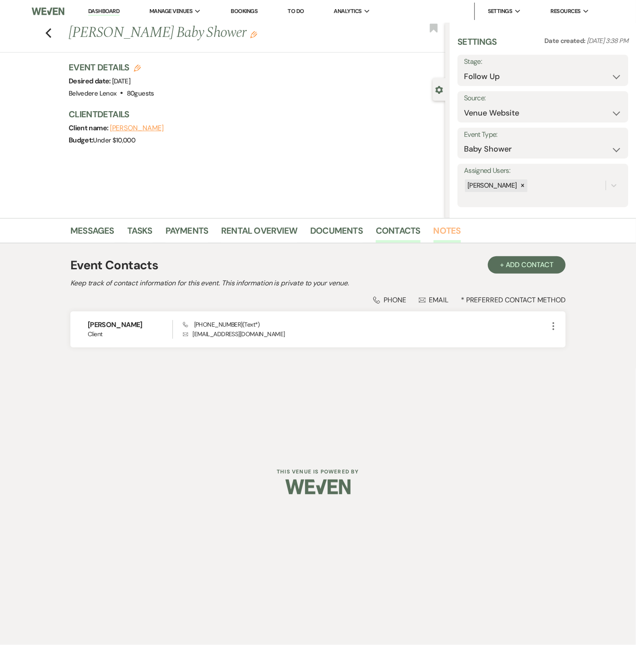
click at [436, 233] on link "Notes" at bounding box center [447, 233] width 27 height 19
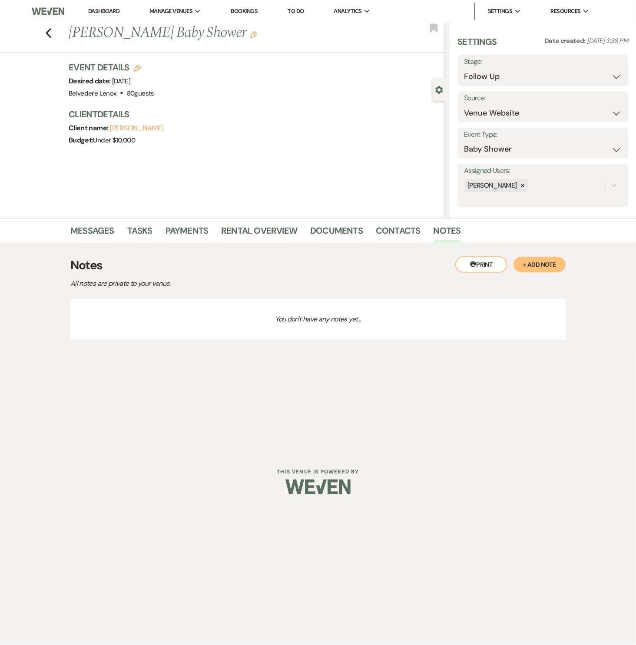
click at [540, 258] on button "+ Add Note" at bounding box center [540, 265] width 52 height 16
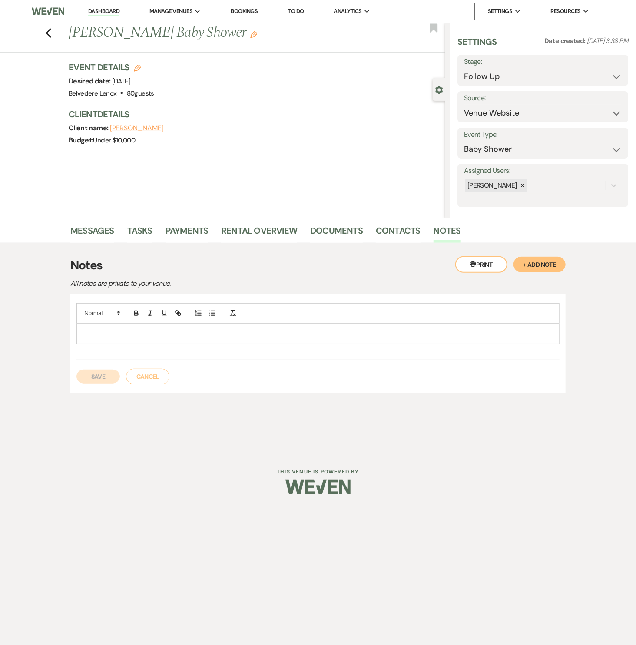
click at [149, 330] on p at bounding box center [317, 334] width 469 height 10
click at [111, 372] on button "Save" at bounding box center [97, 377] width 43 height 14
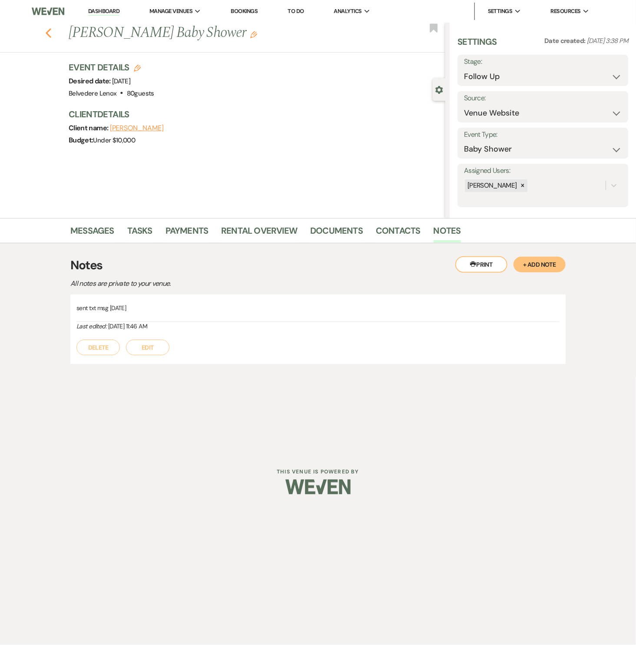
click at [47, 32] on use "button" at bounding box center [49, 33] width 6 height 10
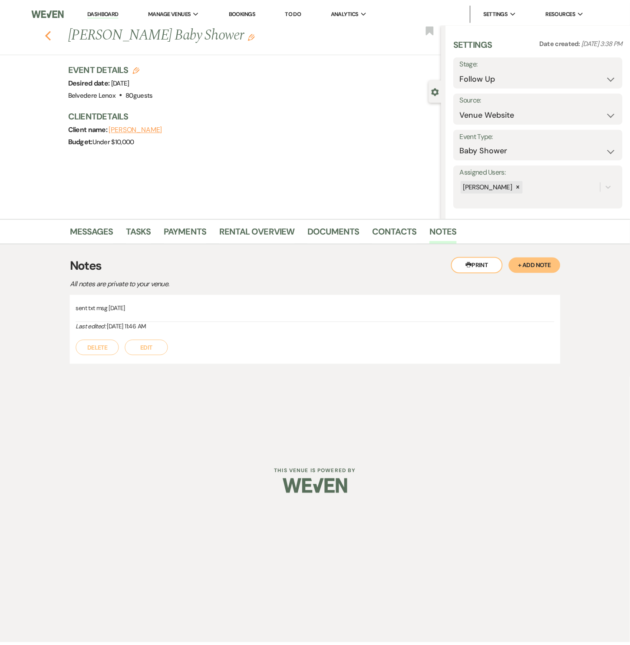
scroll to position [263, 0]
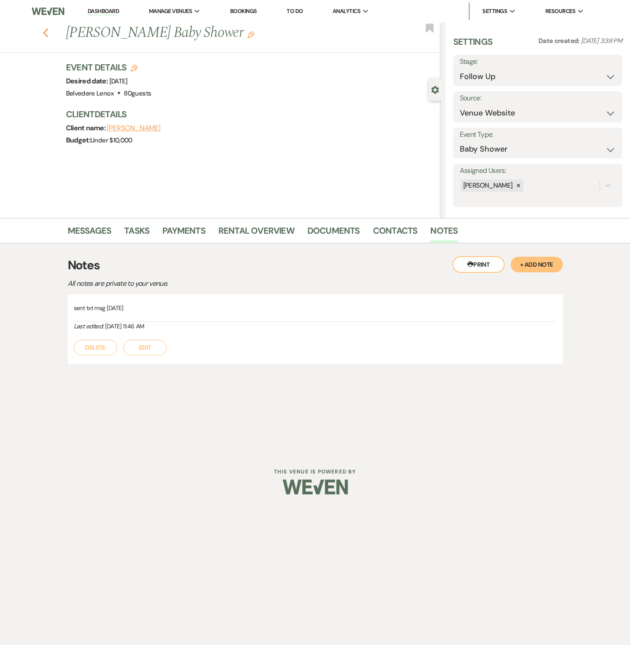
select select "9"
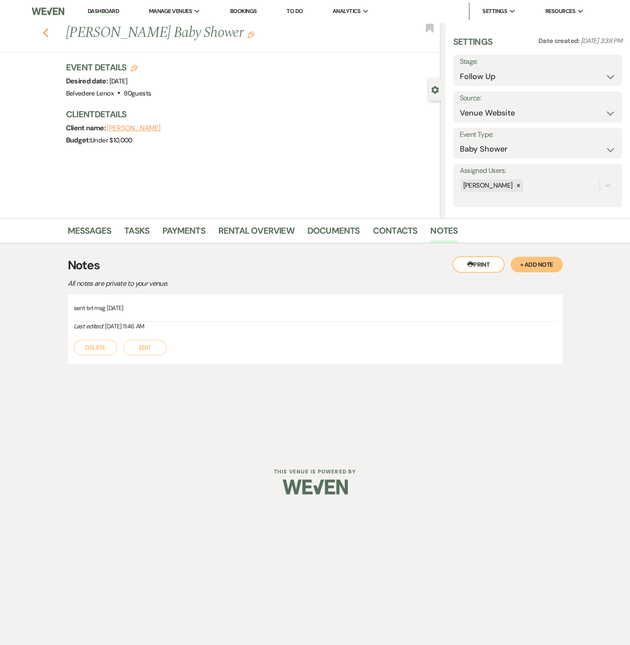
select select "9"
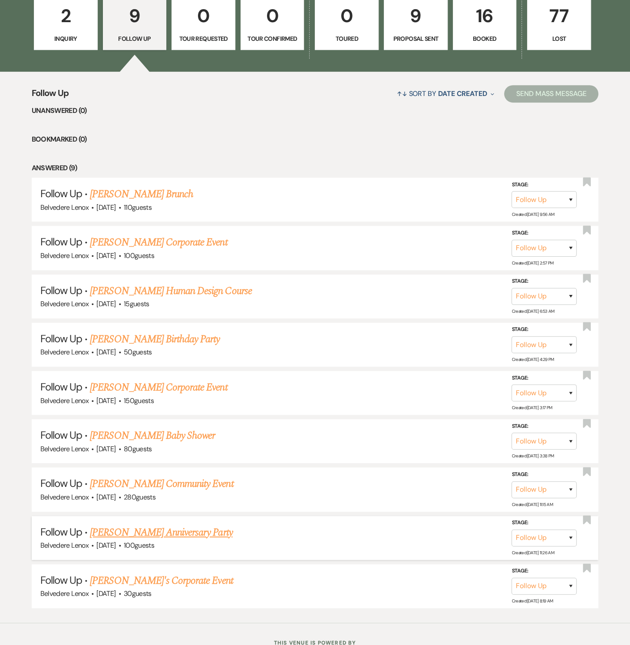
click at [131, 528] on link "[PERSON_NAME] Anniversary Party" at bounding box center [161, 533] width 143 height 16
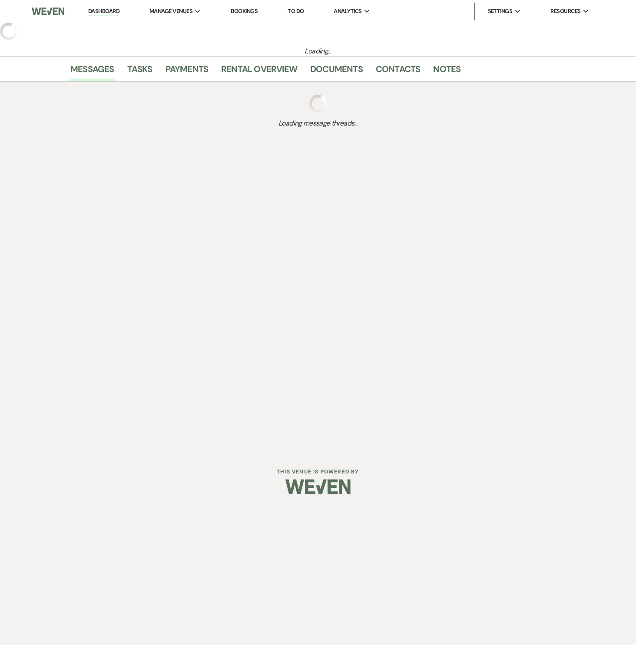
select select "9"
select select "5"
select select "17"
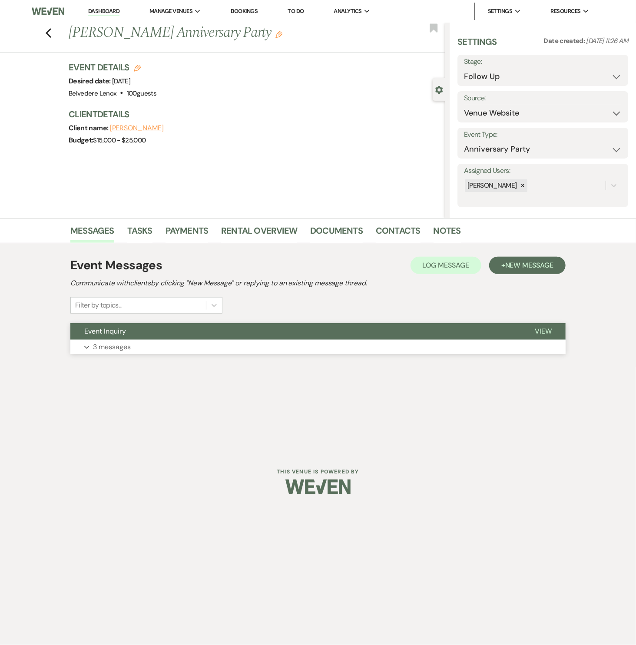
click at [121, 346] on p "3 messages" at bounding box center [112, 347] width 38 height 11
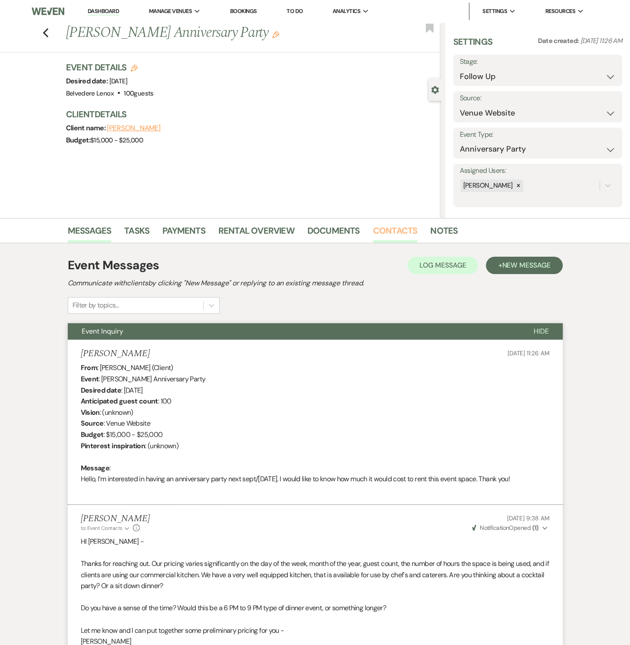
click at [411, 231] on link "Contacts" at bounding box center [395, 233] width 45 height 19
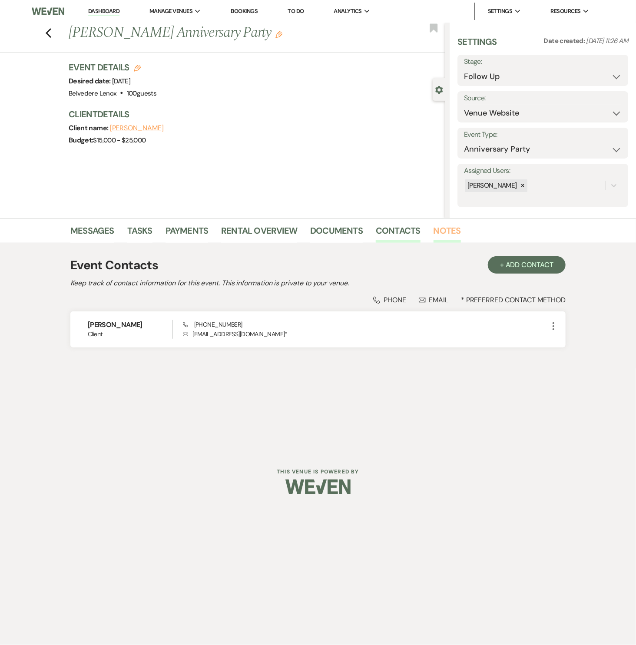
click at [437, 230] on link "Notes" at bounding box center [447, 233] width 27 height 19
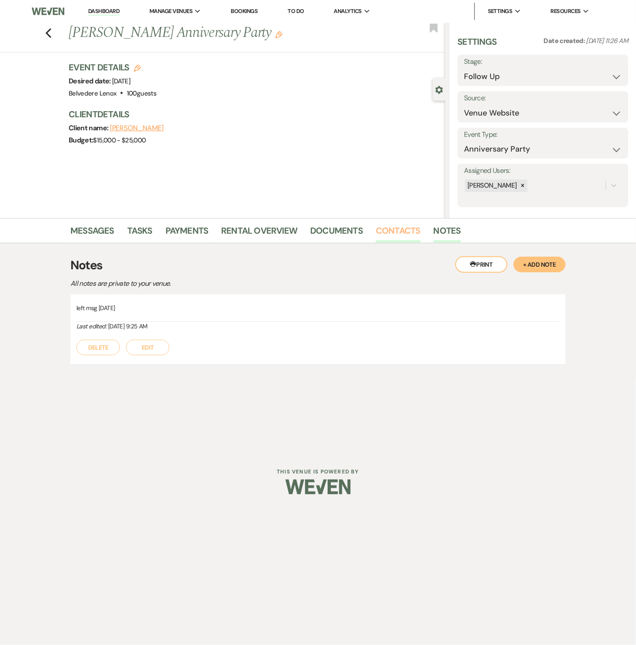
click at [414, 232] on link "Contacts" at bounding box center [398, 233] width 45 height 19
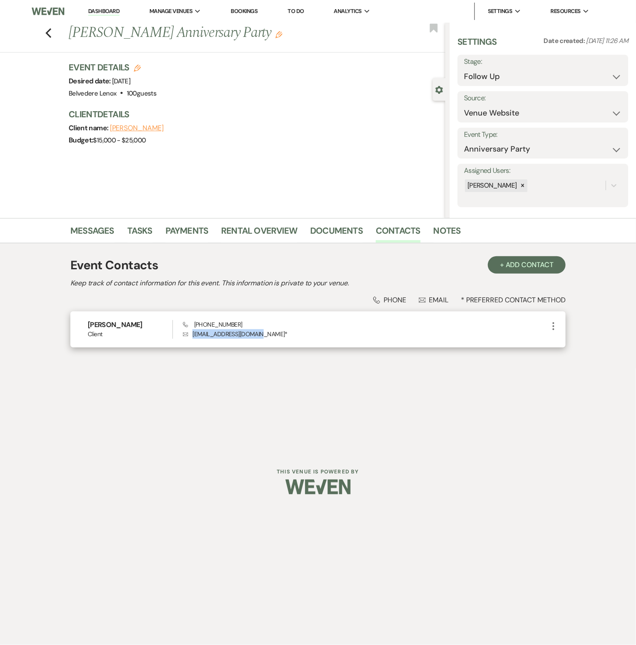
drag, startPoint x: 256, startPoint y: 334, endPoint x: 194, endPoint y: 333, distance: 62.6
click at [194, 333] on p "Envelope [EMAIL_ADDRESS][DOMAIN_NAME] *" at bounding box center [365, 334] width 365 height 10
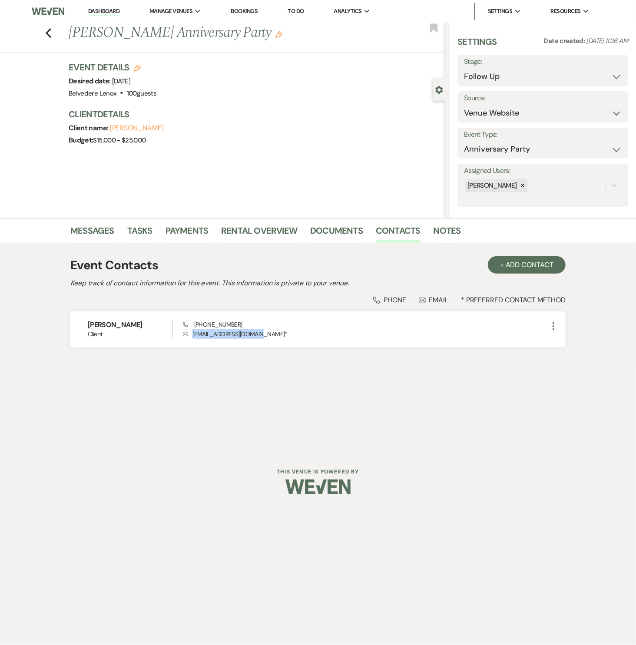
copy p "[EMAIL_ADDRESS][DOMAIN_NAME]"
drag, startPoint x: 256, startPoint y: 35, endPoint x: 70, endPoint y: 39, distance: 186.9
click at [70, 39] on h1 "[PERSON_NAME] Anniversary Party Edit" at bounding box center [218, 33] width 298 height 21
copy h1 "[PERSON_NAME] Anniversary Party"
click at [51, 32] on icon "Previous" at bounding box center [48, 33] width 7 height 10
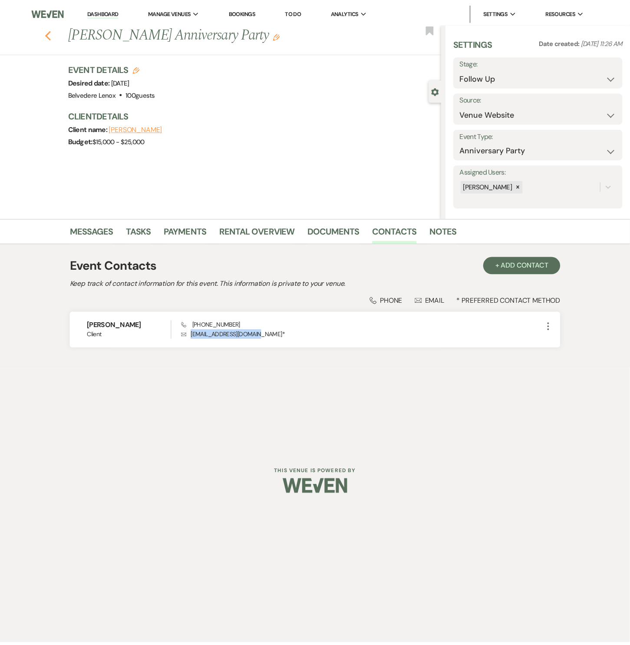
scroll to position [263, 0]
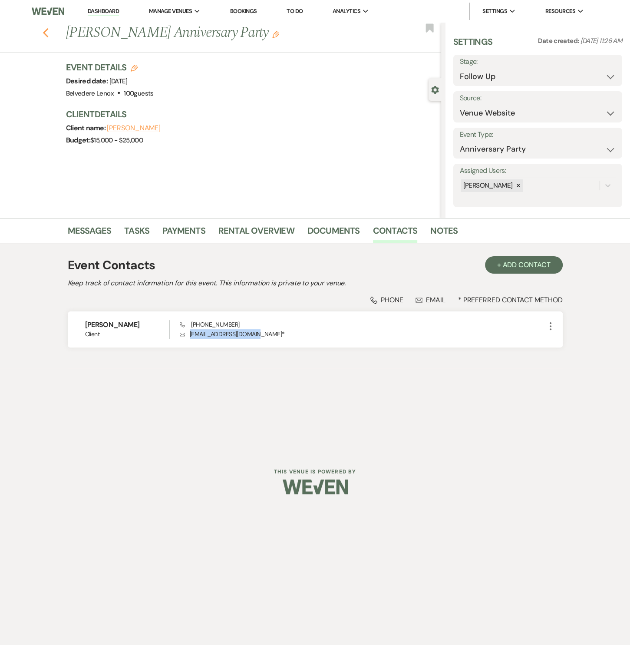
select select "9"
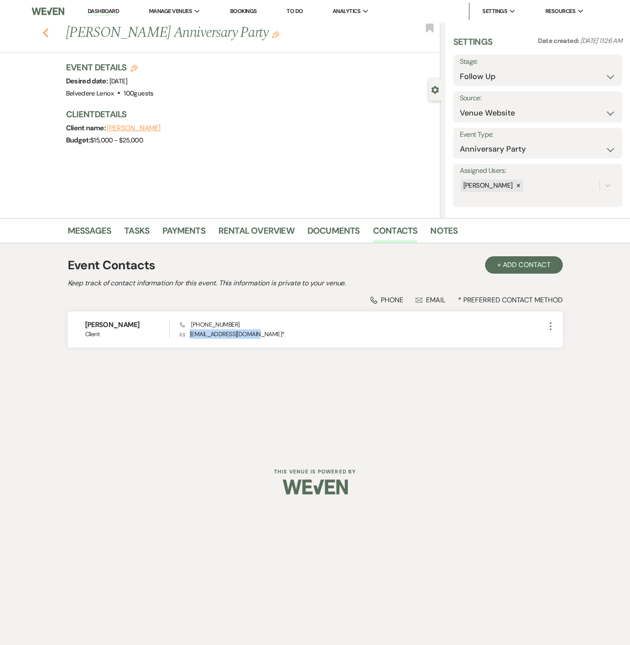
select select "9"
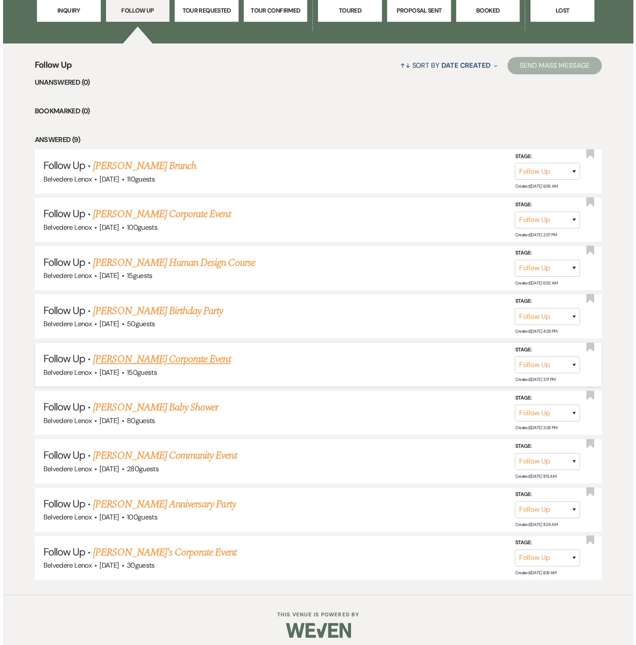
scroll to position [0, 0]
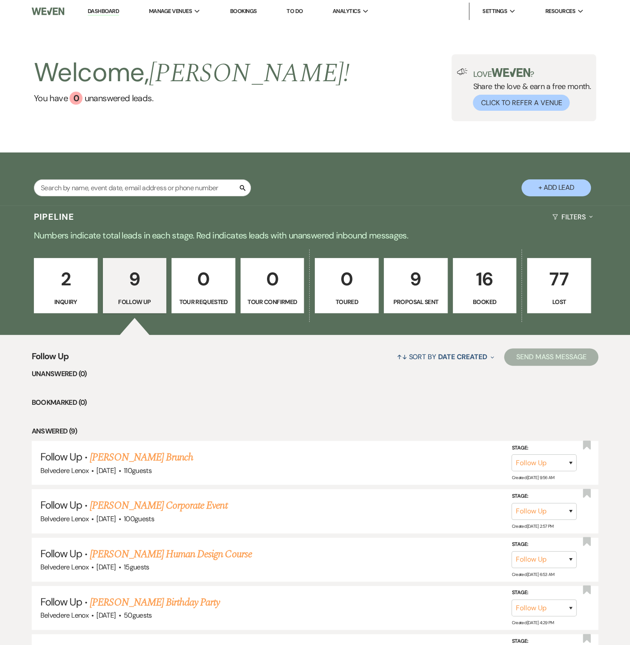
click at [64, 285] on p "2" at bounding box center [66, 279] width 53 height 29
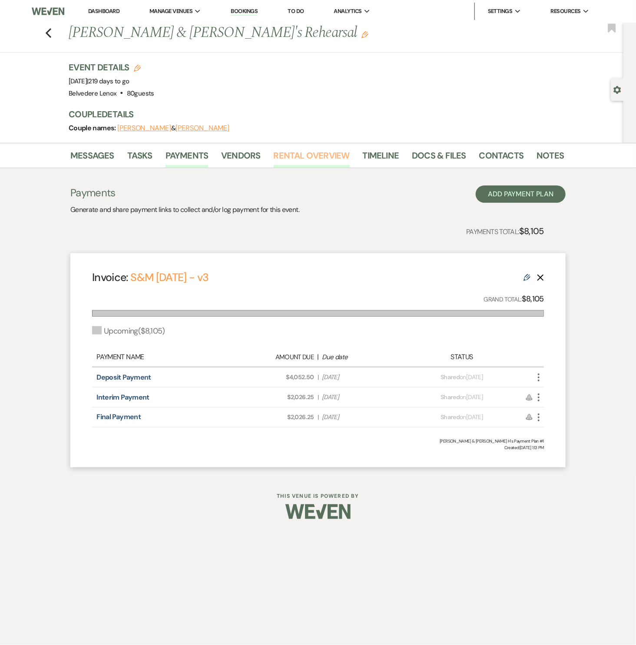
click at [292, 161] on link "Rental Overview" at bounding box center [312, 158] width 76 height 19
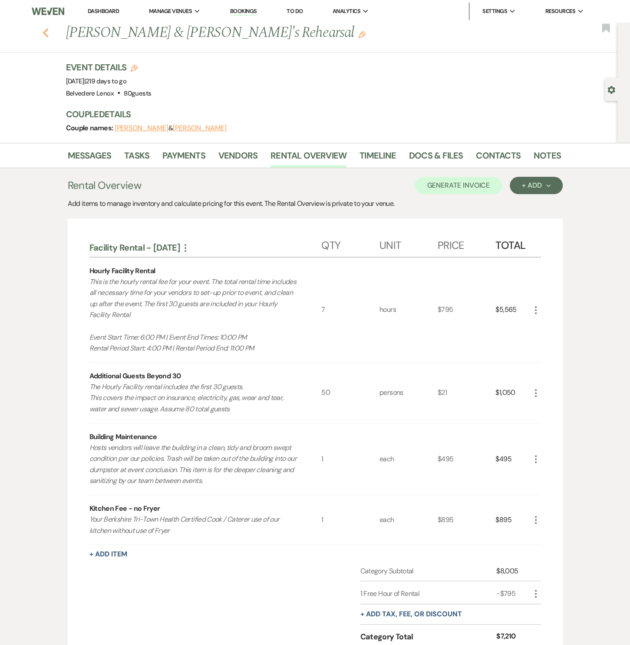
click at [46, 36] on icon "Previous" at bounding box center [46, 33] width 7 height 10
